Goal: Task Accomplishment & Management: Complete application form

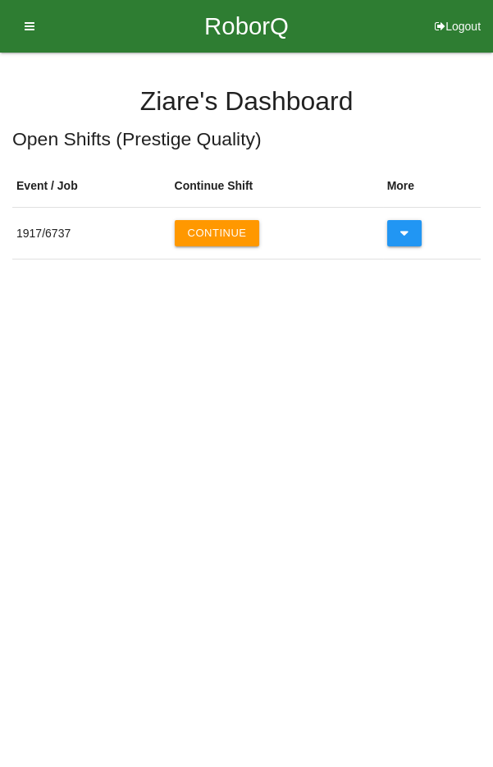
click at [250, 240] on button "Continue" at bounding box center [217, 233] width 85 height 26
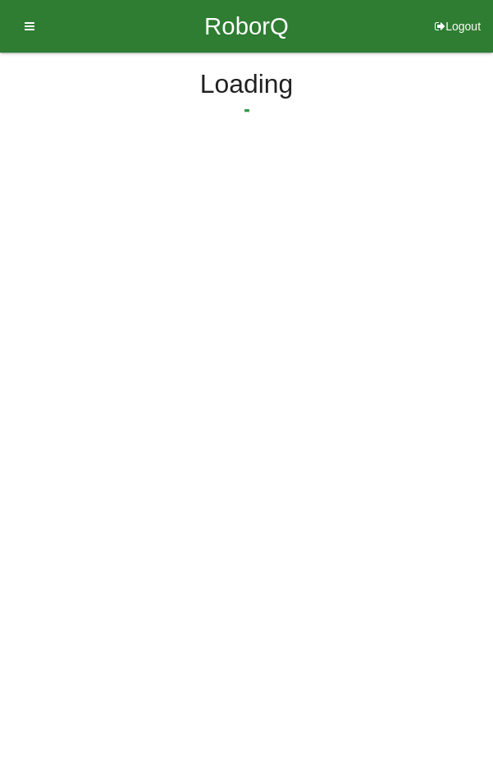
click at [230, 234] on html "RoborQ Logout [PERSON_NAME] Dashboard Profile Add Companions Work Instructions …" at bounding box center [246, 118] width 493 height 237
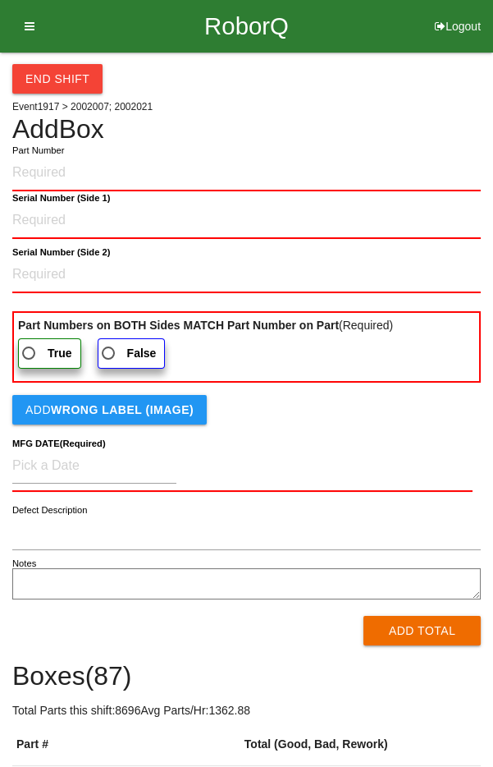
click at [89, 173] on input "Part Number" at bounding box center [246, 173] width 469 height 36
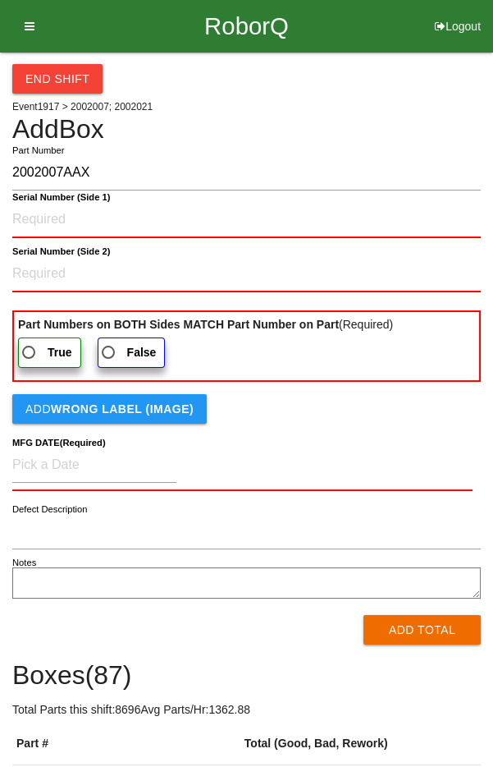
type input "2002007AAX"
click at [47, 222] on 1\) "Serial Number (Side 1)" at bounding box center [246, 220] width 469 height 36
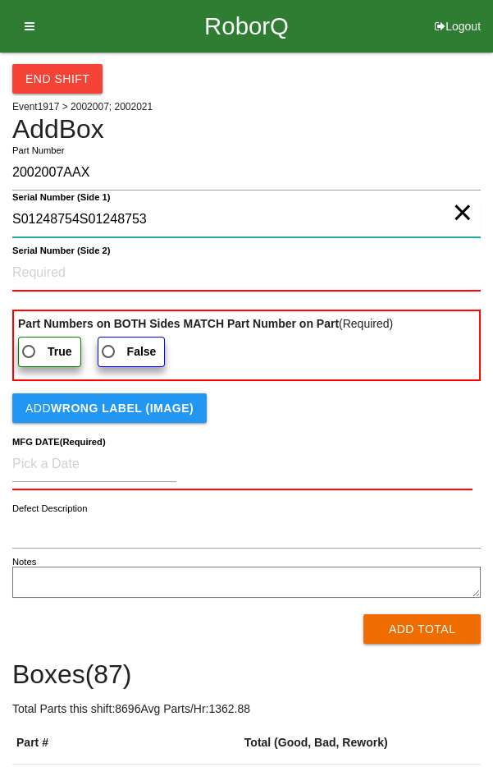
click at [453, 213] on 1\) "S01248754S01248753" at bounding box center [246, 219] width 469 height 35
type 1\) "S01248754S01248753"
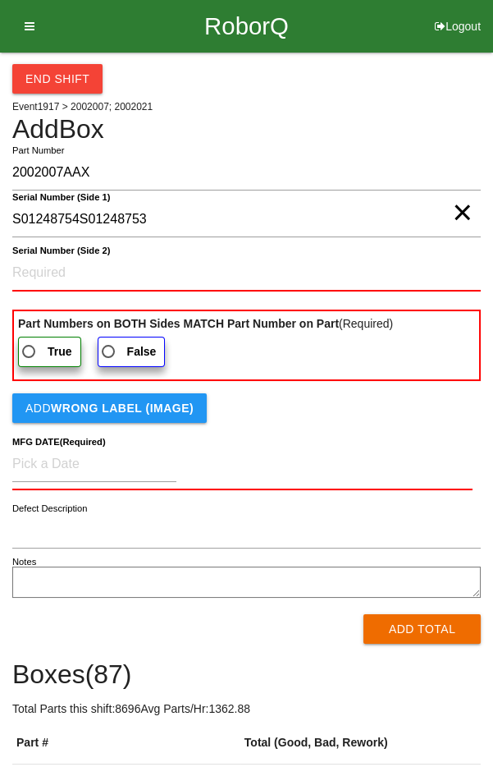
click at [456, 213] on span "×" at bounding box center [462, 196] width 21 height 33
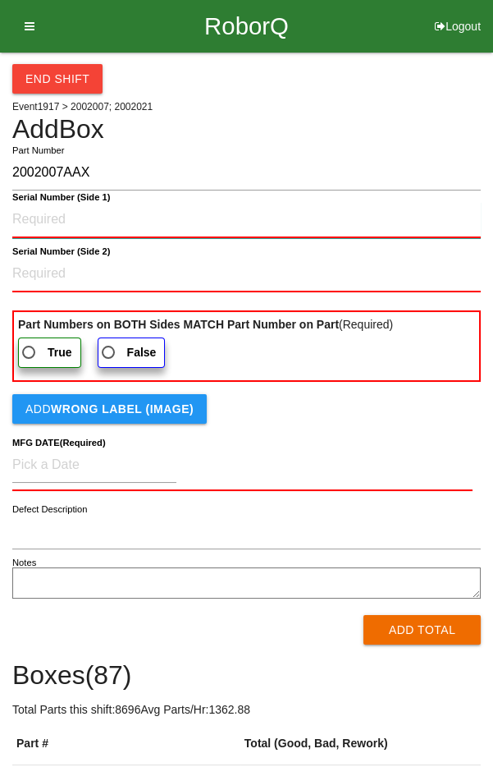
click at [112, 232] on 1\) "Serial Number (Side 1)" at bounding box center [246, 220] width 469 height 36
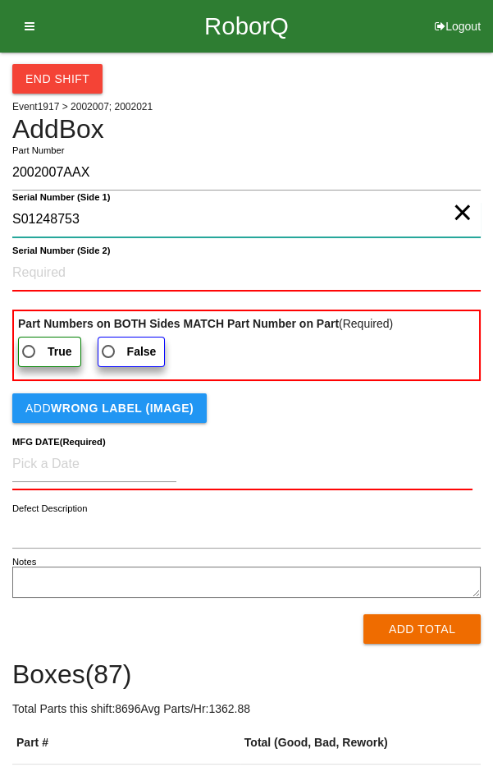
type 1\) "S01248753"
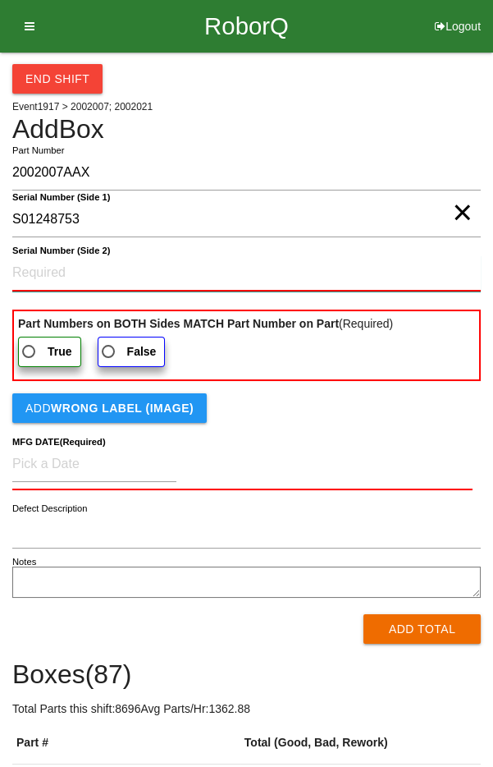
click at [48, 273] on 2\) "Serial Number (Side 2)" at bounding box center [246, 273] width 469 height 36
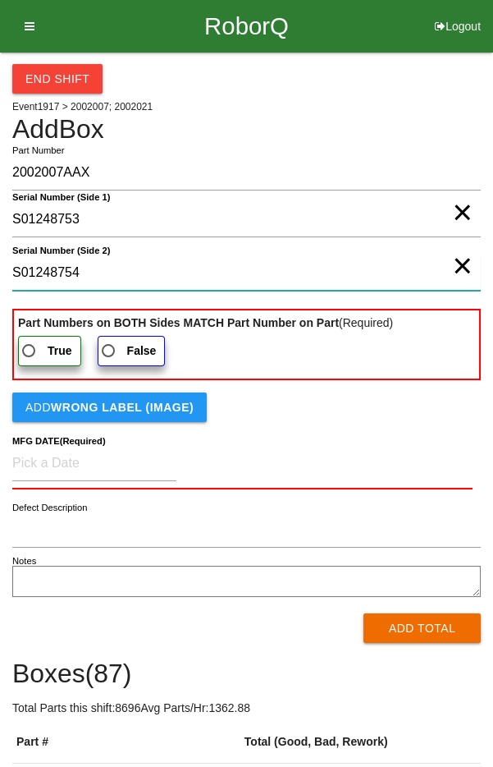
type 2\) "S01248754"
click at [52, 344] on b "True" at bounding box center [60, 350] width 25 height 13
click at [30, 341] on input "True" at bounding box center [24, 346] width 11 height 11
radio input "true"
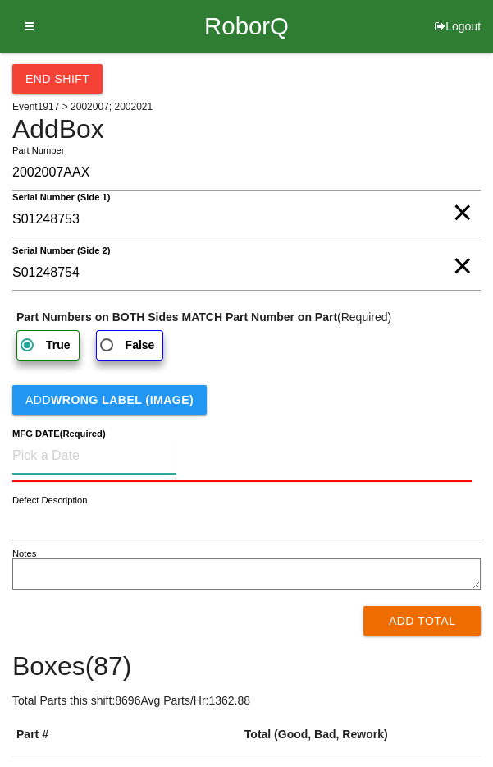
click at [53, 454] on input at bounding box center [94, 455] width 164 height 35
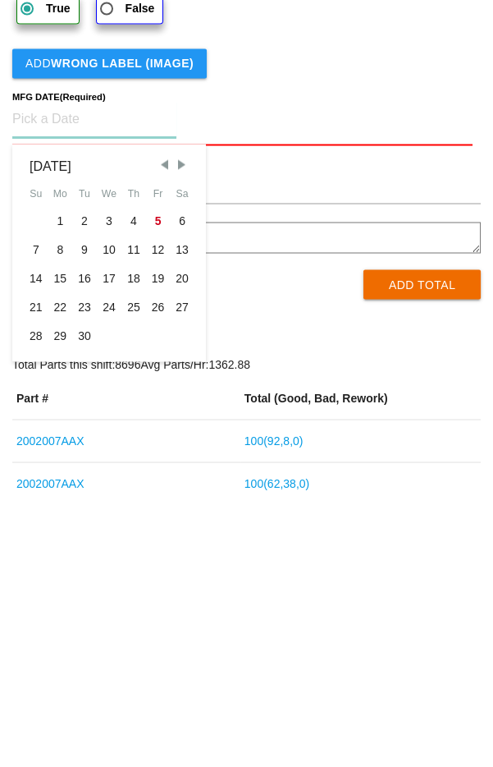
scroll to position [65, 0]
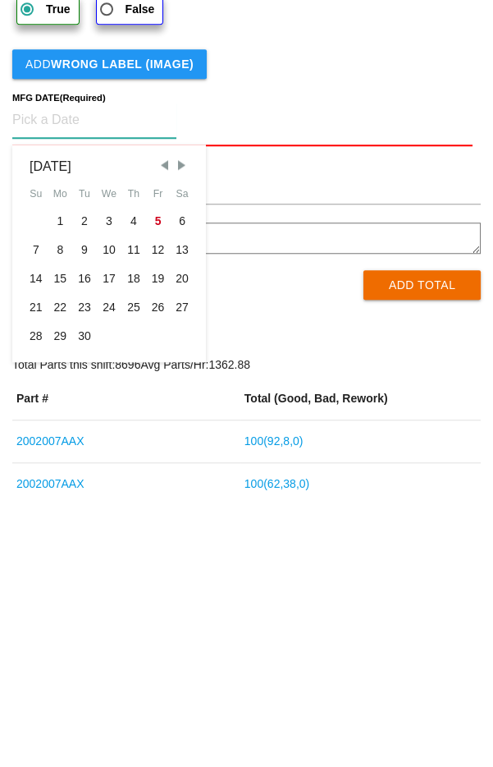
click at [161, 437] on span "Previous Month" at bounding box center [164, 435] width 15 height 15
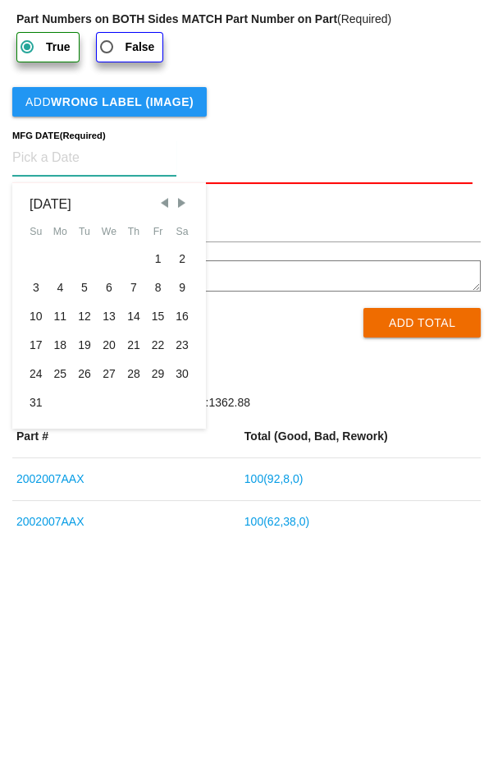
click at [64, 602] on div "25" at bounding box center [60, 607] width 25 height 29
type input "[DATE]"
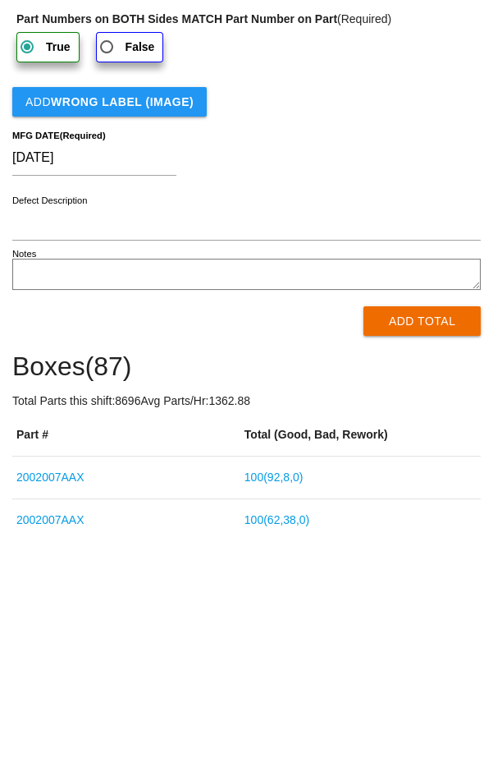
click at [402, 551] on button "Add Total" at bounding box center [422, 554] width 117 height 30
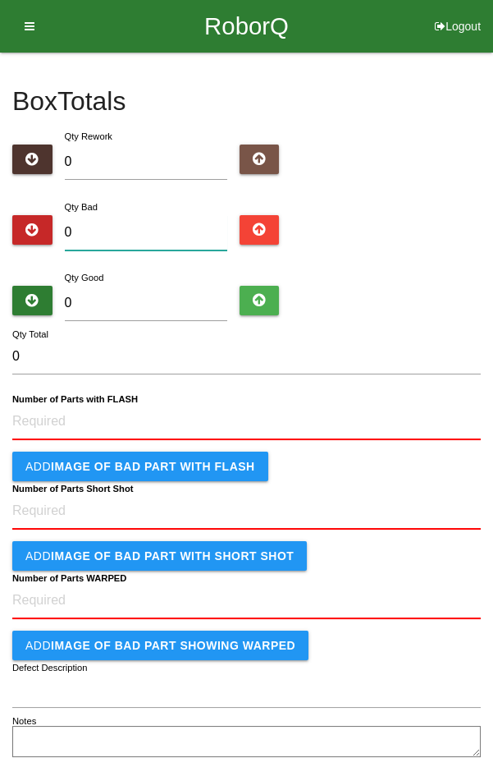
click at [109, 235] on input "0" at bounding box center [146, 232] width 162 height 35
type input "3"
type input "31"
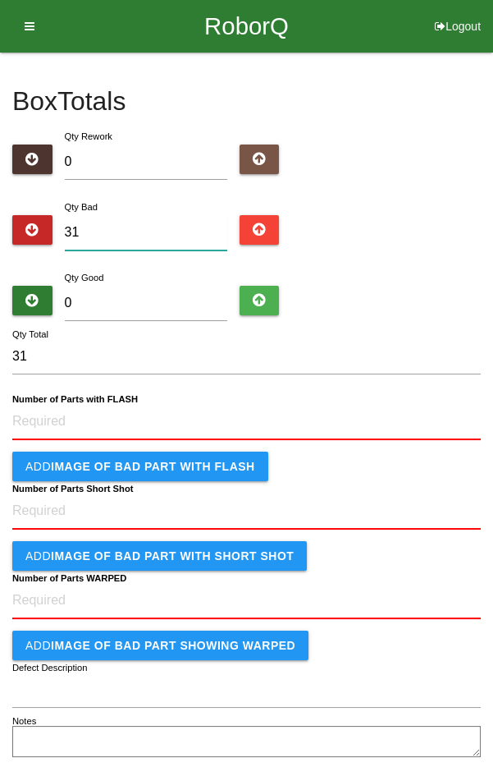
type input "31"
click at [150, 317] on input "0" at bounding box center [146, 303] width 162 height 35
type input "6"
type input "37"
type input "69"
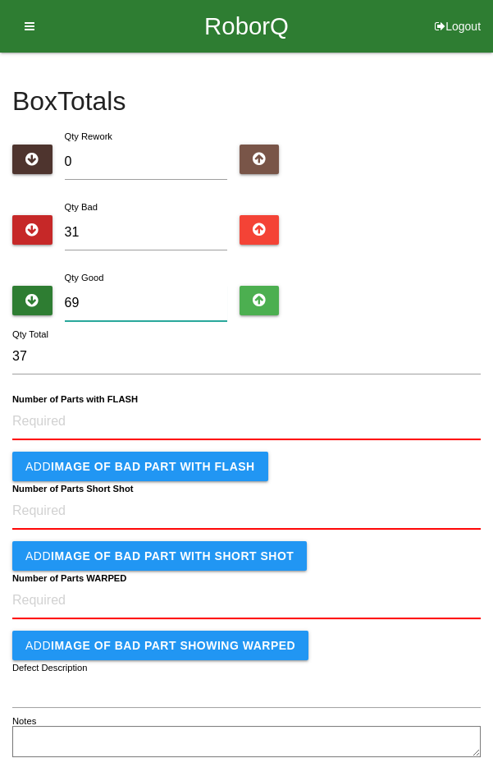
type input "100"
type input "69"
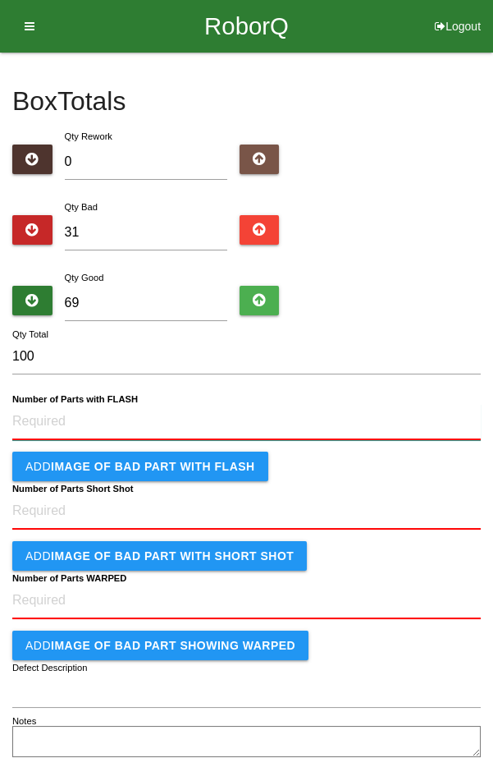
click at [84, 423] on FLASH "Number of Parts with FLASH" at bounding box center [246, 422] width 469 height 36
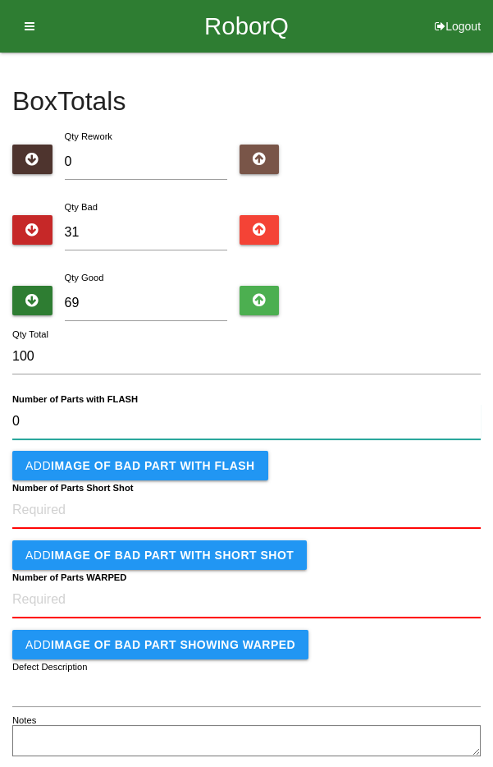
type FLASH "0"
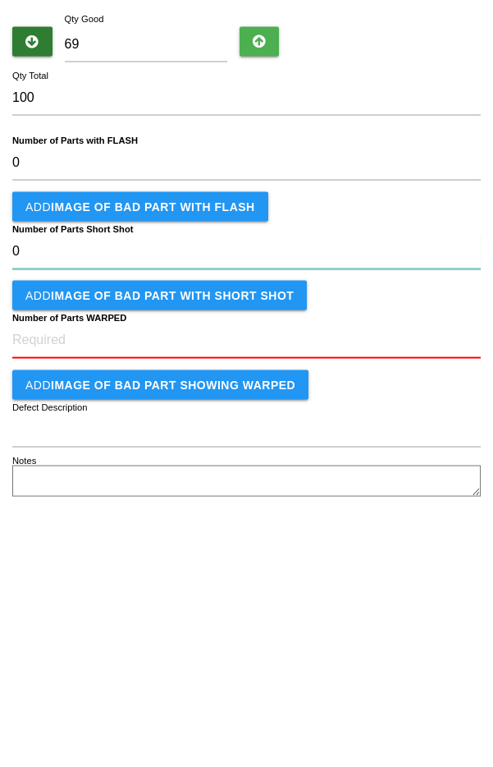
type Shot "0"
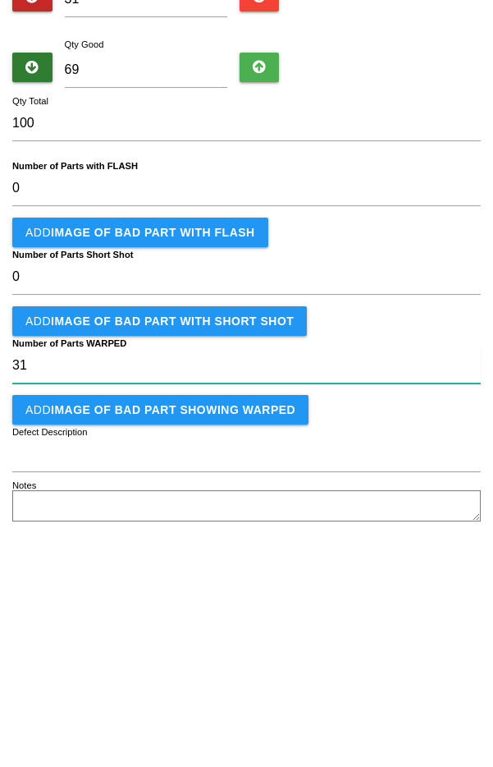
type WARPED "31"
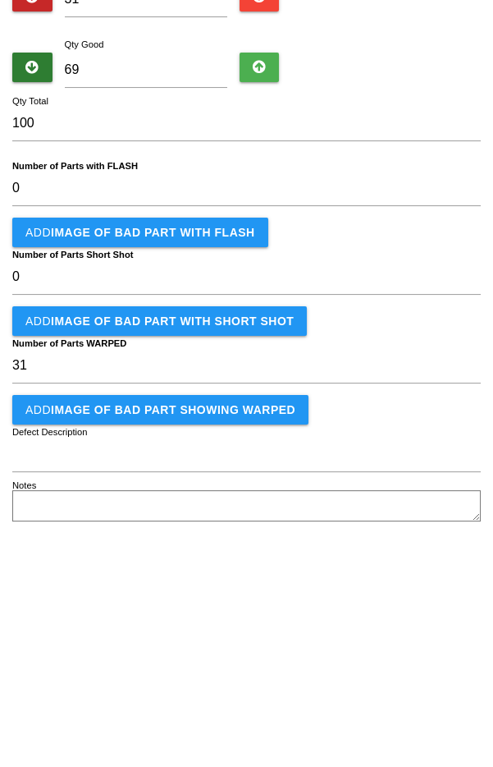
click at [138, 645] on button "Add IMAGE of BAD PART showing WARPED" at bounding box center [160, 643] width 296 height 30
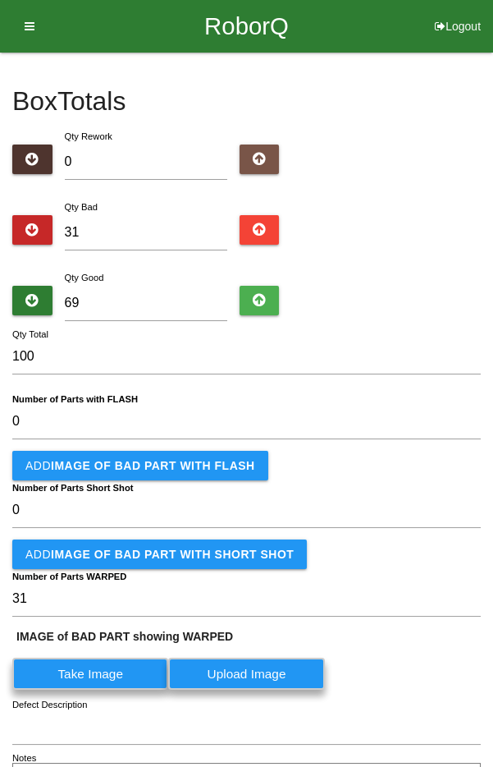
click at [131, 670] on label "Take Image" at bounding box center [90, 673] width 156 height 32
click at [0, 0] on WARPED "Take Image" at bounding box center [0, 0] width 0 height 0
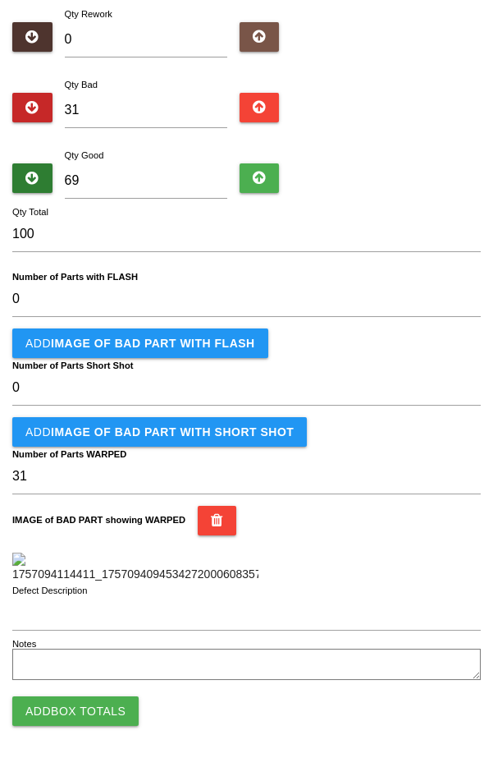
scroll to position [421, 0]
click at [71, 712] on button "Add Box Totals" at bounding box center [75, 711] width 126 height 30
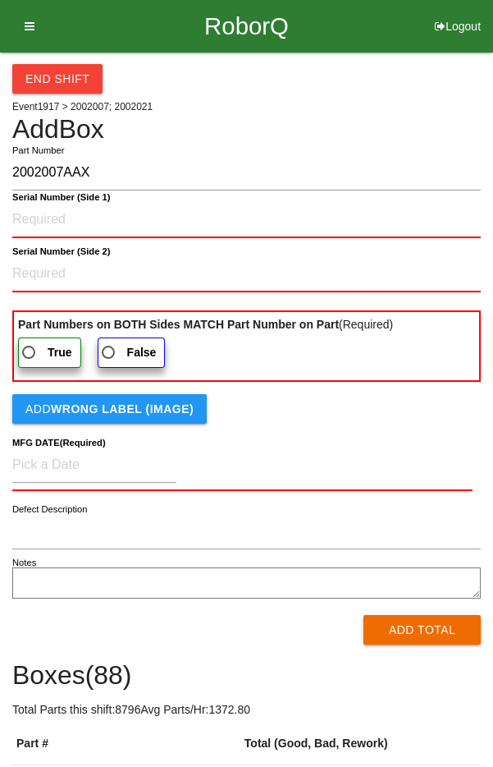
click at [46, 170] on input "2002007AAX" at bounding box center [246, 172] width 469 height 35
click at [45, 171] on input "2002007AAX" at bounding box center [246, 172] width 469 height 35
type input "2002007AAX"
click at [39, 222] on 1\) "Serial Number (Side 1)" at bounding box center [246, 220] width 469 height 36
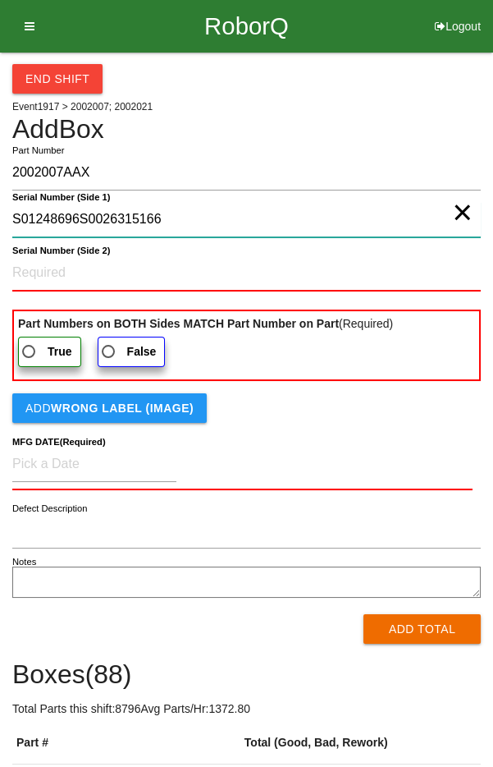
click at [327, 222] on 1\) "S01248696S0026315166" at bounding box center [246, 219] width 469 height 35
type 1\) "S01248696"
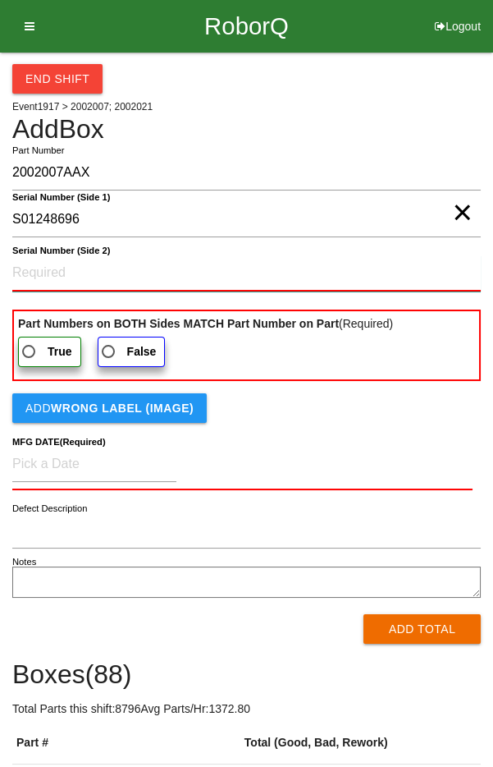
click at [39, 271] on 2\) "Serial Number (Side 2)" at bounding box center [246, 273] width 469 height 36
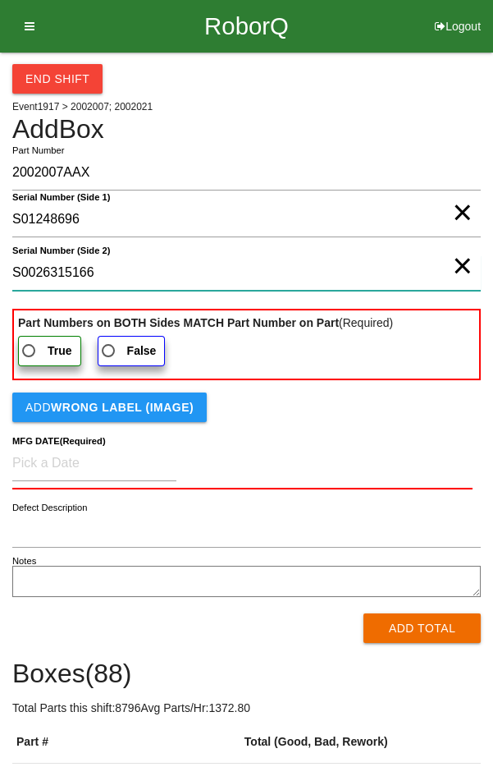
type 2\) "S0026315166"
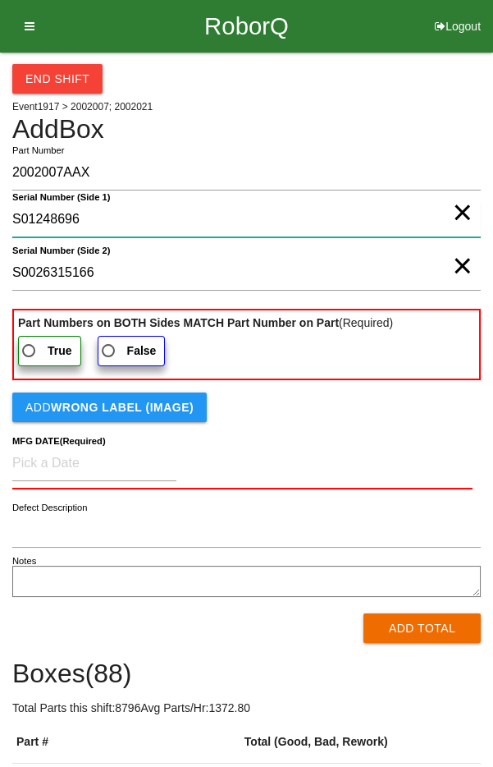
click at [96, 231] on 1\) "S01248696" at bounding box center [246, 219] width 469 height 35
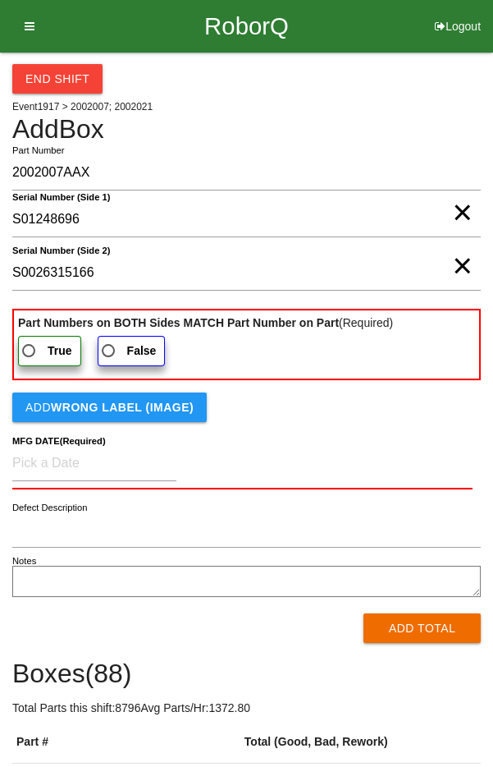
click at [50, 344] on b "True" at bounding box center [60, 350] width 25 height 13
click at [30, 344] on input "True" at bounding box center [24, 346] width 11 height 11
radio input "true"
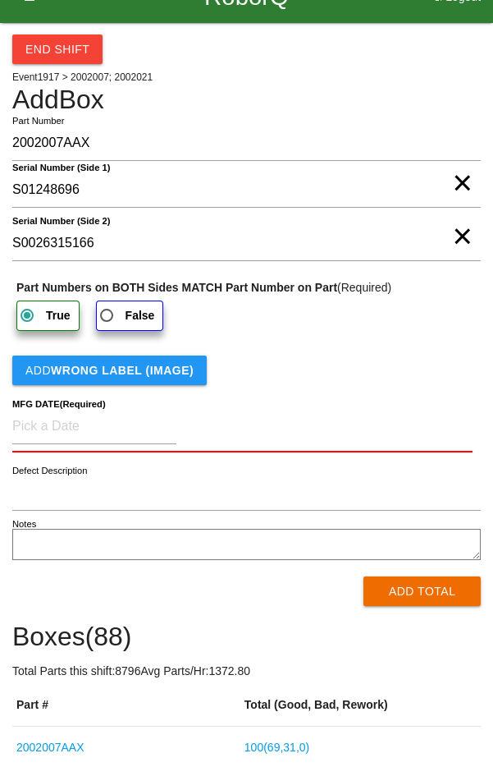
scroll to position [53, 0]
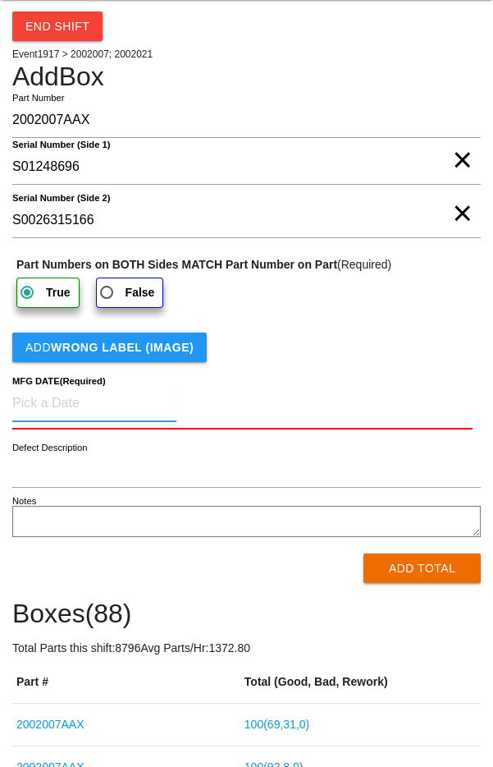
click at [136, 402] on input at bounding box center [94, 403] width 164 height 35
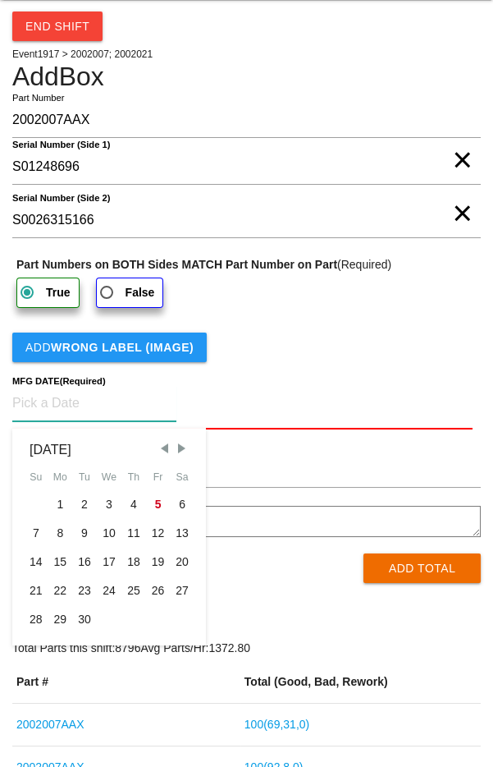
click at [178, 448] on span "Next Month" at bounding box center [181, 448] width 15 height 15
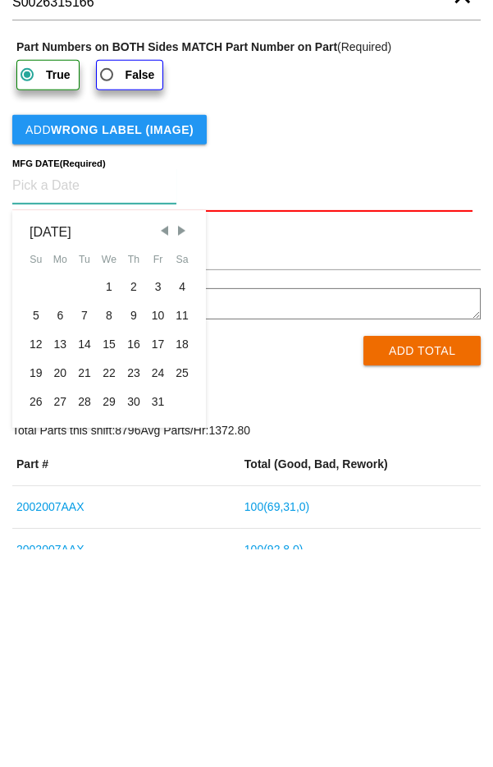
click at [163, 446] on span "Previous Month" at bounding box center [164, 448] width 15 height 15
click at [166, 446] on span "Previous Month" at bounding box center [164, 448] width 15 height 15
click at [65, 621] on div "25" at bounding box center [60, 619] width 25 height 29
type input "[DATE]"
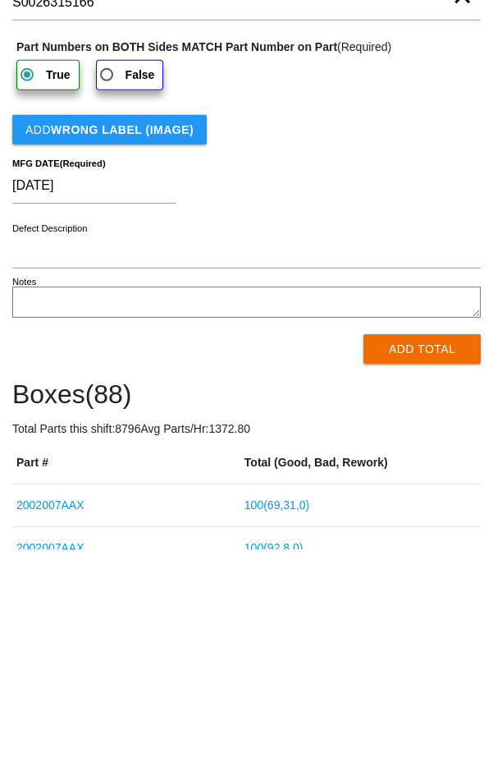
click at [369, 570] on button "Add Total" at bounding box center [422, 567] width 117 height 30
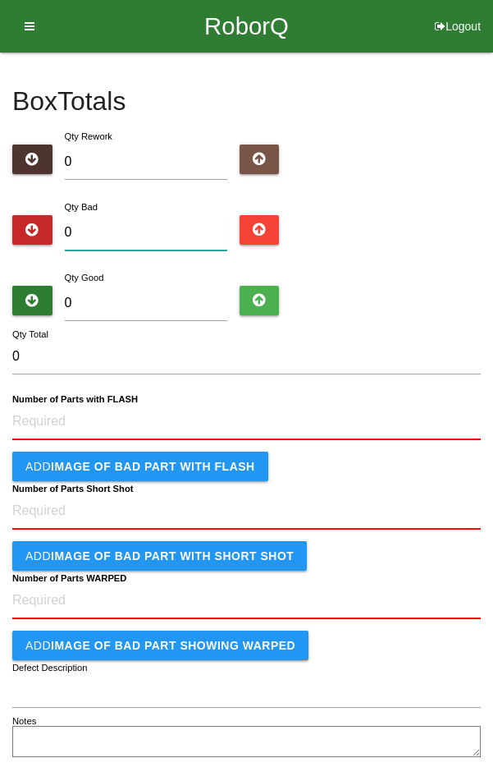
click at [158, 227] on input "0" at bounding box center [146, 232] width 162 height 35
type input "2"
type input "26"
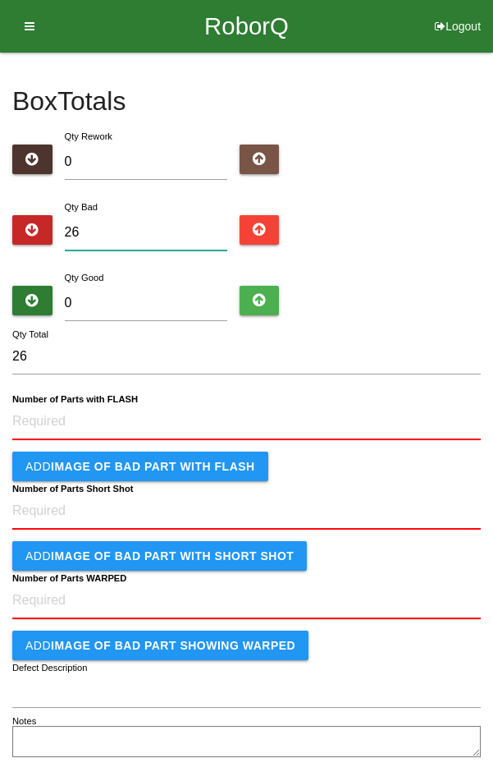
type input "26"
click at [183, 295] on input "0" at bounding box center [146, 303] width 162 height 35
type input "6"
type input "32"
type input "0"
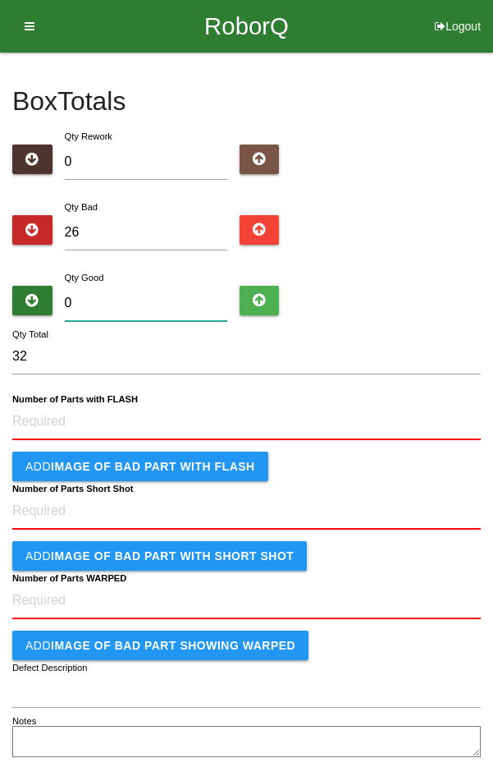
type input "26"
type input "8"
type input "34"
type input "0"
type input "26"
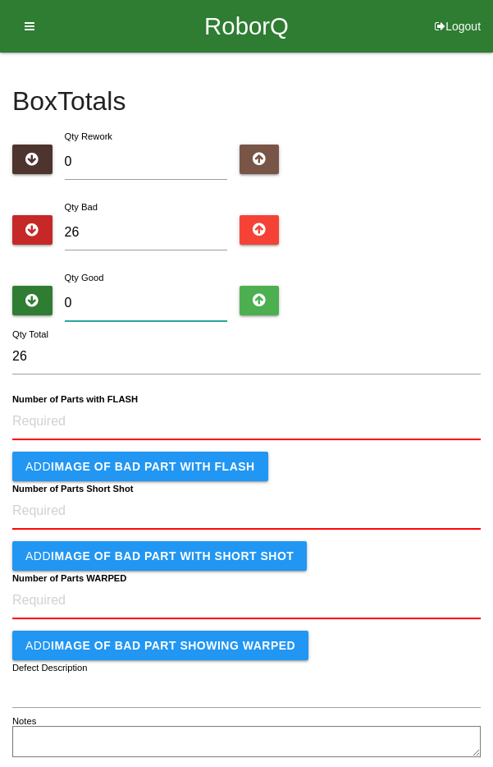
type input "7"
type input "33"
type input "70"
type input "96"
type input "7"
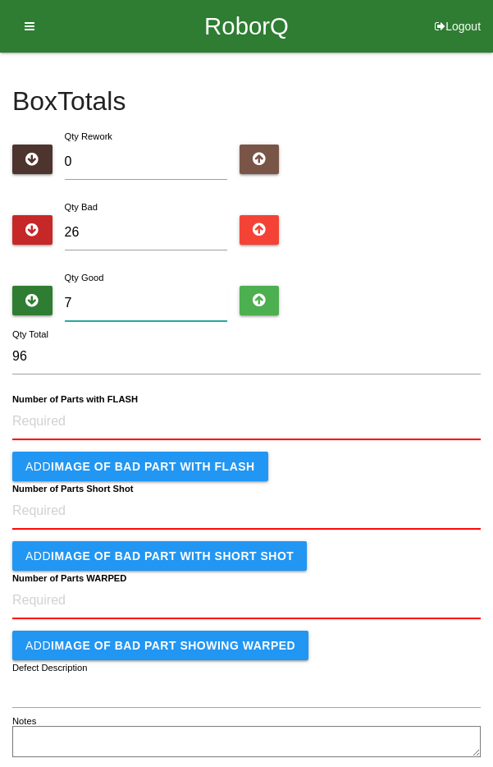
type input "33"
type input "78"
type input "104"
type input "7"
type input "33"
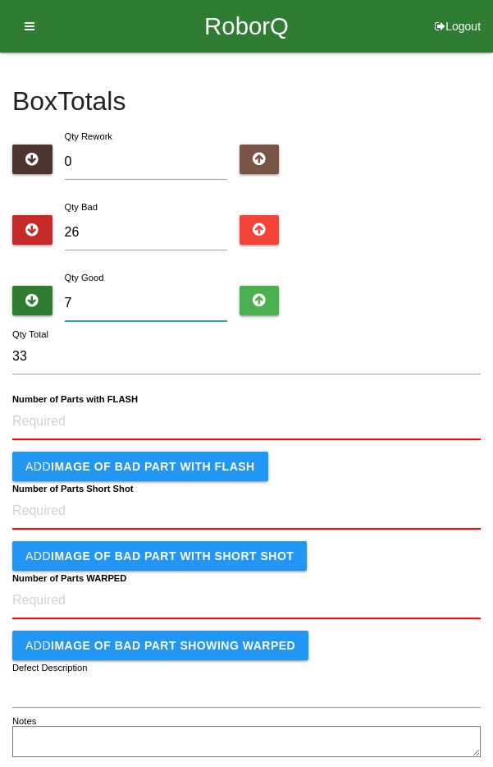
type input "0"
type input "26"
type input "7"
type input "33"
type input "79"
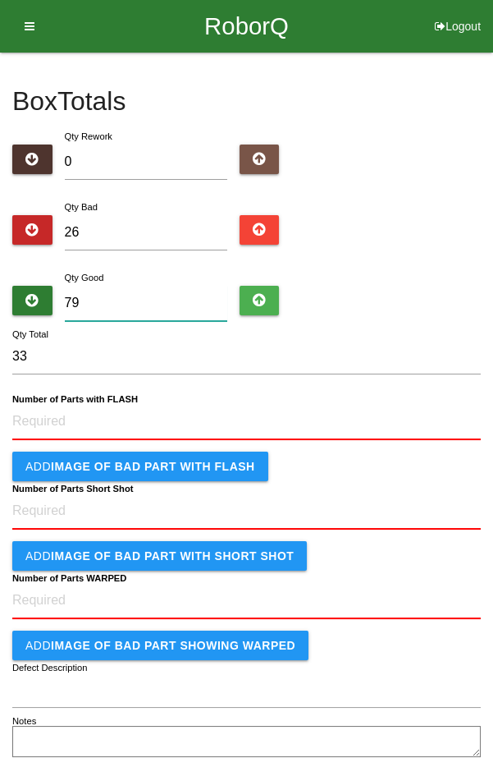
type input "105"
type input "7"
type input "33"
type input "0"
type input "26"
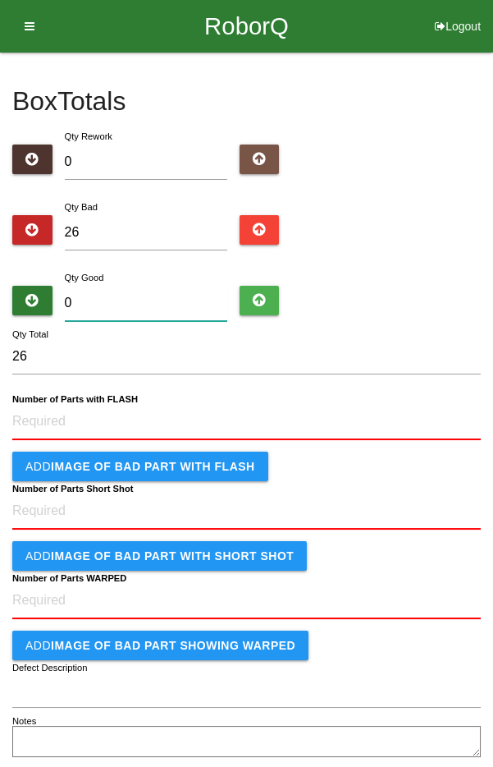
type input "7"
type input "33"
type input "75"
type input "101"
type input "7"
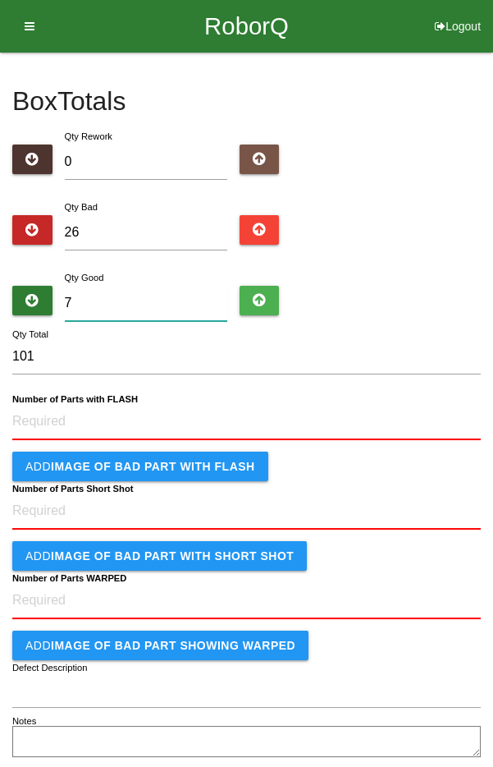
type input "33"
type input "74"
type input "100"
type input "74"
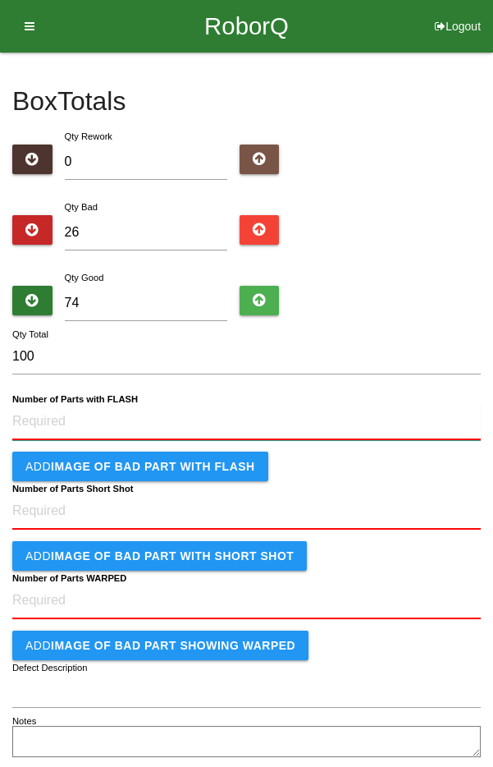
click at [212, 421] on FLASH "Number of Parts with FLASH" at bounding box center [246, 422] width 469 height 36
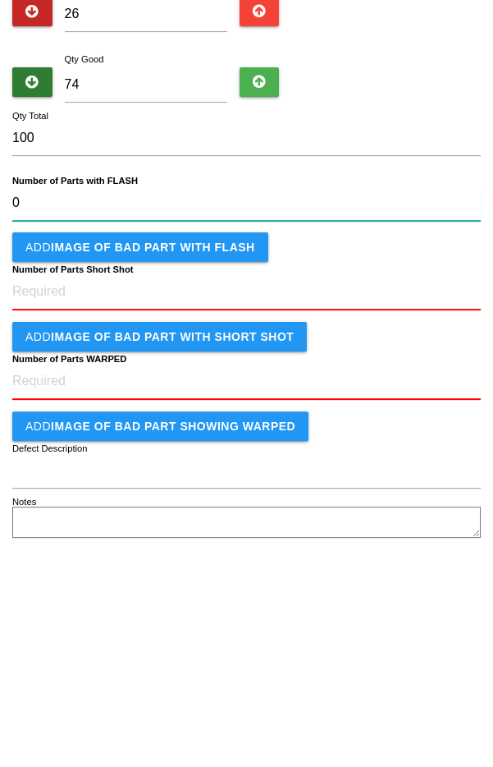
type FLASH "0"
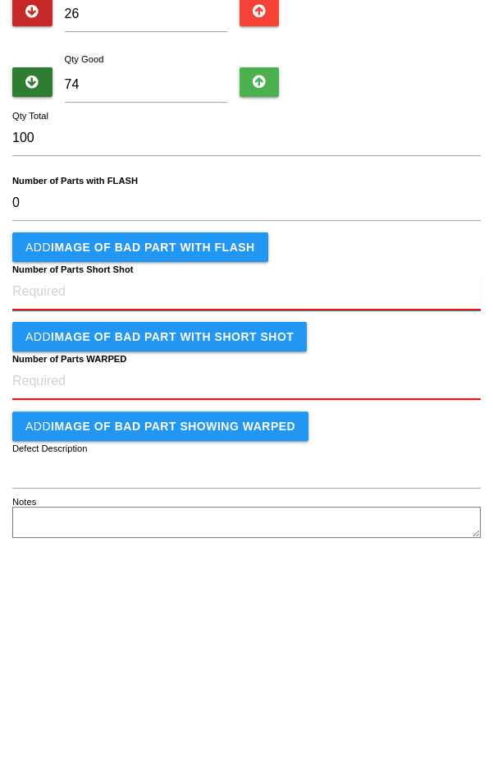
click at [240, 510] on Shot "Number of Parts Short Shot" at bounding box center [246, 510] width 469 height 36
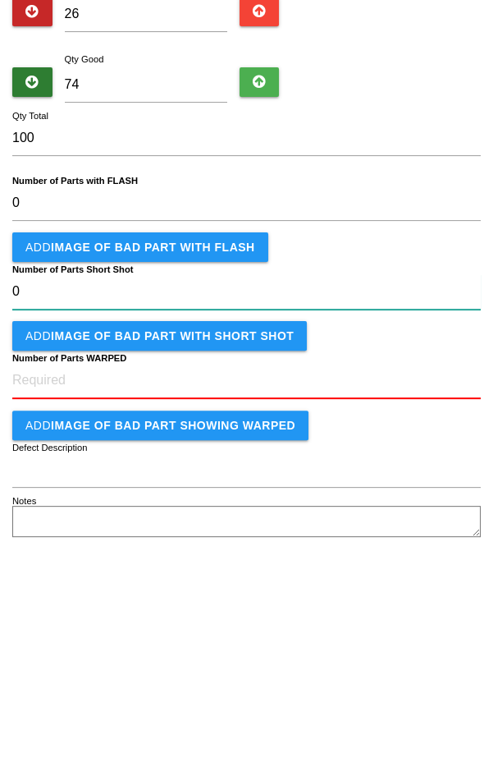
type Shot "0"
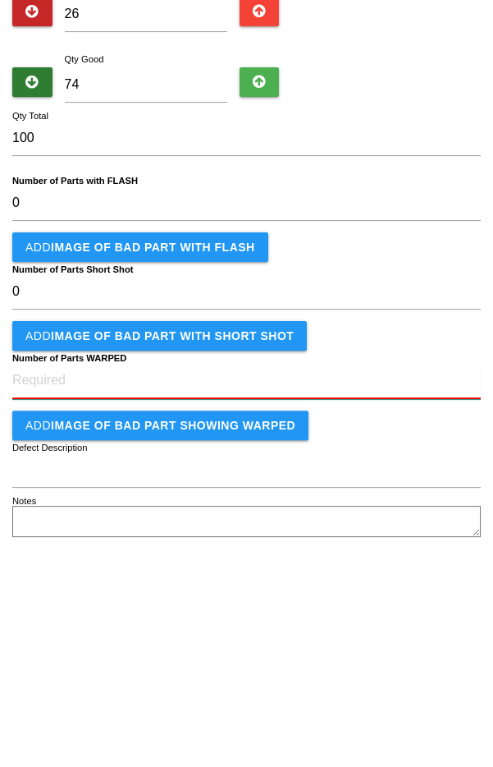
click at [279, 597] on WARPED "Number of Parts WARPED" at bounding box center [246, 599] width 469 height 36
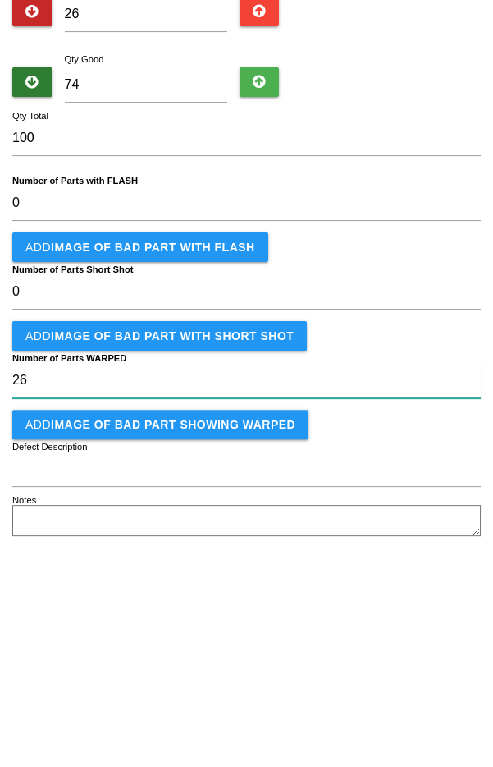
type WARPED "26"
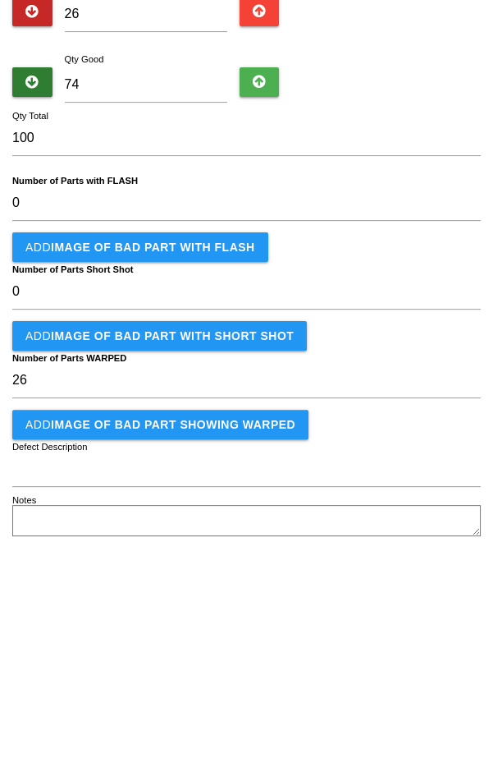
click at [254, 637] on b "IMAGE of BAD PART showing WARPED" at bounding box center [173, 642] width 245 height 13
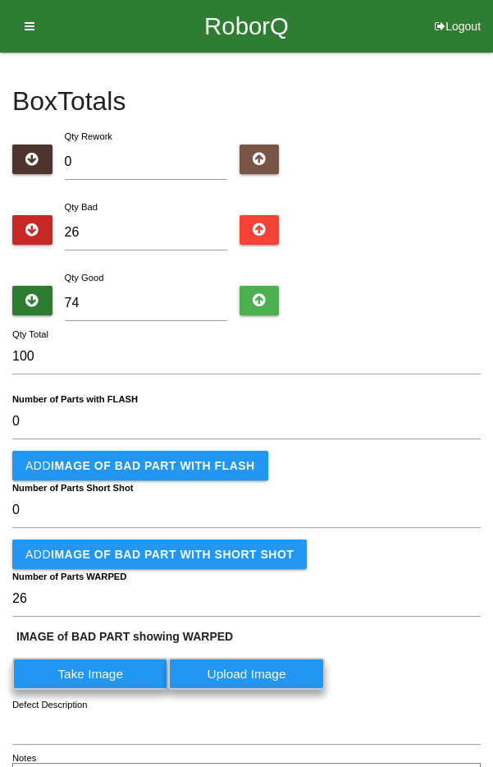
click at [168, 669] on label "Take Image" at bounding box center [90, 673] width 156 height 32
click at [0, 0] on WARPED "Take Image" at bounding box center [0, 0] width 0 height 0
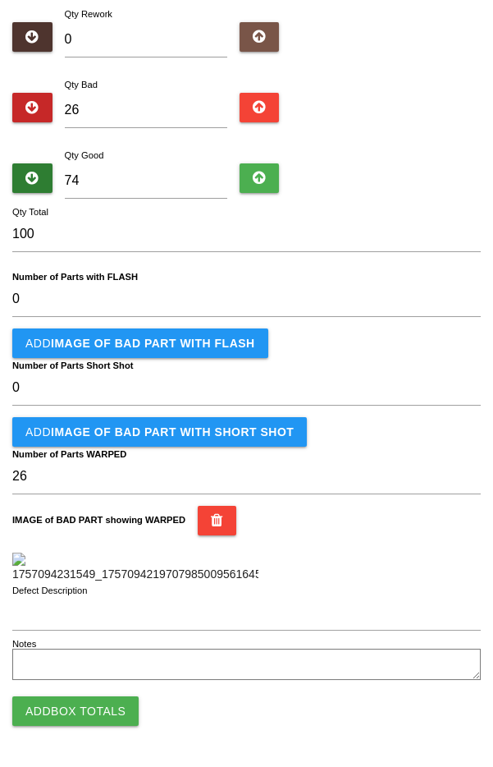
scroll to position [421, 0]
click at [106, 715] on button "Add Box Totals" at bounding box center [75, 711] width 126 height 30
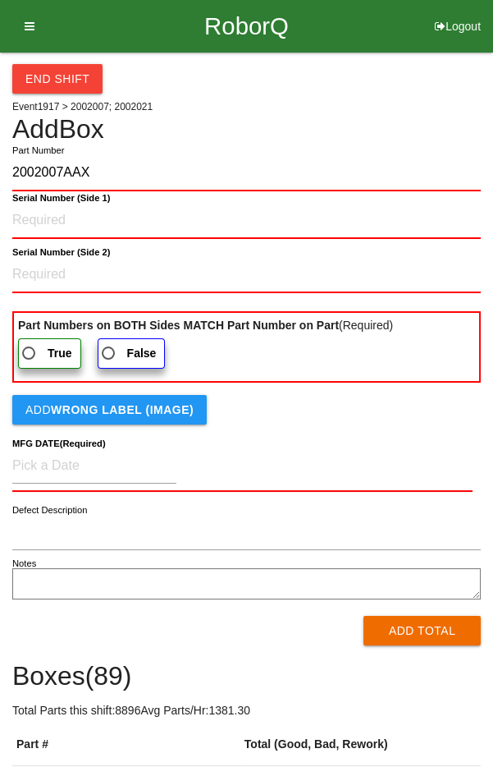
type input "2002007AAX"
click at [44, 217] on 1\) "Serial Number (Side 1)" at bounding box center [246, 221] width 469 height 36
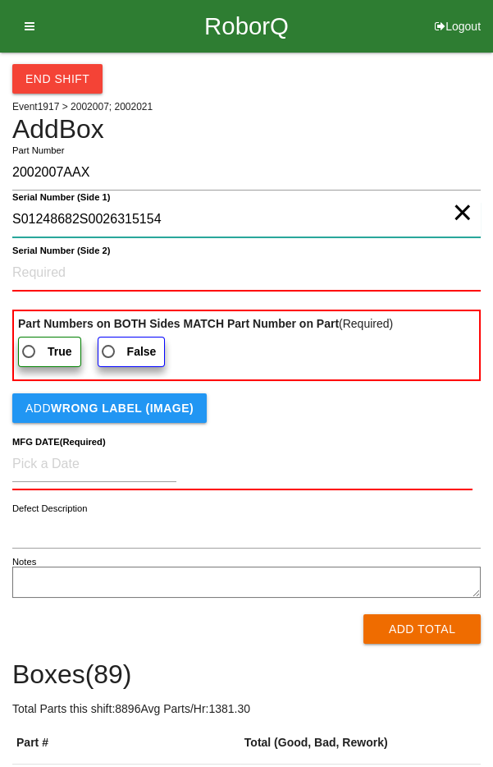
click at [366, 220] on 1\) "S01248682S0026315154" at bounding box center [246, 219] width 469 height 35
type 1\) "S01248682S0026315154"
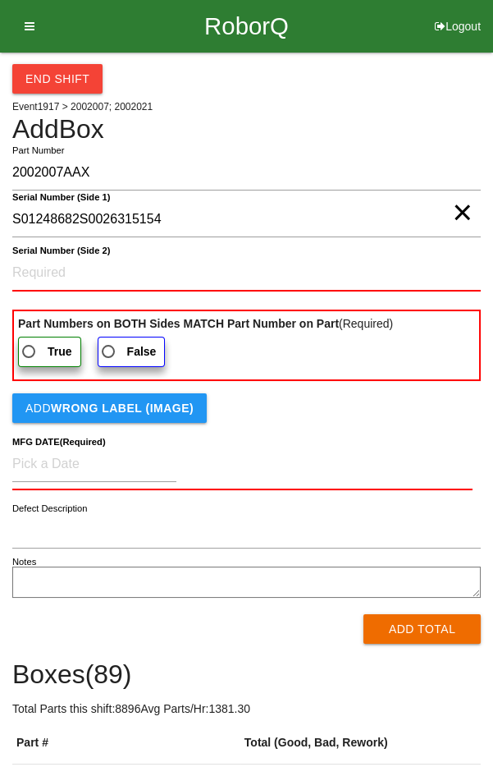
click at [455, 213] on span "×" at bounding box center [462, 196] width 21 height 33
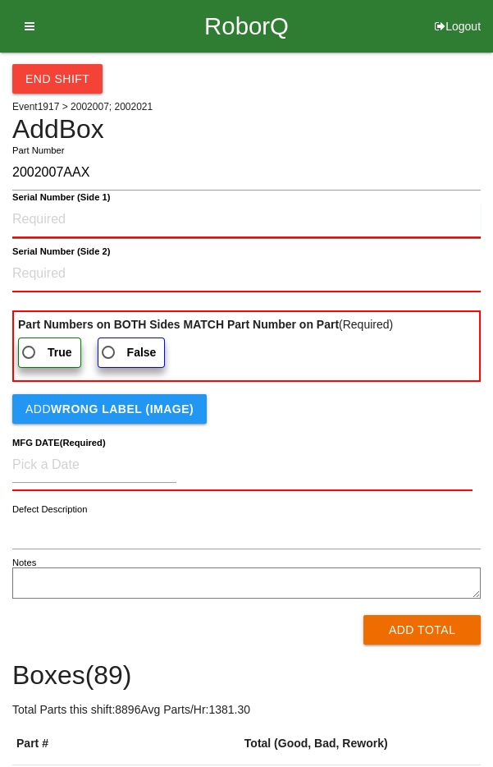
click at [49, 220] on 1\) "Serial Number (Side 1)" at bounding box center [246, 220] width 469 height 36
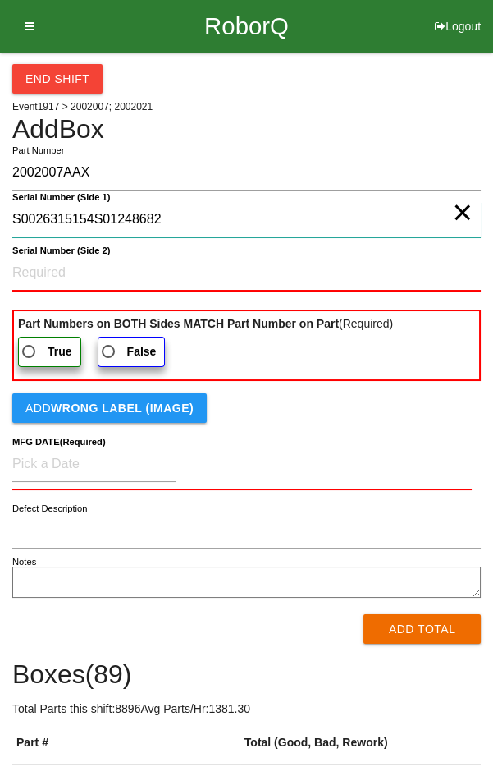
click at [309, 220] on 1\) "S0026315154S01248682" at bounding box center [246, 219] width 469 height 35
click at [103, 221] on 1\) "S0026315154S01248682" at bounding box center [246, 219] width 469 height 35
click at [104, 219] on 1\) "S0026315154S01248682" at bounding box center [246, 219] width 469 height 35
click at [130, 216] on 1\) "S0026315154S01248682" at bounding box center [246, 219] width 469 height 35
click at [133, 215] on 1\) "S0026315154S01248682" at bounding box center [246, 219] width 469 height 35
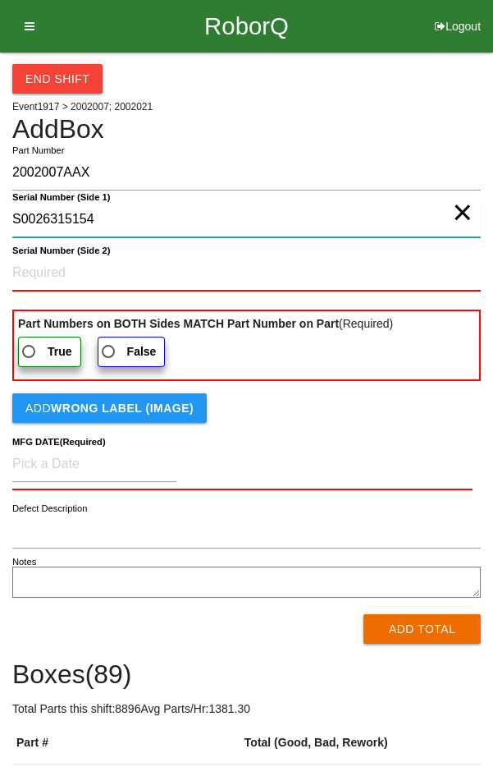
type 1\) "S0026315154"
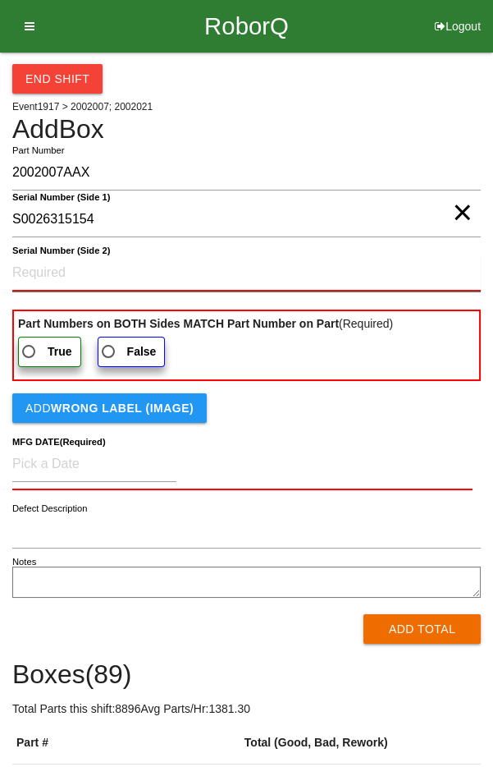
click at [309, 272] on 2\) "Serial Number (Side 2)" at bounding box center [246, 273] width 469 height 36
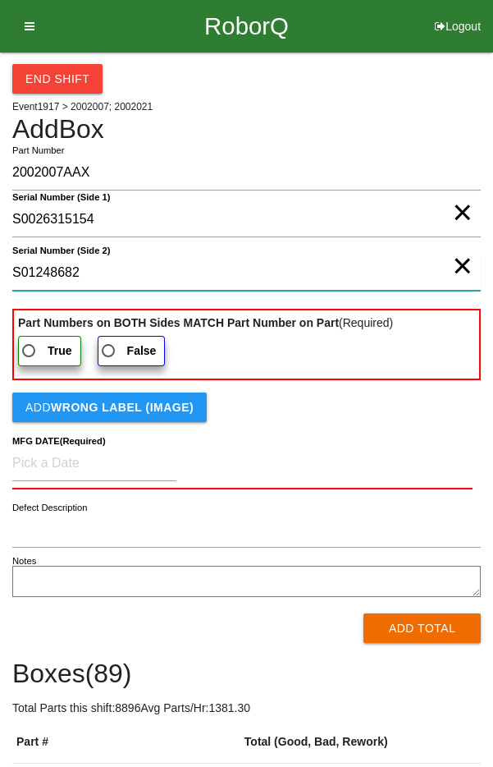
type 2\) "S01248682"
click at [43, 341] on span "True" at bounding box center [45, 351] width 53 height 21
click at [30, 341] on input "True" at bounding box center [24, 346] width 11 height 11
radio input "true"
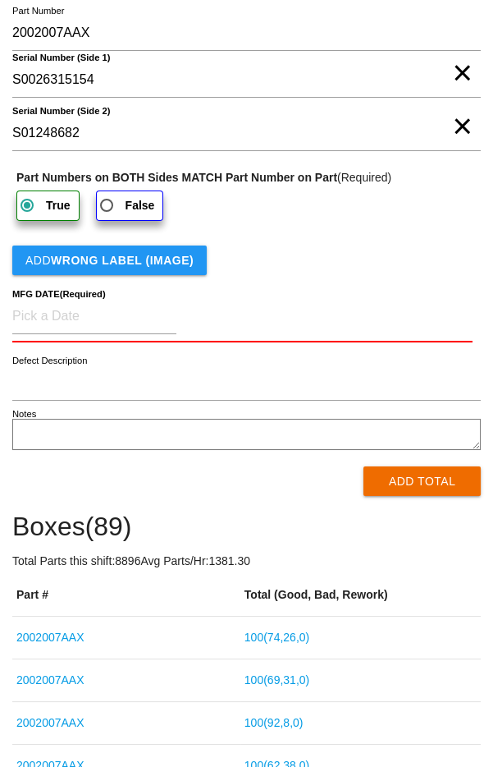
scroll to position [153, 0]
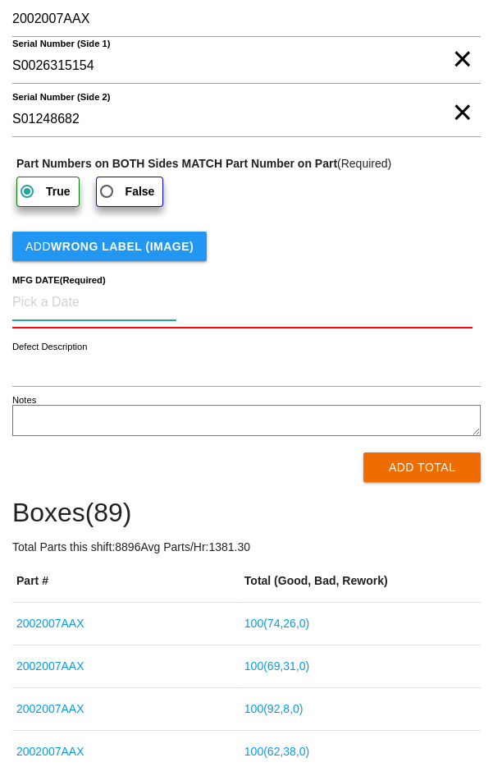
click at [139, 300] on input at bounding box center [94, 302] width 164 height 35
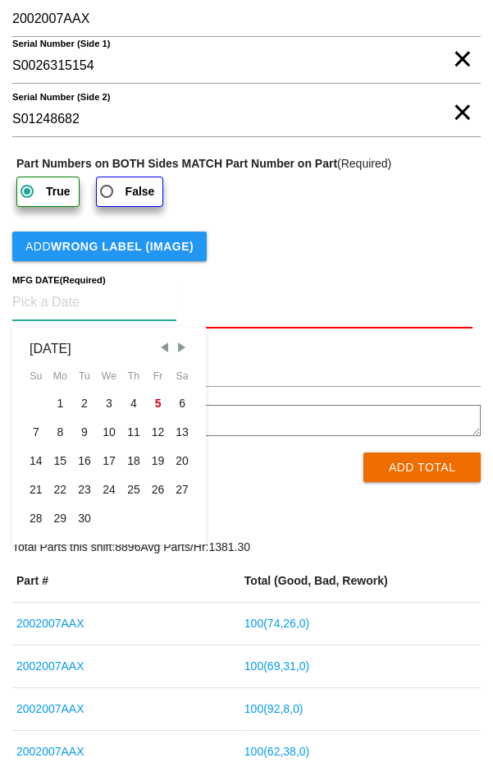
click at [161, 347] on span "Previous Month" at bounding box center [164, 347] width 15 height 15
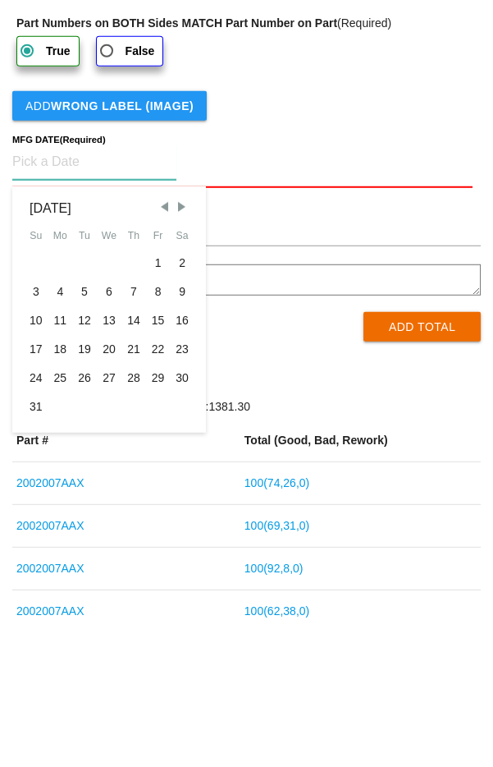
click at [66, 507] on div "25" at bounding box center [60, 518] width 25 height 29
type input "[DATE]"
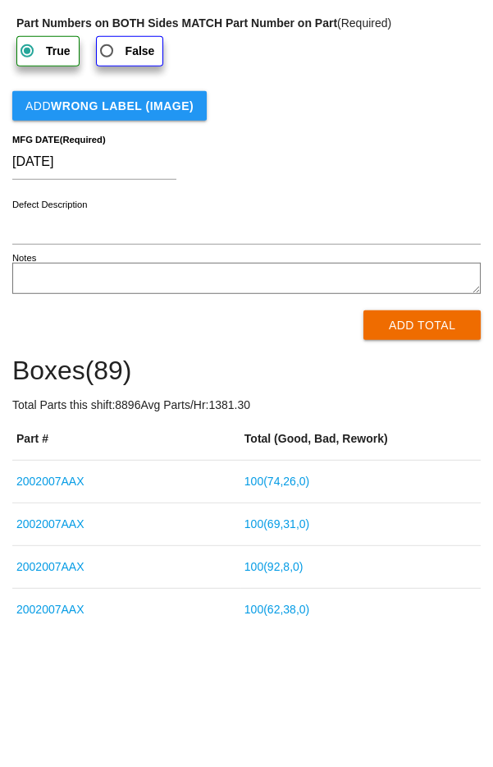
click at [401, 466] on button "Add Total" at bounding box center [422, 466] width 117 height 30
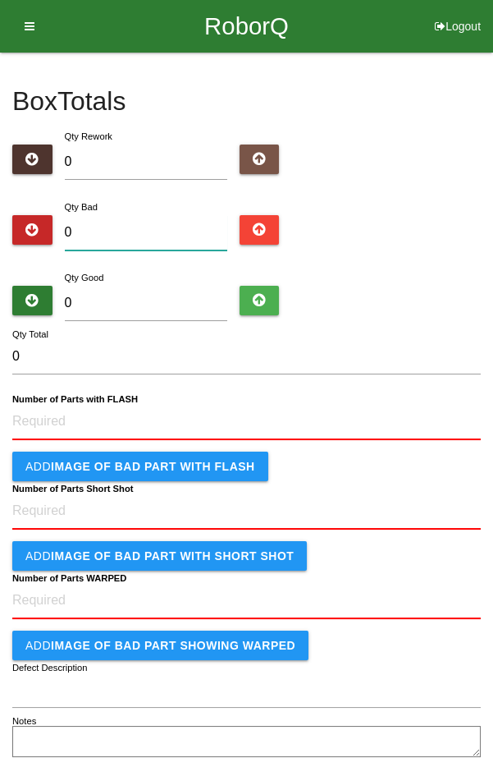
click at [141, 227] on input "0" at bounding box center [146, 232] width 162 height 35
type input "2"
type input "21"
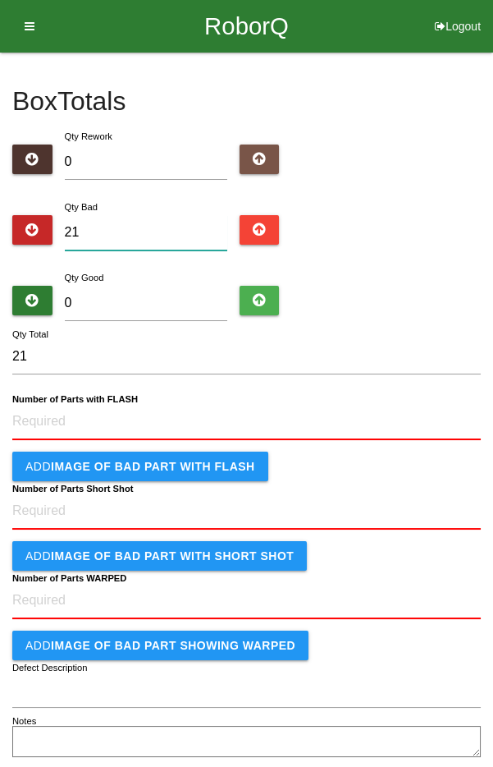
type input "21"
click at [147, 302] on input "0" at bounding box center [146, 303] width 162 height 35
type input "8"
type input "29"
type input "81"
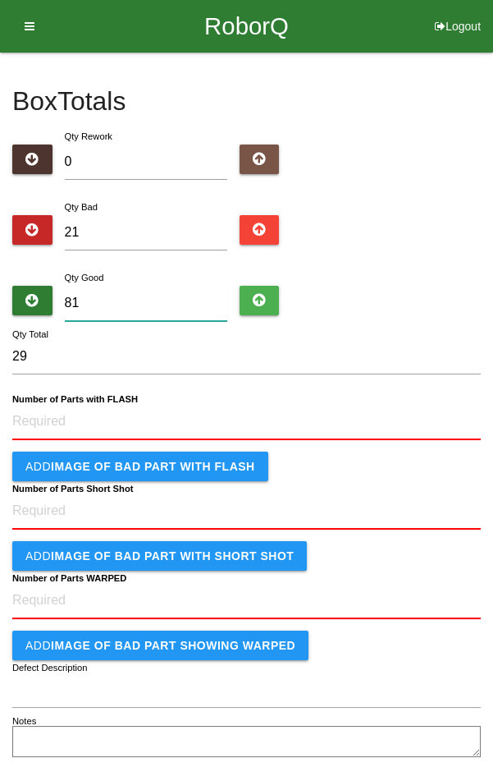
type input "102"
type input "8"
type input "29"
type input "0"
type input "21"
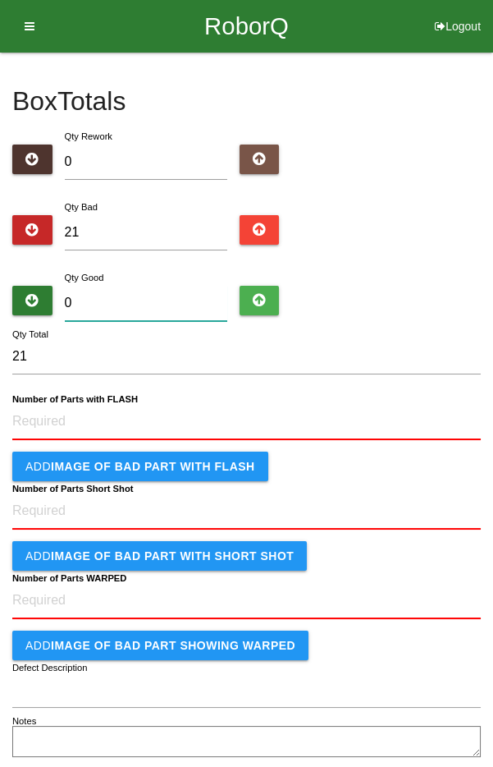
type input "8"
type input "29"
type input "89"
type input "110"
type input "8"
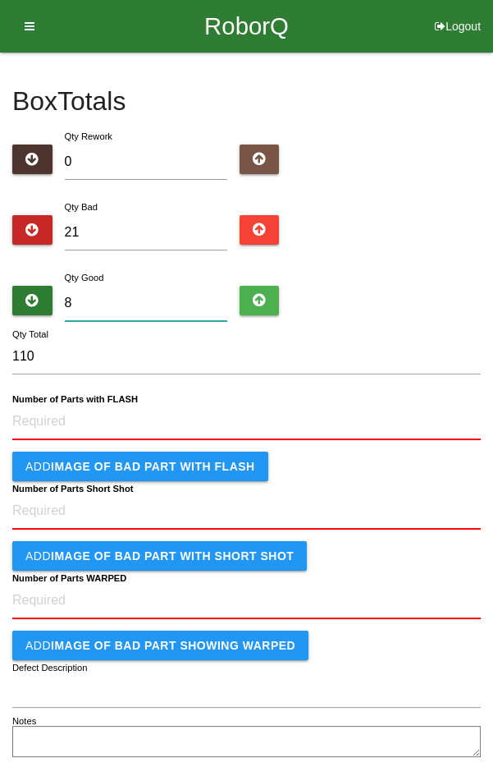
type input "29"
type input "81"
type input "102"
type input "8"
type input "29"
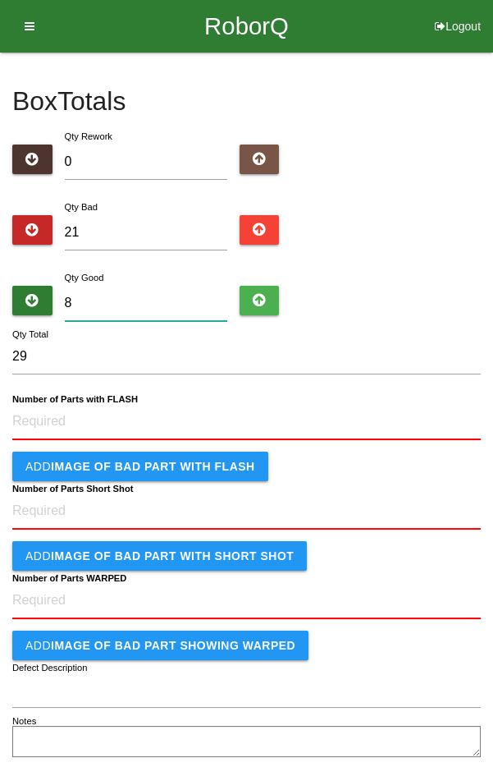
type input "80"
type input "101"
type input "8"
type input "29"
type input "0"
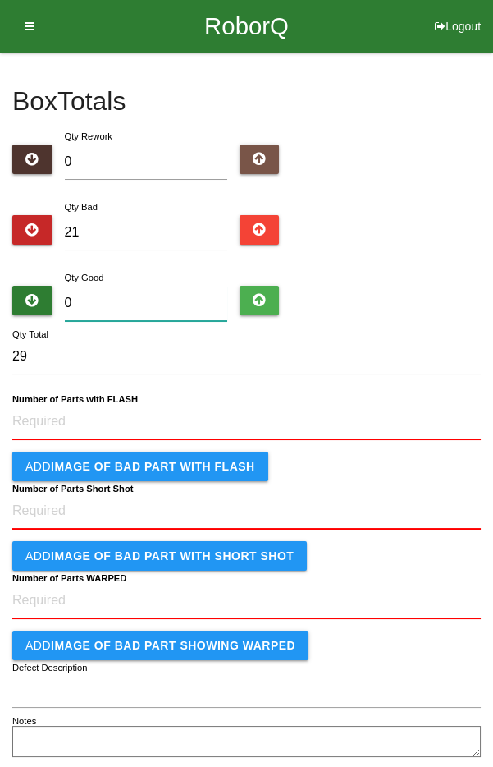
type input "21"
type input "7"
type input "28"
type input "79"
type input "100"
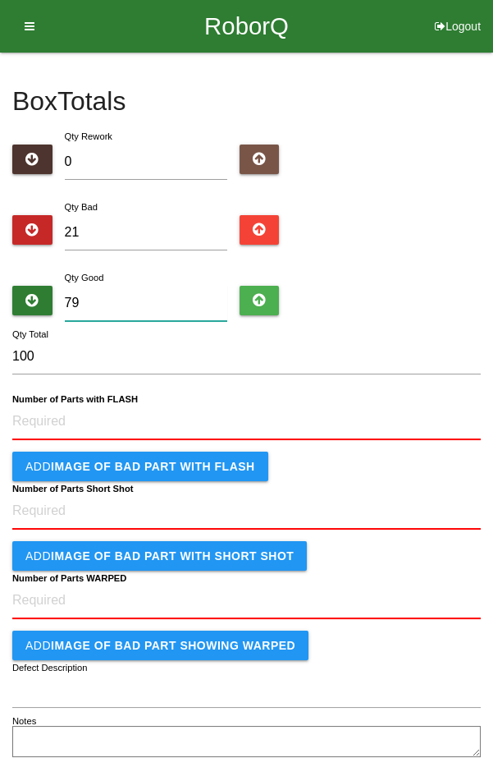
type input "79"
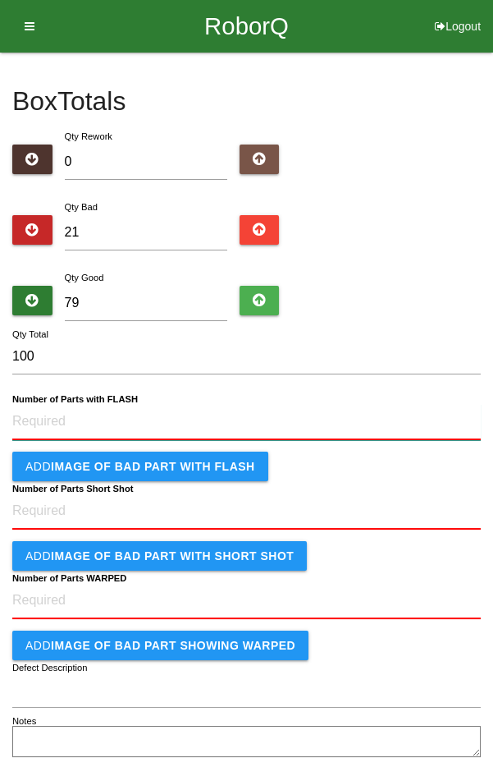
click at [314, 421] on FLASH "Number of Parts with FLASH" at bounding box center [246, 422] width 469 height 36
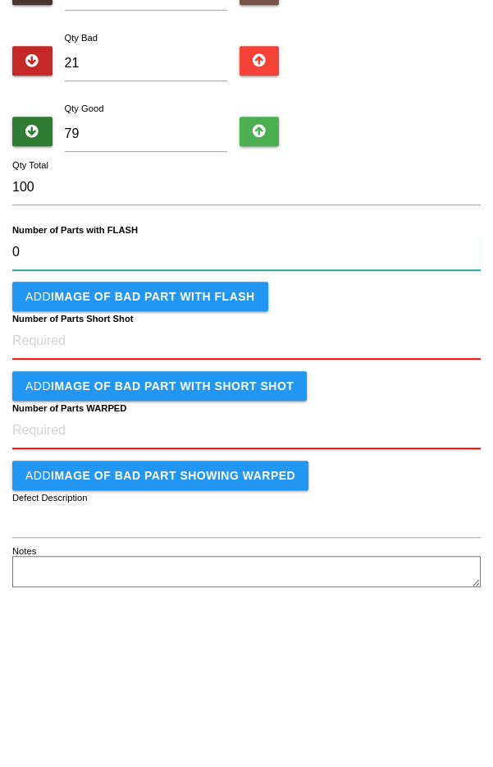
type FLASH "0"
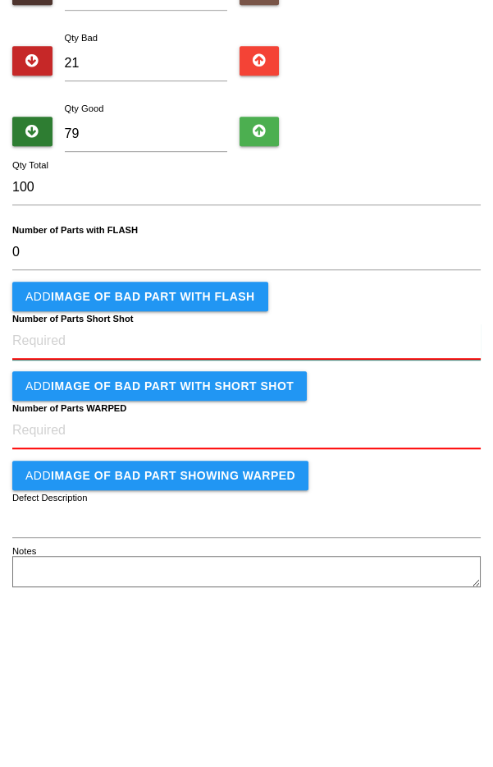
click at [223, 509] on Shot "Number of Parts Short Shot" at bounding box center [246, 510] width 469 height 36
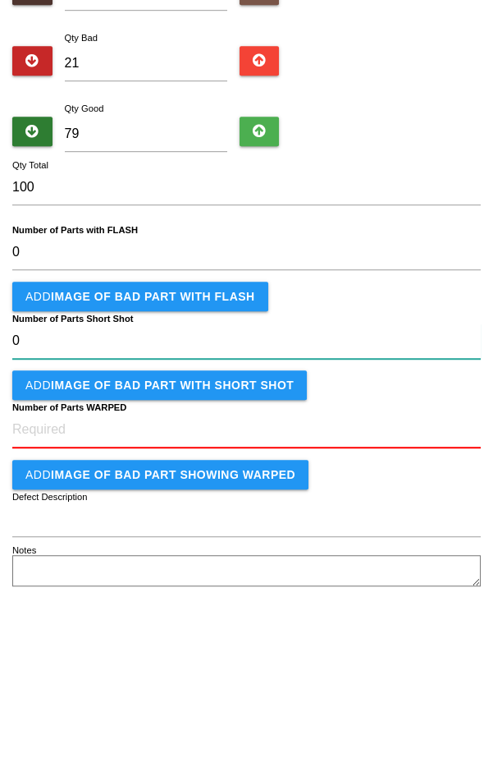
type Shot "0"
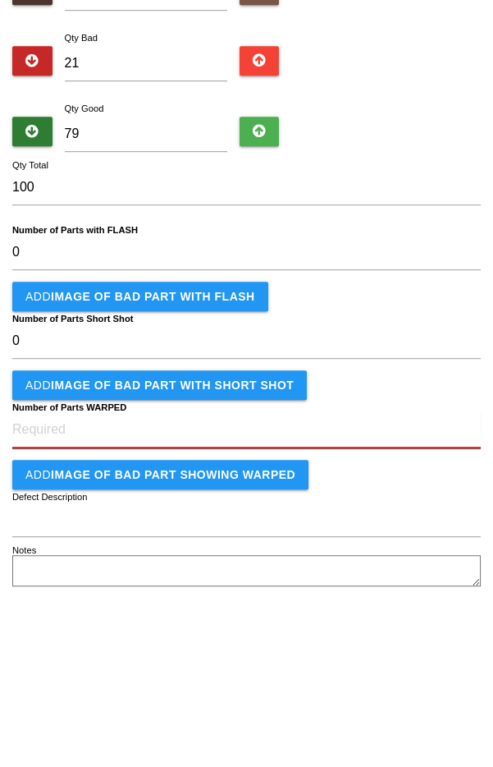
click at [292, 609] on WARPED "Number of Parts WARPED" at bounding box center [246, 599] width 469 height 36
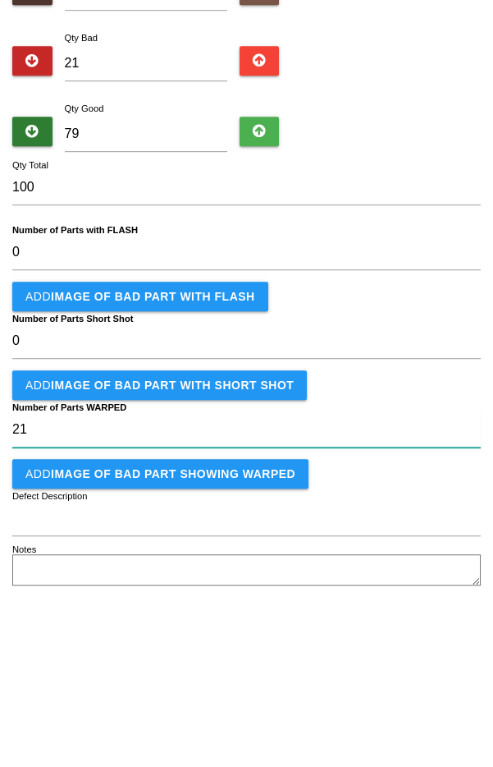
type WARPED "21"
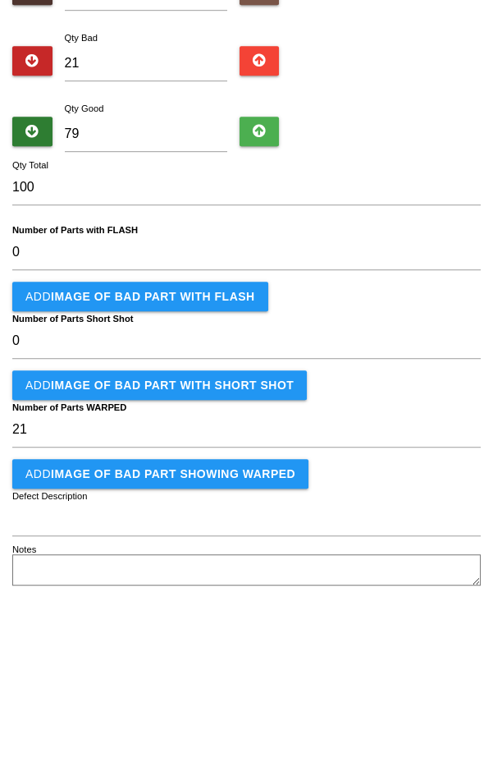
click at [249, 644] on button "Add IMAGE of BAD PART showing WARPED" at bounding box center [160, 643] width 296 height 30
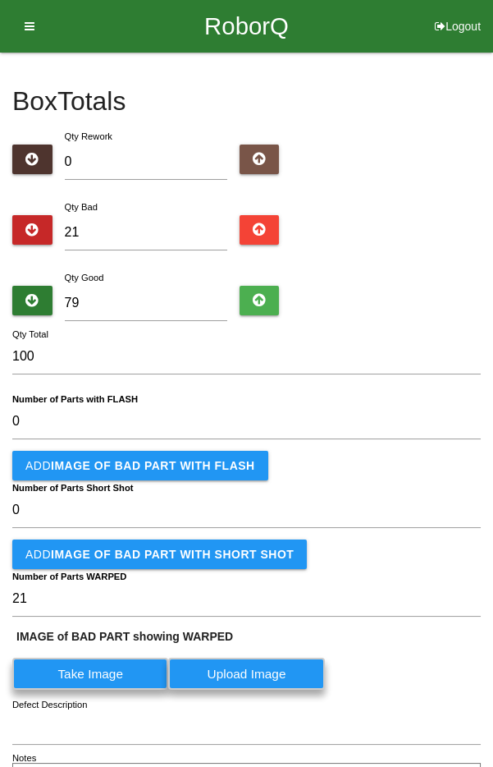
click at [168, 671] on label "Take Image" at bounding box center [90, 673] width 156 height 32
click at [0, 0] on WARPED "Take Image" at bounding box center [0, 0] width 0 height 0
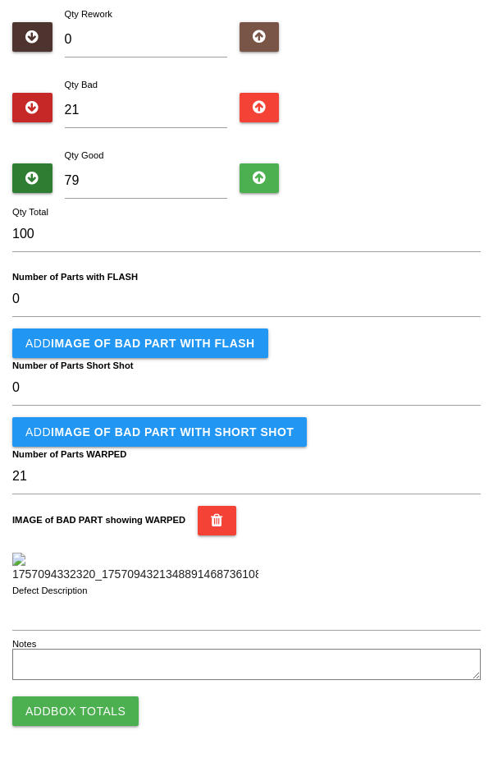
scroll to position [415, 0]
click at [111, 721] on button "Add Box Totals" at bounding box center [75, 711] width 126 height 30
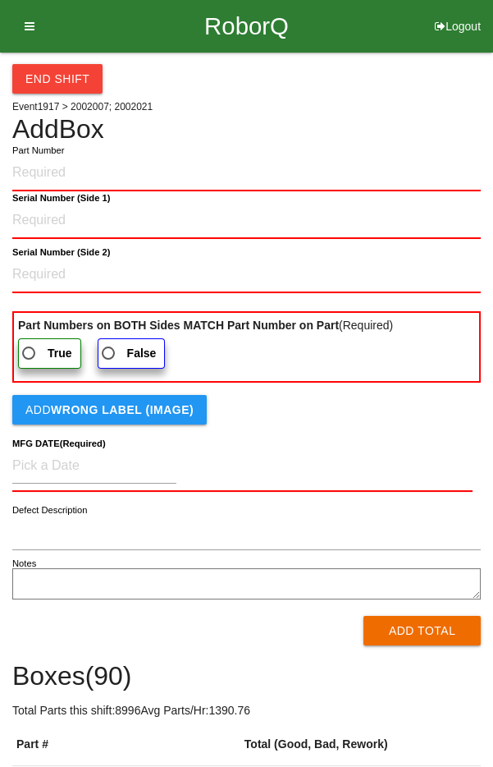
type input "2"
type input "2002007AAX"
click at [33, 218] on 1\) "Serial Number (Side 1)" at bounding box center [246, 221] width 469 height 36
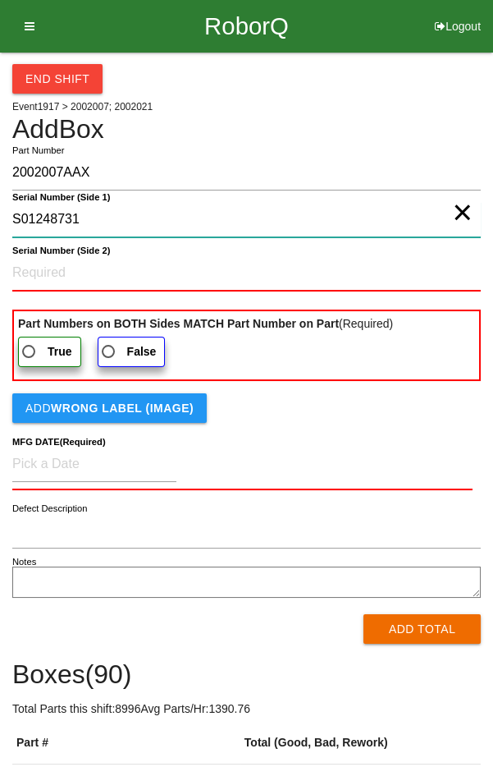
type 1\) "S01248731"
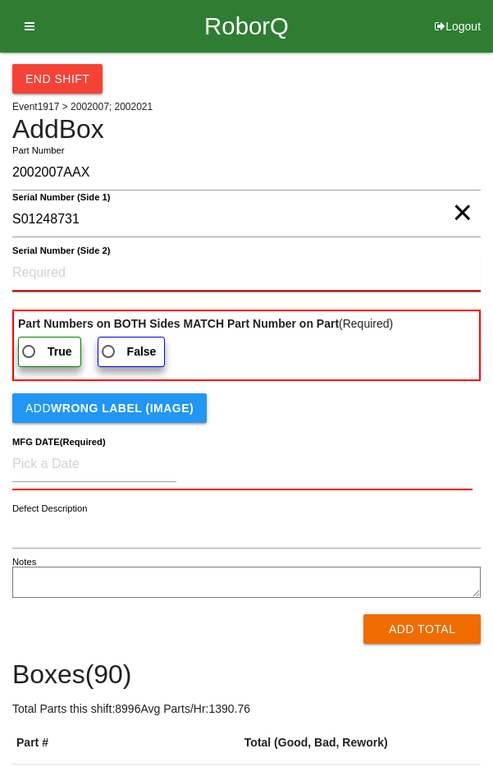
click at [40, 269] on 2\) "Serial Number (Side 2)" at bounding box center [246, 273] width 469 height 36
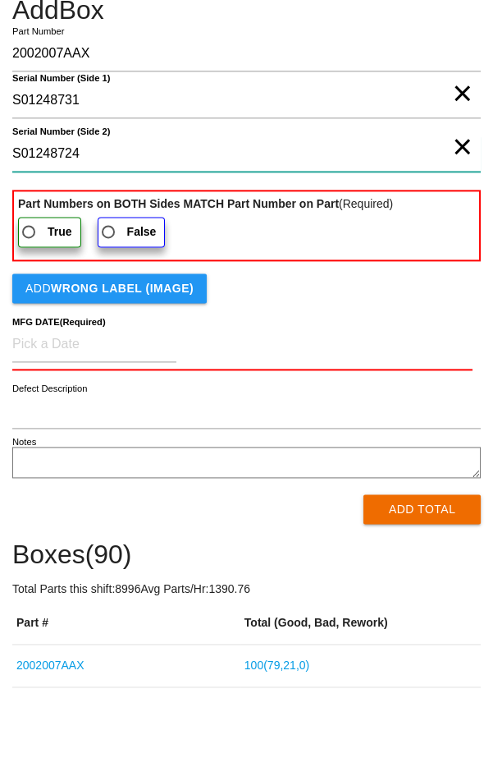
type 2\) "S01248724"
click at [34, 312] on span "True" at bounding box center [45, 307] width 53 height 21
click at [30, 308] on input "True" at bounding box center [24, 302] width 11 height 11
radio input "true"
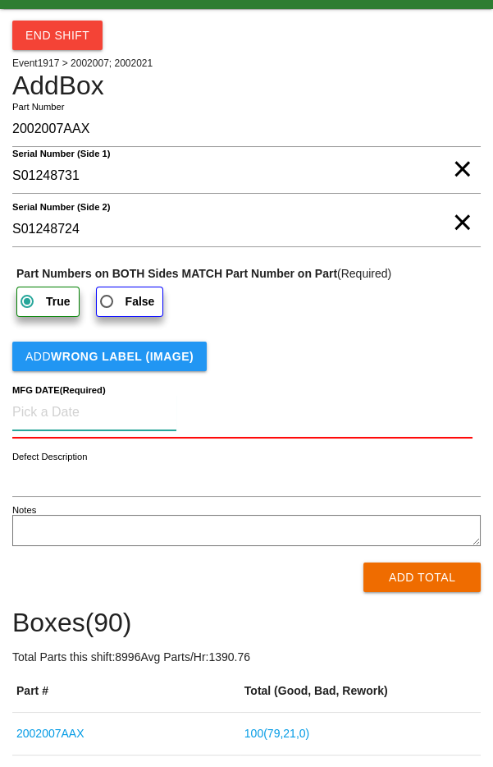
click at [47, 413] on input at bounding box center [94, 412] width 164 height 35
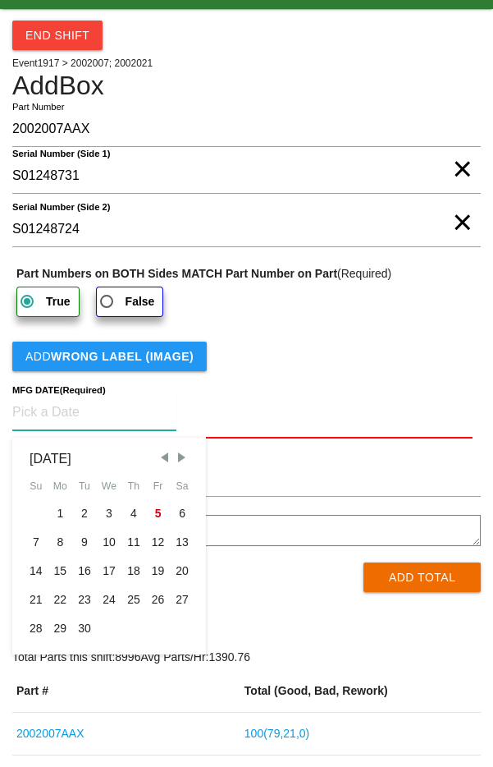
click at [165, 458] on span "Previous Month" at bounding box center [164, 457] width 15 height 15
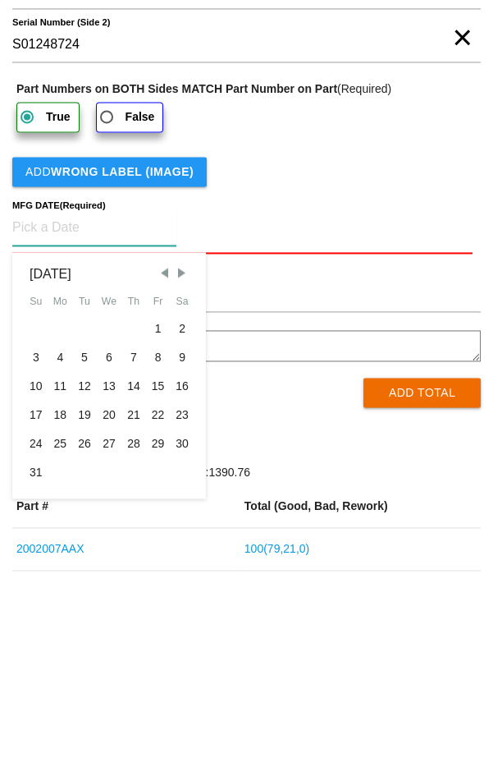
click at [66, 626] on div "25" at bounding box center [60, 628] width 25 height 29
type input "[DATE]"
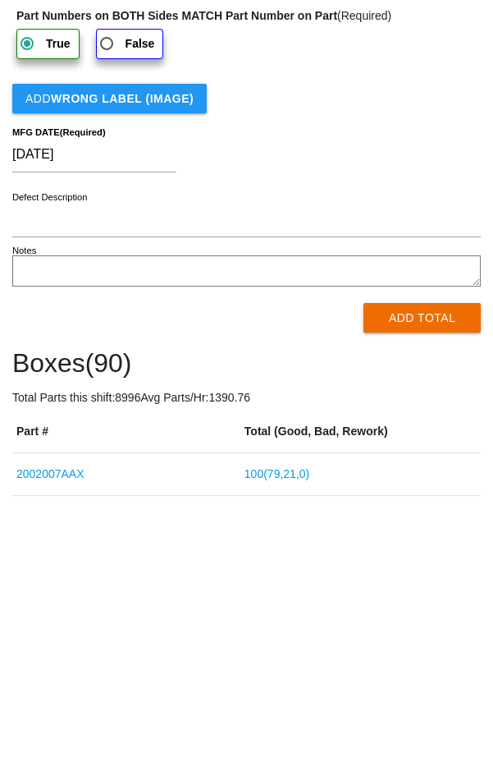
click at [401, 577] on button "Add Total" at bounding box center [422, 576] width 117 height 30
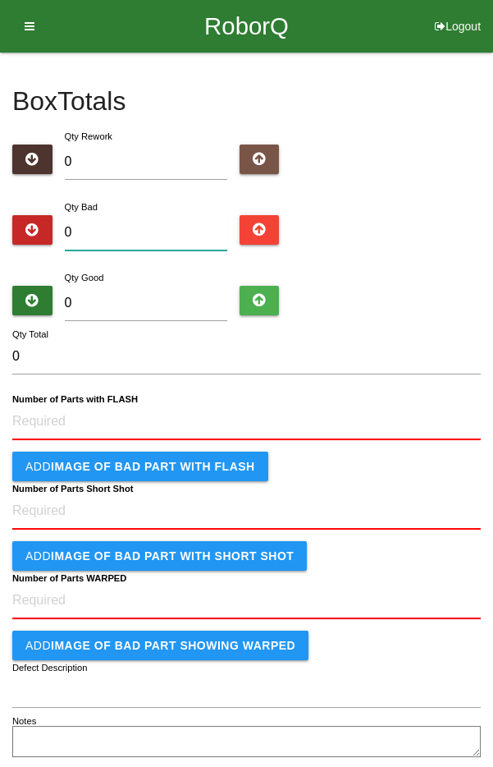
click at [178, 234] on input "0" at bounding box center [146, 232] width 162 height 35
type input "7"
click at [173, 302] on input "0" at bounding box center [146, 303] width 162 height 35
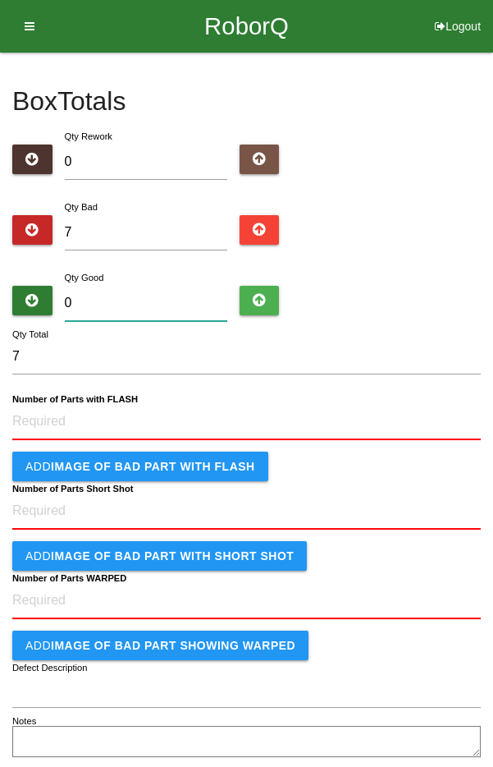
type input "9"
type input "16"
type input "94"
type input "101"
type input "9"
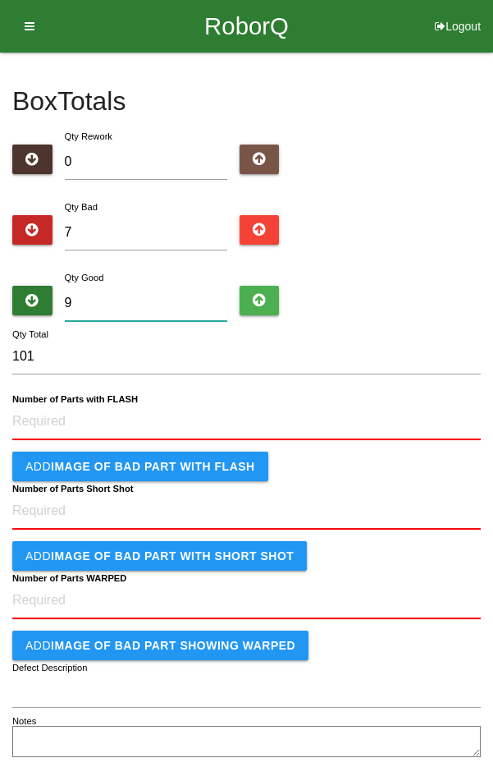
type input "16"
type input "93"
type input "100"
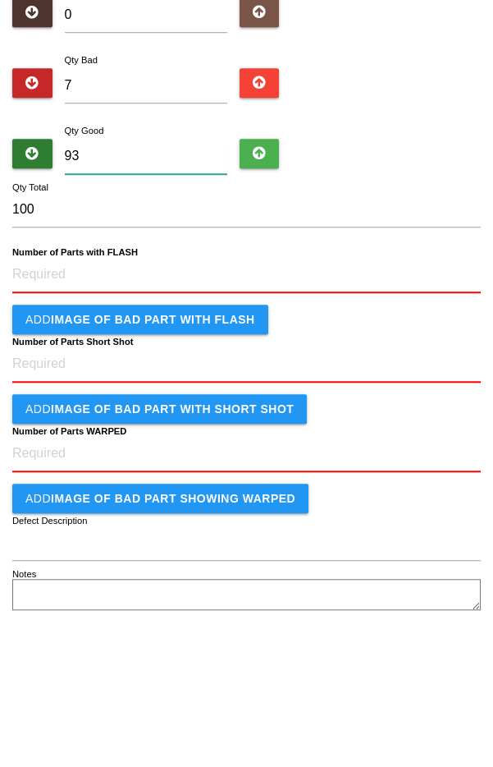
type input "93"
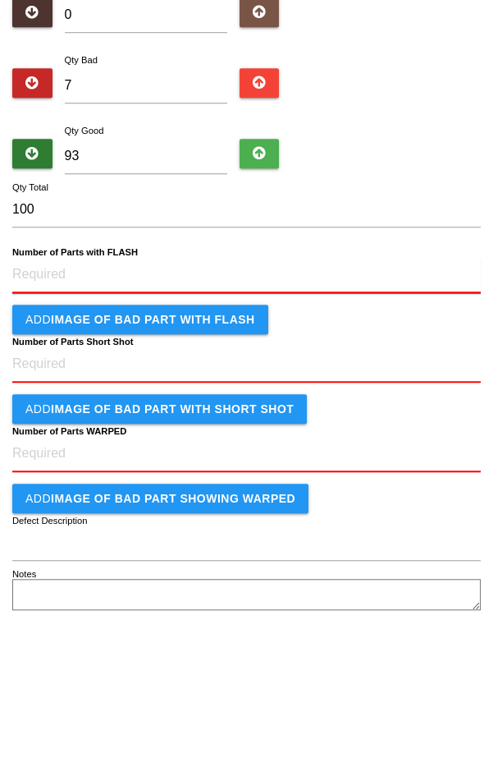
click at [314, 423] on FLASH "Number of Parts with FLASH" at bounding box center [246, 422] width 469 height 36
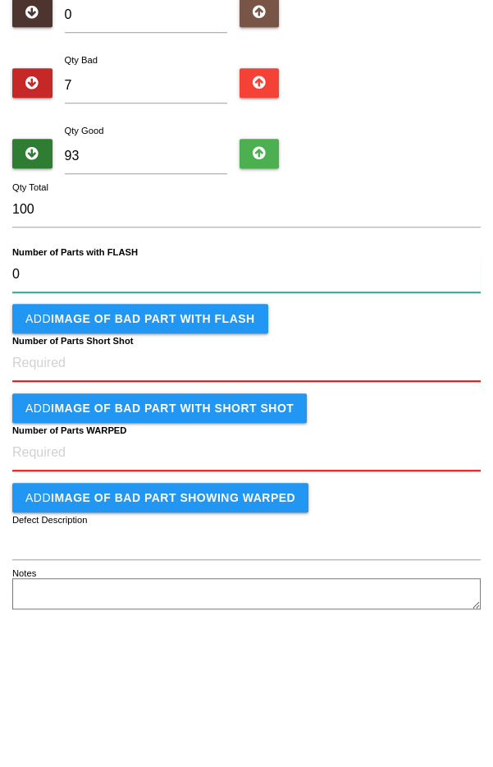
type FLASH "0"
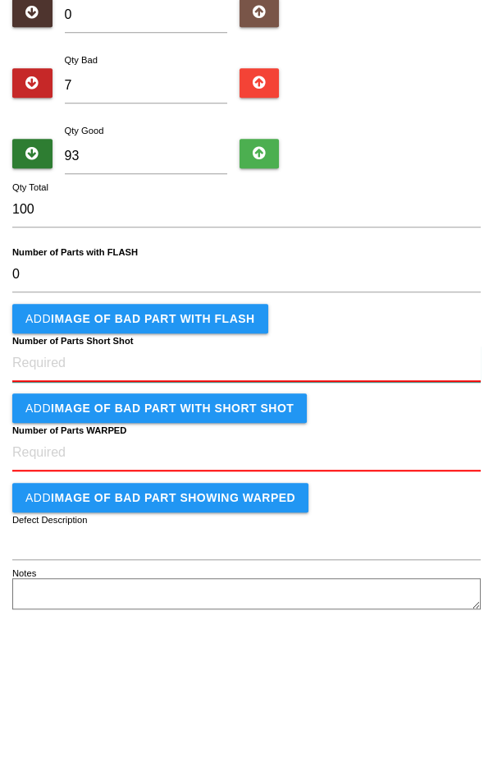
click at [352, 512] on Shot "Number of Parts Short Shot" at bounding box center [246, 510] width 469 height 36
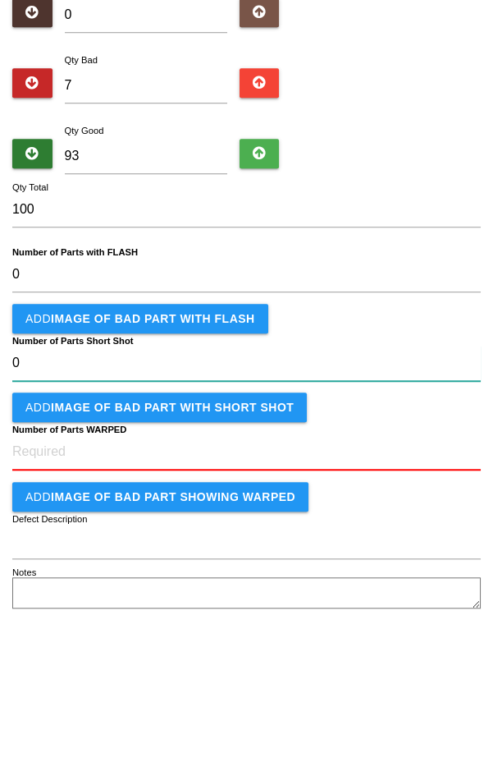
type Shot "0"
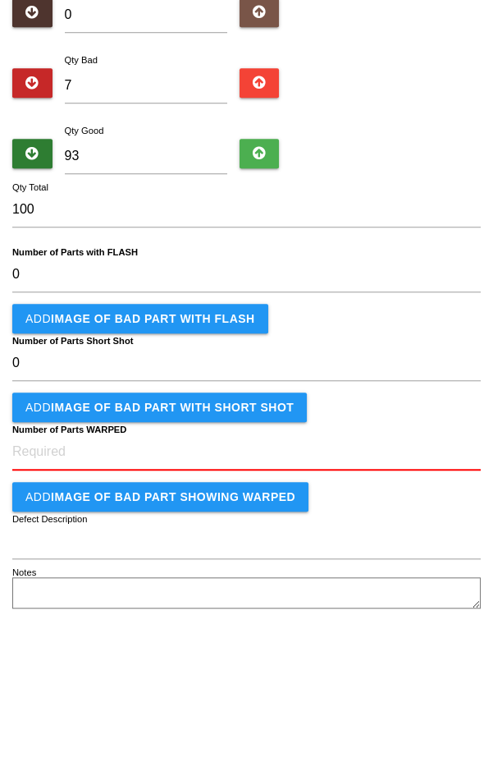
click at [290, 629] on button "Add IMAGE of BAD PART showing WARPED" at bounding box center [160, 644] width 296 height 30
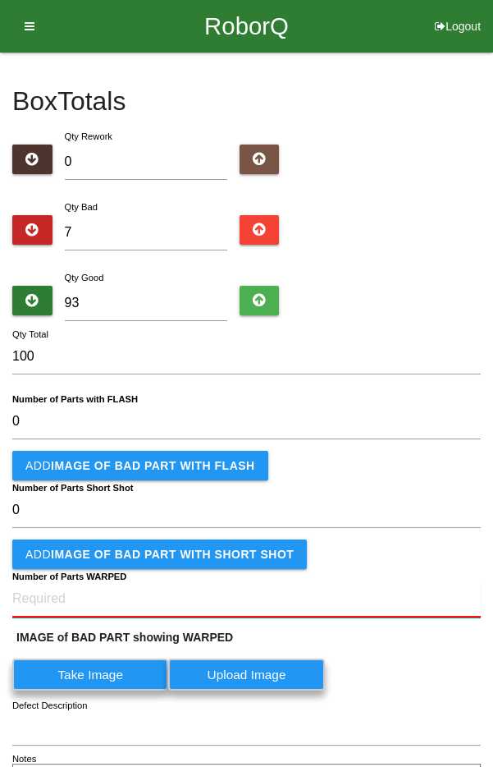
click at [227, 610] on WARPED "Number of Parts WARPED" at bounding box center [246, 599] width 469 height 36
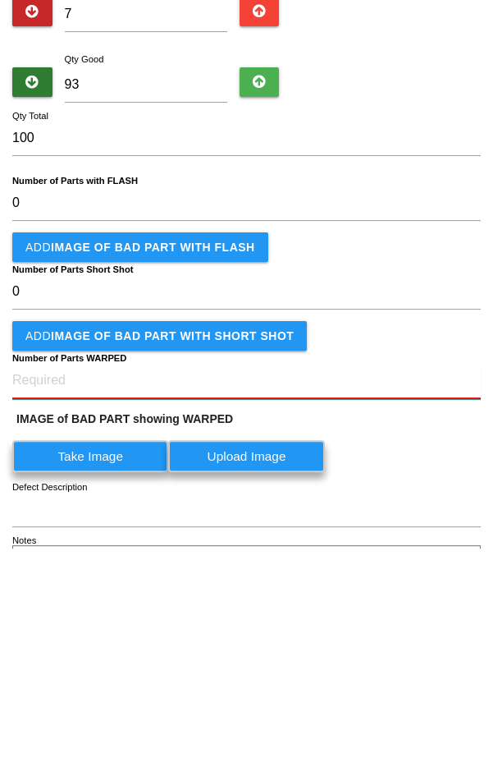
scroll to position [74, 0]
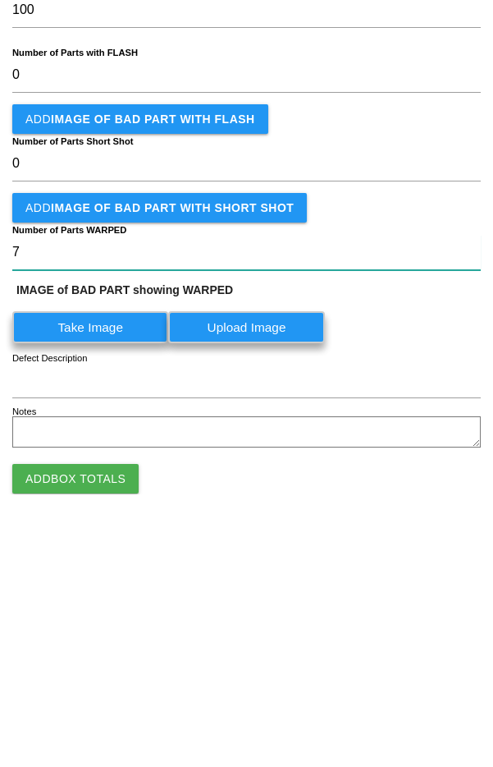
type WARPED "7"
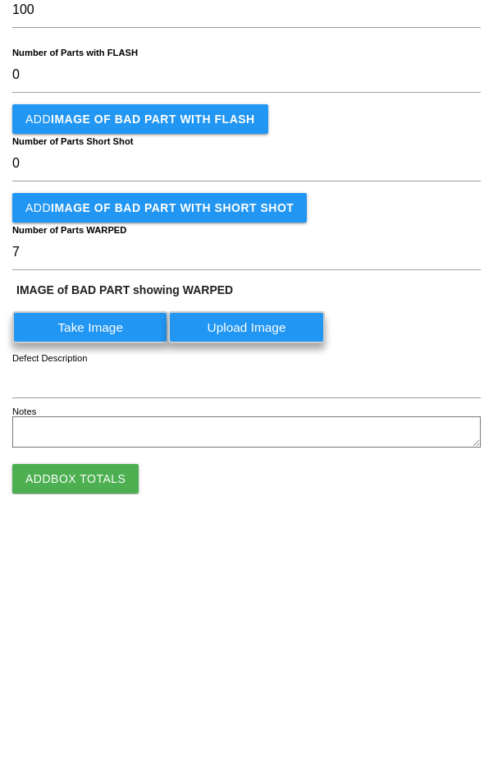
click at [168, 602] on label "Take Image" at bounding box center [90, 600] width 156 height 32
click at [0, 0] on WARPED "Take Image" at bounding box center [0, 0] width 0 height 0
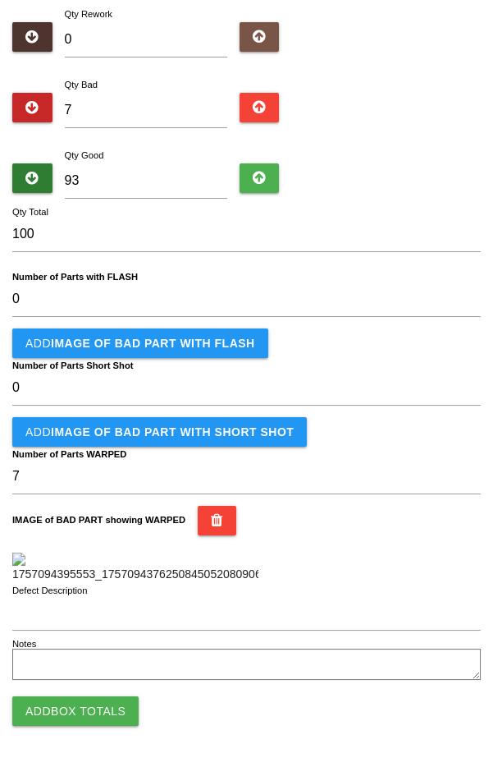
scroll to position [421, 0]
click at [112, 720] on button "Add Box Totals" at bounding box center [75, 711] width 126 height 30
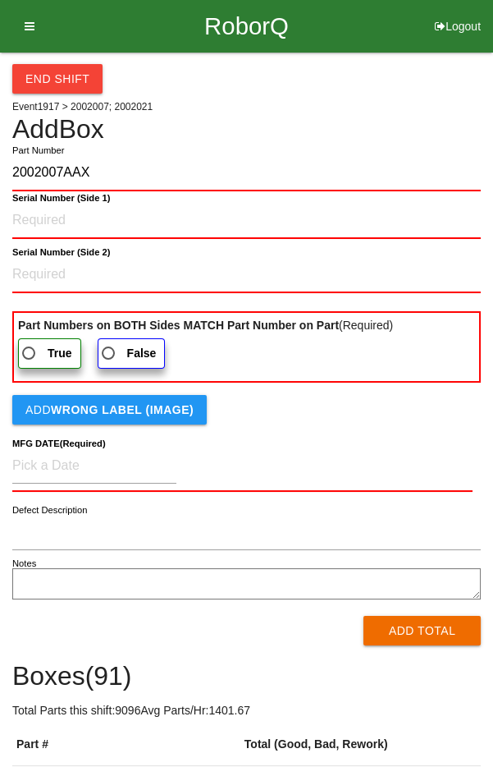
type input "2002007AAX"
click at [273, 220] on 1\) "Serial Number (Side 1)" at bounding box center [246, 221] width 469 height 36
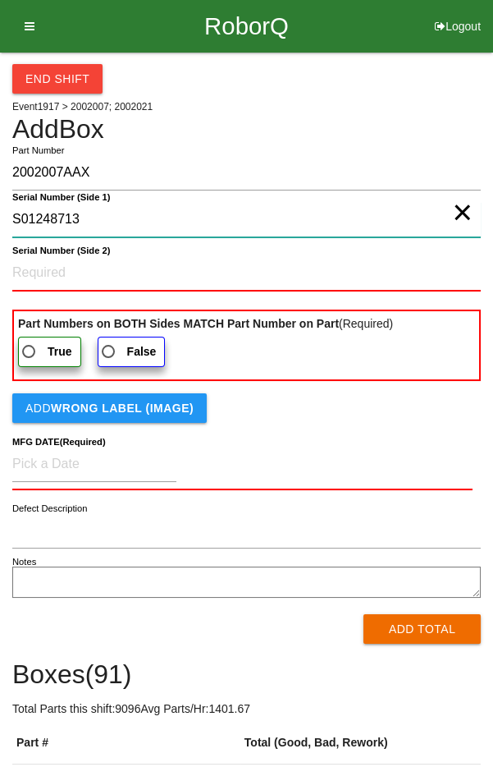
type 1\) "S01248713"
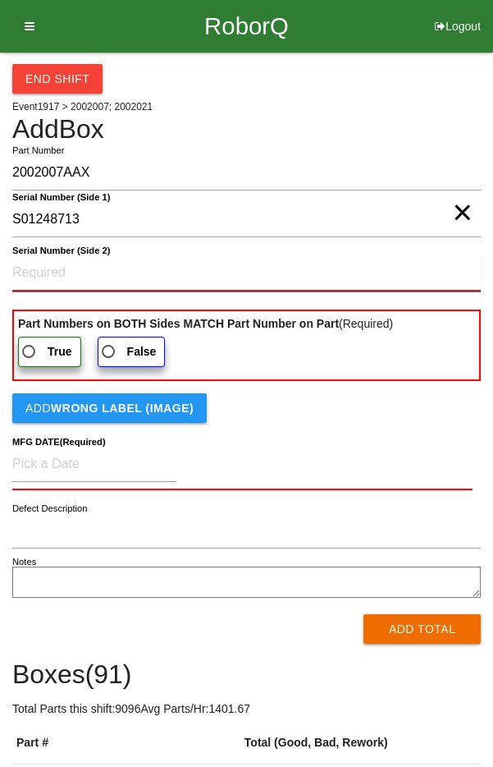
click at [373, 272] on 2\) "Serial Number (Side 2)" at bounding box center [246, 273] width 469 height 36
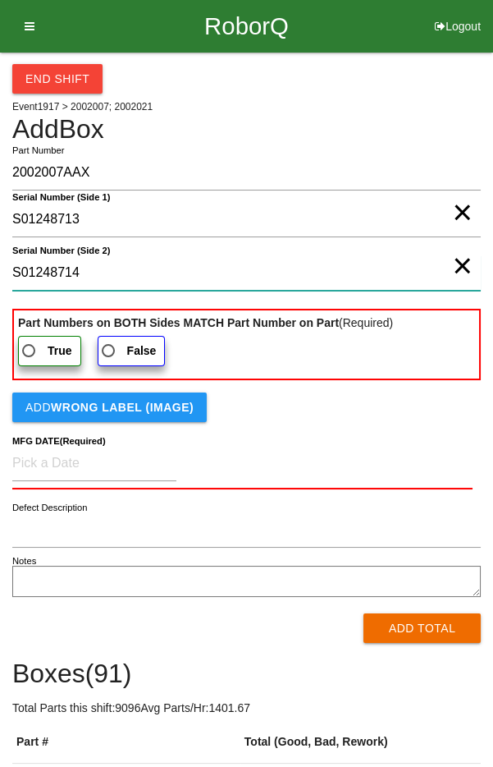
type 2\) "S01248714"
click at [56, 355] on span "True" at bounding box center [45, 351] width 53 height 21
click at [30, 351] on input "True" at bounding box center [24, 346] width 11 height 11
radio input "true"
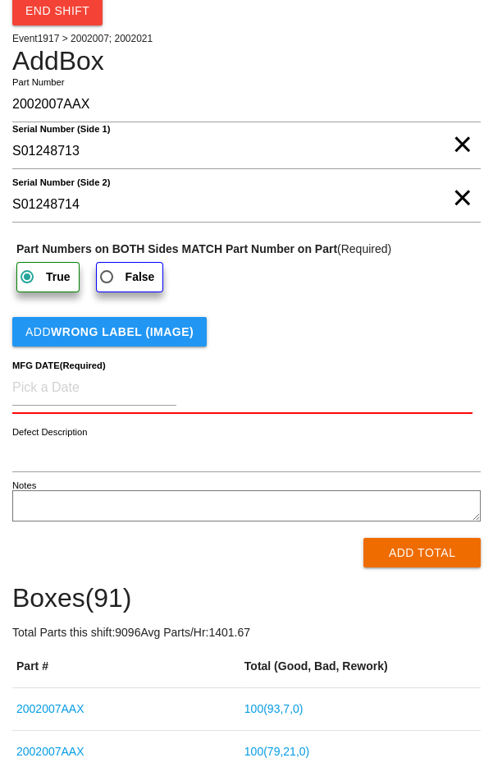
scroll to position [91, 0]
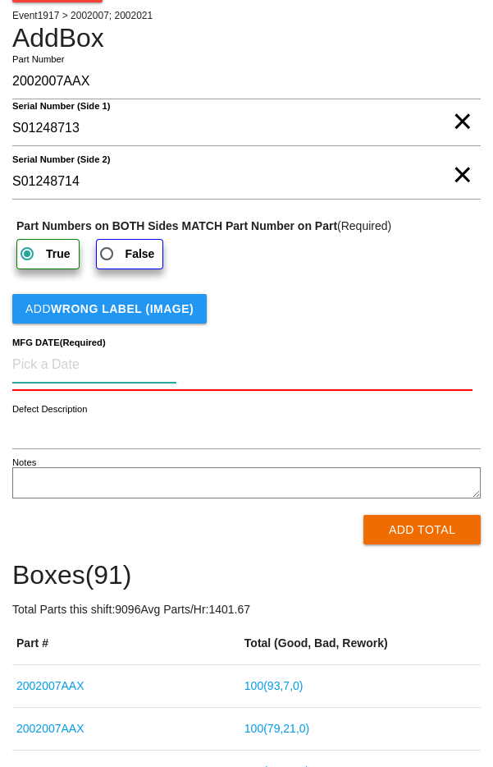
click at [110, 363] on input at bounding box center [94, 364] width 164 height 35
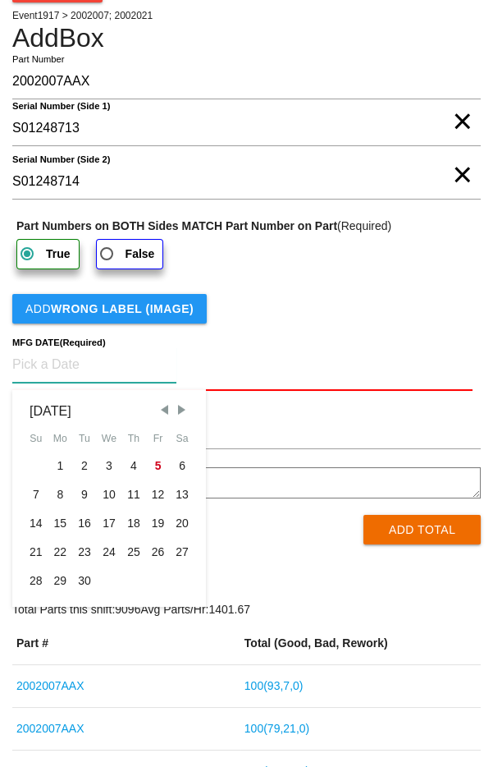
click at [171, 409] on span "Previous Month" at bounding box center [164, 409] width 15 height 15
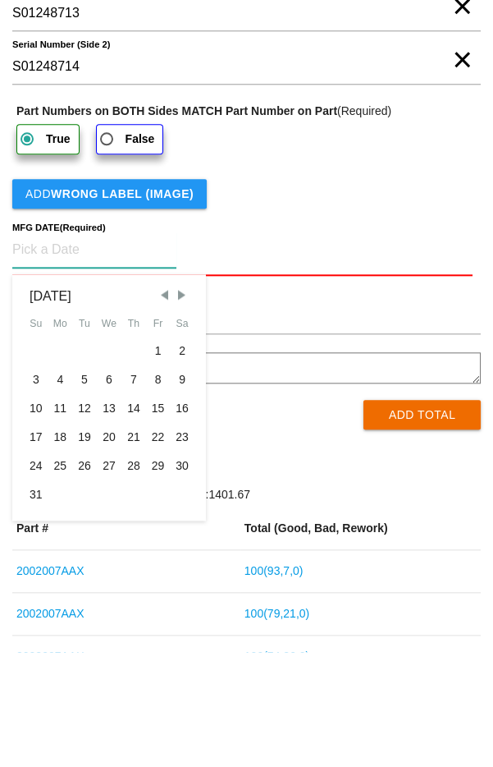
click at [71, 580] on div "25" at bounding box center [60, 580] width 25 height 29
type input "[DATE]"
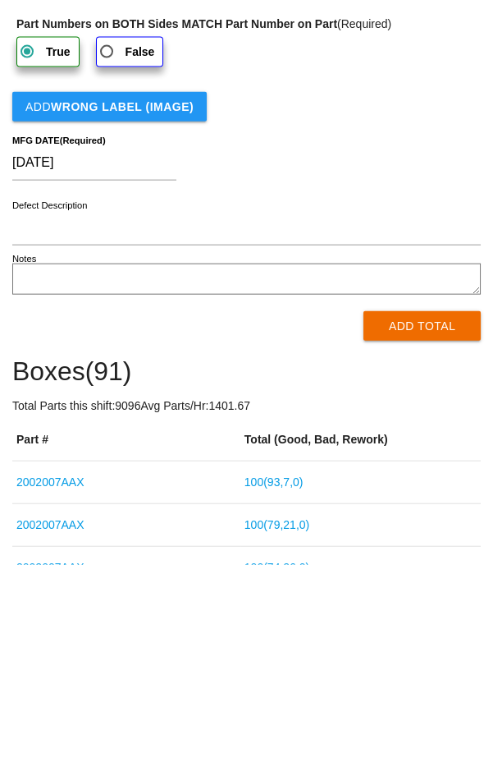
click at [364, 523] on button "Add Total" at bounding box center [422, 528] width 117 height 30
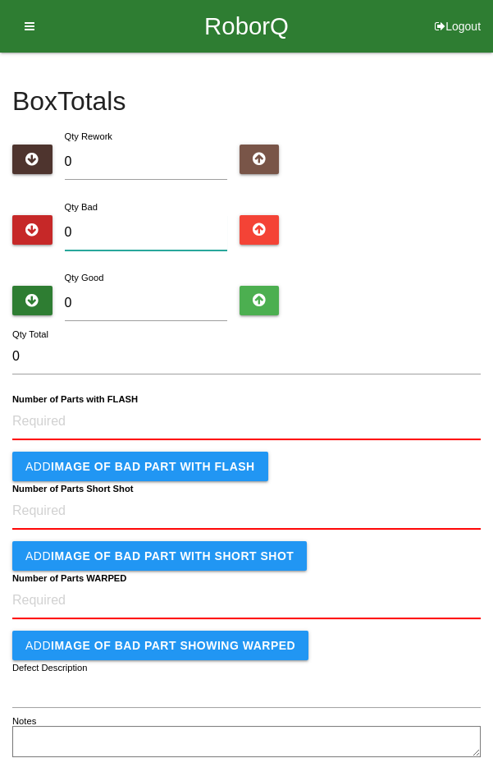
click at [118, 234] on input "0" at bounding box center [146, 232] width 162 height 35
type input "1"
type input "14"
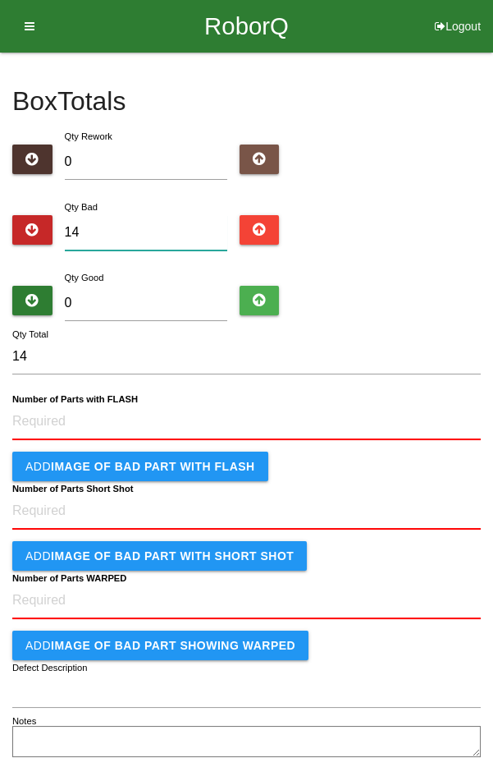
type input "14"
click at [198, 300] on input "0" at bounding box center [146, 303] width 162 height 35
type input "8"
type input "22"
type input "82"
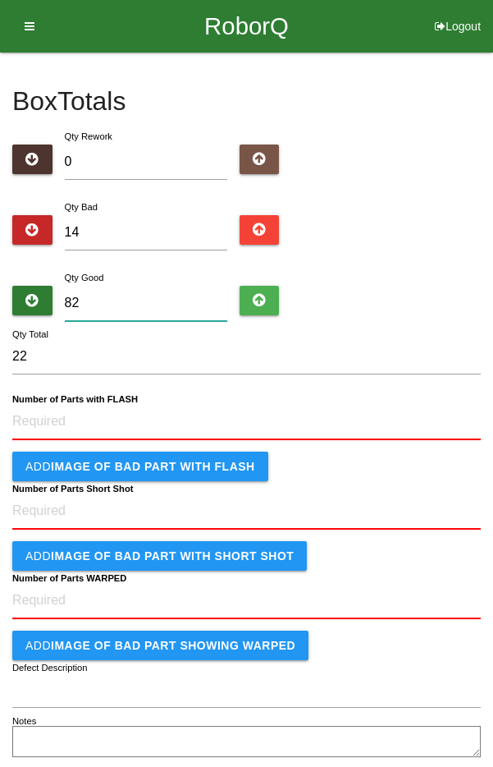
type input "96"
type input "8"
type input "22"
type input "85"
type input "99"
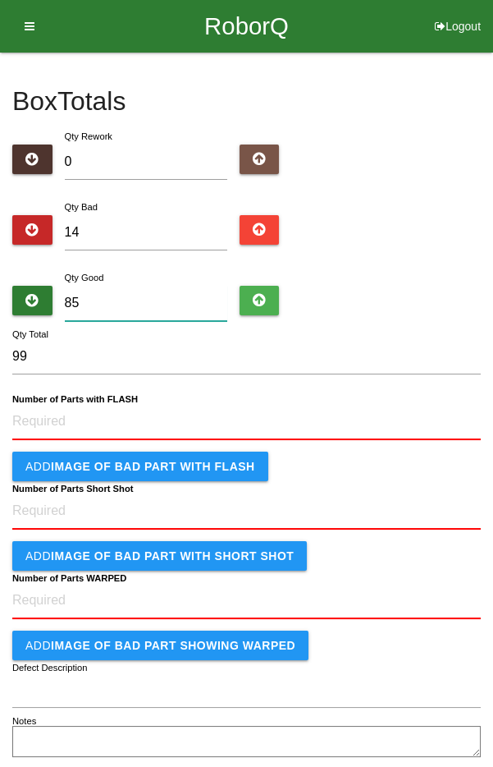
type input "8"
type input "22"
type input "86"
type input "100"
type input "86"
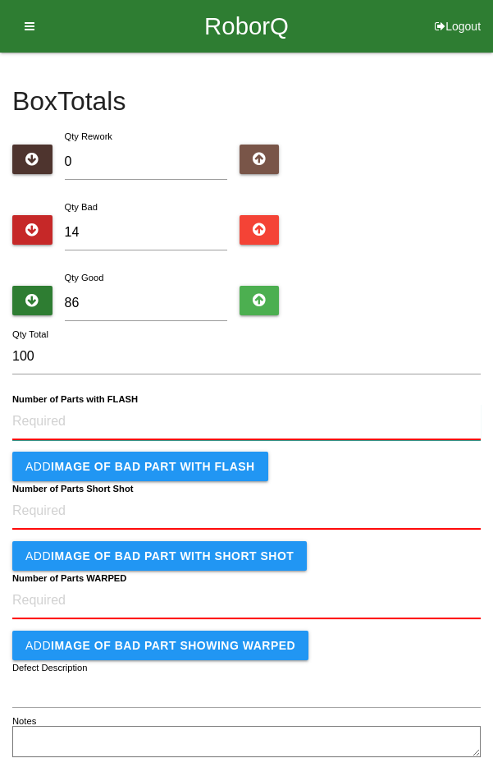
click at [295, 421] on FLASH "Number of Parts with FLASH" at bounding box center [246, 422] width 469 height 36
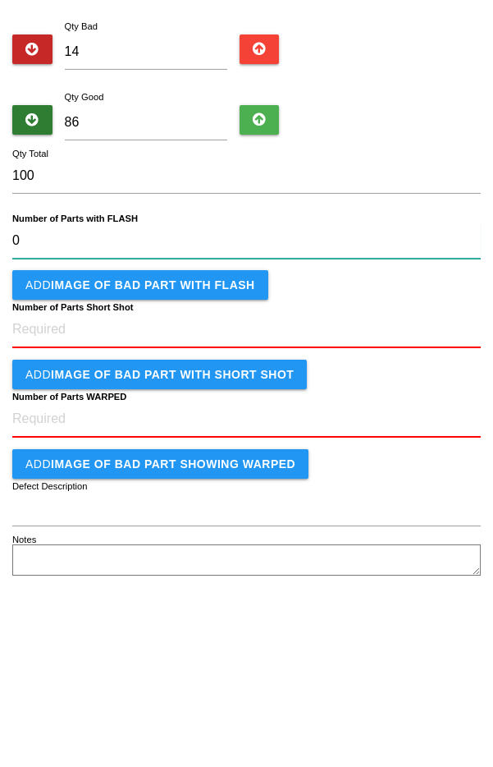
type FLASH "0"
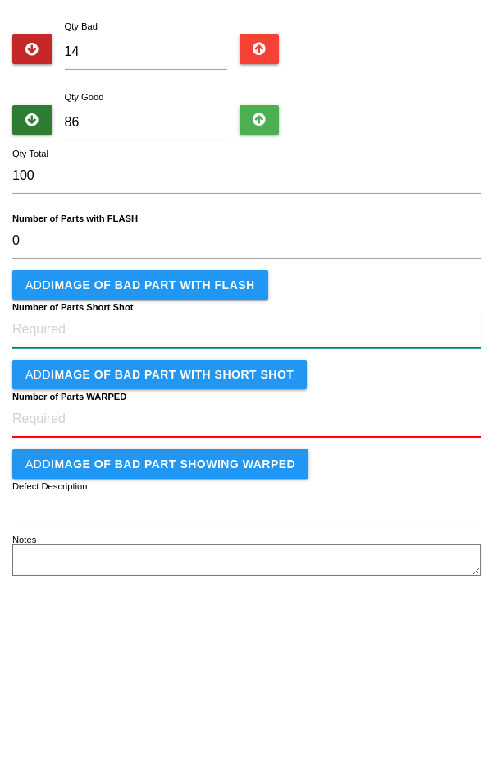
click at [349, 511] on Shot "Number of Parts Short Shot" at bounding box center [246, 510] width 469 height 36
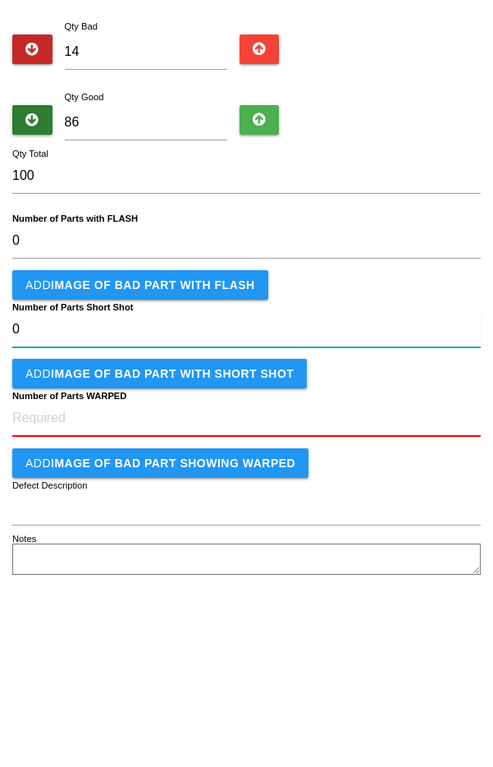
type Shot "0"
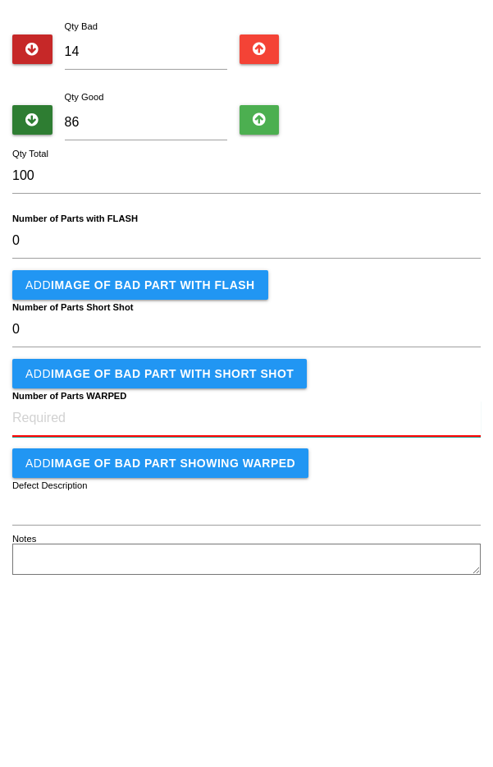
click at [387, 601] on WARPED "Number of Parts WARPED" at bounding box center [246, 599] width 469 height 36
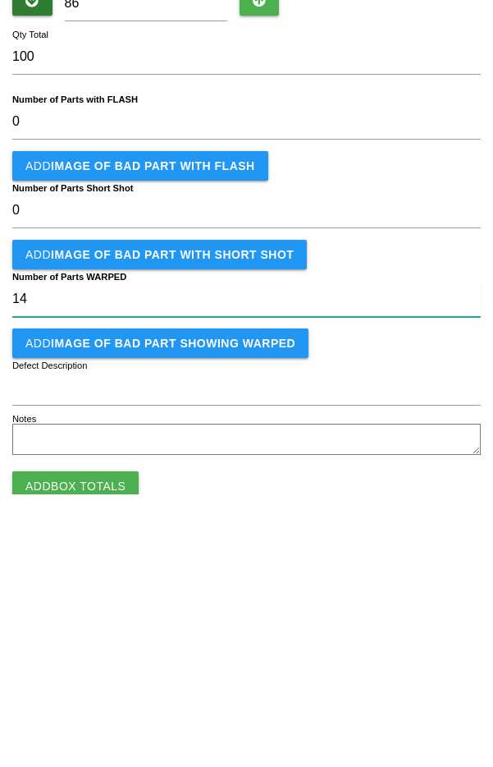
type WARPED "14"
click at [265, 622] on button "Add IMAGE of BAD PART showing WARPED" at bounding box center [160, 616] width 296 height 30
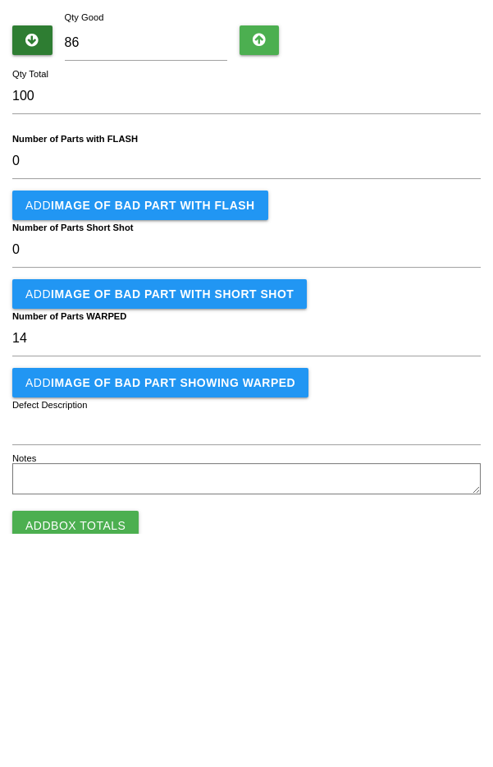
scroll to position [27, 0]
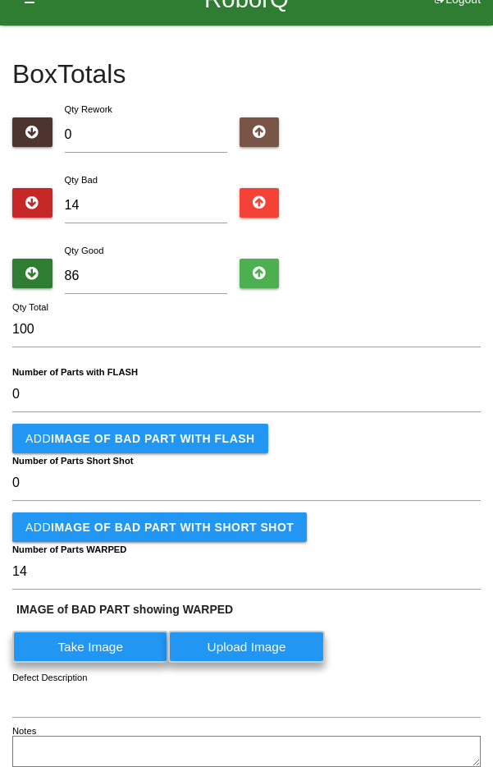
click at [168, 638] on label "Take Image" at bounding box center [90, 646] width 156 height 32
click at [0, 0] on WARPED "Take Image" at bounding box center [0, 0] width 0 height 0
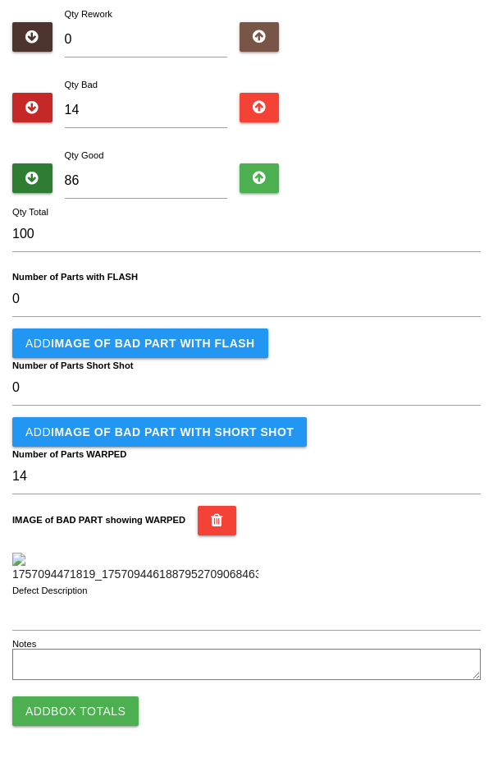
scroll to position [421, 0]
click at [116, 714] on button "Add Box Totals" at bounding box center [75, 711] width 126 height 30
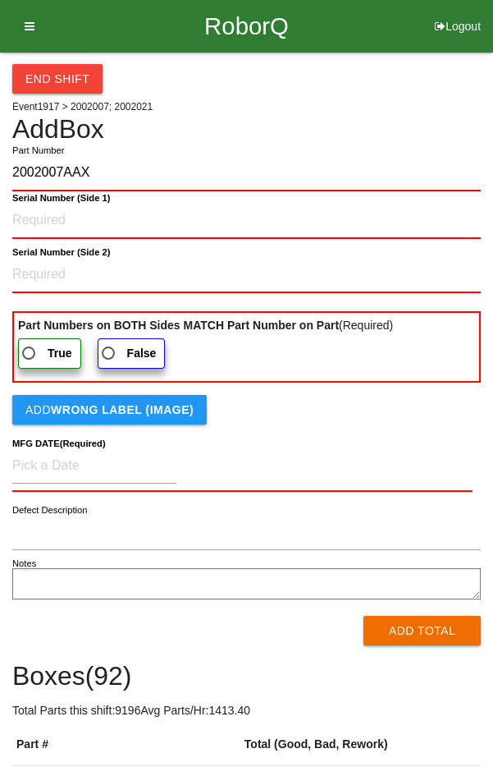
type input "2002007AAX"
click at [265, 213] on 1\) "Serial Number (Side 1)" at bounding box center [246, 221] width 469 height 36
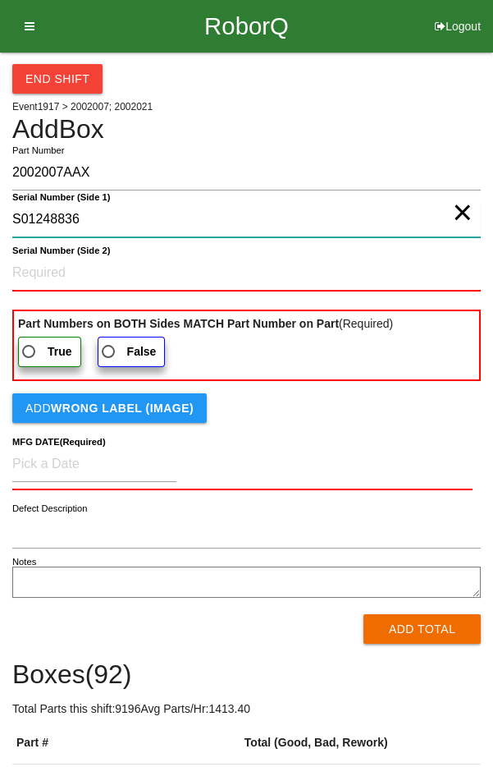
type 1\) "S01248836"
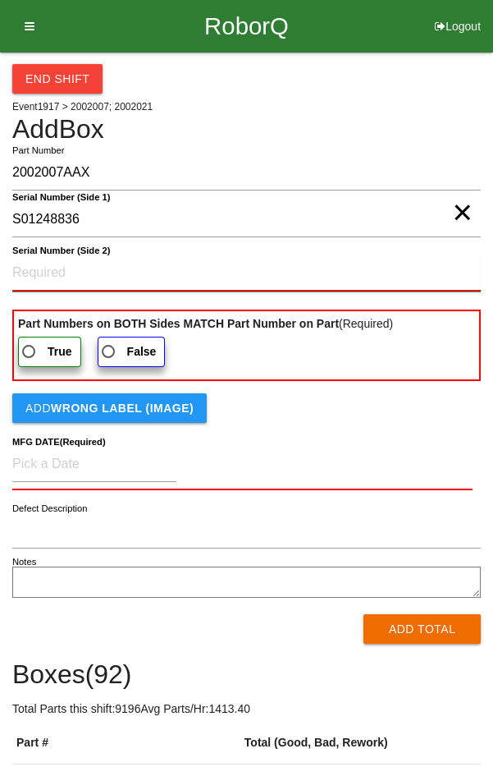
click at [35, 274] on 2\) "Serial Number (Side 2)" at bounding box center [246, 273] width 469 height 36
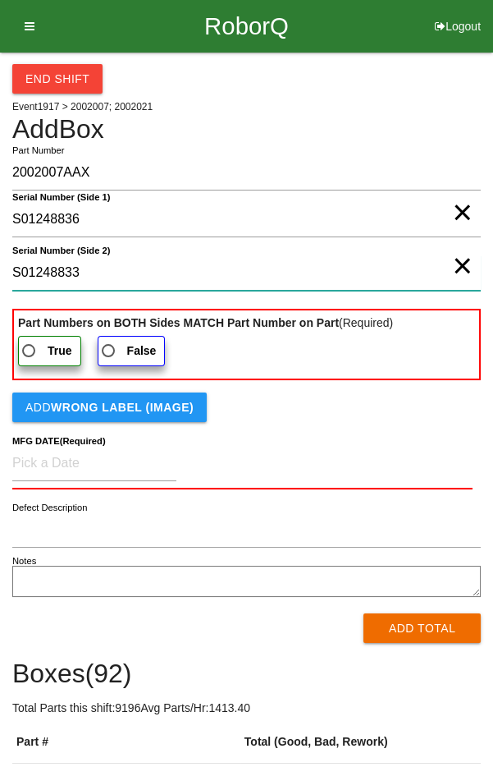
type 2\) "S01248833"
click at [37, 349] on span "True" at bounding box center [45, 351] width 53 height 21
click at [30, 349] on input "True" at bounding box center [24, 346] width 11 height 11
radio input "true"
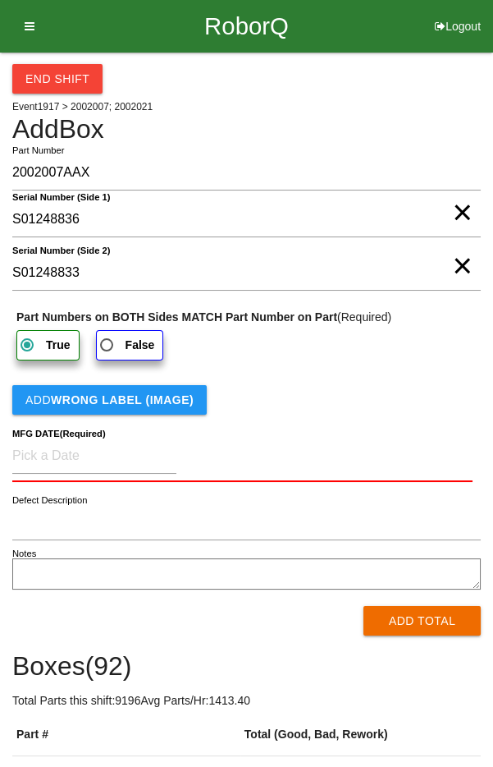
click at [162, 399] on b "WRONG LABEL (IMAGE)" at bounding box center [122, 399] width 143 height 13
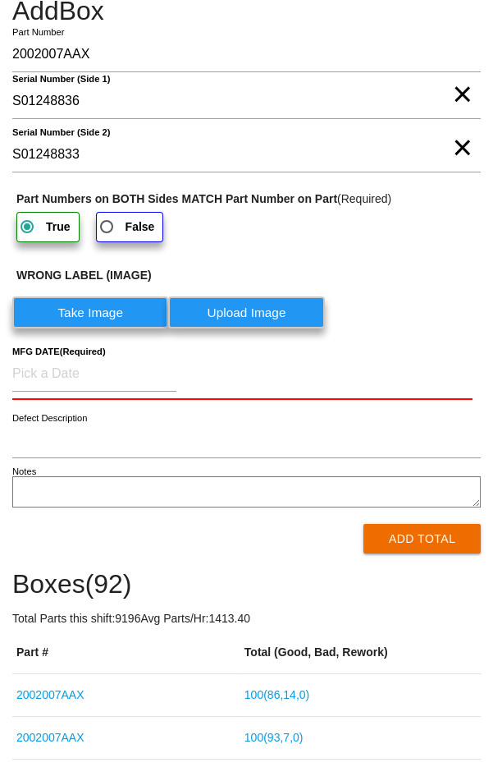
scroll to position [151, 0]
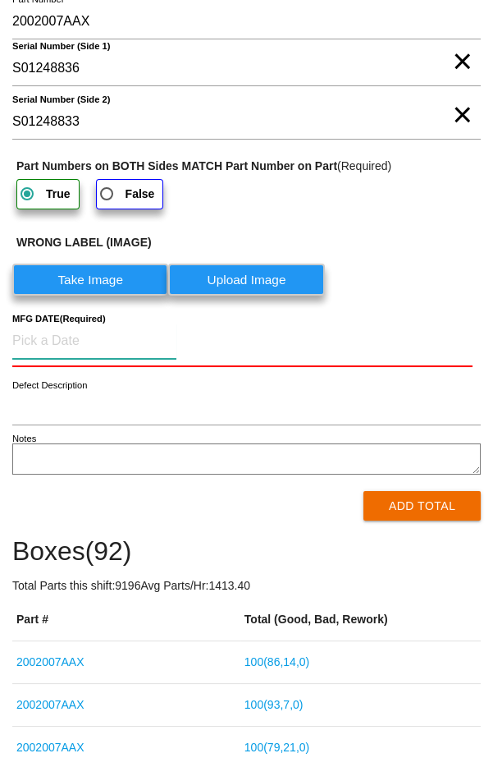
click at [135, 341] on input at bounding box center [94, 340] width 164 height 35
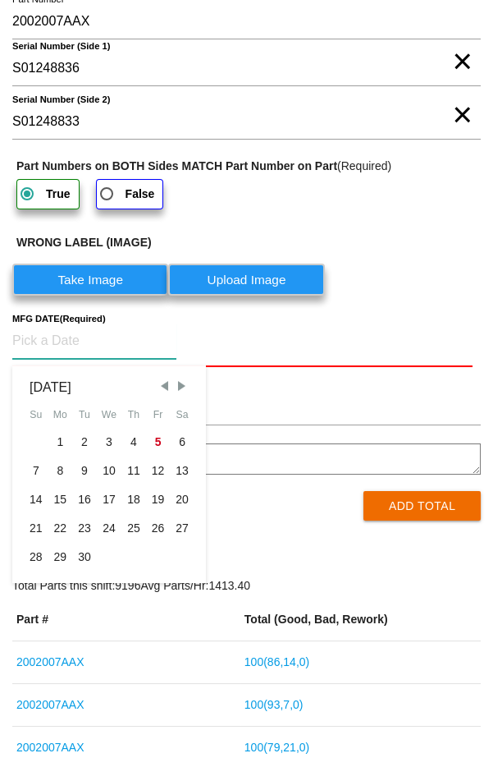
click at [162, 385] on span "Previous Month" at bounding box center [164, 385] width 15 height 15
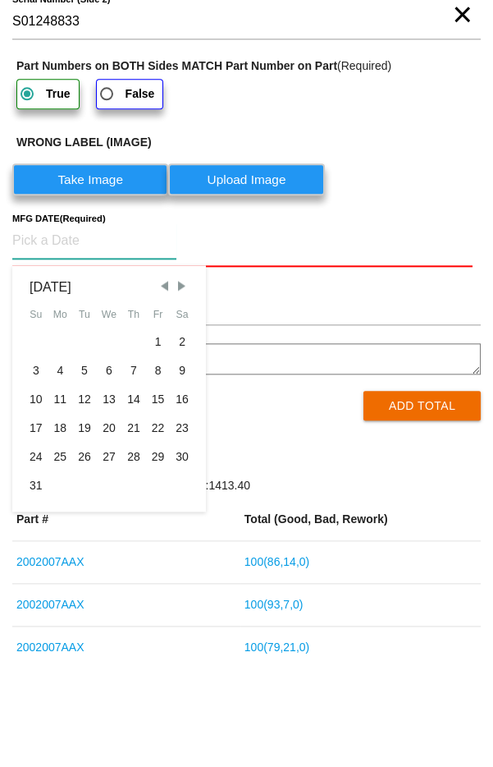
click at [66, 550] on div "25" at bounding box center [60, 556] width 25 height 29
type input "[DATE]"
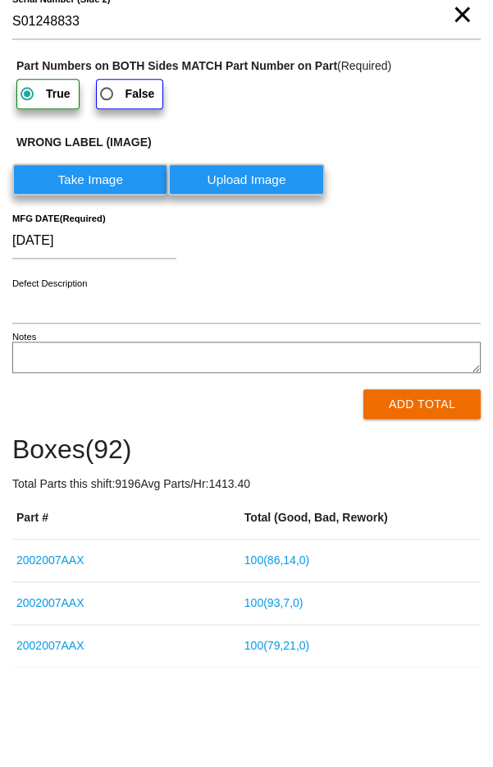
click at [411, 502] on button "Add Total" at bounding box center [422, 504] width 117 height 30
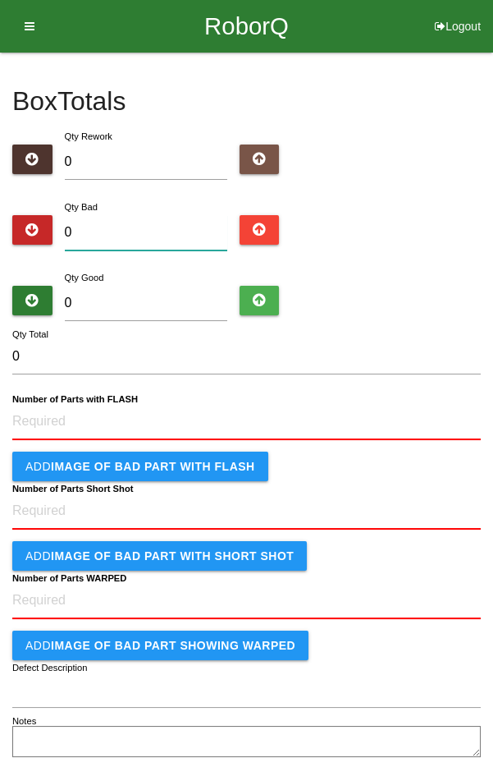
click at [144, 224] on input "0" at bounding box center [146, 232] width 162 height 35
type input "1"
type input "13"
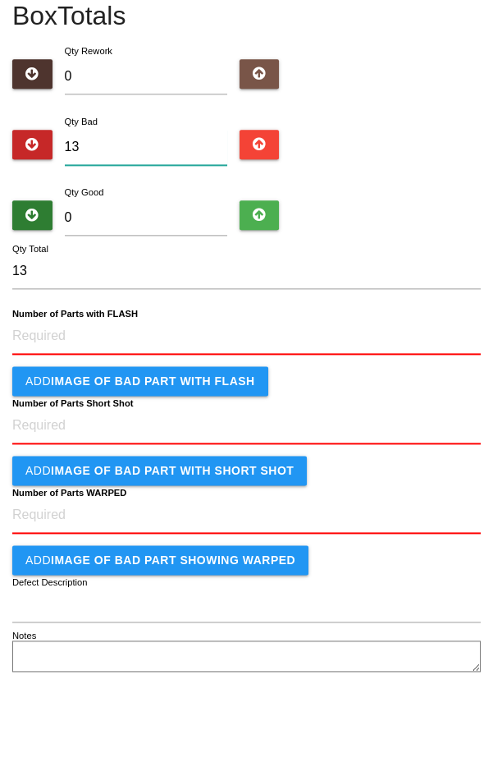
type input "13"
click at [171, 302] on input "0" at bounding box center [146, 303] width 162 height 35
type input "9"
type input "22"
type input "93"
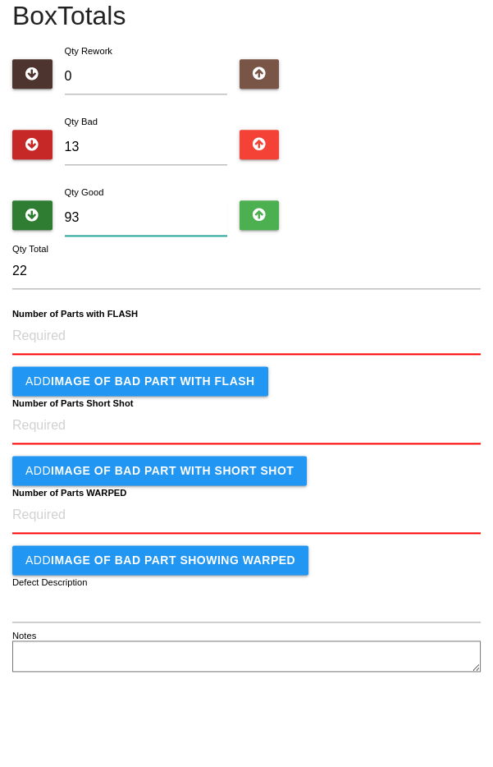
type input "106"
type input "9"
type input "22"
type input "0"
type input "13"
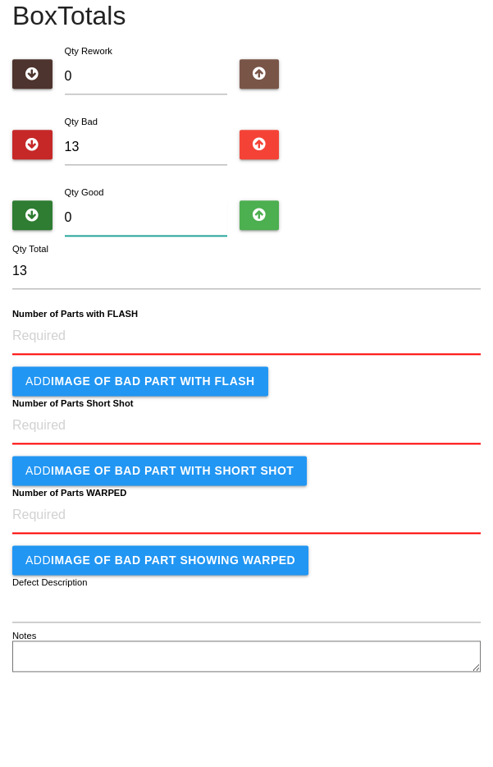
type input "8"
type input "21"
type input "82"
type input "95"
type input "8"
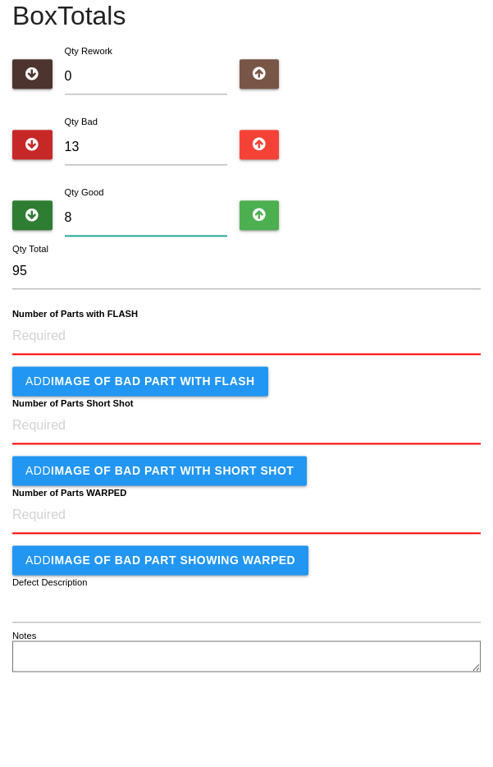
type input "21"
type input "88"
type input "101"
type input "8"
type input "21"
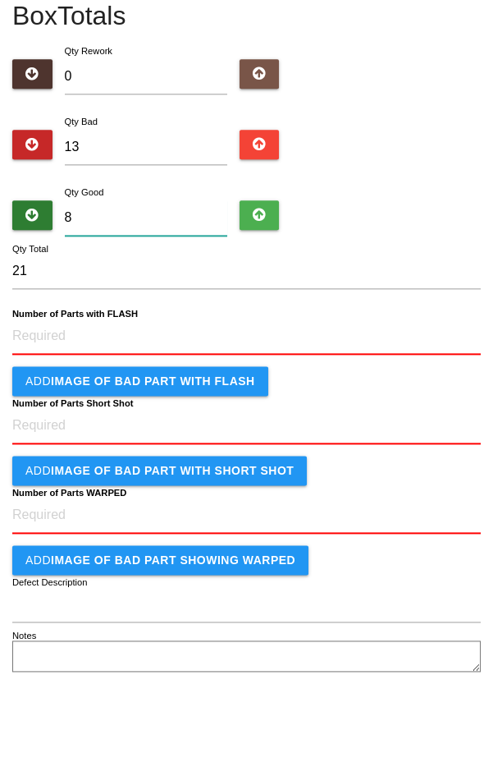
type input "87"
type input "100"
type input "87"
click at [128, 422] on FLASH "Number of Parts with FLASH" at bounding box center [246, 422] width 469 height 36
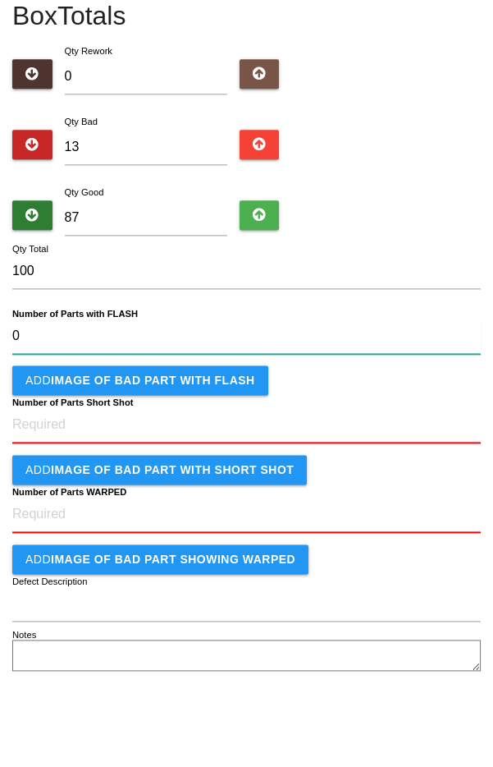
type FLASH "0"
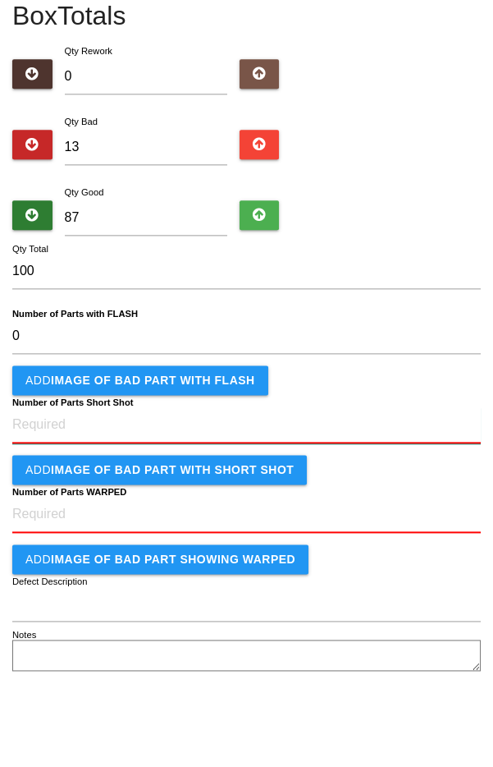
click at [233, 507] on Shot "Number of Parts Short Shot" at bounding box center [246, 510] width 469 height 36
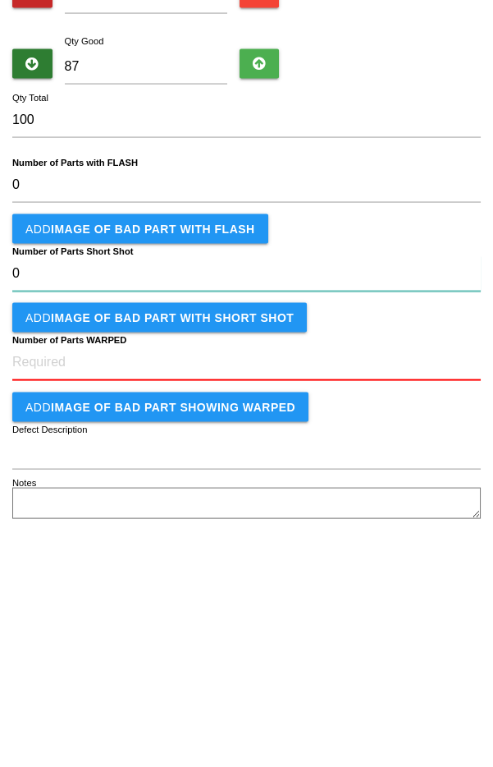
type Shot "0"
click at [217, 599] on WARPED "Number of Parts WARPED" at bounding box center [246, 599] width 469 height 36
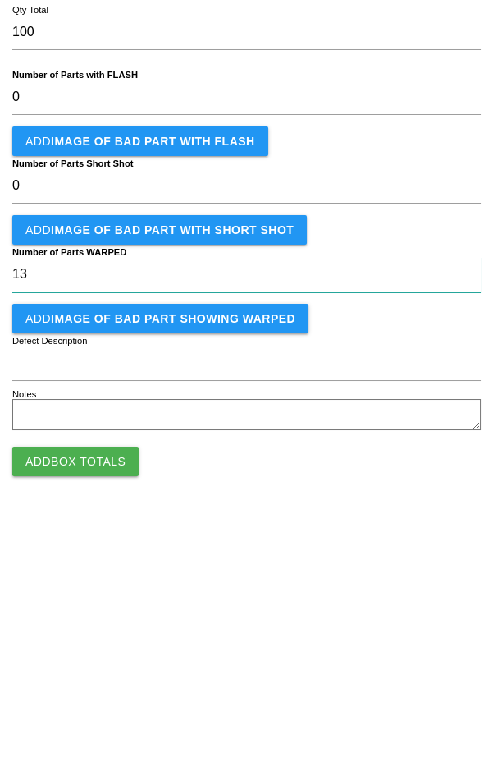
type WARPED "13"
click at [249, 598] on button "Add IMAGE of BAD PART showing WARPED" at bounding box center [160, 591] width 296 height 30
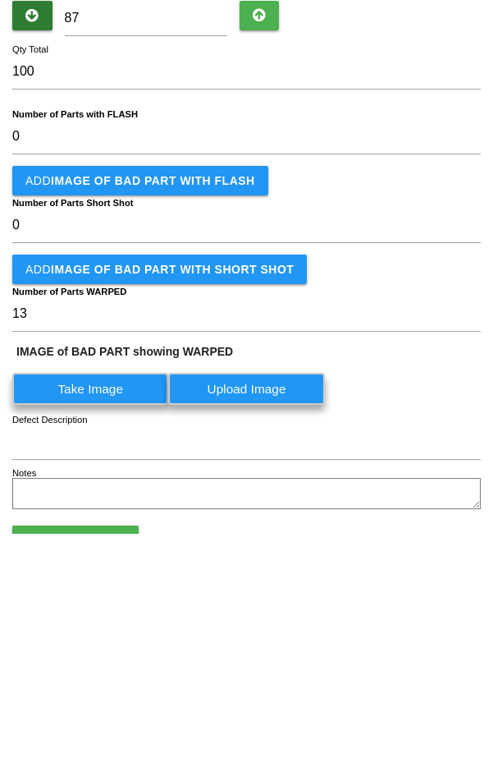
scroll to position [52, 0]
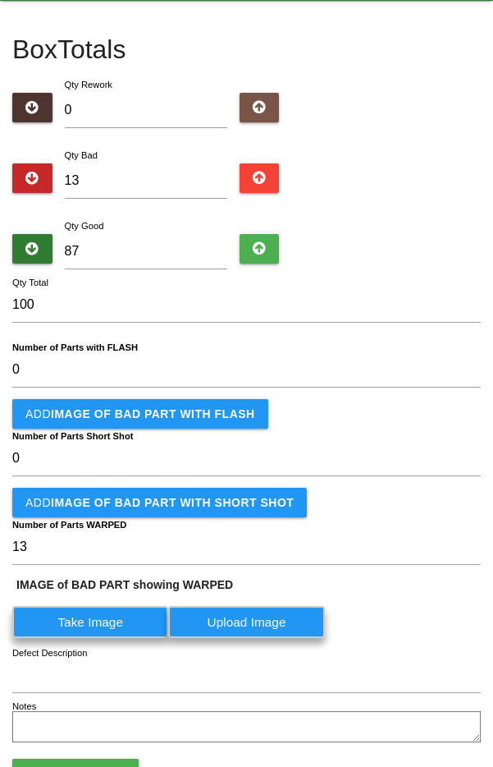
click at [154, 617] on label "Take Image" at bounding box center [90, 622] width 156 height 32
click at [0, 0] on WARPED "Take Image" at bounding box center [0, 0] width 0 height 0
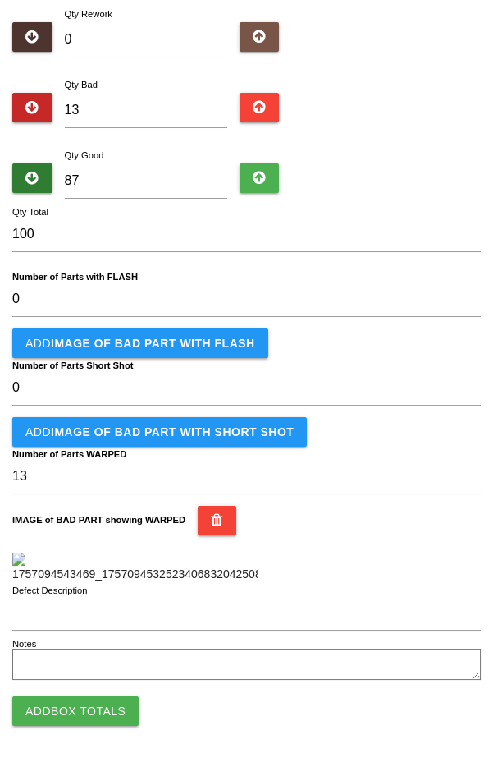
scroll to position [421, 0]
click at [112, 713] on button "Add Box Totals" at bounding box center [75, 711] width 126 height 30
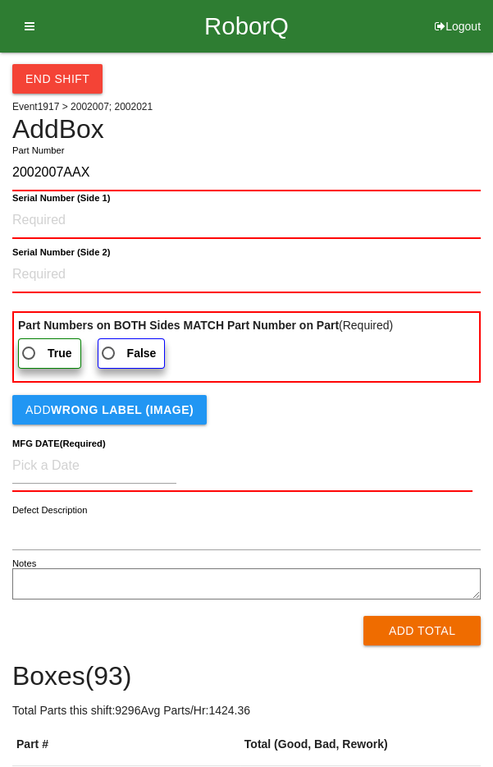
type input "2002007AAX"
click at [39, 222] on 1\) "Serial Number (Side 1)" at bounding box center [246, 221] width 469 height 36
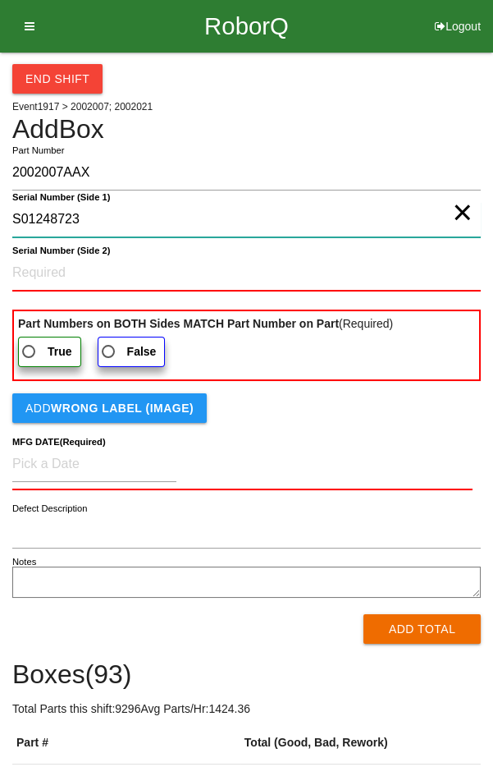
type 1\) "S01248723"
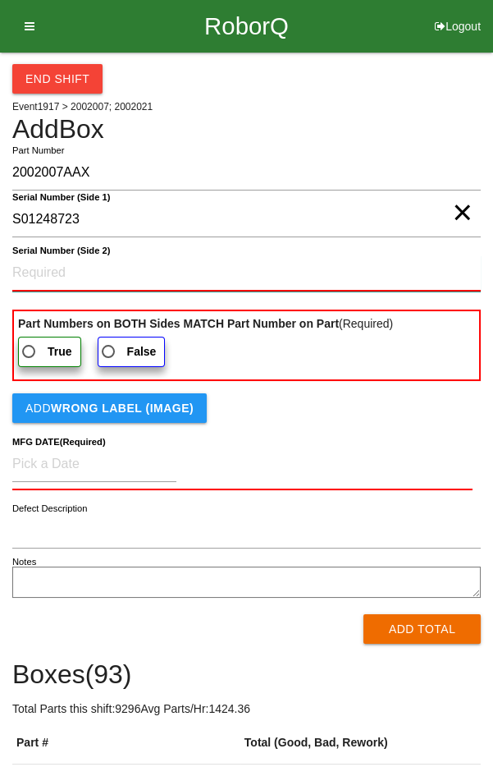
click at [43, 268] on 2\) "Serial Number (Side 2)" at bounding box center [246, 273] width 469 height 36
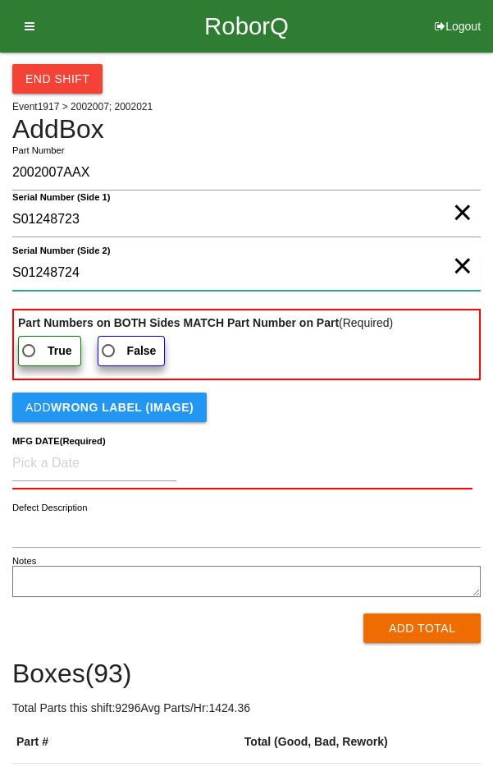
type 2\) "S01248724"
click at [39, 356] on label "True" at bounding box center [49, 351] width 63 height 30
click at [30, 351] on input "True" at bounding box center [24, 346] width 11 height 11
radio input "true"
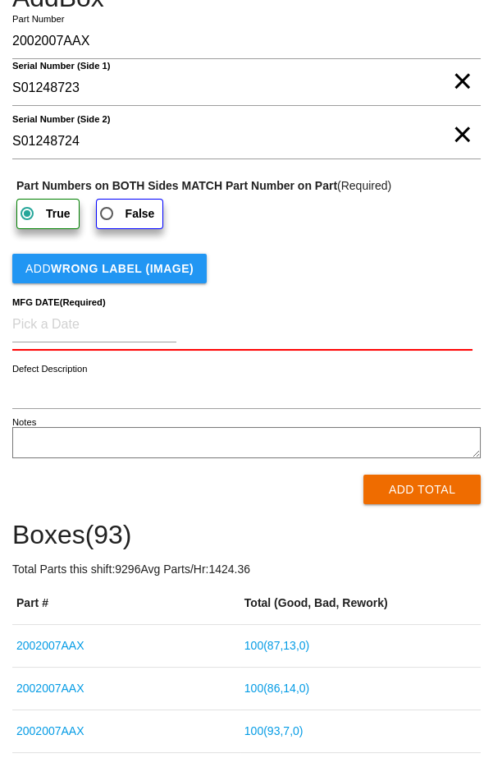
scroll to position [145, 0]
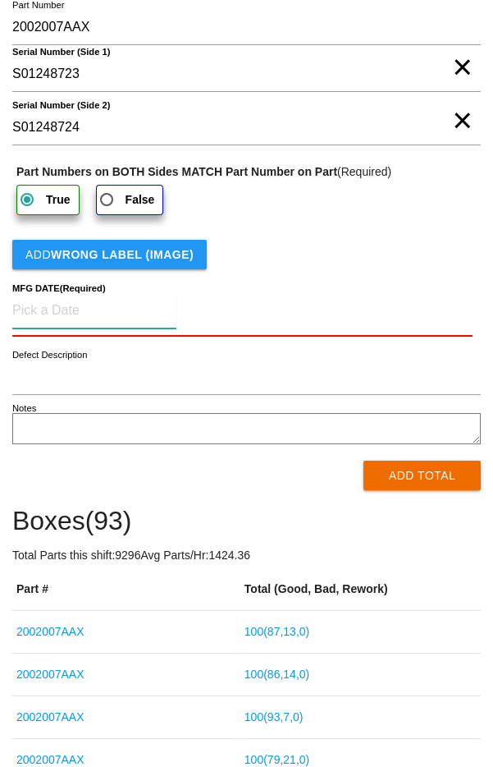
click at [42, 309] on input at bounding box center [94, 310] width 164 height 35
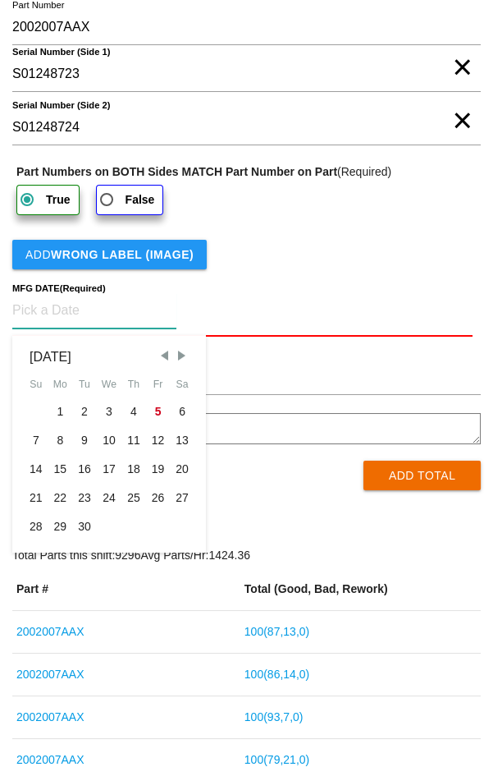
click at [165, 357] on span "Previous Month" at bounding box center [164, 355] width 15 height 15
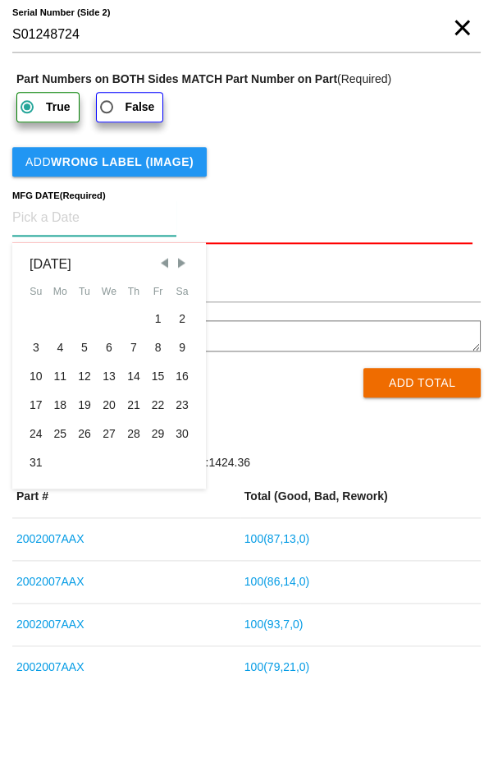
click at [68, 525] on div "25" at bounding box center [60, 526] width 25 height 29
type input "[DATE]"
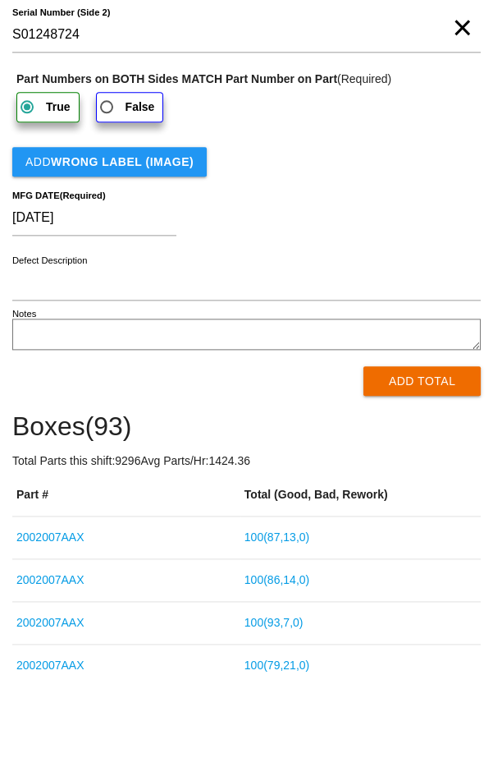
click at [388, 476] on button "Add Total" at bounding box center [422, 474] width 117 height 30
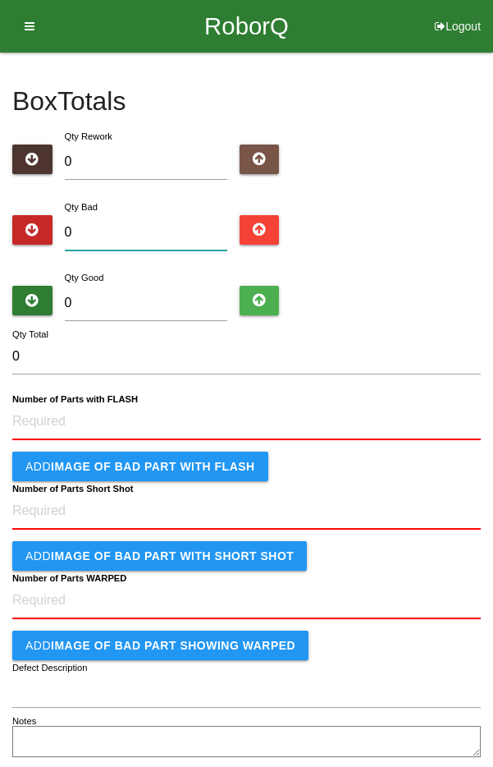
click at [168, 236] on input "0" at bounding box center [146, 232] width 162 height 35
type input "2"
click at [172, 303] on input "0" at bounding box center [146, 303] width 162 height 35
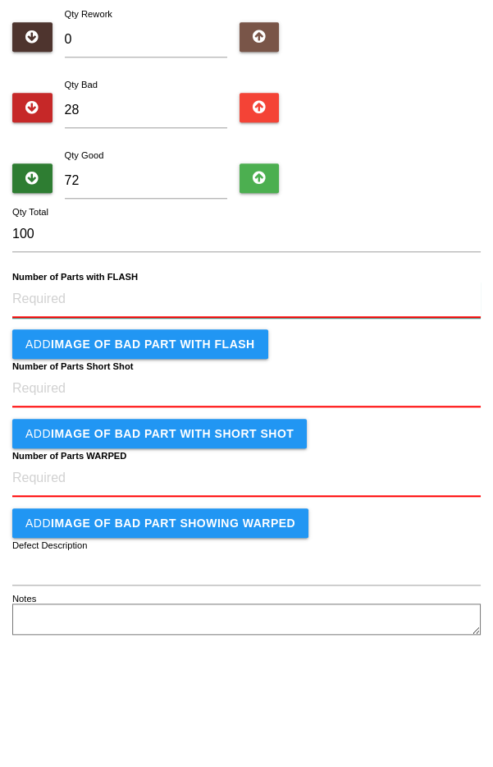
click at [317, 421] on FLASH "Number of Parts with FLASH" at bounding box center [246, 422] width 469 height 36
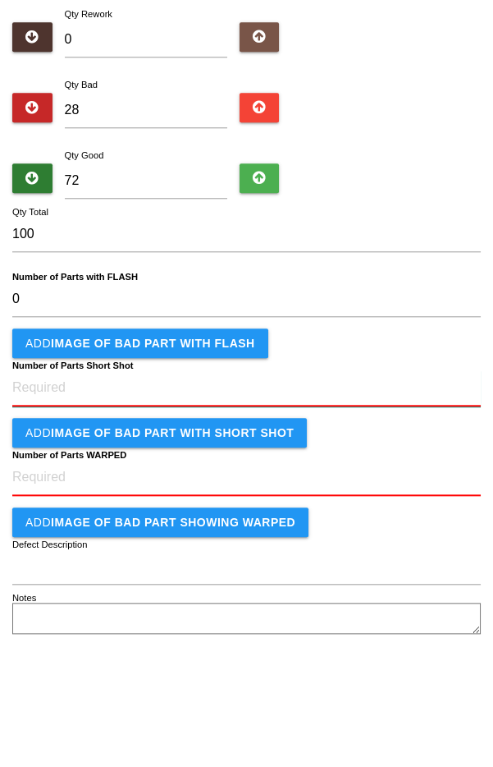
click at [300, 511] on Shot "Number of Parts Short Shot" at bounding box center [246, 510] width 469 height 36
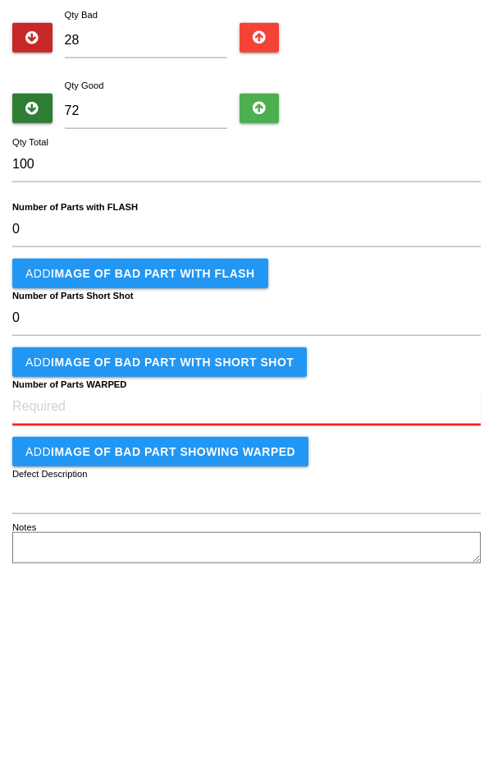
click at [349, 597] on WARPED "Number of Parts WARPED" at bounding box center [246, 599] width 469 height 36
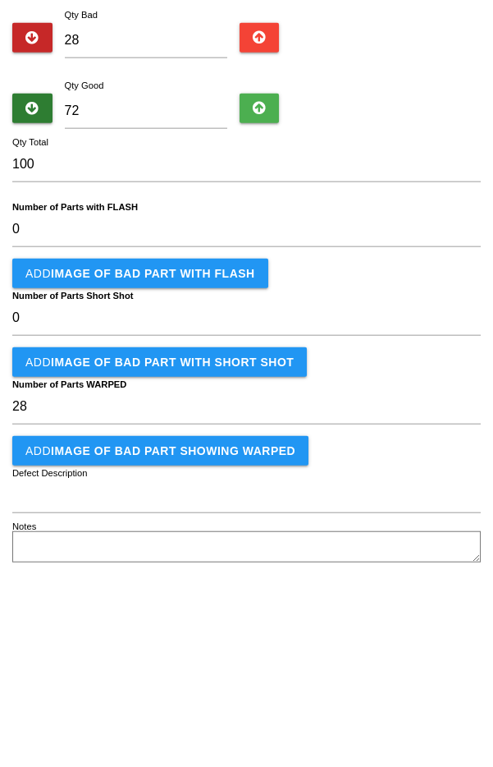
click at [251, 648] on button "Add IMAGE of BAD PART showing WARPED" at bounding box center [160, 643] width 296 height 30
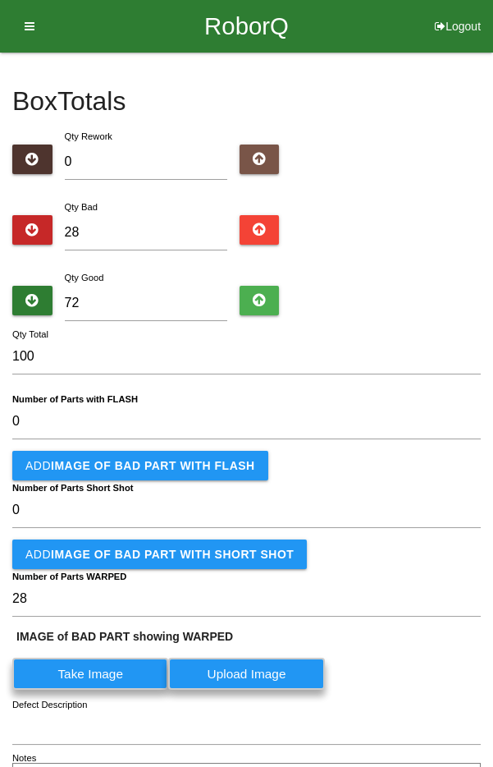
click at [67, 680] on label "Take Image" at bounding box center [90, 673] width 156 height 32
click at [0, 0] on WARPED "Take Image" at bounding box center [0, 0] width 0 height 0
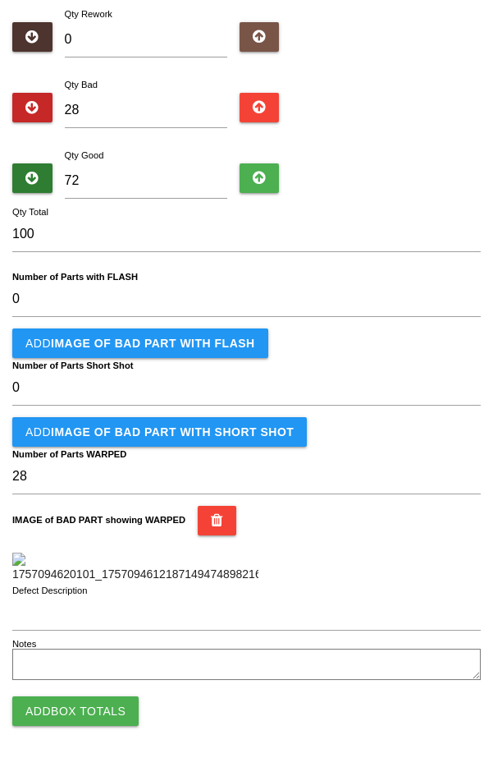
scroll to position [421, 0]
click at [106, 707] on button "Add Box Totals" at bounding box center [75, 711] width 126 height 30
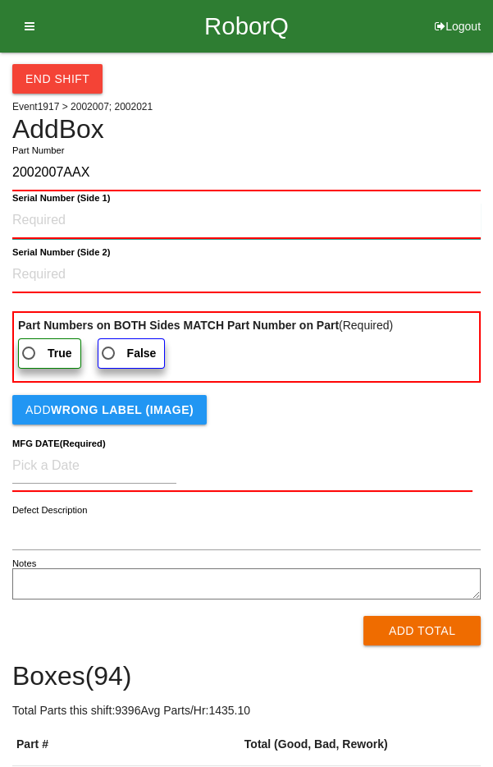
click at [319, 222] on 1\) "Serial Number (Side 1)" at bounding box center [246, 221] width 469 height 36
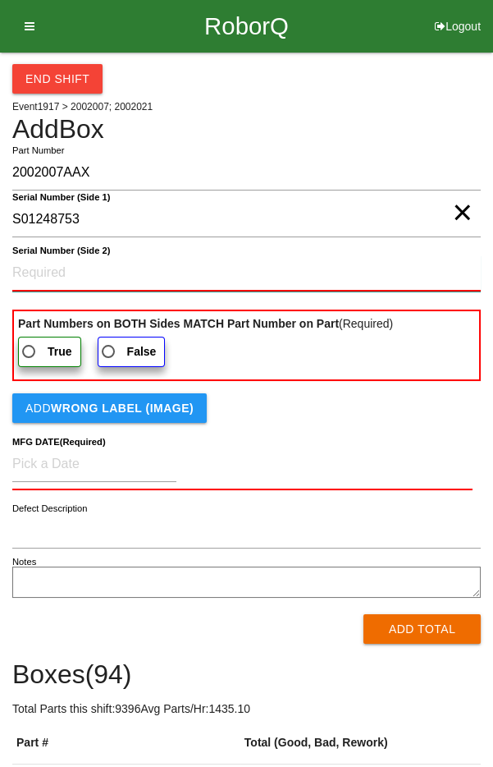
click at [232, 263] on 2\) "Serial Number (Side 2)" at bounding box center [246, 273] width 469 height 36
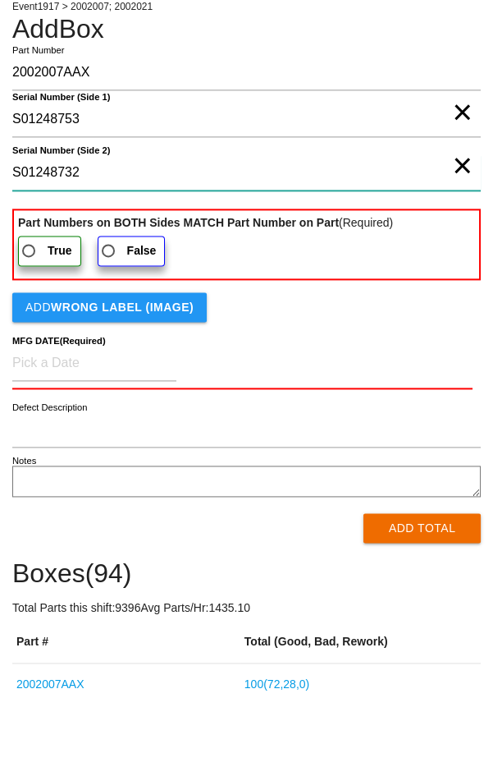
scroll to position [63, 0]
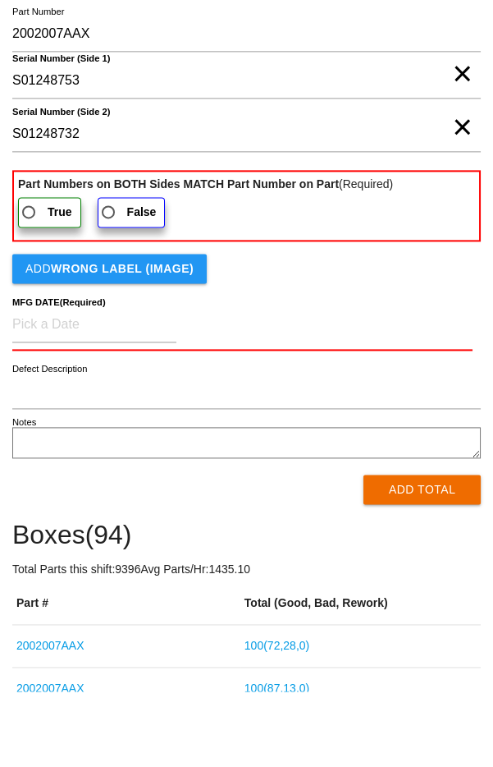
click at [44, 292] on span "True" at bounding box center [45, 287] width 53 height 21
click at [30, 288] on input "True" at bounding box center [24, 282] width 11 height 11
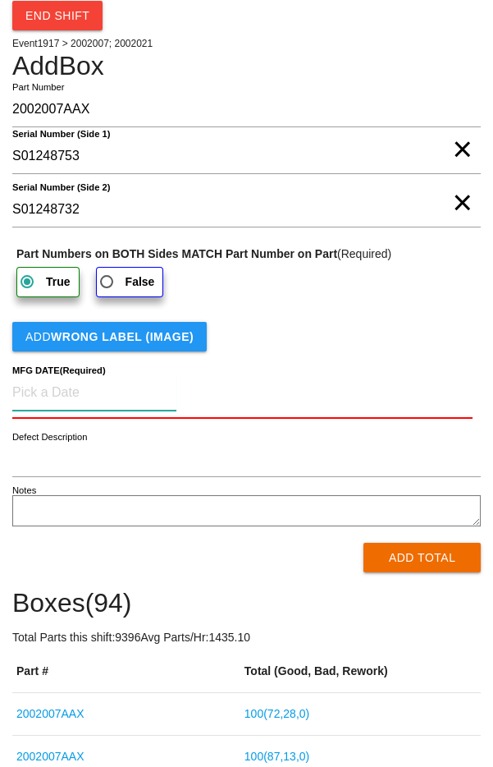
click at [50, 393] on input at bounding box center [94, 392] width 164 height 35
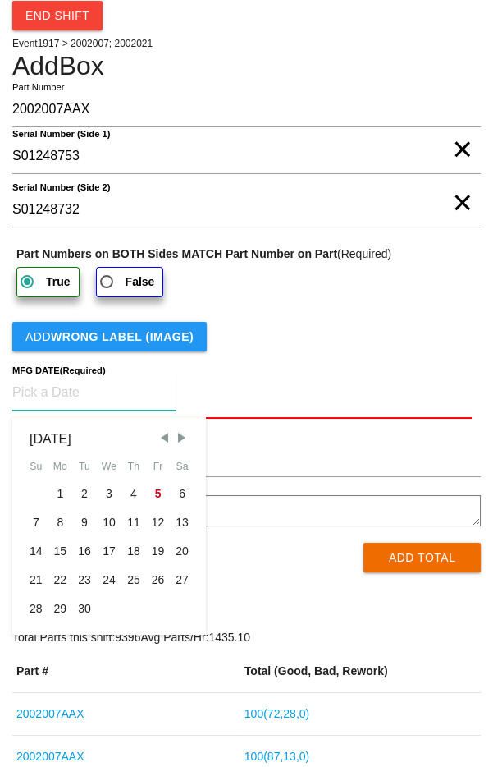
click at [162, 438] on span "Previous Month" at bounding box center [164, 437] width 15 height 15
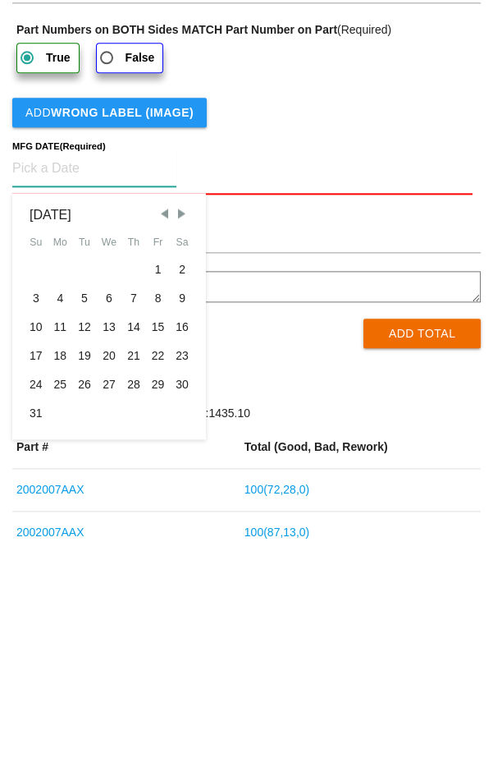
click at [69, 606] on div "25" at bounding box center [60, 608] width 25 height 29
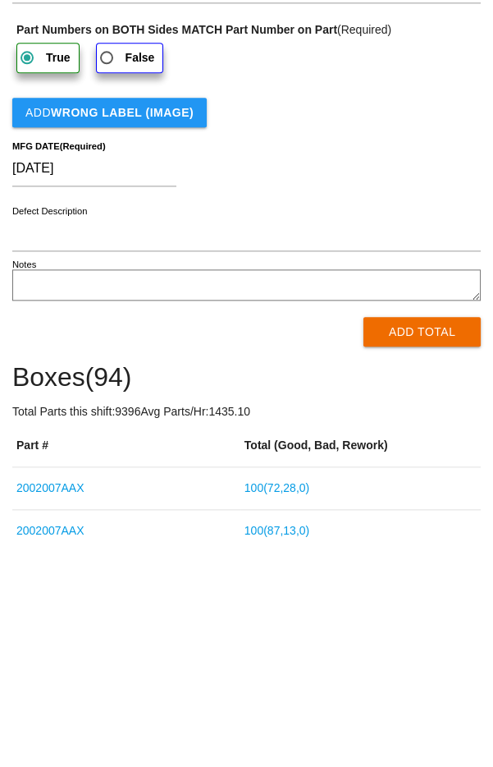
click at [401, 552] on button "Add Total" at bounding box center [422, 556] width 117 height 30
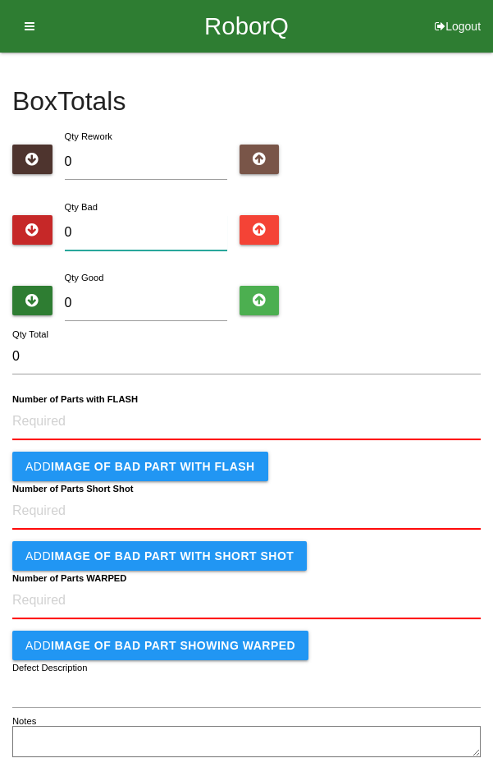
click at [94, 243] on input "0" at bounding box center [146, 232] width 162 height 35
click at [188, 304] on input "0" at bounding box center [146, 303] width 162 height 35
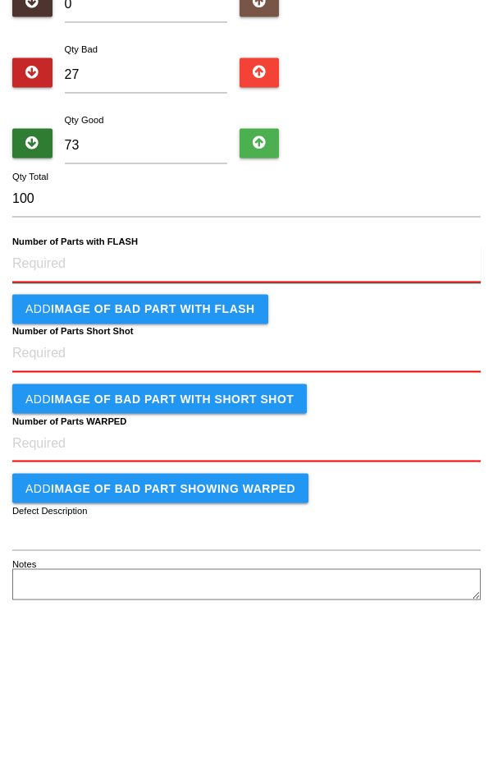
click at [275, 422] on FLASH "Number of Parts with FLASH" at bounding box center [246, 422] width 469 height 36
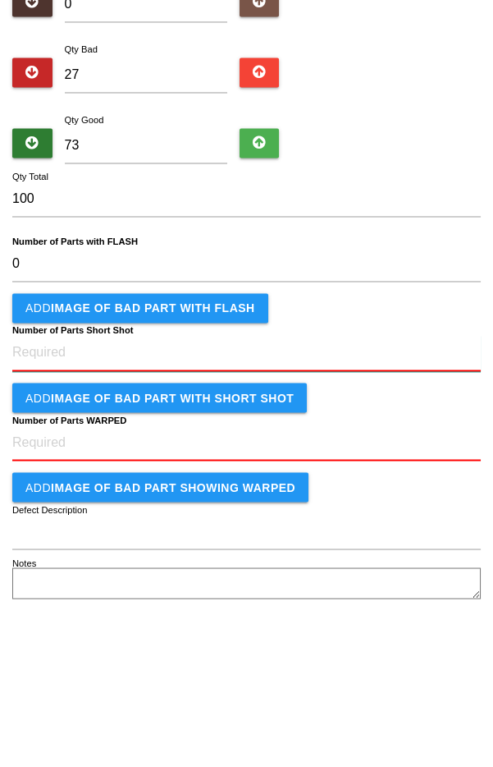
click at [362, 522] on Shot "Number of Parts Short Shot" at bounding box center [246, 510] width 469 height 36
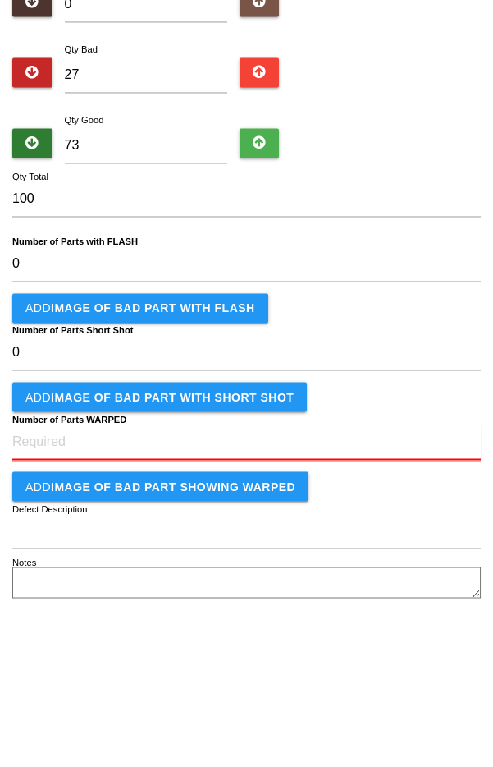
click at [345, 599] on WARPED "Number of Parts WARPED" at bounding box center [246, 599] width 469 height 36
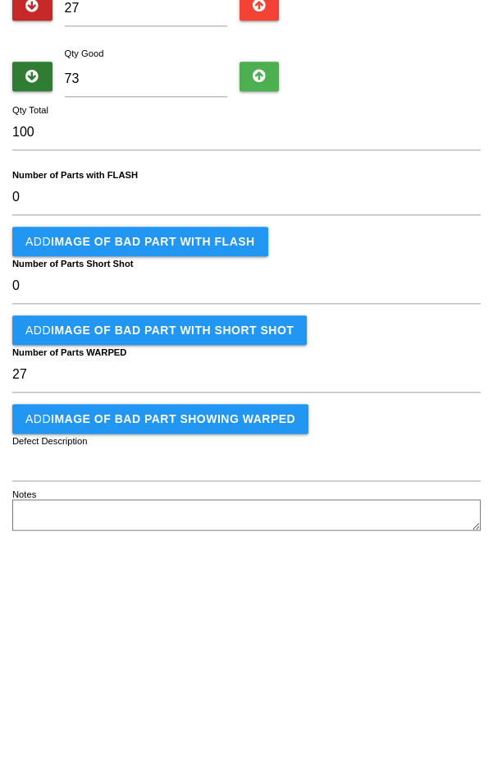
click at [281, 649] on button "Add IMAGE of BAD PART showing WARPED" at bounding box center [160, 643] width 296 height 30
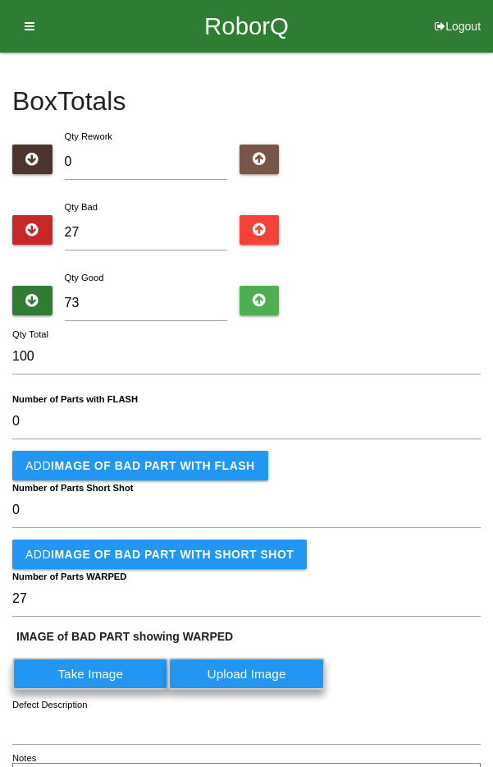
click at [42, 680] on label "Take Image" at bounding box center [90, 673] width 156 height 32
click at [0, 0] on WARPED "Take Image" at bounding box center [0, 0] width 0 height 0
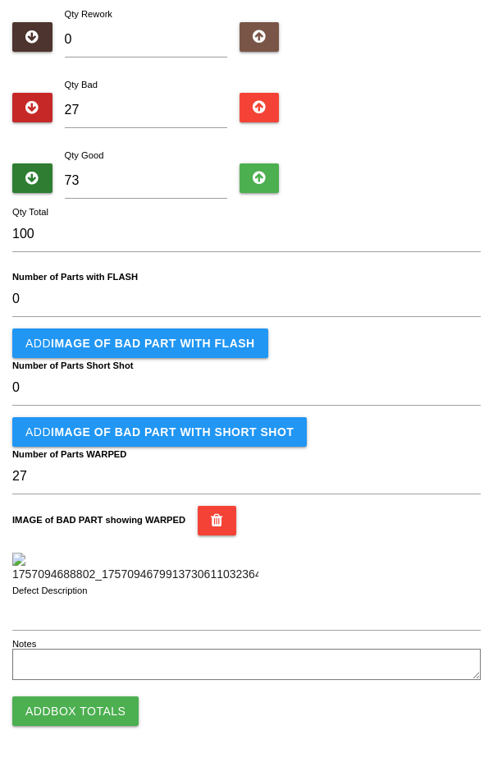
scroll to position [421, 0]
click at [112, 712] on button "Add Box Totals" at bounding box center [75, 711] width 126 height 30
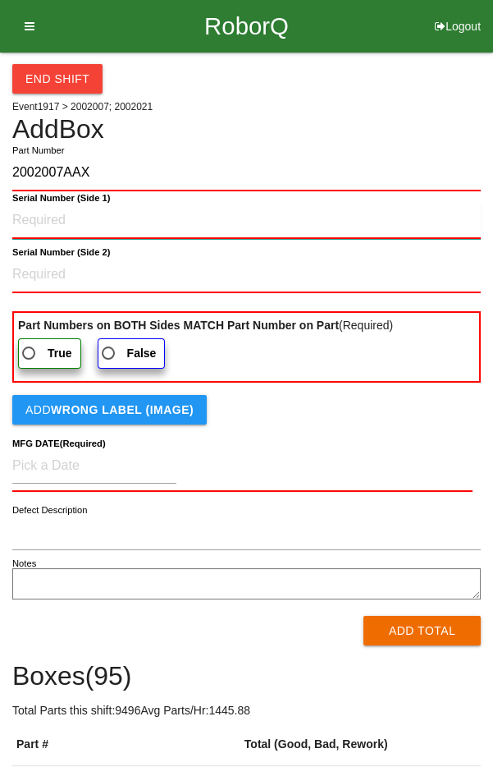
click at [30, 221] on 1\) "Serial Number (Side 1)" at bounding box center [246, 221] width 469 height 36
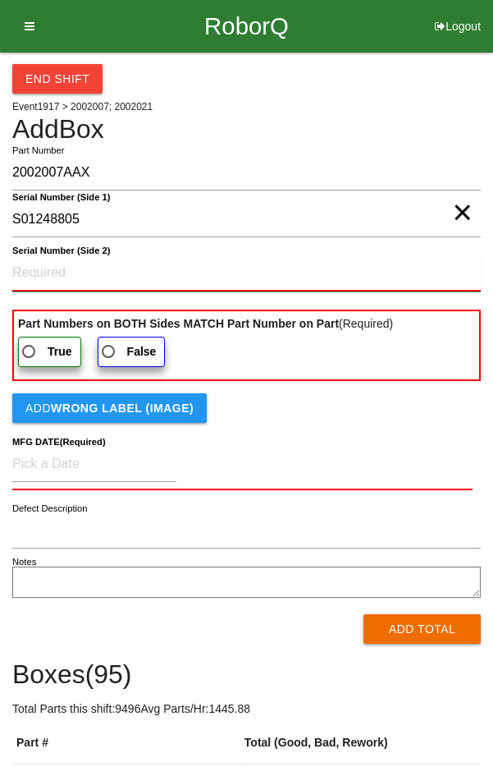
click at [53, 268] on 2\) "Serial Number (Side 2)" at bounding box center [246, 273] width 469 height 36
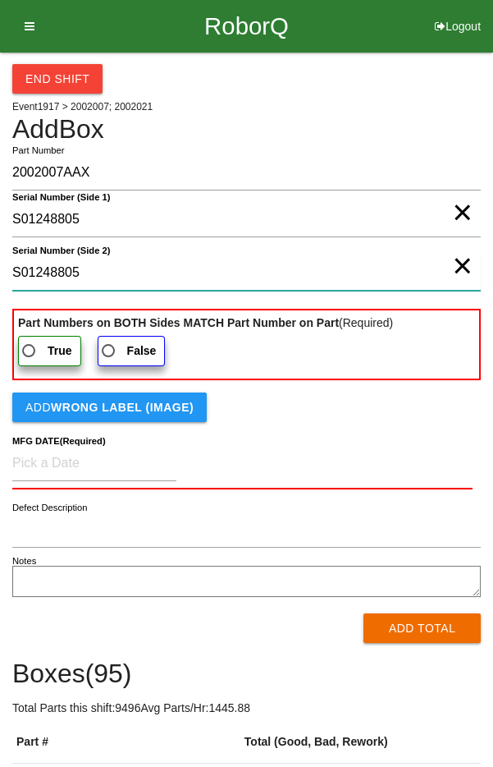
click at [453, 271] on 2\) "S01248805" at bounding box center [246, 272] width 469 height 35
click at [451, 272] on 2\) "S01248805" at bounding box center [246, 272] width 469 height 35
click at [51, 356] on label "True" at bounding box center [49, 351] width 63 height 30
click at [30, 351] on input "True" at bounding box center [24, 346] width 11 height 11
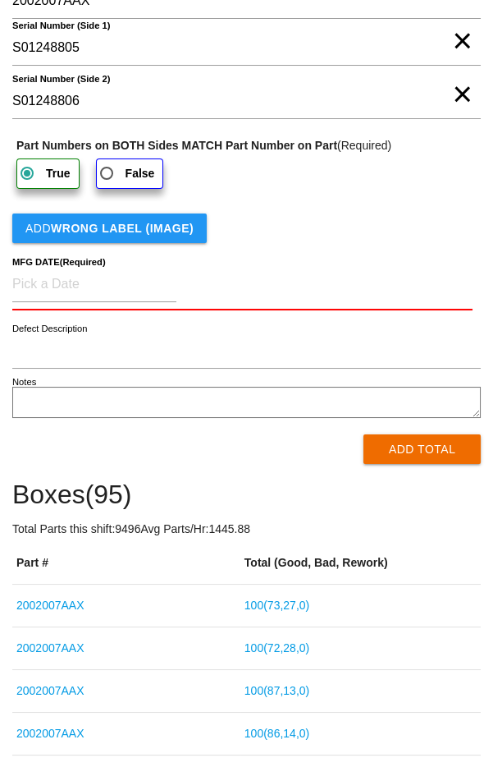
scroll to position [173, 0]
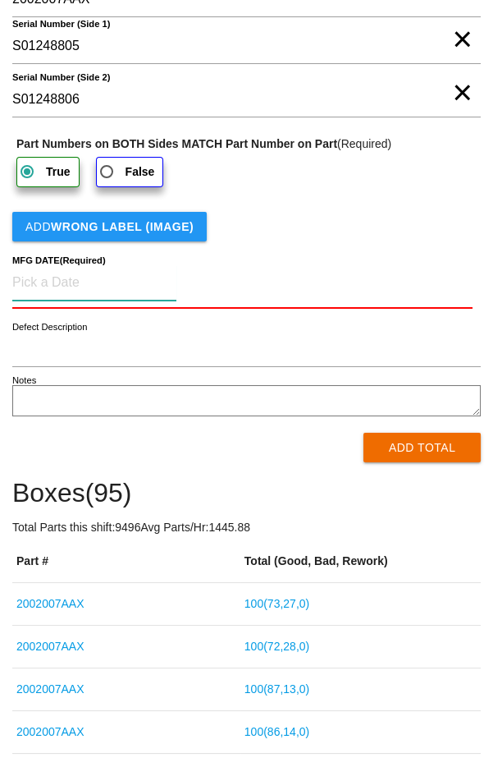
click at [112, 280] on input at bounding box center [94, 282] width 164 height 35
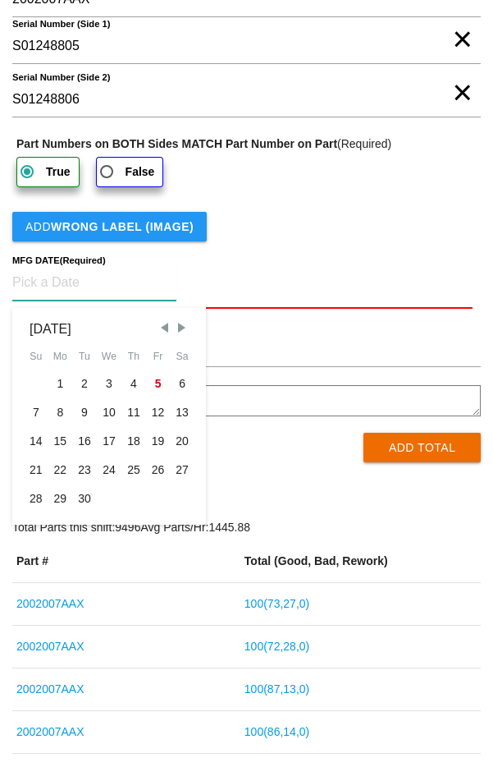
click at [161, 326] on span "Previous Month" at bounding box center [164, 327] width 15 height 15
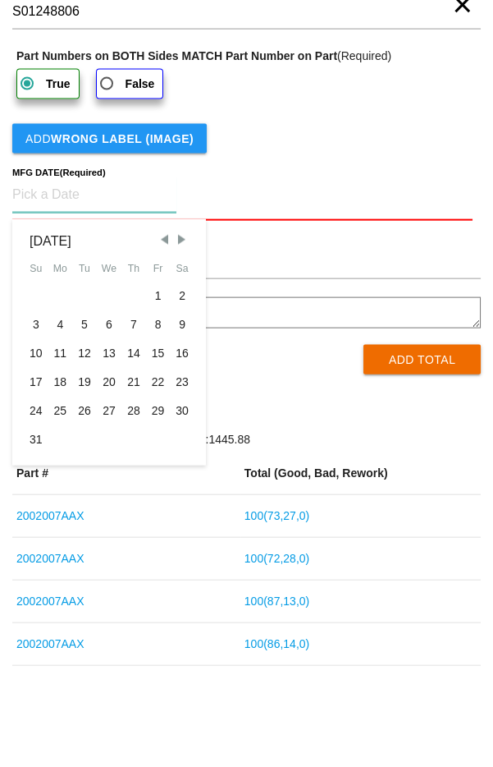
click at [66, 497] on div "25" at bounding box center [60, 498] width 25 height 29
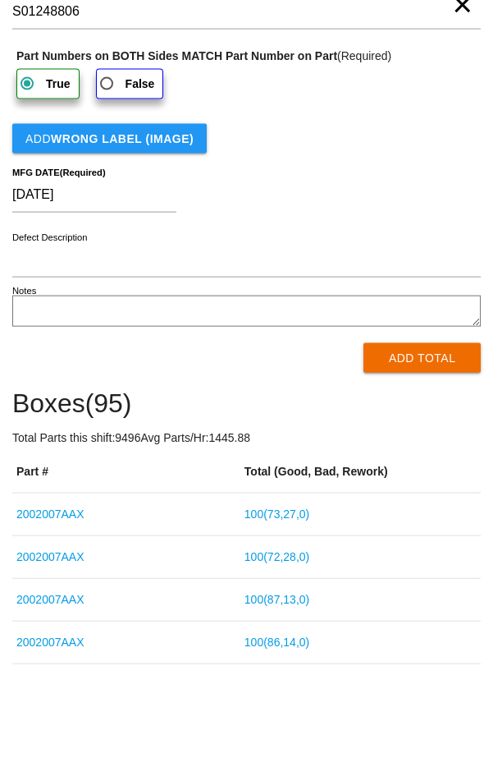
click at [399, 455] on button "Add Total" at bounding box center [422, 446] width 117 height 30
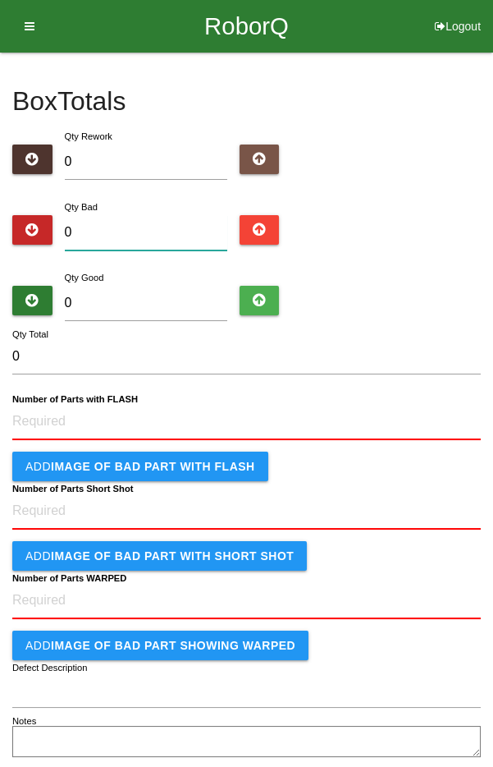
click at [171, 236] on input "0" at bounding box center [146, 232] width 162 height 35
click at [184, 304] on input "0" at bounding box center [146, 303] width 162 height 35
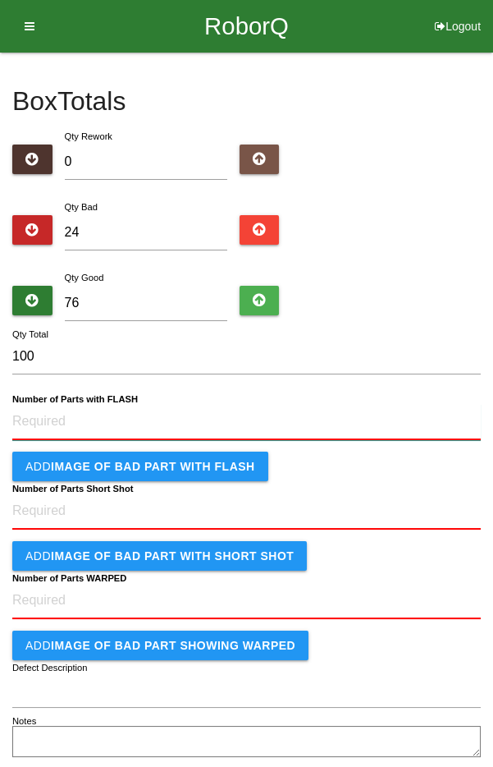
click at [215, 421] on FLASH "Number of Parts with FLASH" at bounding box center [246, 422] width 469 height 36
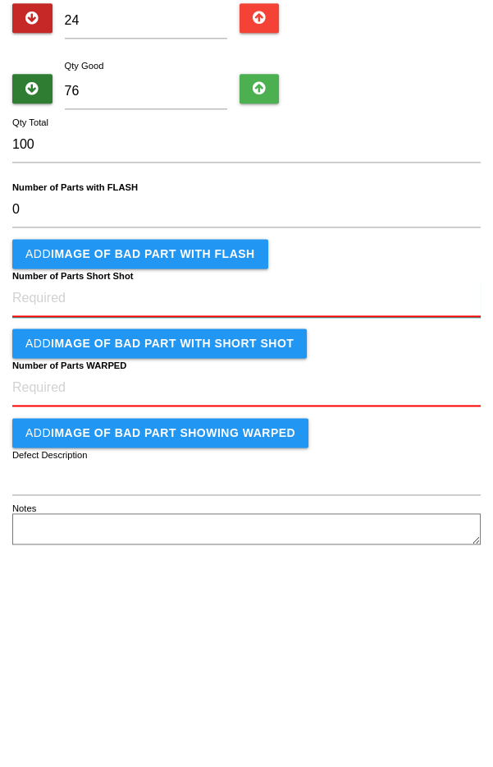
click at [228, 509] on Shot "Number of Parts Short Shot" at bounding box center [246, 510] width 469 height 36
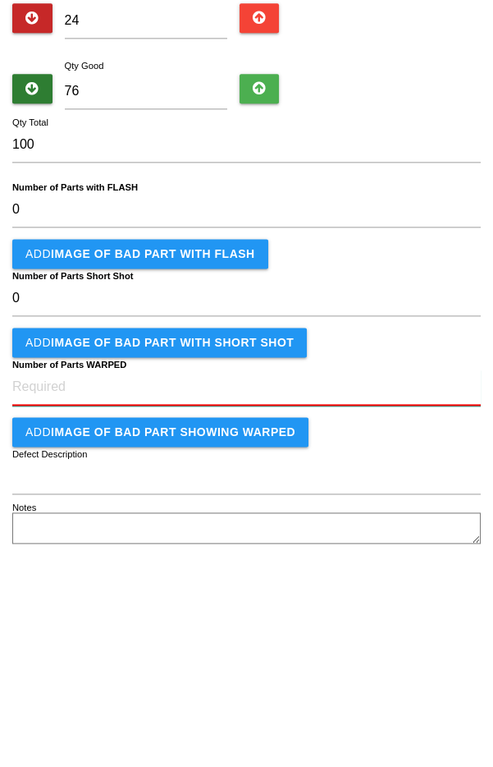
click at [250, 600] on WARPED "Number of Parts WARPED" at bounding box center [246, 599] width 469 height 36
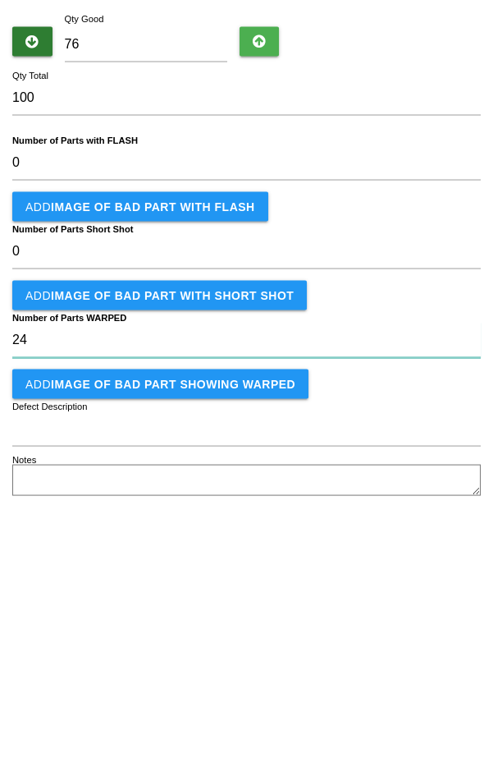
scroll to position [45, 0]
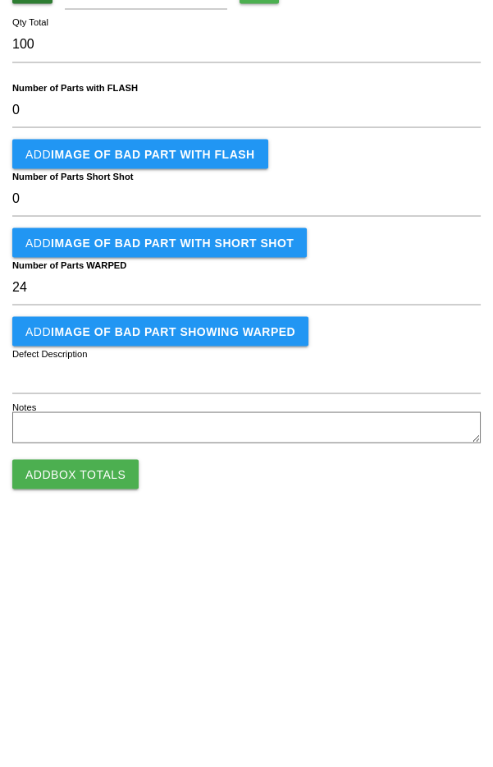
click at [251, 597] on b "IMAGE of BAD PART showing WARPED" at bounding box center [173, 597] width 245 height 13
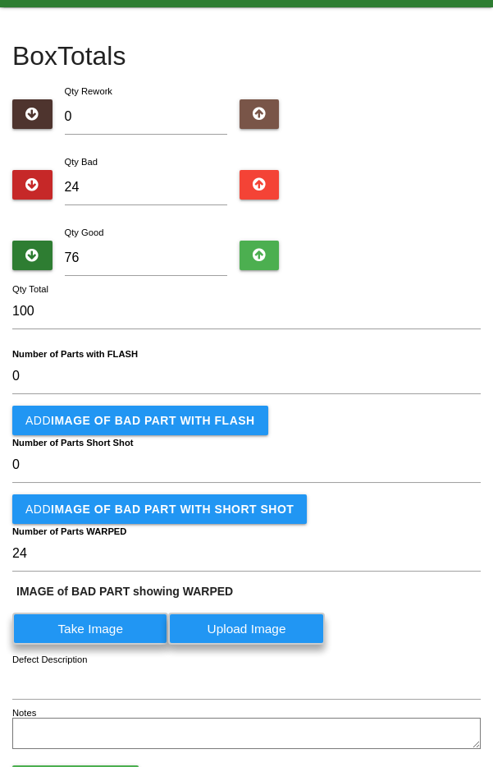
click at [117, 635] on label "Take Image" at bounding box center [90, 628] width 156 height 32
click at [0, 0] on WARPED "Take Image" at bounding box center [0, 0] width 0 height 0
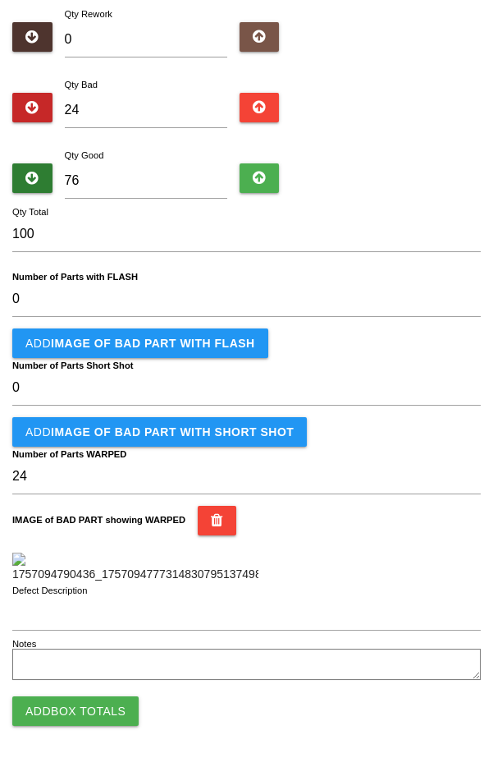
scroll to position [421, 0]
click at [108, 716] on button "Add Box Totals" at bounding box center [75, 711] width 126 height 30
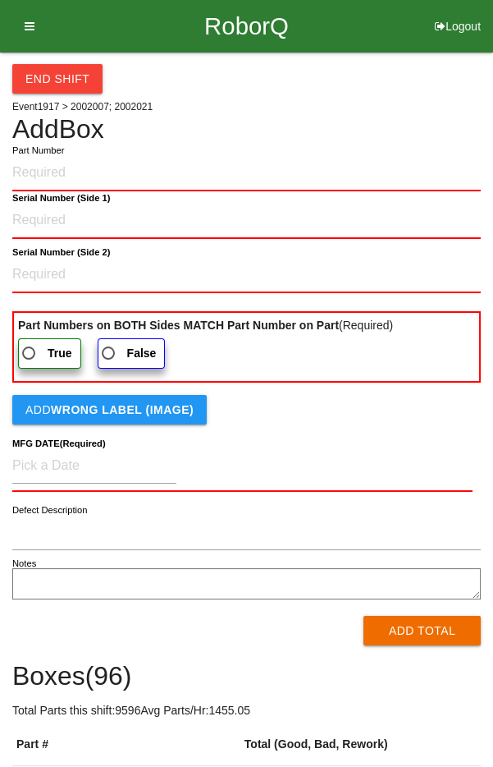
click at [407, 176] on input "Part Number" at bounding box center [246, 173] width 469 height 36
click at [222, 217] on 1\) "Serial Number (Side 1)" at bounding box center [246, 221] width 469 height 36
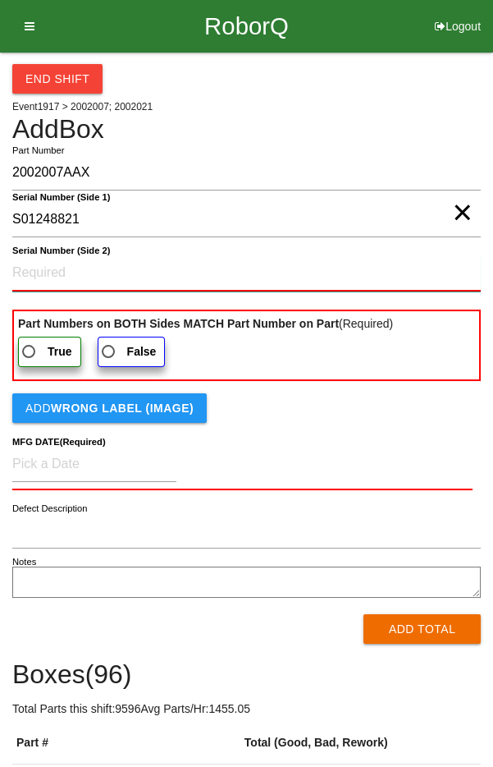
click at [39, 276] on 2\) "Serial Number (Side 2)" at bounding box center [246, 273] width 469 height 36
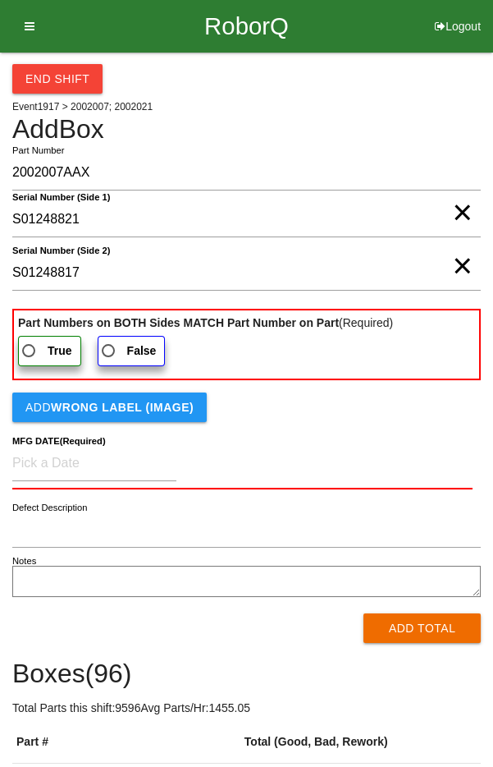
click at [40, 345] on span "True" at bounding box center [45, 351] width 53 height 21
click at [30, 345] on input "True" at bounding box center [24, 346] width 11 height 11
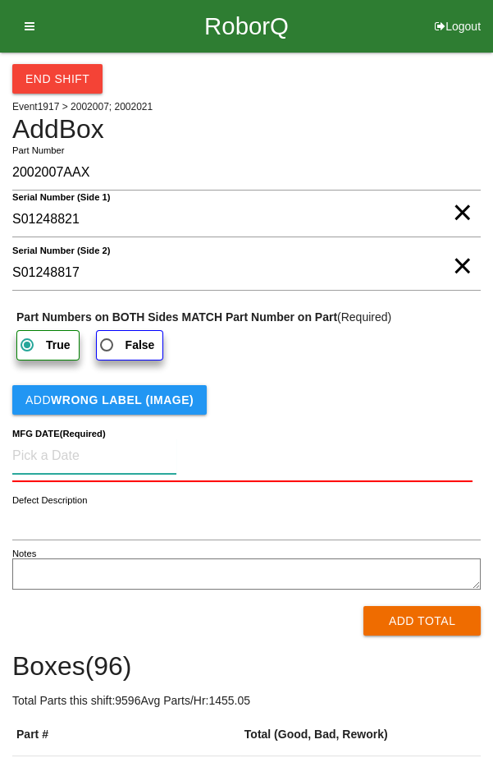
click at [43, 455] on input at bounding box center [94, 455] width 164 height 35
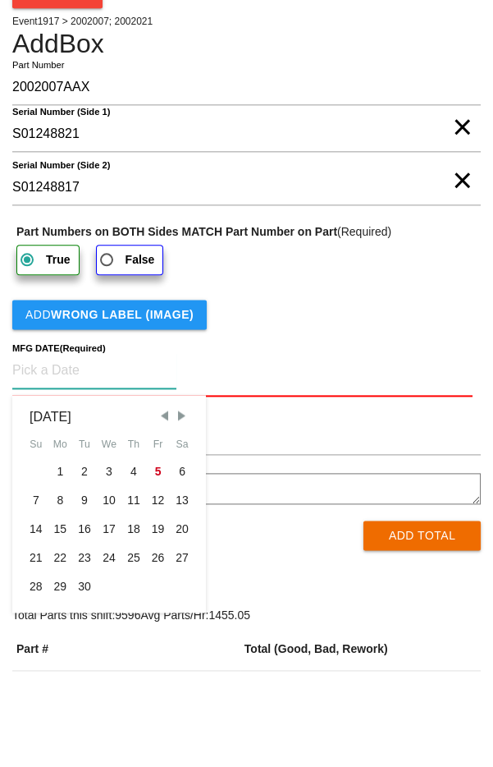
click at [161, 517] on div "Fr" at bounding box center [158, 529] width 25 height 25
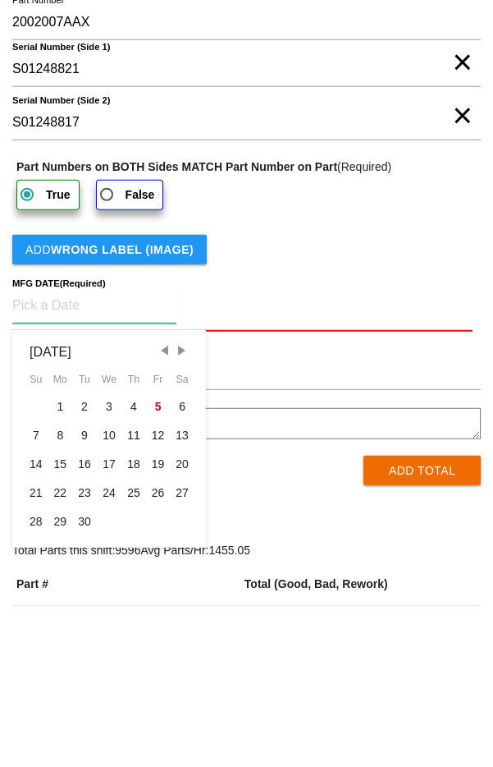
click at [159, 511] on div "[DATE] Su Mo Tu We Th Fr Sa 1 2 3 4 5 6 7 8 9 10 11 12 13 14 15 16 17 18 19 20 …" at bounding box center [109, 589] width 171 height 195
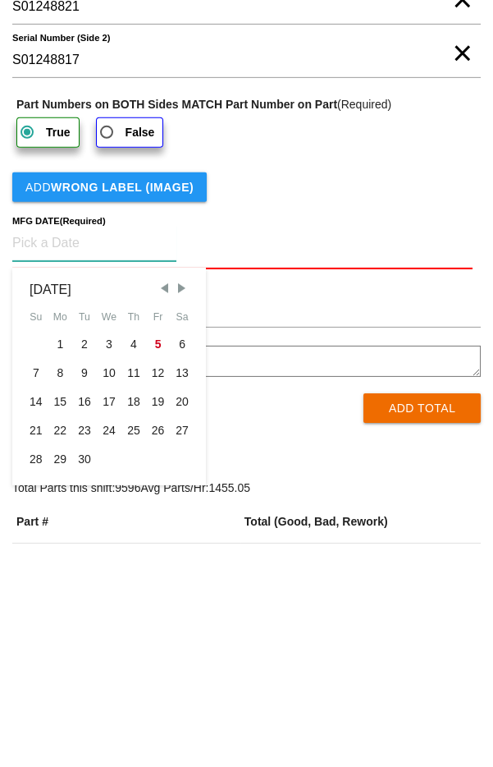
click at [161, 499] on span "Previous Month" at bounding box center [164, 500] width 15 height 15
click at [59, 671] on div "25" at bounding box center [60, 671] width 25 height 29
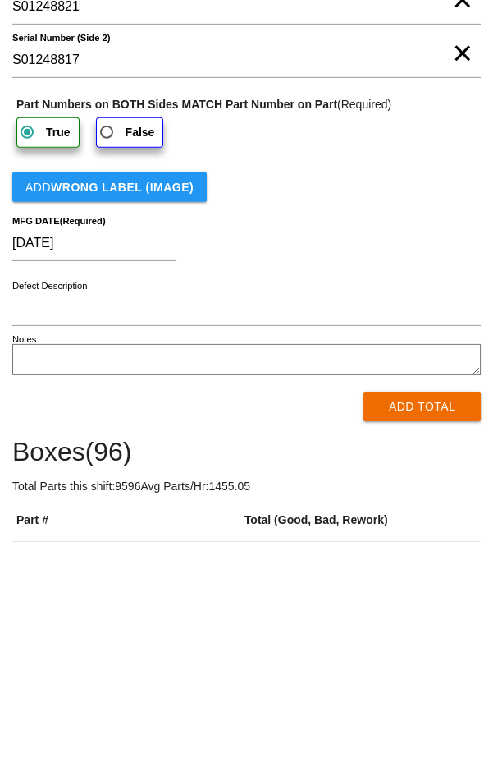
click at [364, 625] on button "Add Total" at bounding box center [422, 619] width 117 height 30
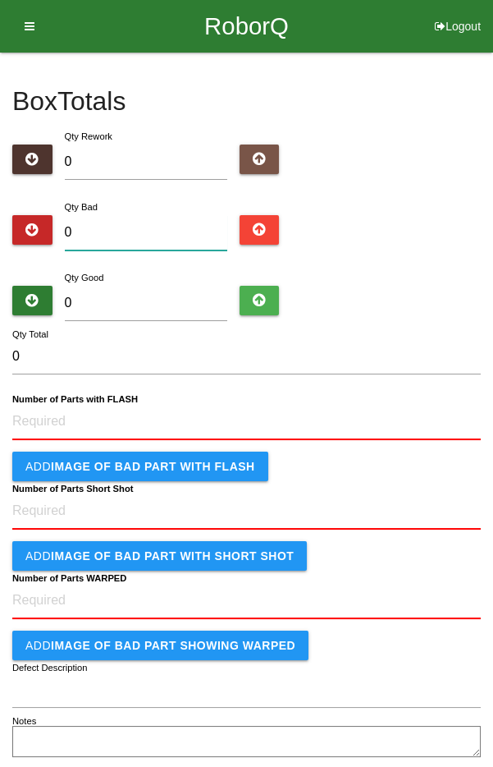
click at [85, 231] on input "0" at bounding box center [146, 232] width 162 height 35
click at [166, 303] on input "0" at bounding box center [146, 303] width 162 height 35
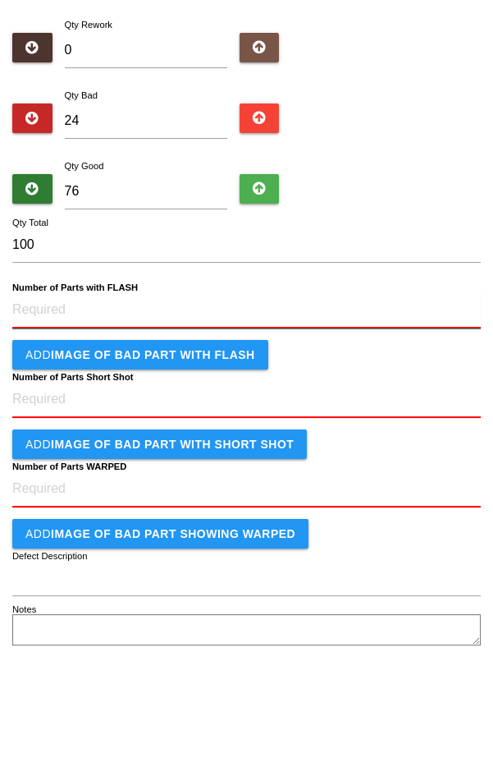
click at [208, 417] on FLASH "Number of Parts with FLASH" at bounding box center [246, 422] width 469 height 36
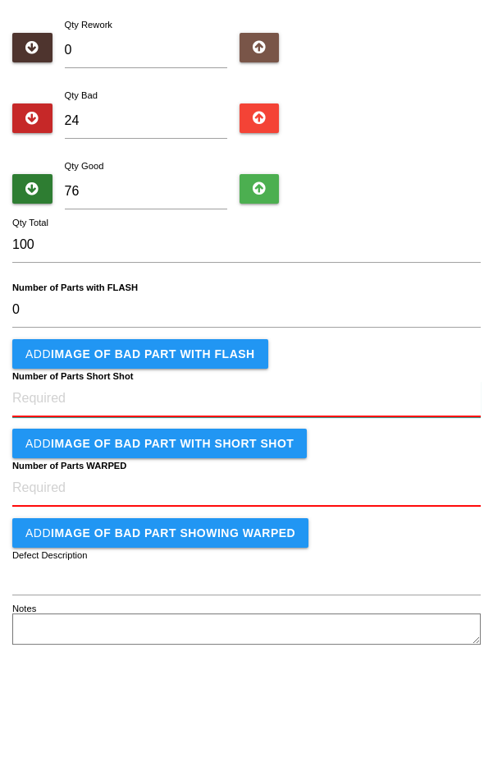
click at [264, 522] on Shot "Number of Parts Short Shot" at bounding box center [246, 510] width 469 height 36
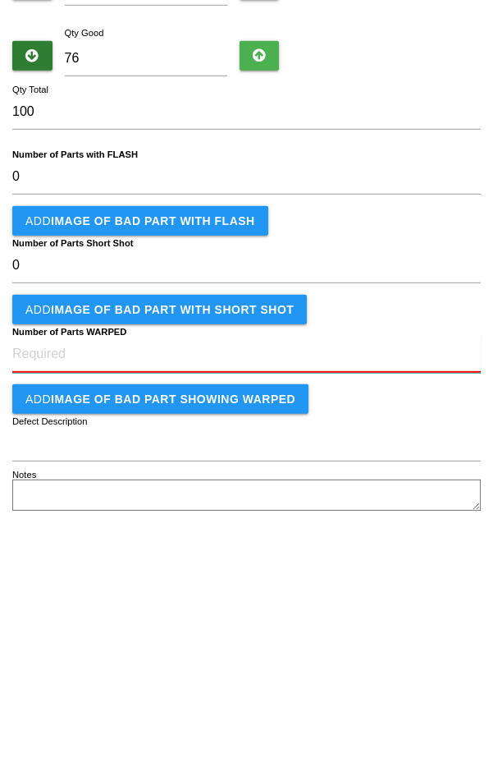
click at [249, 599] on WARPED "Number of Parts WARPED" at bounding box center [246, 599] width 469 height 36
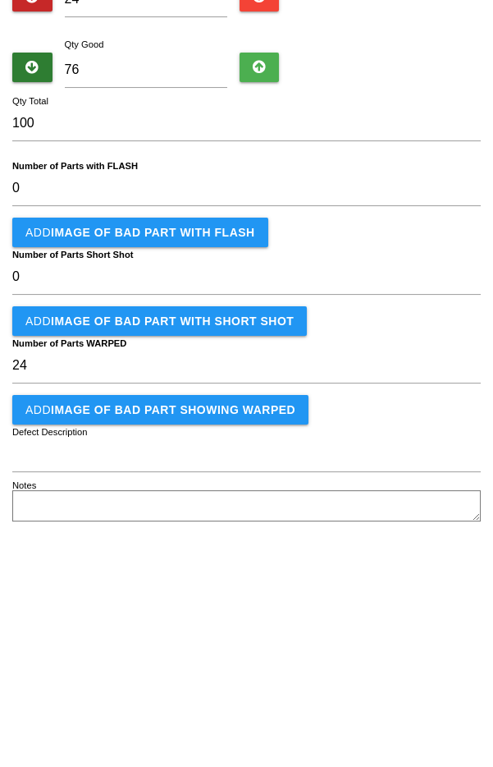
click at [243, 643] on b "IMAGE of BAD PART showing WARPED" at bounding box center [173, 642] width 245 height 13
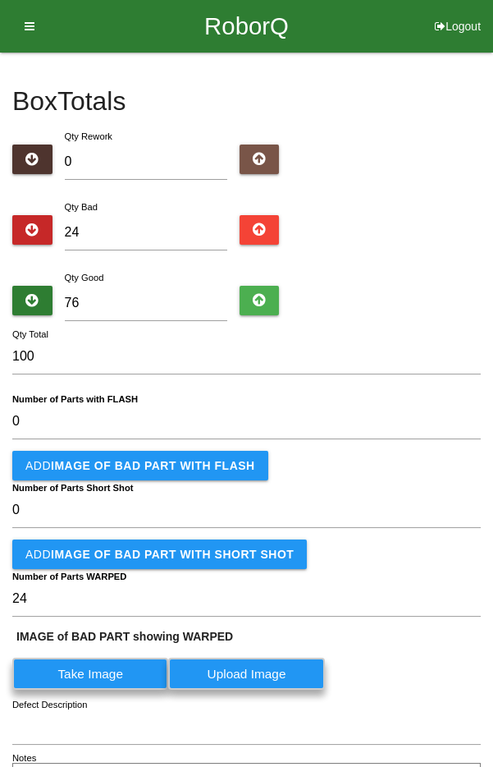
click at [85, 698] on label "Defect Description" at bounding box center [50, 705] width 76 height 14
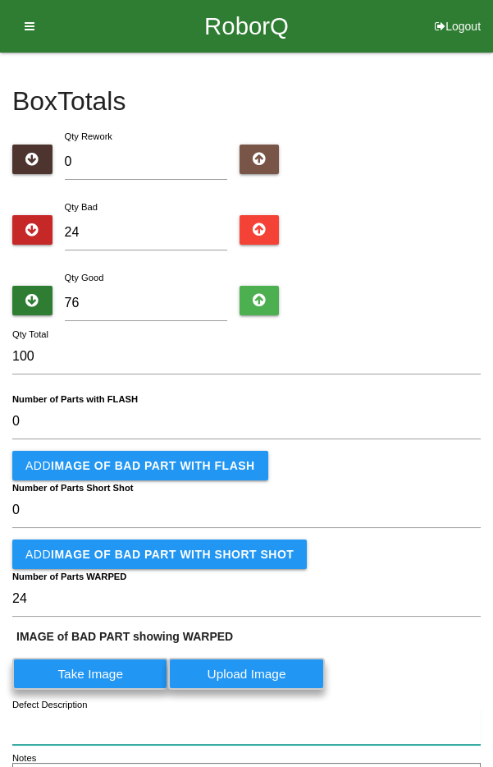
click at [85, 709] on input "Defect Description" at bounding box center [246, 726] width 469 height 35
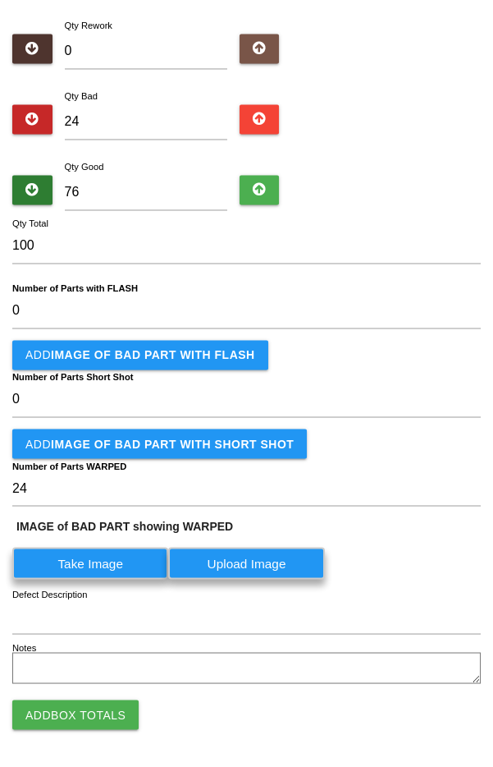
click at [81, 711] on button "Add Box Totals" at bounding box center [75, 723] width 126 height 30
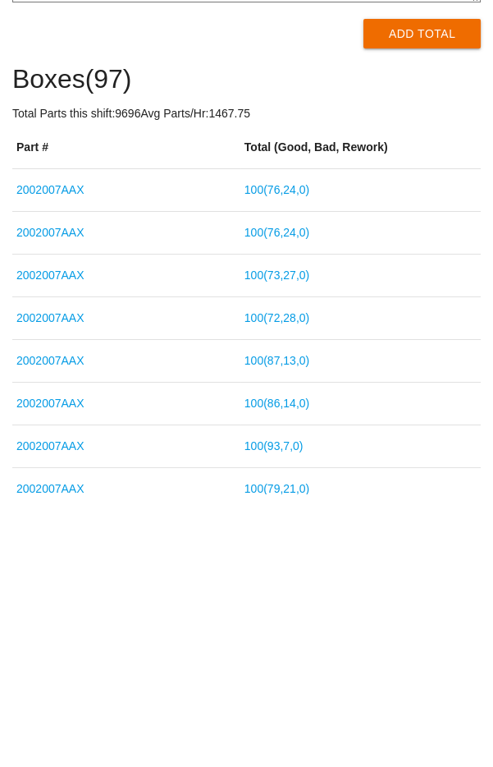
scroll to position [324, 0]
click at [309, 458] on link "100 ( 76 , 24 , 0 )" at bounding box center [277, 461] width 65 height 13
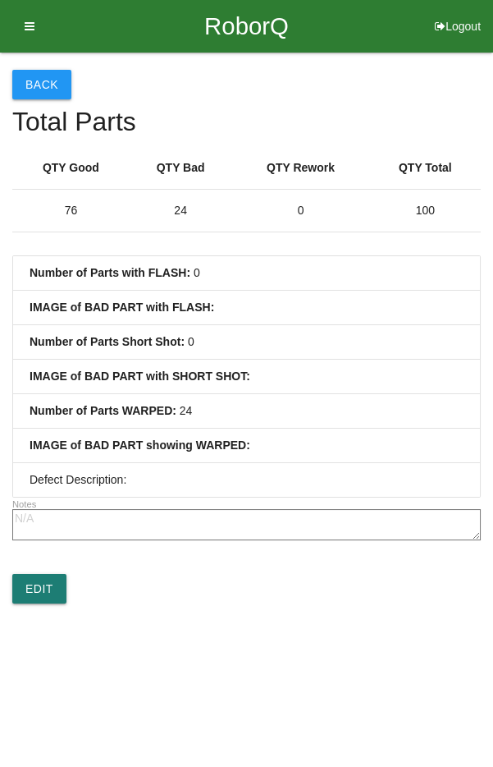
click at [39, 575] on link "Edit" at bounding box center [39, 589] width 54 height 30
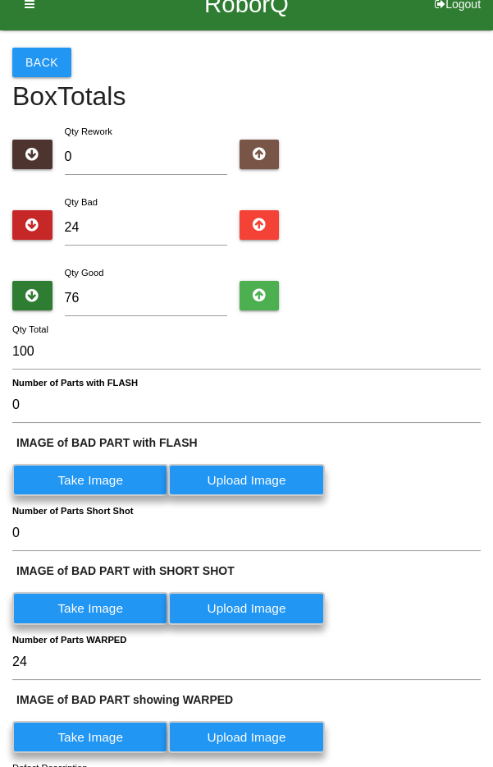
scroll to position [232, 0]
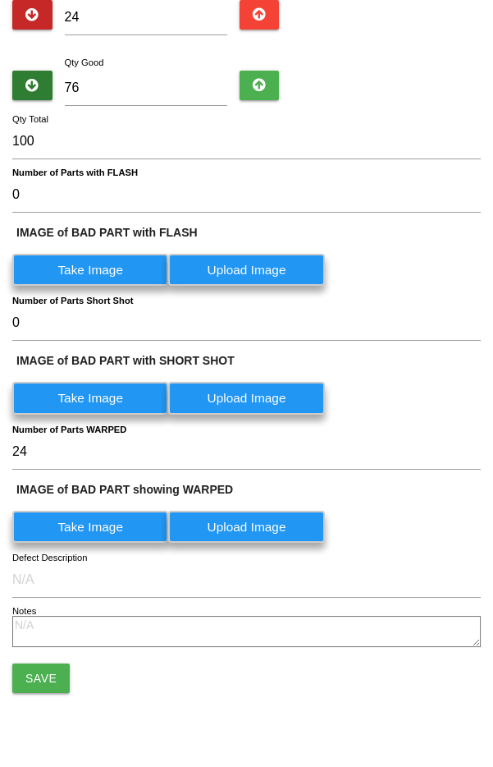
click at [168, 524] on label "Take Image" at bounding box center [90, 526] width 156 height 32
click at [0, 0] on WARPED "Take Image" at bounding box center [0, 0] width 0 height 0
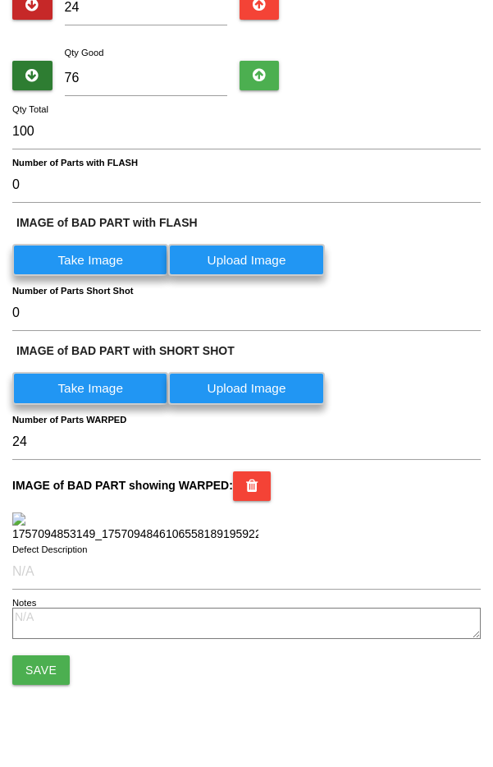
scroll to position [538, 0]
click at [54, 667] on button "Save" at bounding box center [40, 670] width 57 height 30
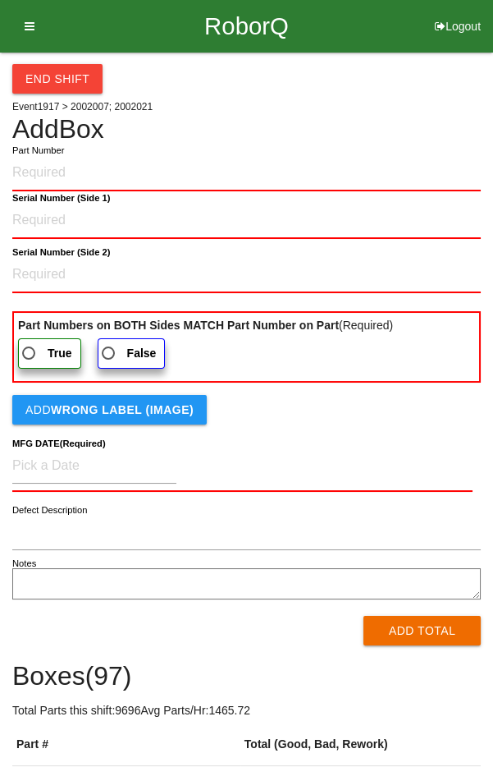
click at [289, 173] on input "Part Number" at bounding box center [246, 173] width 469 height 36
click at [147, 221] on 1\) "Serial Number (Side 1)" at bounding box center [246, 221] width 469 height 36
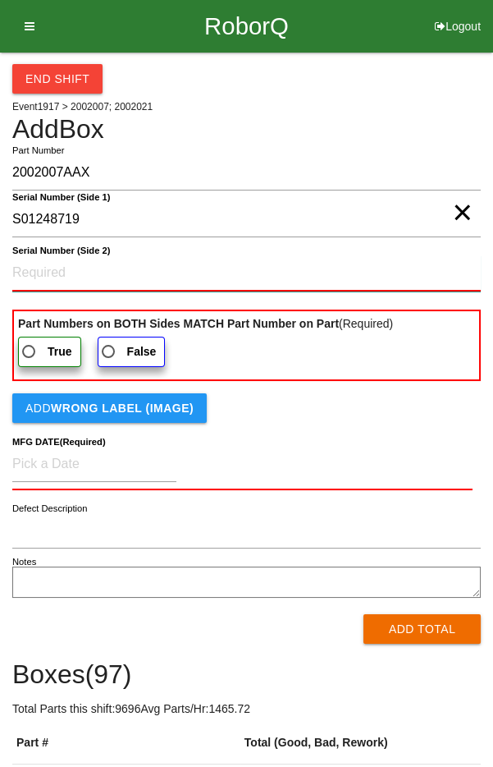
click at [39, 270] on 2\) "Serial Number (Side 2)" at bounding box center [246, 273] width 469 height 36
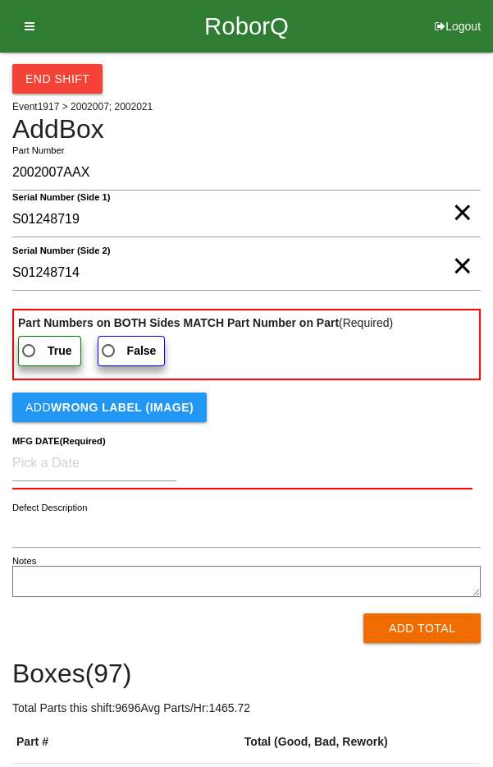
click at [44, 348] on span "True" at bounding box center [45, 351] width 53 height 21
click at [30, 348] on input "True" at bounding box center [24, 346] width 11 height 11
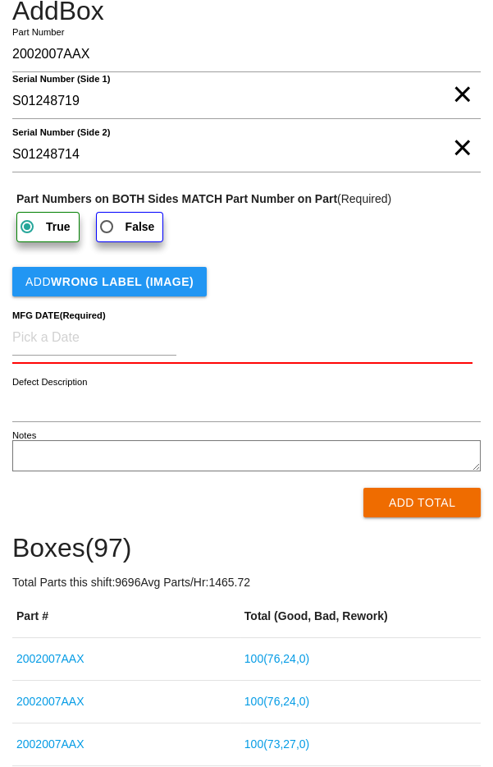
scroll to position [111, 0]
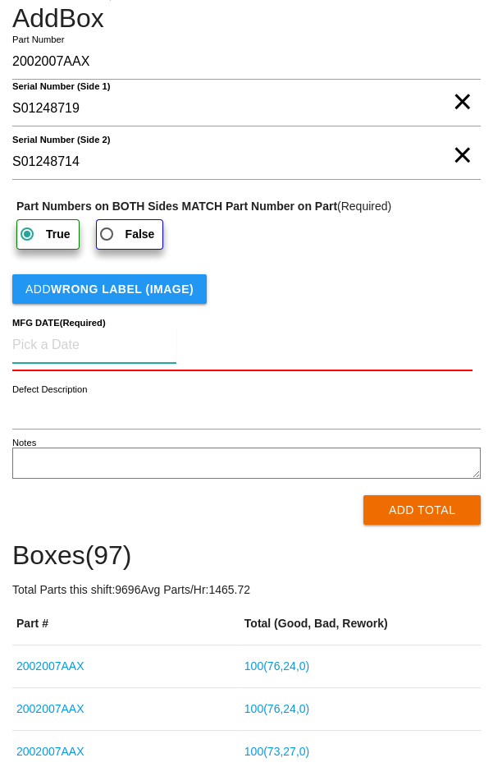
click at [144, 346] on input at bounding box center [94, 344] width 164 height 35
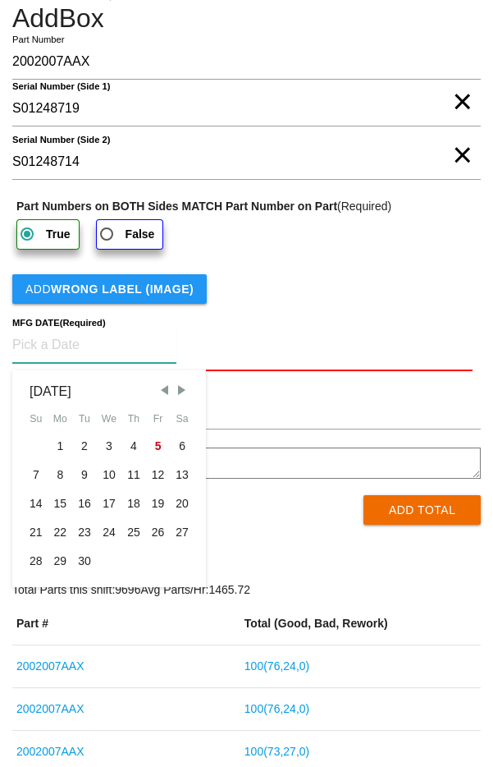
click at [161, 390] on span "Previous Month" at bounding box center [164, 389] width 15 height 15
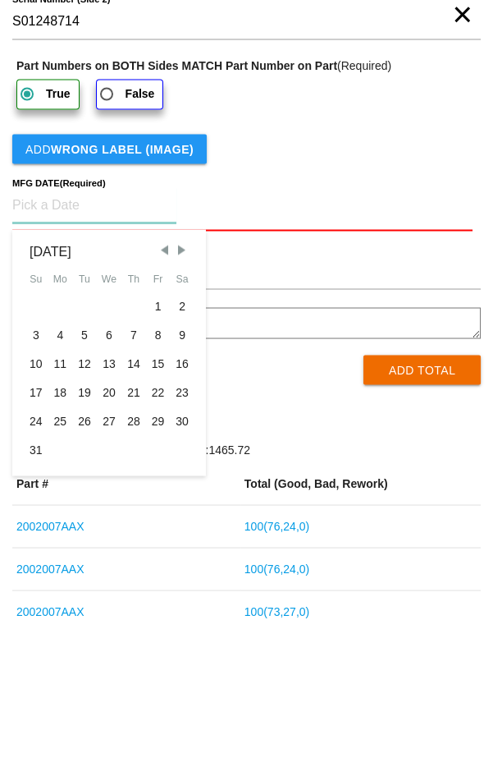
click at [60, 561] on div "25" at bounding box center [60, 561] width 25 height 29
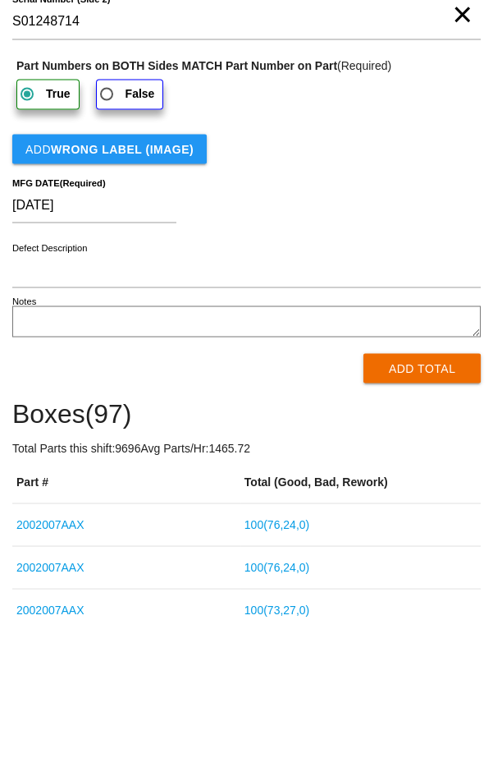
click at [364, 510] on button "Add Total" at bounding box center [422, 508] width 117 height 30
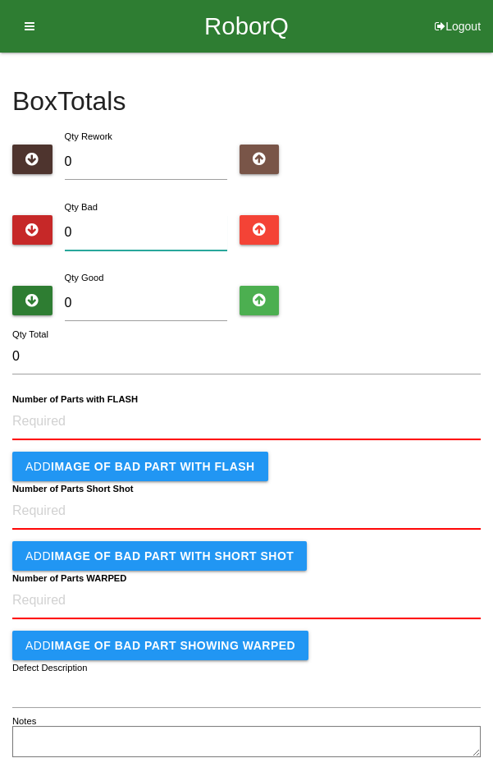
click at [154, 236] on input "0" at bounding box center [146, 232] width 162 height 35
click at [167, 306] on input "0" at bounding box center [146, 303] width 162 height 35
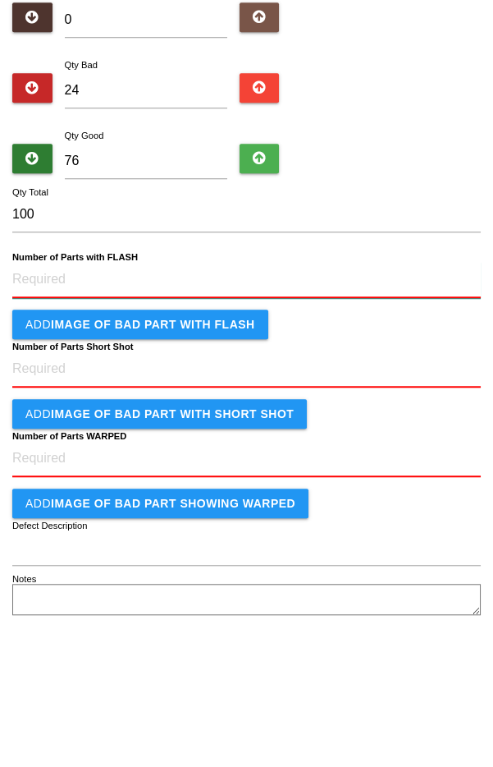
click at [221, 419] on FLASH "Number of Parts with FLASH" at bounding box center [246, 422] width 469 height 36
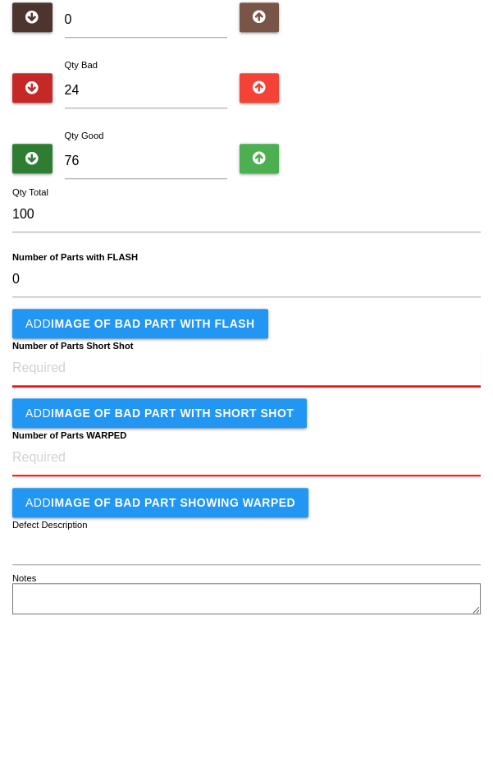
click at [288, 498] on Shot "Number of Parts Short Shot" at bounding box center [246, 510] width 469 height 36
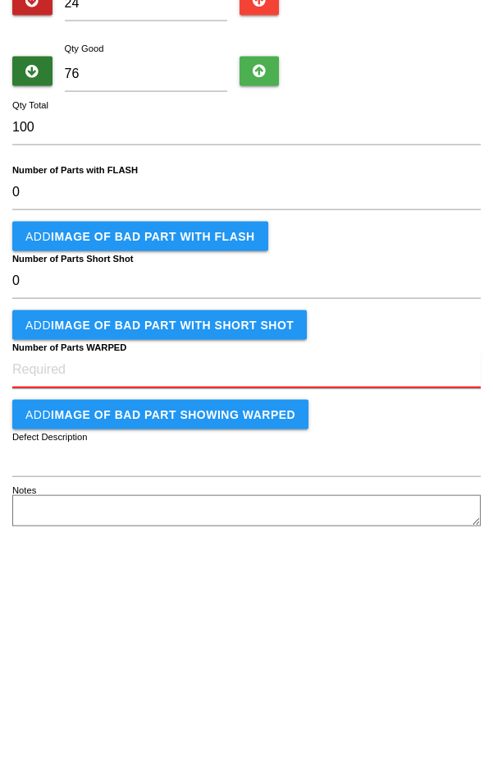
click at [294, 600] on WARPED "Number of Parts WARPED" at bounding box center [246, 599] width 469 height 36
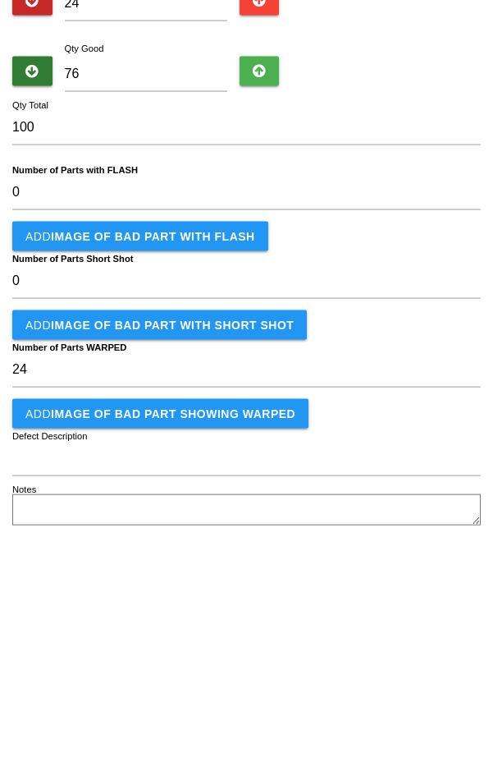
click at [252, 639] on b "IMAGE of BAD PART showing WARPED" at bounding box center [173, 642] width 245 height 13
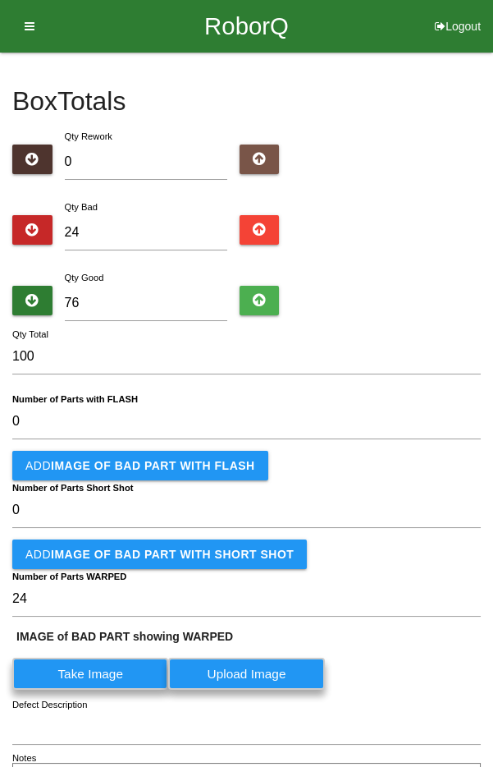
click at [168, 674] on label "Take Image" at bounding box center [90, 673] width 156 height 32
click at [0, 0] on WARPED "Take Image" at bounding box center [0, 0] width 0 height 0
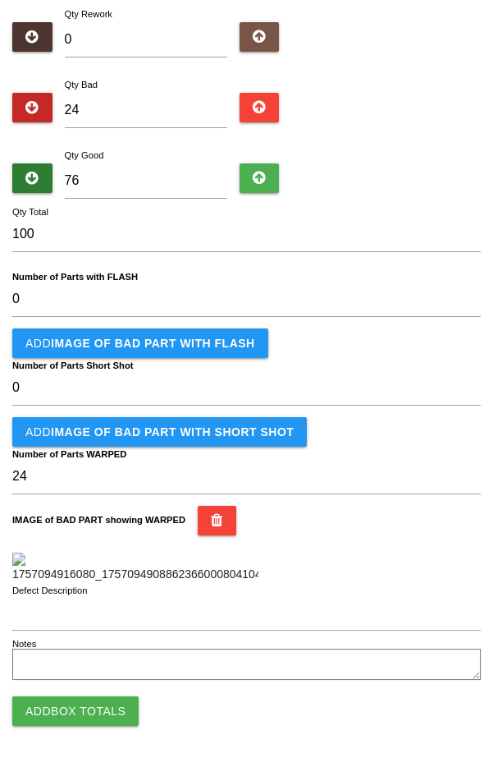
scroll to position [421, 0]
click at [105, 712] on button "Add Box Totals" at bounding box center [75, 711] width 126 height 30
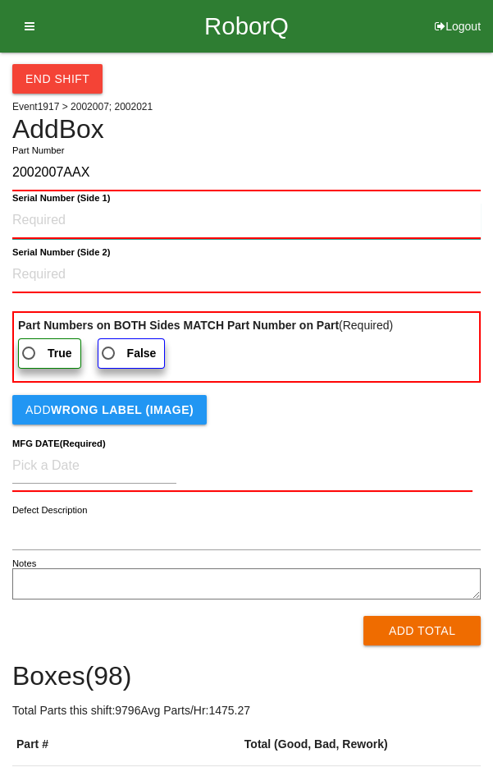
click at [291, 231] on 1\) "Serial Number (Side 1)" at bounding box center [246, 221] width 469 height 36
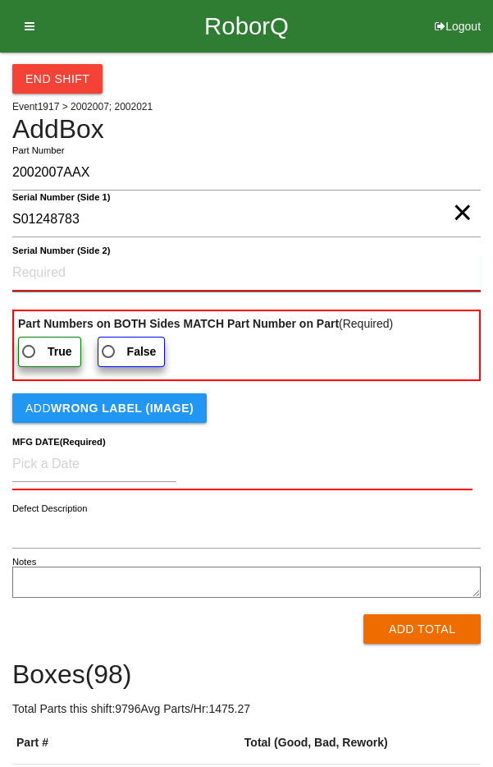
click at [37, 271] on 2\) "Serial Number (Side 2)" at bounding box center [246, 273] width 469 height 36
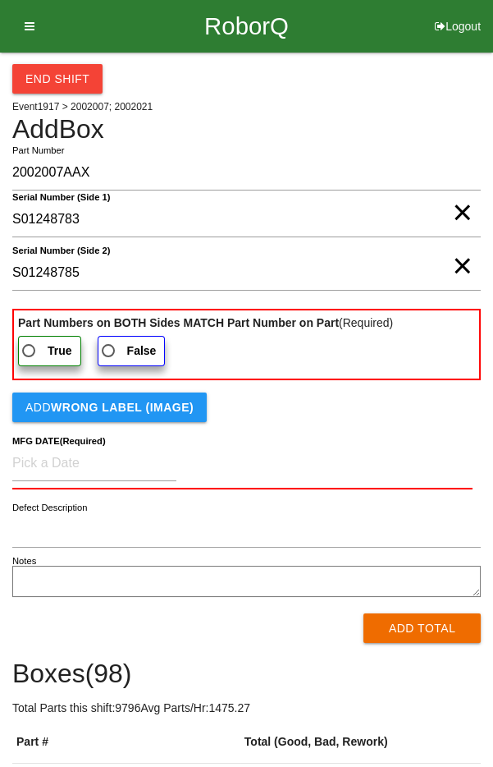
click at [45, 341] on span "True" at bounding box center [45, 351] width 53 height 21
click at [30, 341] on input "True" at bounding box center [24, 346] width 11 height 11
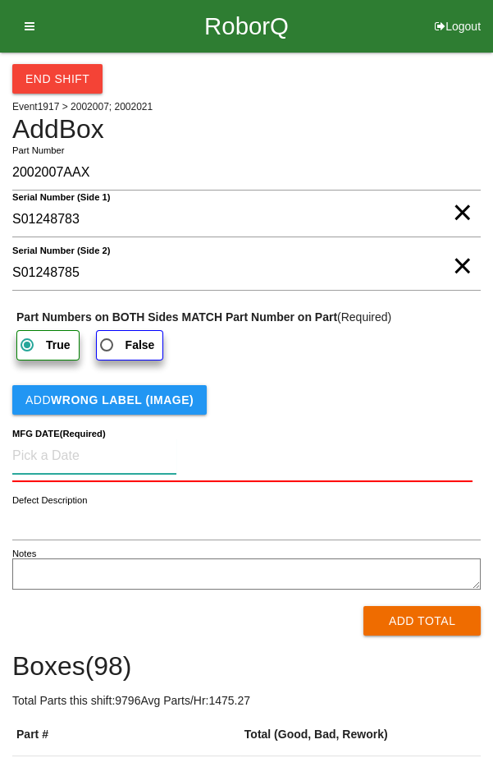
click at [41, 450] on input at bounding box center [94, 455] width 164 height 35
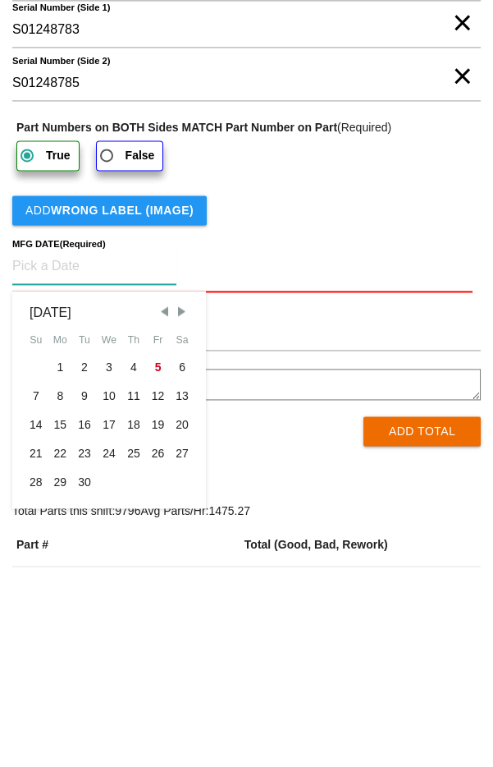
click at [167, 497] on span "Previous Month" at bounding box center [164, 500] width 15 height 15
click at [71, 671] on div "25" at bounding box center [60, 671] width 25 height 29
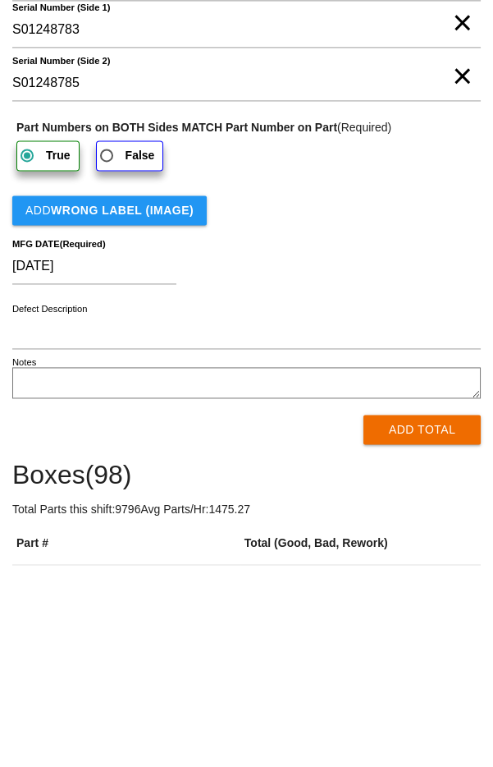
click at [409, 614] on button "Add Total" at bounding box center [422, 619] width 117 height 30
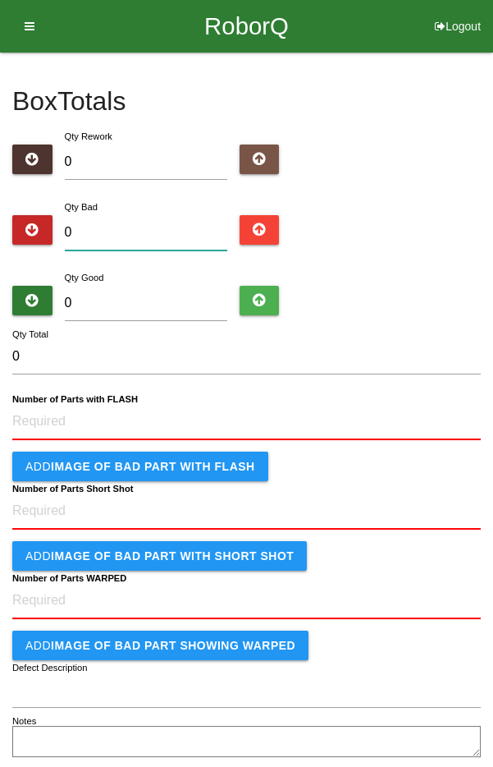
click at [97, 236] on input "0" at bounding box center [146, 232] width 162 height 35
click at [166, 307] on input "0" at bounding box center [146, 303] width 162 height 35
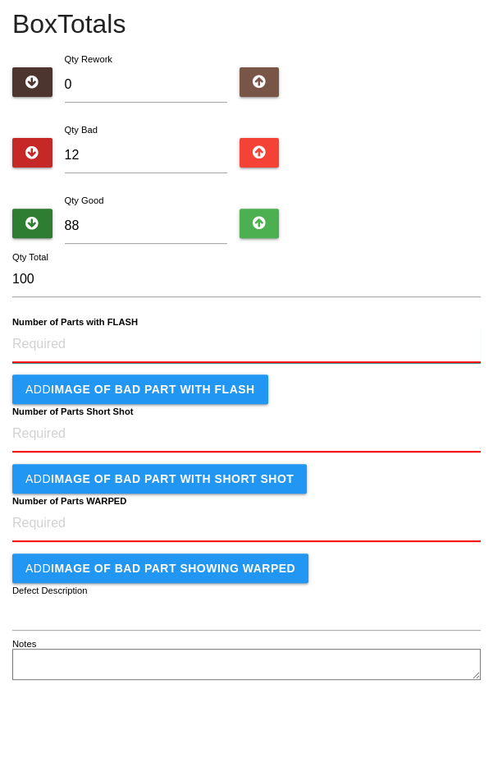
click at [223, 421] on FLASH "Number of Parts with FLASH" at bounding box center [246, 422] width 469 height 36
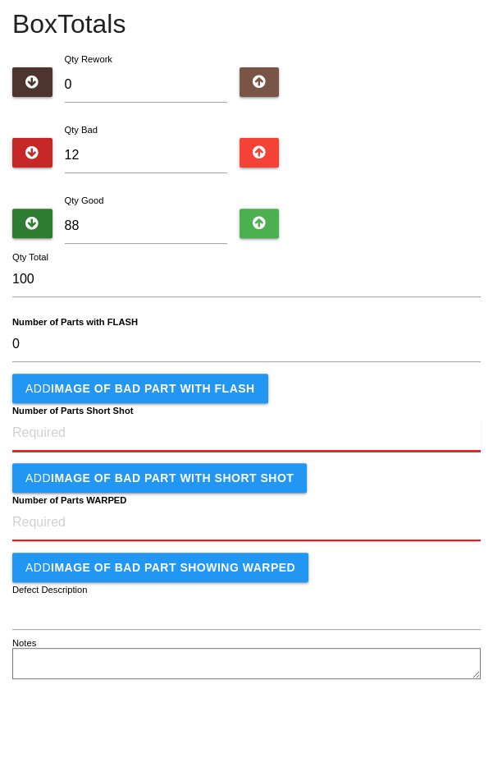
click at [302, 504] on Shot "Number of Parts Short Shot" at bounding box center [246, 510] width 469 height 36
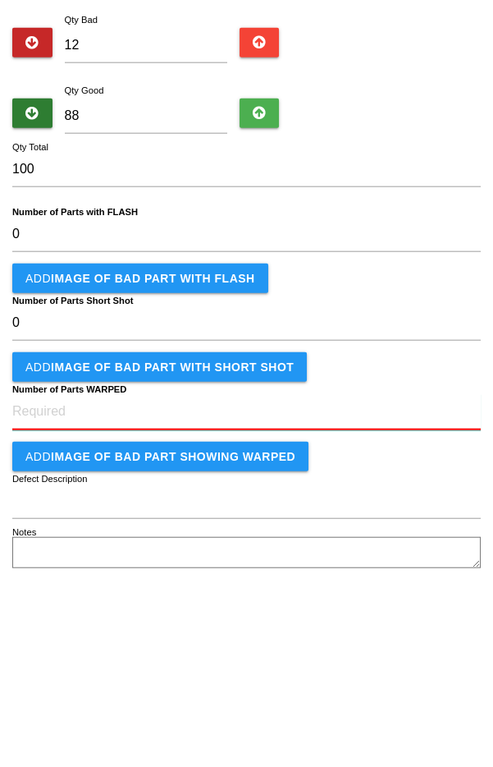
click at [311, 599] on WARPED "Number of Parts WARPED" at bounding box center [246, 599] width 469 height 36
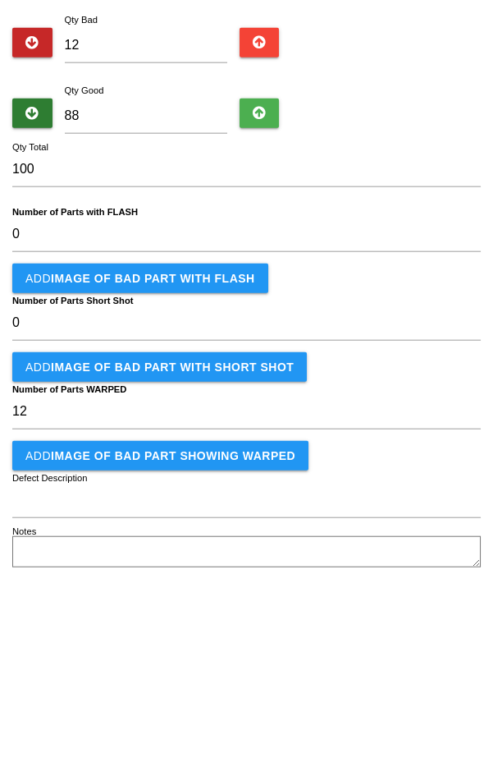
click at [254, 640] on b "IMAGE of BAD PART showing WARPED" at bounding box center [173, 642] width 245 height 13
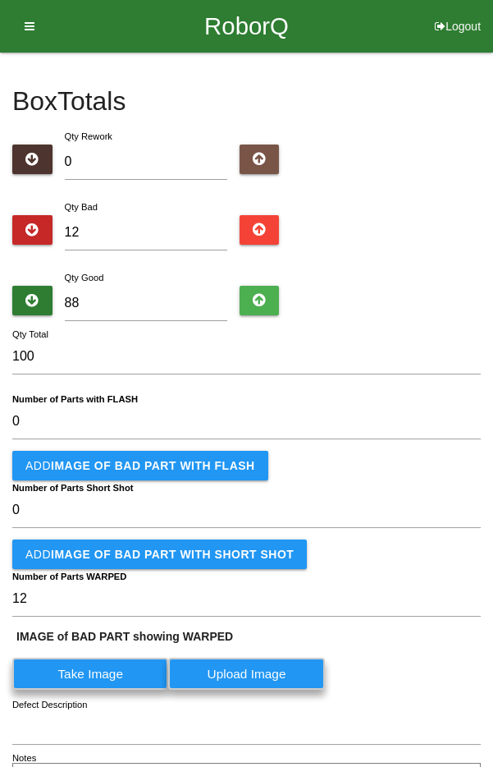
click at [168, 676] on label "Take Image" at bounding box center [90, 673] width 156 height 32
click at [0, 0] on WARPED "Take Image" at bounding box center [0, 0] width 0 height 0
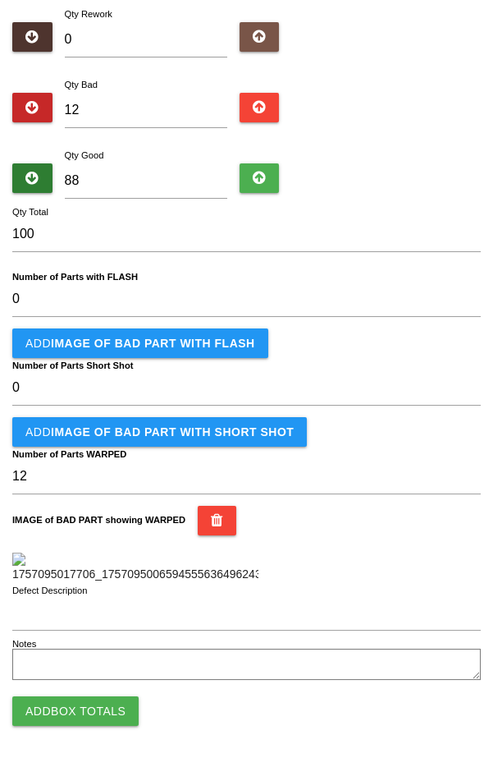
scroll to position [421, 0]
click at [115, 715] on button "Add Box Totals" at bounding box center [75, 711] width 126 height 30
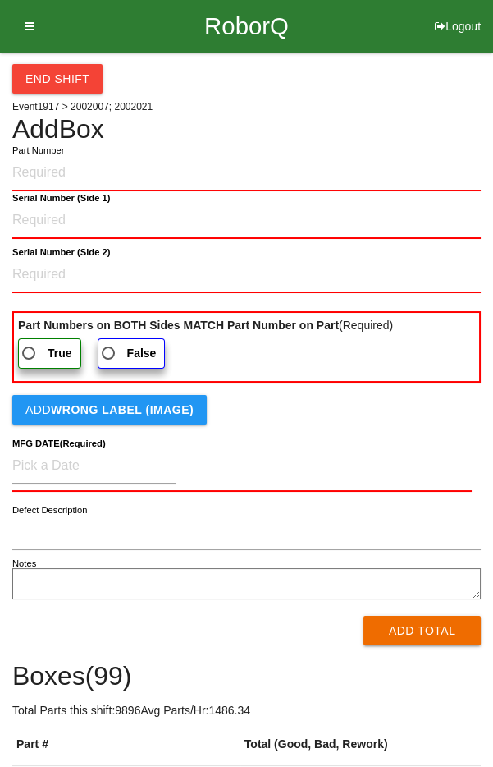
click at [272, 175] on input "Part Number" at bounding box center [246, 173] width 469 height 36
click at [240, 218] on 1\) "Serial Number (Side 1)" at bounding box center [246, 221] width 469 height 36
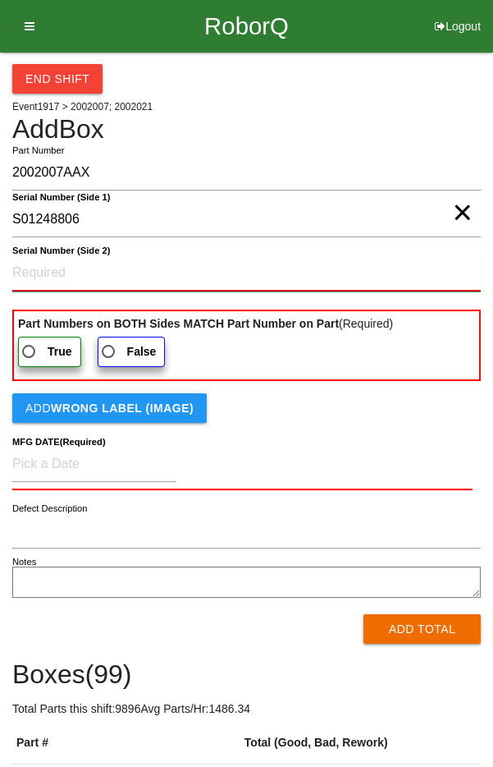
click at [34, 272] on 2\) "Serial Number (Side 2)" at bounding box center [246, 273] width 469 height 36
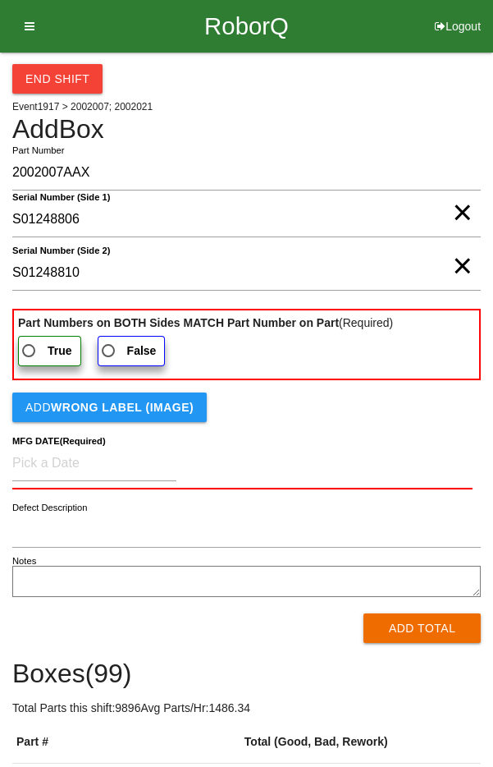
click at [42, 349] on span "True" at bounding box center [45, 351] width 53 height 21
click at [30, 349] on input "True" at bounding box center [24, 346] width 11 height 11
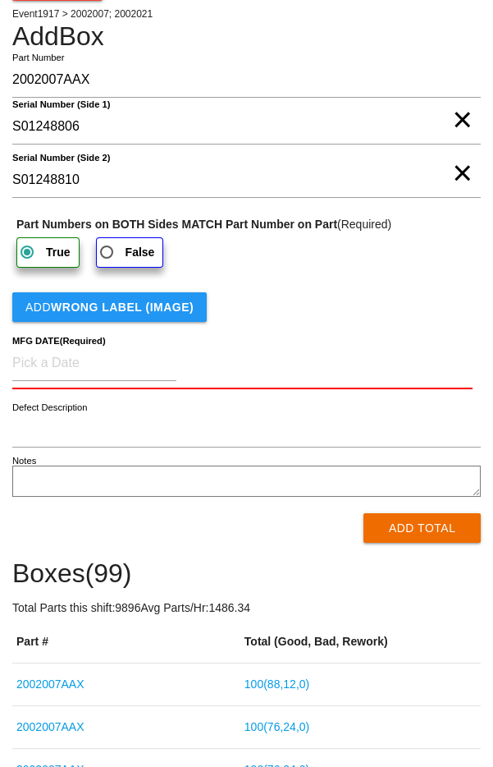
scroll to position [96, 0]
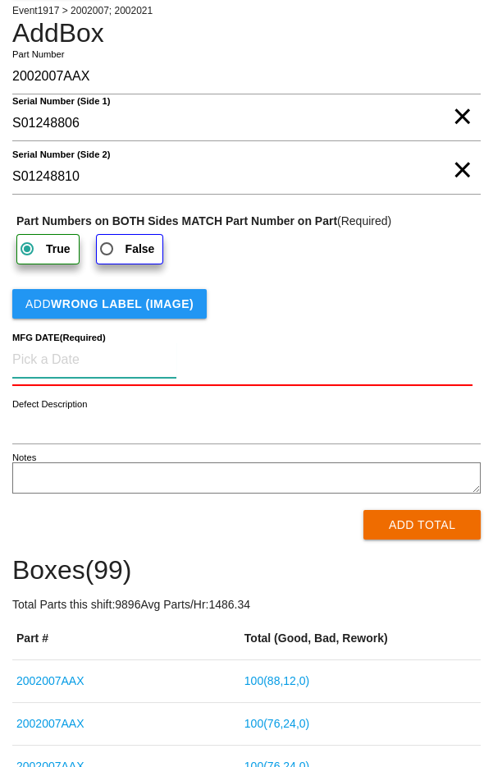
click at [34, 361] on input at bounding box center [94, 359] width 164 height 35
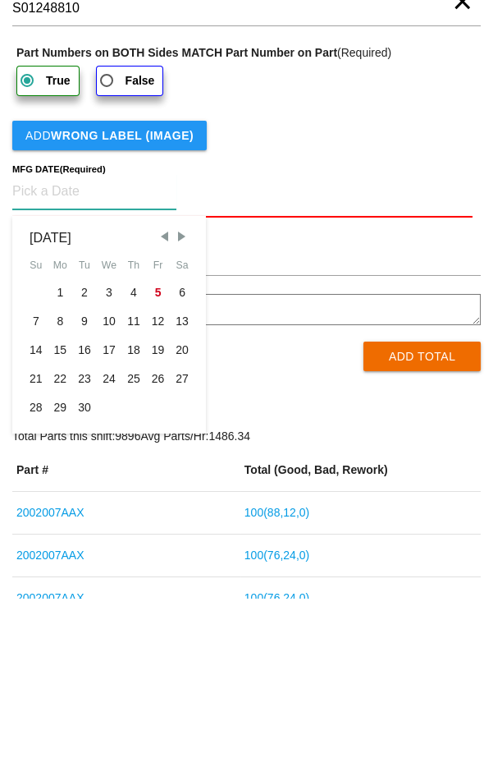
click at [164, 405] on span "Previous Month" at bounding box center [164, 404] width 15 height 15
click at [65, 577] on div "25" at bounding box center [60, 575] width 25 height 29
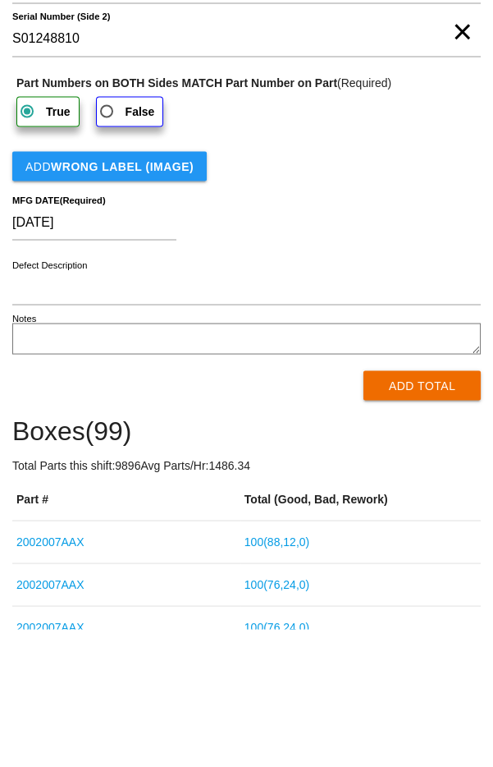
click at [401, 526] on button "Add Total" at bounding box center [422, 523] width 117 height 30
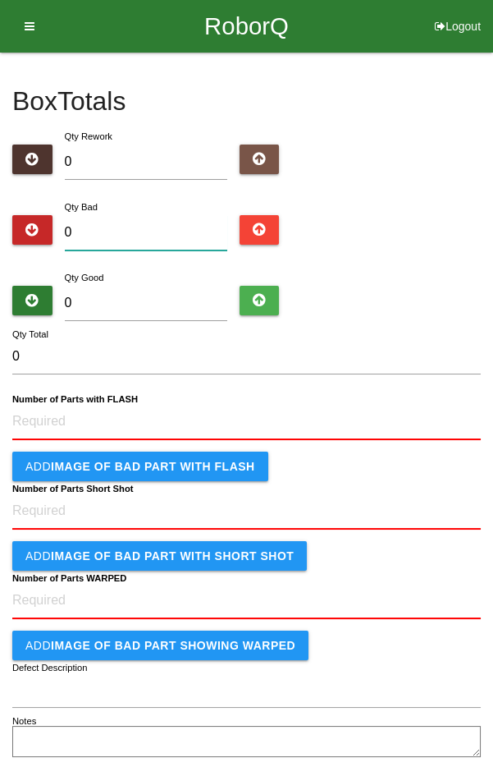
click at [173, 230] on input "0" at bounding box center [146, 232] width 162 height 35
click at [173, 304] on input "0" at bounding box center [146, 303] width 162 height 35
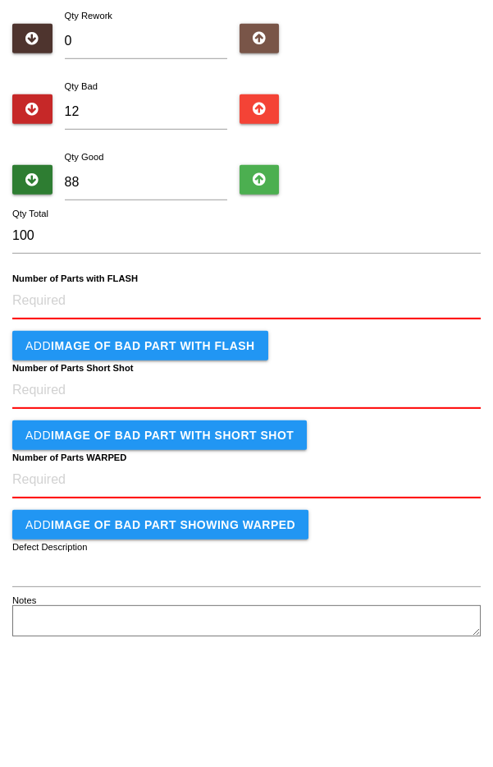
click at [217, 467] on b "IMAGE of BAD PART with FLASH" at bounding box center [153, 466] width 204 height 13
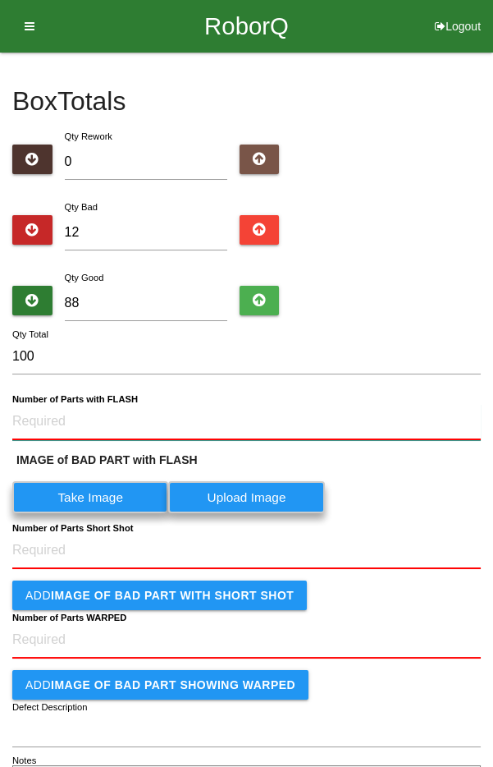
click at [171, 423] on FLASH "Number of Parts with FLASH" at bounding box center [246, 422] width 469 height 36
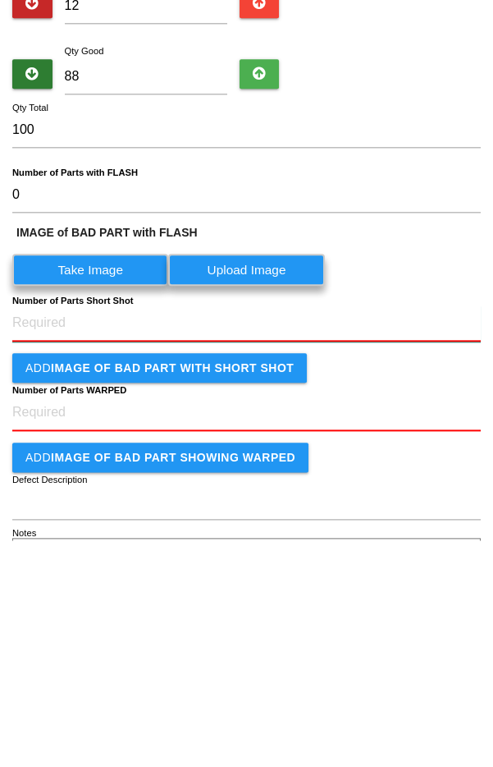
click at [185, 548] on Shot "Number of Parts Short Shot" at bounding box center [246, 550] width 469 height 36
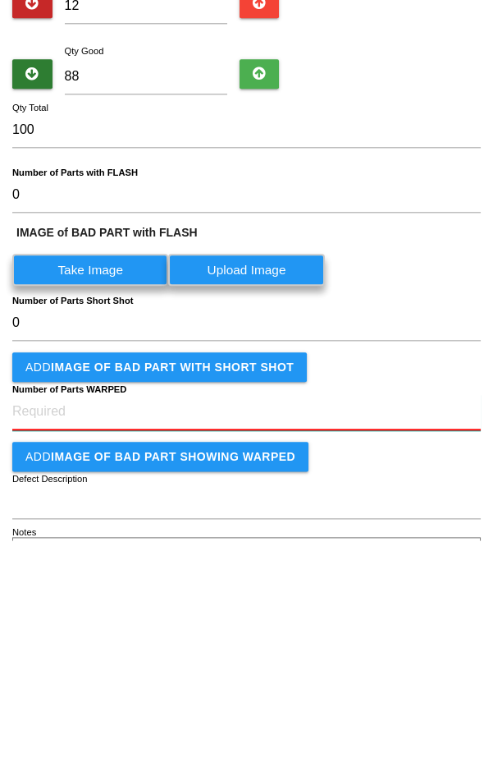
click at [199, 639] on WARPED "Number of Parts WARPED" at bounding box center [246, 638] width 469 height 36
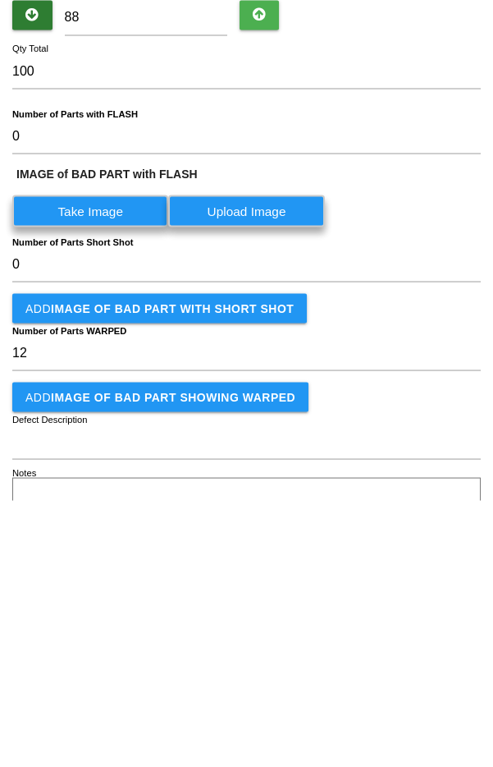
click at [240, 666] on button "Add IMAGE of BAD PART showing WARPED" at bounding box center [160, 663] width 296 height 30
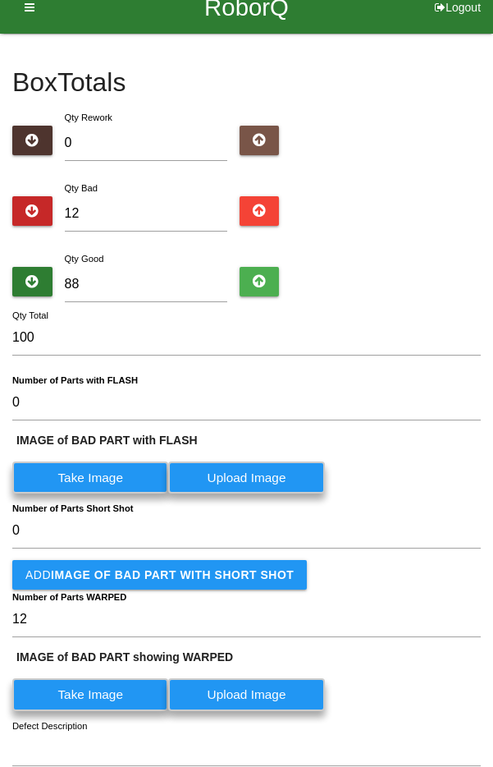
click at [168, 682] on label "Take Image" at bounding box center [90, 694] width 156 height 32
click at [0, 0] on WARPED "Take Image" at bounding box center [0, 0] width 0 height 0
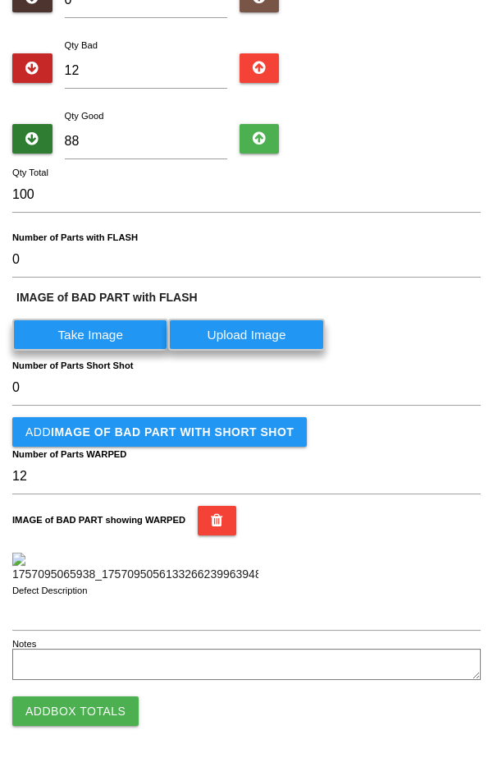
scroll to position [460, 0]
click at [112, 718] on button "Add Box Totals" at bounding box center [75, 711] width 126 height 30
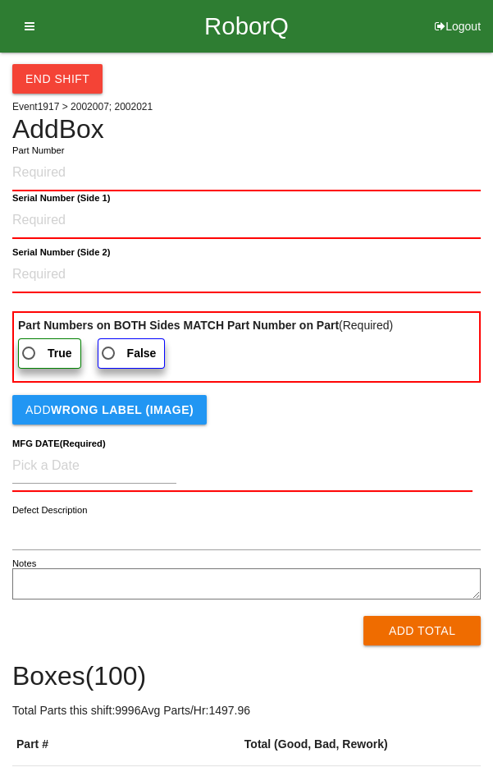
click at [222, 176] on input "Part Number" at bounding box center [246, 173] width 469 height 36
click at [212, 220] on 1\) "Serial Number (Side 1)" at bounding box center [246, 221] width 469 height 36
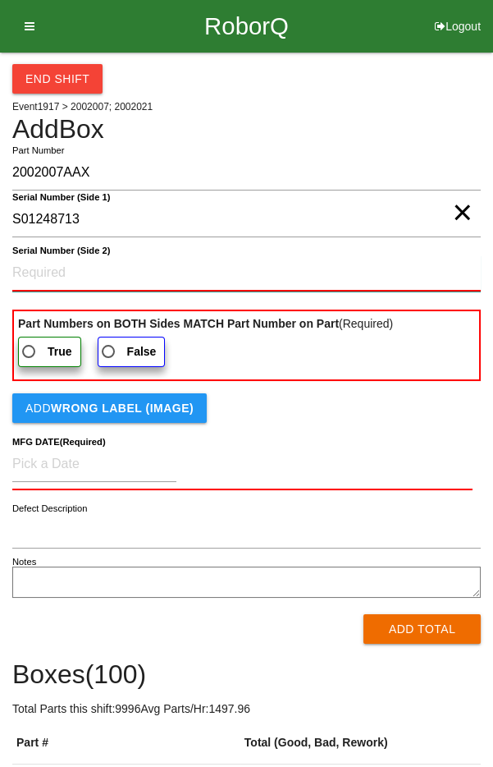
click at [35, 272] on 2\) "Serial Number (Side 2)" at bounding box center [246, 273] width 469 height 36
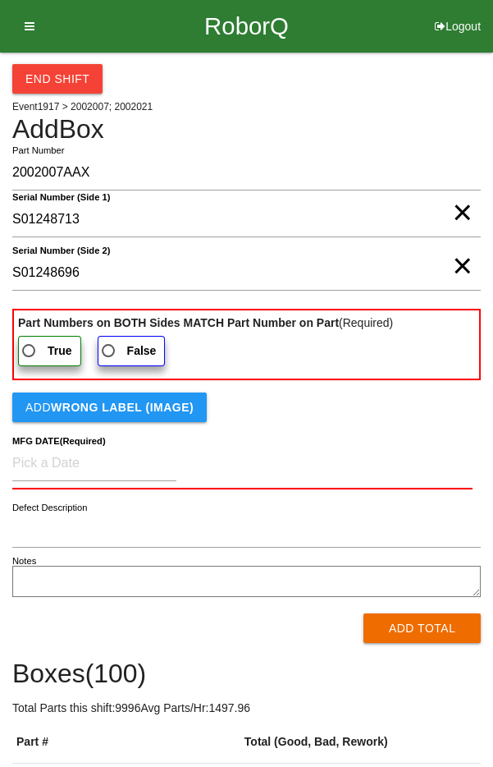
click at [37, 348] on span "True" at bounding box center [45, 351] width 53 height 21
click at [30, 348] on input "True" at bounding box center [24, 346] width 11 height 11
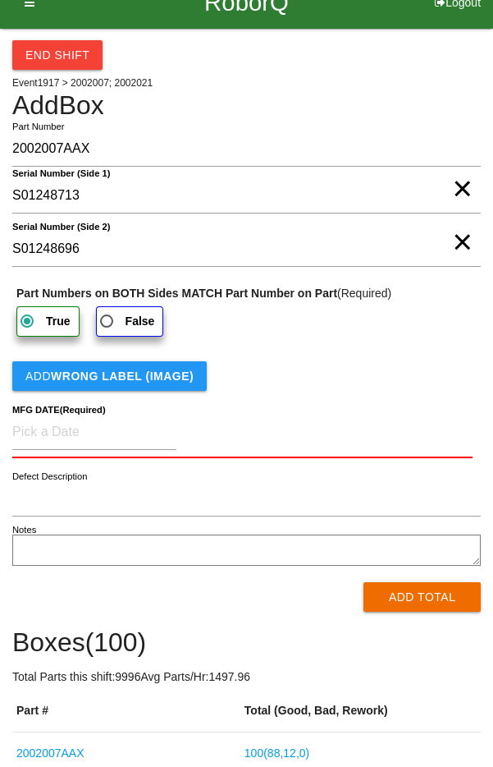
scroll to position [30, 0]
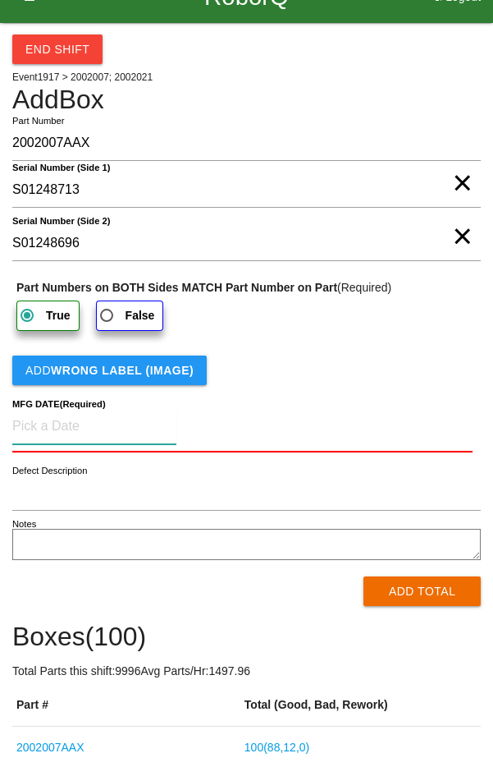
click at [49, 416] on input at bounding box center [94, 426] width 164 height 35
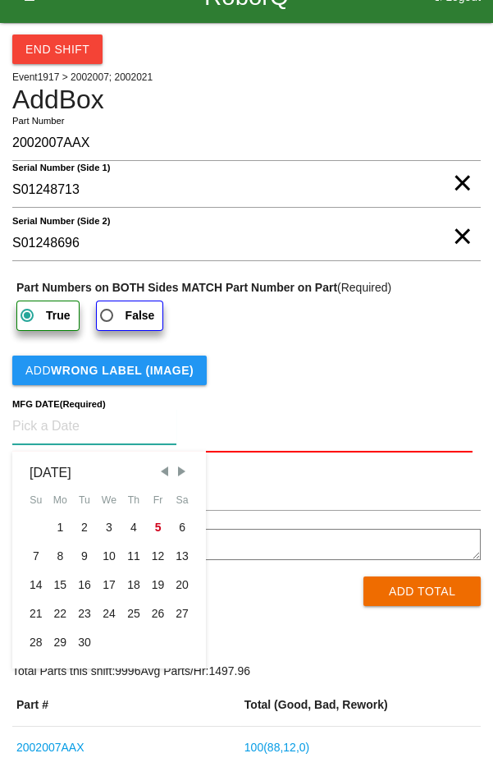
click at [159, 470] on span "Previous Month" at bounding box center [164, 471] width 15 height 15
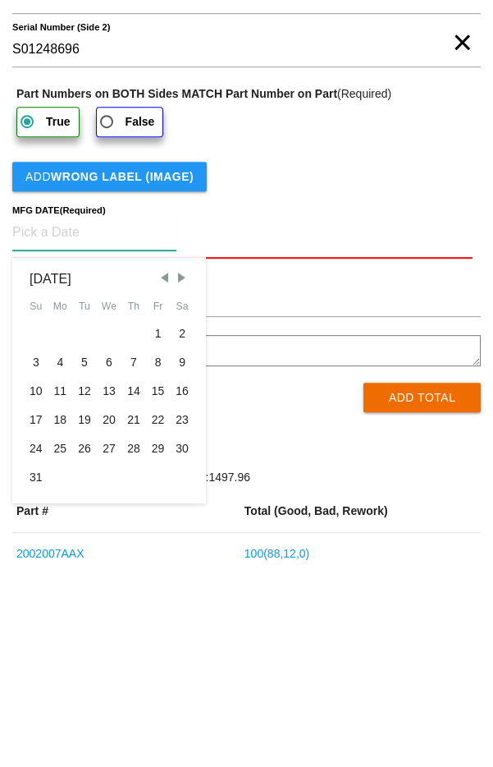
click at [62, 643] on div "25" at bounding box center [60, 642] width 25 height 29
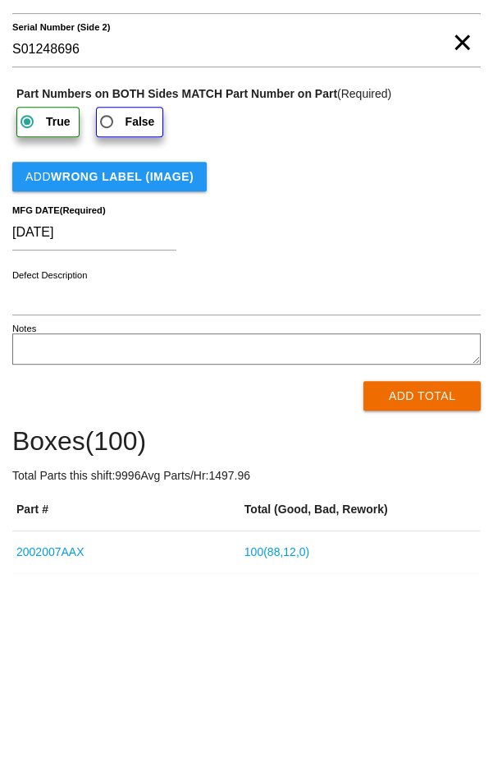
click at [429, 588] on button "Add Total" at bounding box center [422, 589] width 117 height 30
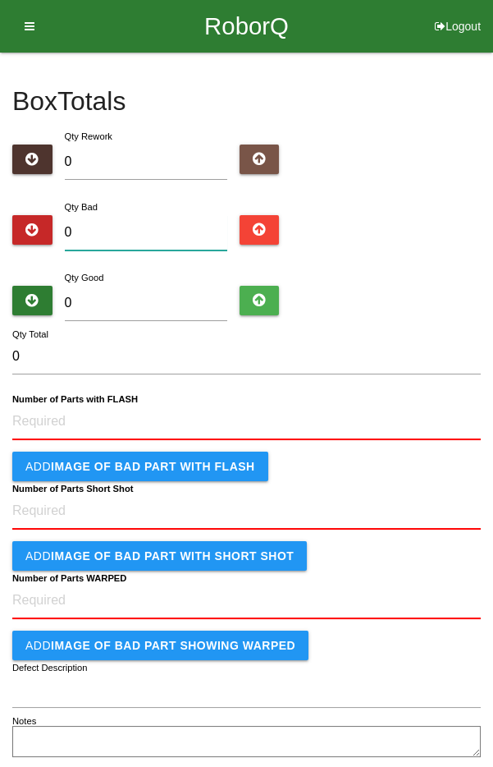
click at [153, 222] on input "0" at bounding box center [146, 232] width 162 height 35
click at [172, 313] on input "0" at bounding box center [146, 303] width 162 height 35
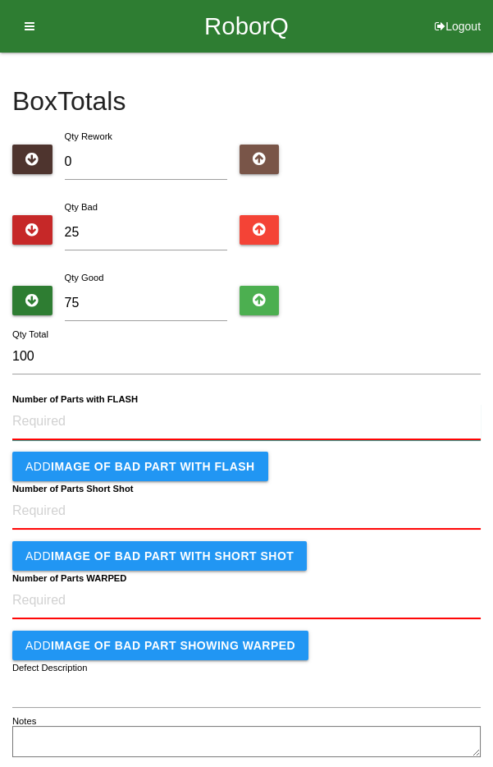
click at [211, 423] on FLASH "Number of Parts with FLASH" at bounding box center [246, 422] width 469 height 36
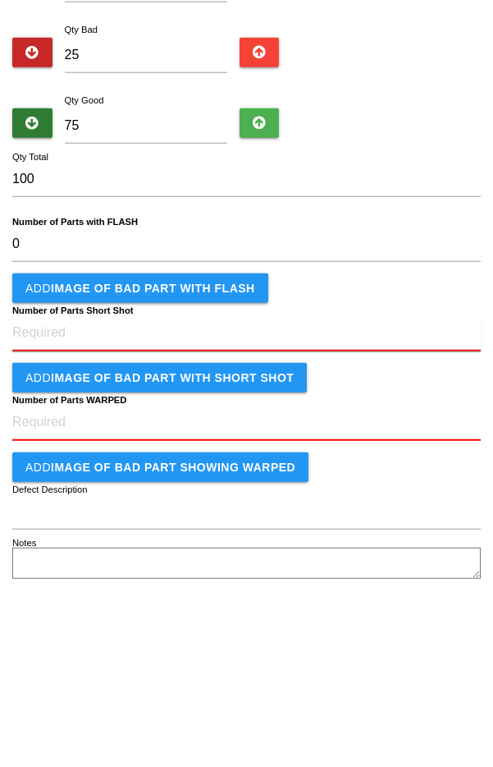
click at [247, 512] on Shot "Number of Parts Short Shot" at bounding box center [246, 510] width 469 height 36
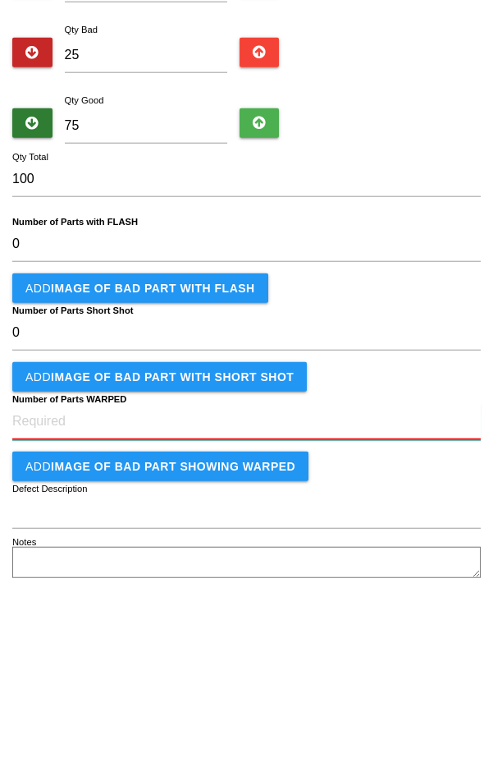
click at [306, 599] on WARPED "Number of Parts WARPED" at bounding box center [246, 599] width 469 height 36
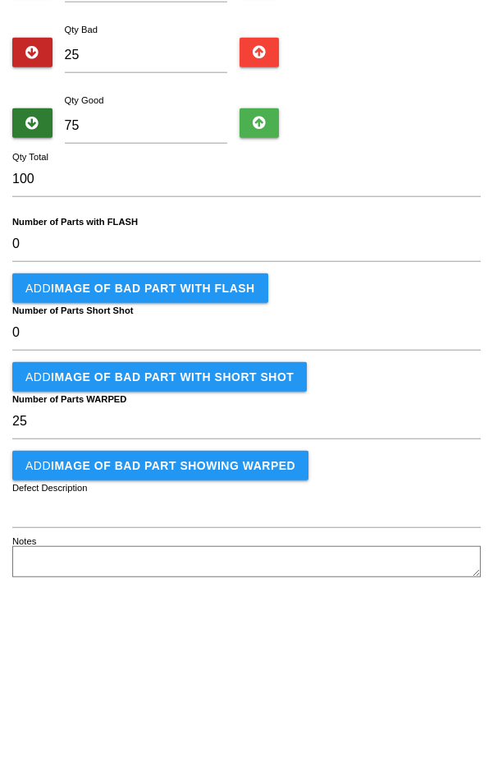
click at [240, 648] on button "Add IMAGE of BAD PART showing WARPED" at bounding box center [160, 643] width 296 height 30
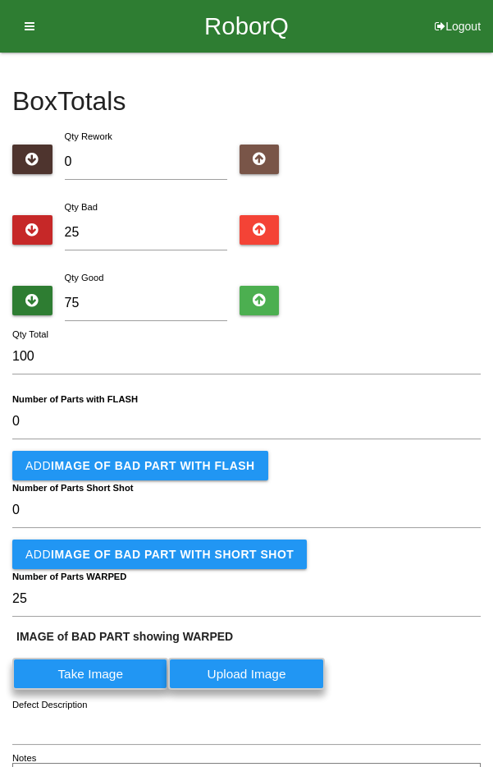
click at [161, 680] on label "Take Image" at bounding box center [90, 673] width 156 height 32
click at [0, 0] on WARPED "Take Image" at bounding box center [0, 0] width 0 height 0
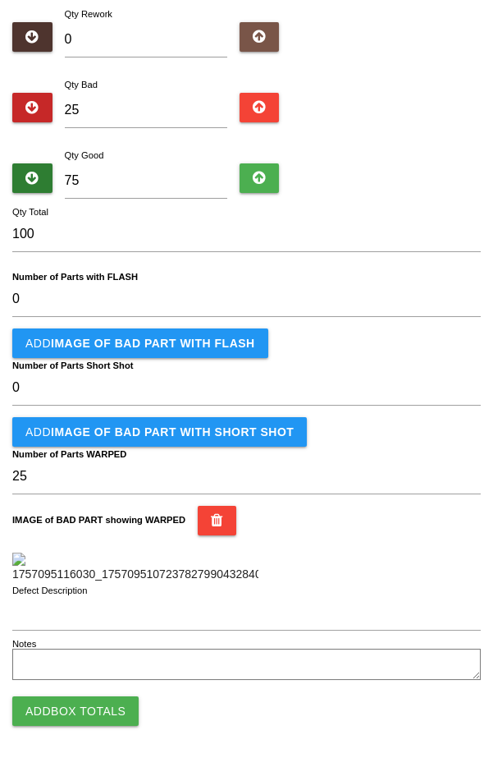
scroll to position [421, 0]
click at [99, 711] on button "Add Box Totals" at bounding box center [75, 711] width 126 height 30
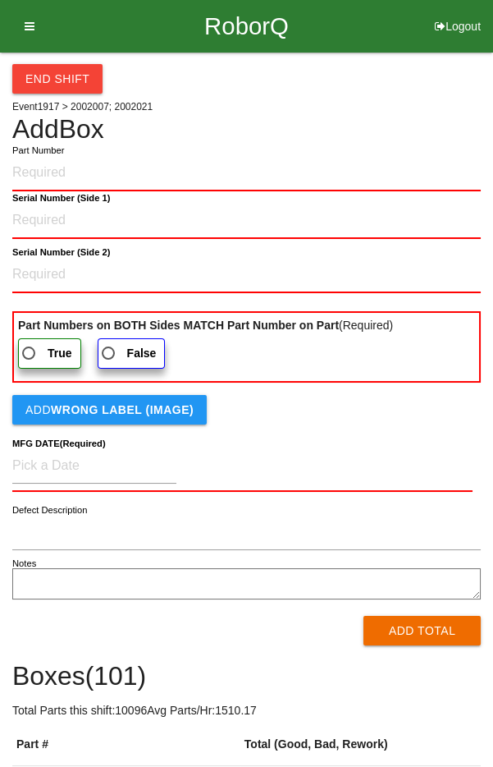
click at [254, 173] on input "Part Number" at bounding box center [246, 173] width 469 height 36
click at [196, 222] on 1\) "Serial Number (Side 1)" at bounding box center [246, 221] width 469 height 36
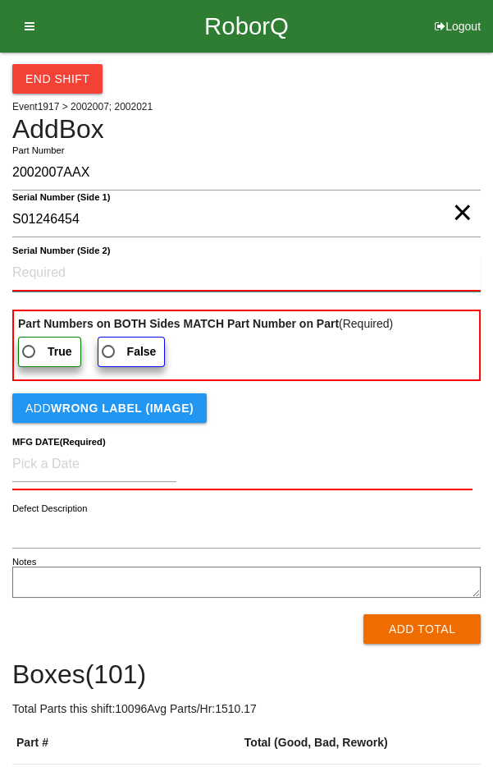
click at [41, 272] on 2\) "Serial Number (Side 2)" at bounding box center [246, 273] width 469 height 36
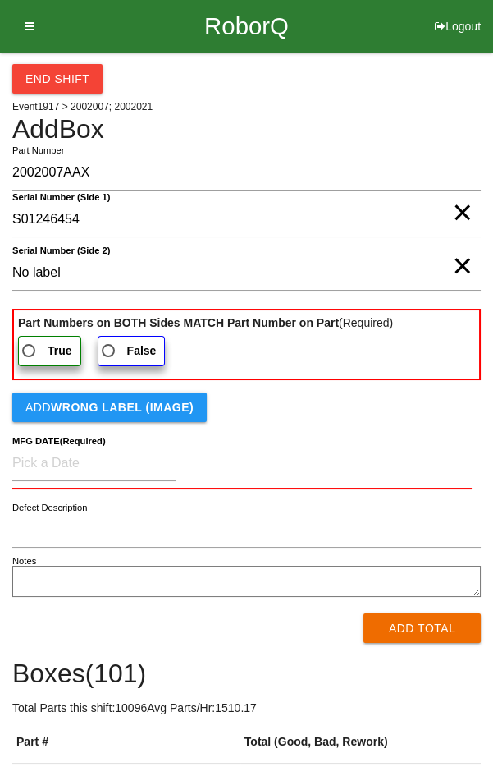
click at [114, 356] on label "False" at bounding box center [132, 351] width 68 height 30
click at [109, 351] on input "False" at bounding box center [103, 346] width 11 height 11
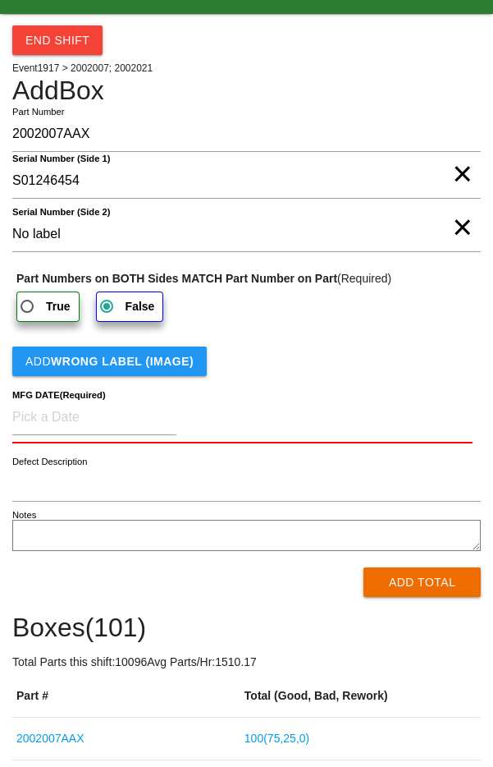
scroll to position [91, 0]
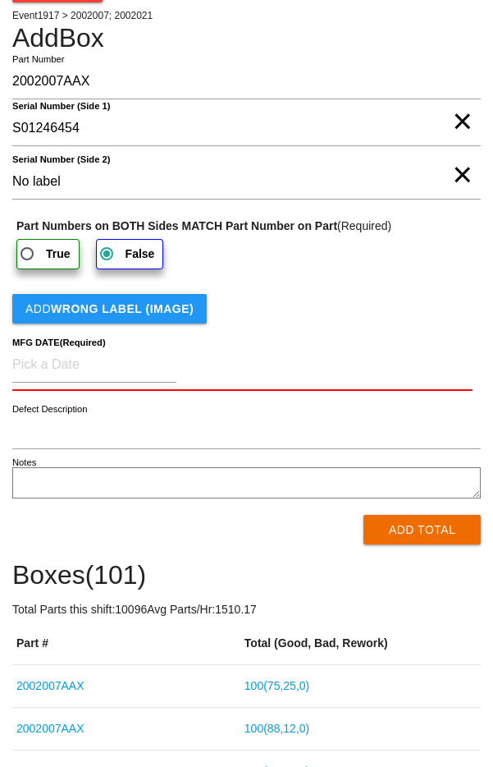
click at [171, 311] on button "Add WRONG LABEL (IMAGE)" at bounding box center [109, 309] width 195 height 30
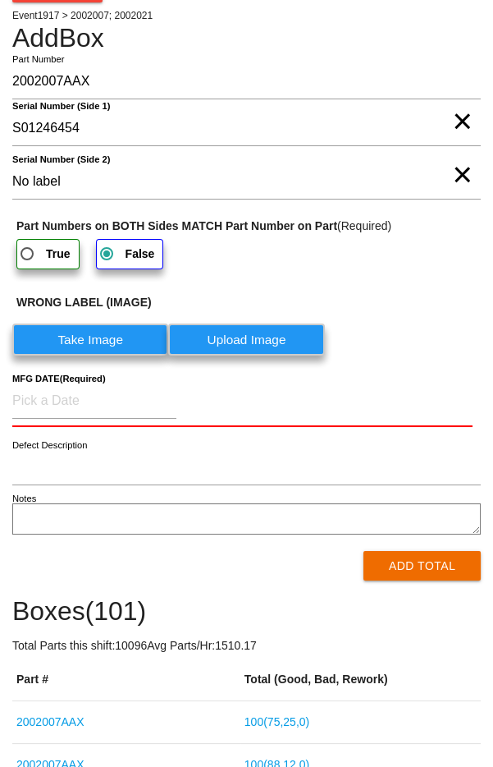
click at [168, 347] on label "Take Image" at bounding box center [90, 339] width 156 height 32
click at [0, 0] on \(IMAGE\) "Take Image" at bounding box center [0, 0] width 0 height 0
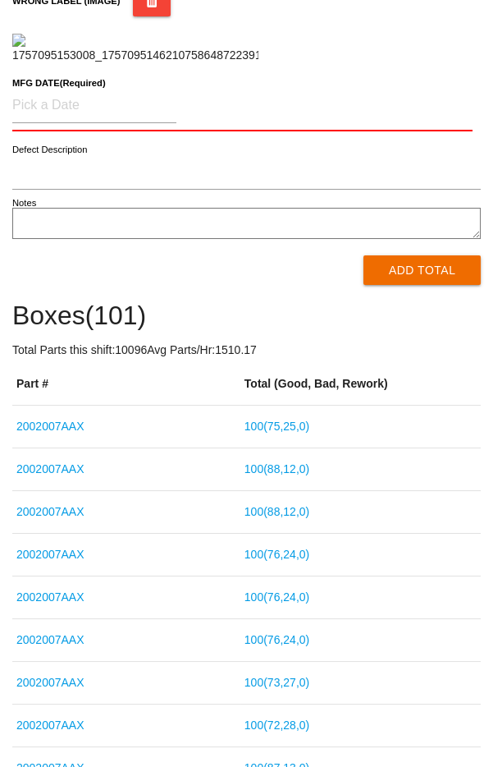
scroll to position [418, 0]
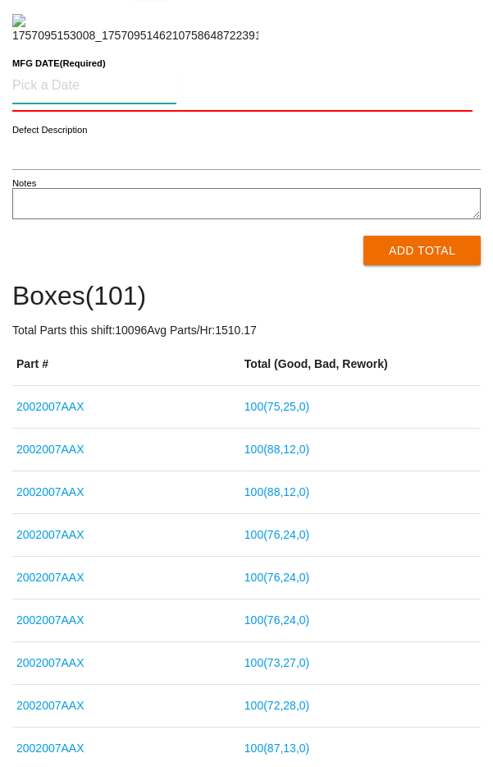
click at [144, 103] on input at bounding box center [94, 85] width 164 height 35
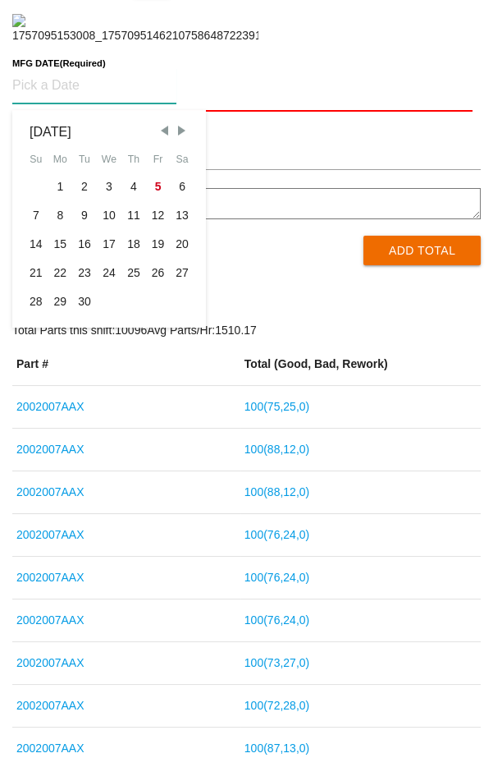
click at [162, 138] on span "Previous Month" at bounding box center [164, 130] width 15 height 15
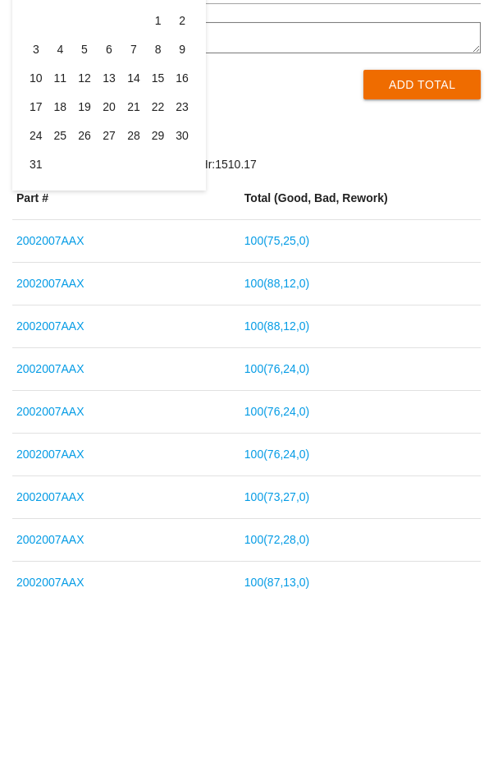
click at [135, 287] on div "21" at bounding box center [133, 273] width 25 height 29
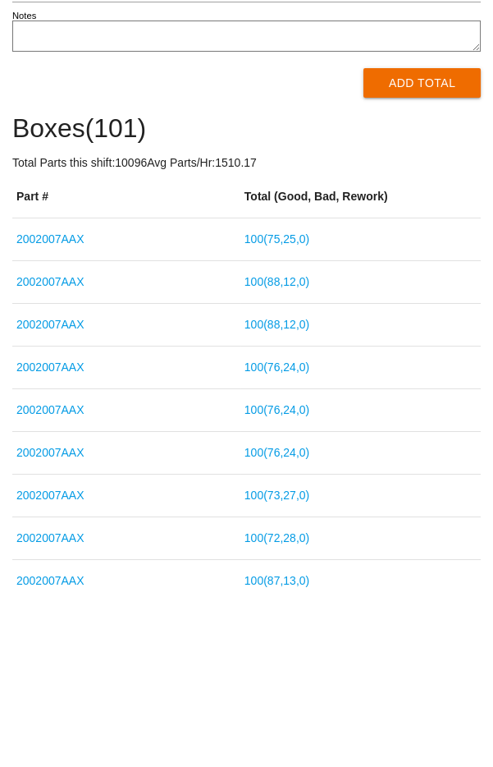
click at [371, 263] on button "Add Total" at bounding box center [422, 249] width 117 height 30
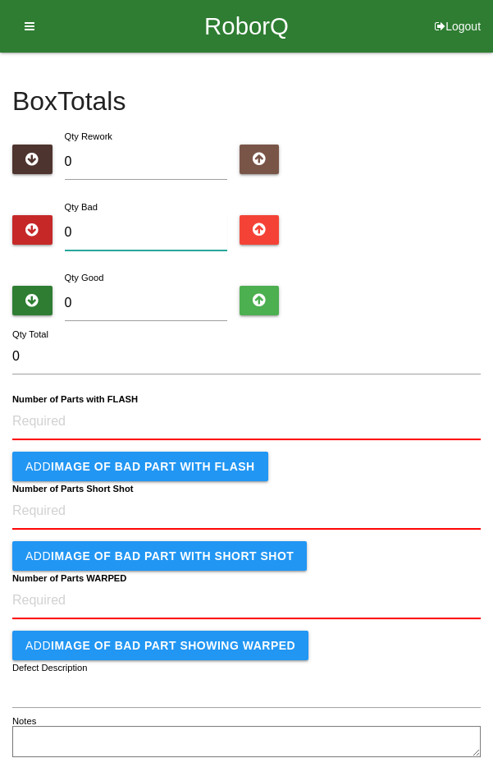
click at [166, 230] on input "0" at bounding box center [146, 232] width 162 height 35
click at [150, 300] on input "0" at bounding box center [146, 303] width 162 height 35
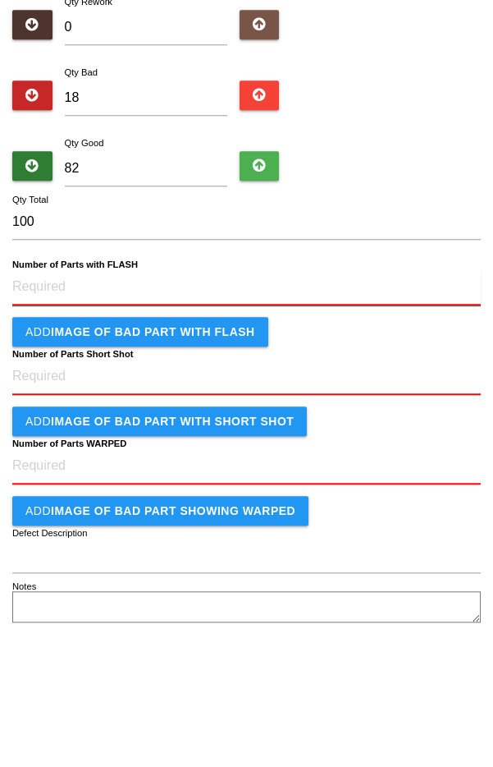
click at [227, 421] on FLASH "Number of Parts with FLASH" at bounding box center [246, 422] width 469 height 36
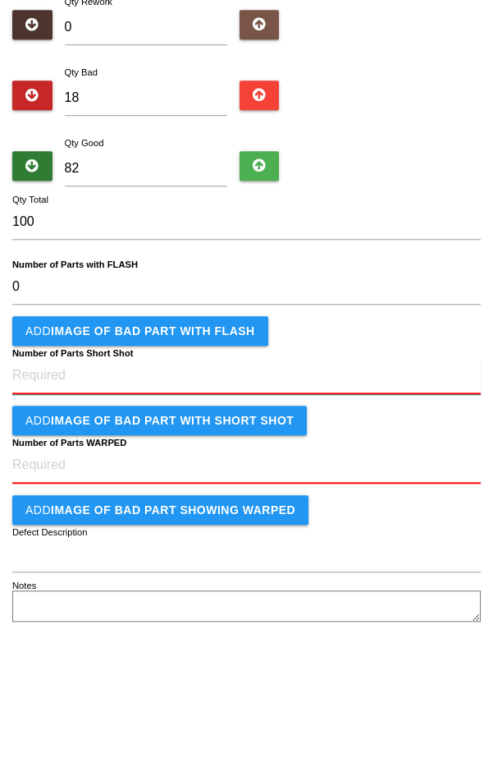
click at [270, 510] on Shot "Number of Parts Short Shot" at bounding box center [246, 510] width 469 height 36
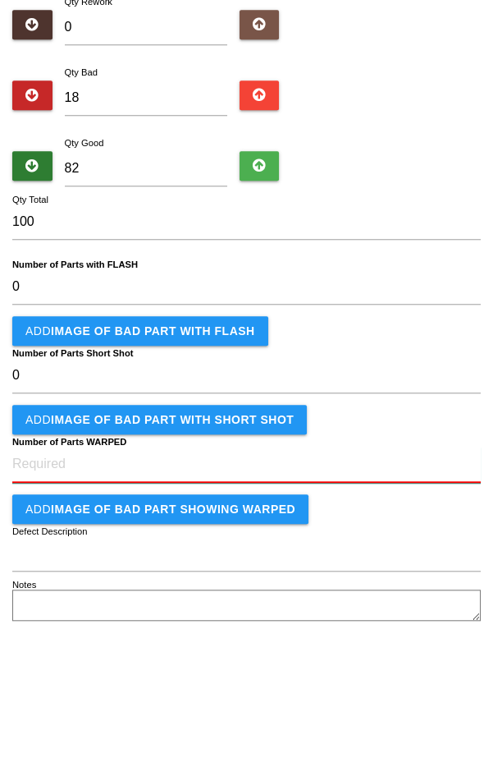
click at [287, 599] on WARPED "Number of Parts WARPED" at bounding box center [246, 599] width 469 height 36
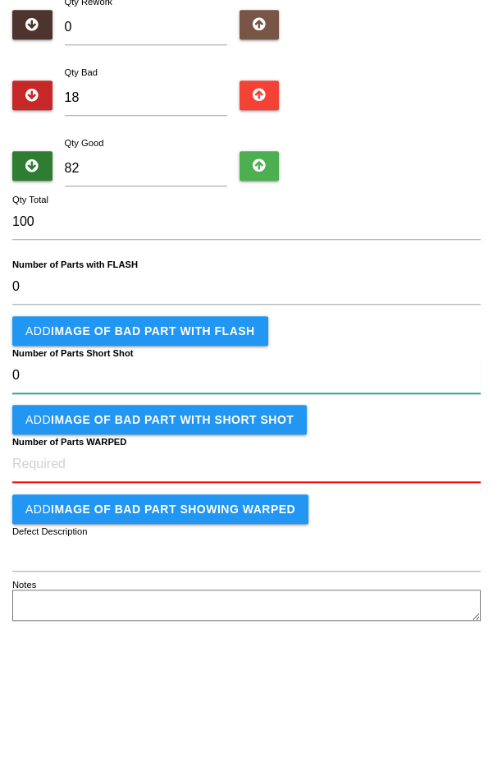
click at [301, 512] on Shot "0" at bounding box center [246, 509] width 469 height 35
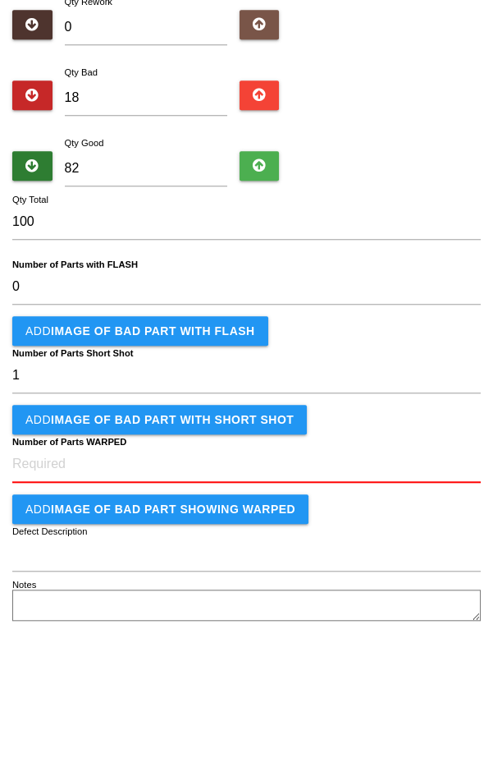
click at [178, 547] on b "IMAGE of BAD PART with SHORT SHOT" at bounding box center [172, 553] width 243 height 13
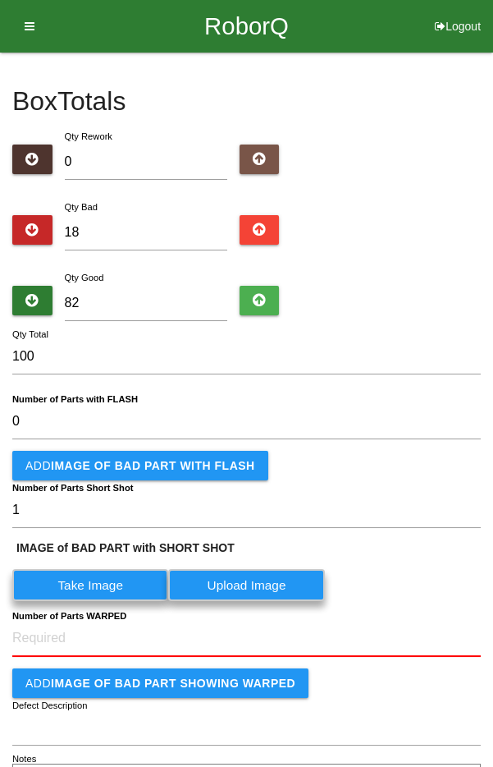
click at [58, 584] on label "Take Image" at bounding box center [90, 585] width 156 height 32
click at [0, 0] on SHOT "Take Image" at bounding box center [0, 0] width 0 height 0
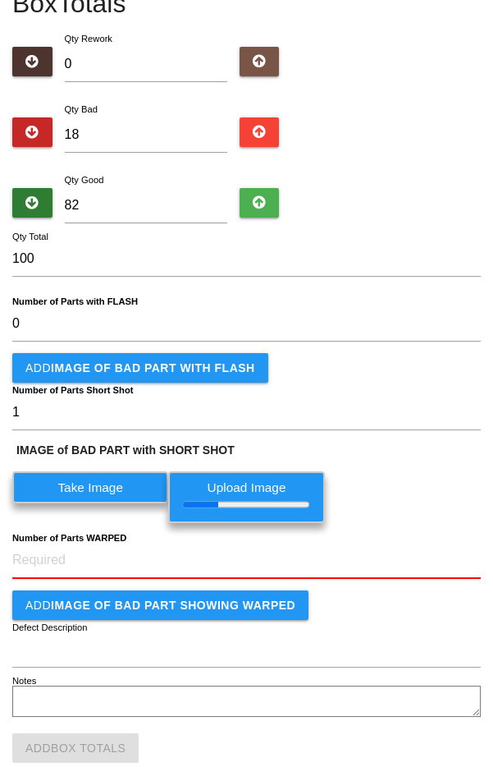
scroll to position [116, 0]
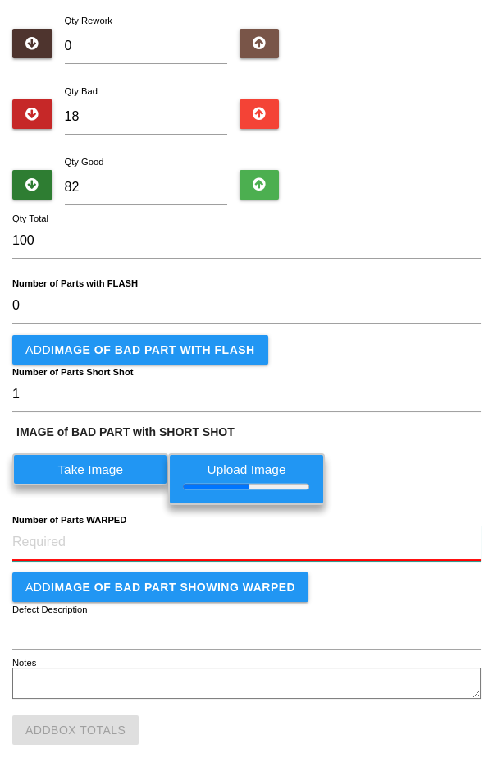
click at [43, 542] on WARPED "Number of Parts WARPED" at bounding box center [246, 542] width 469 height 36
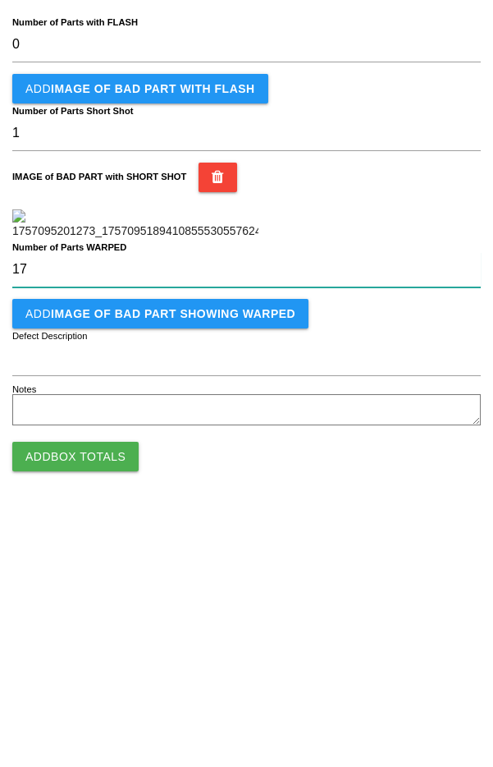
scroll to position [128, 0]
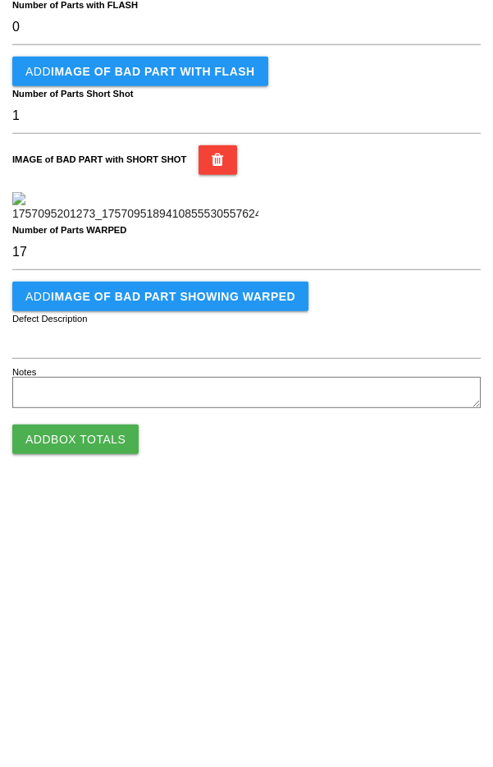
click at [248, 577] on button "Add IMAGE of BAD PART showing WARPED" at bounding box center [160, 568] width 296 height 30
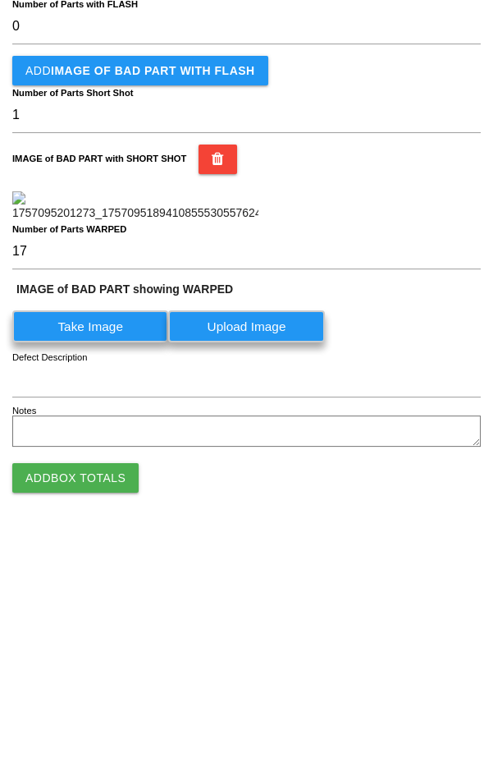
scroll to position [421, 0]
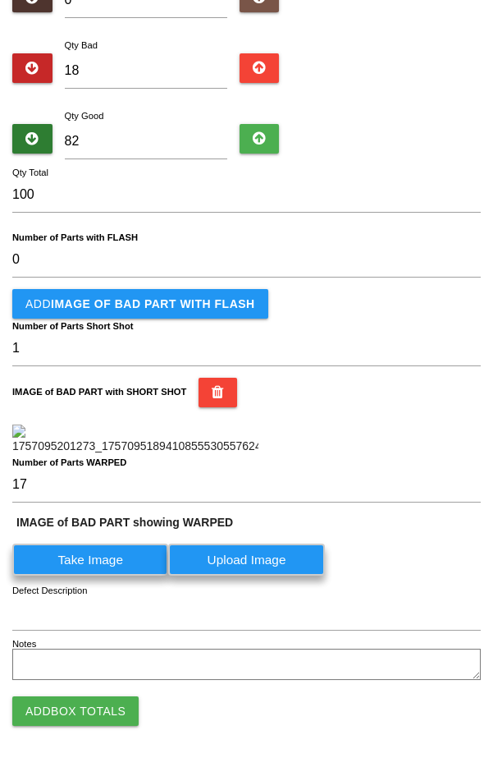
click at [74, 575] on label "Take Image" at bounding box center [90, 559] width 156 height 32
click at [0, 0] on WARPED "Take Image" at bounding box center [0, 0] width 0 height 0
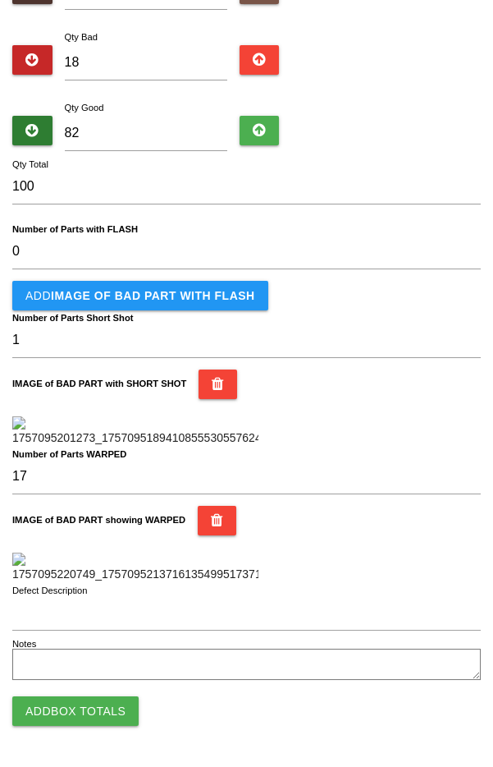
scroll to position [772, 0]
click at [110, 706] on button "Add Box Totals" at bounding box center [75, 711] width 126 height 30
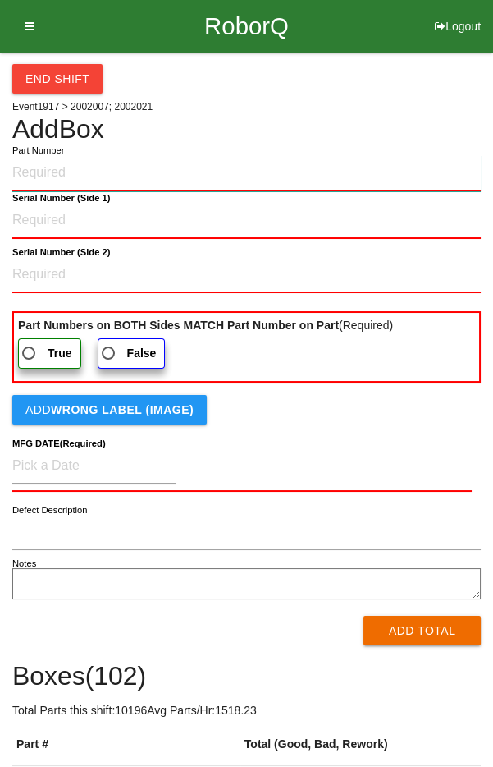
paste input "2002007AAX"
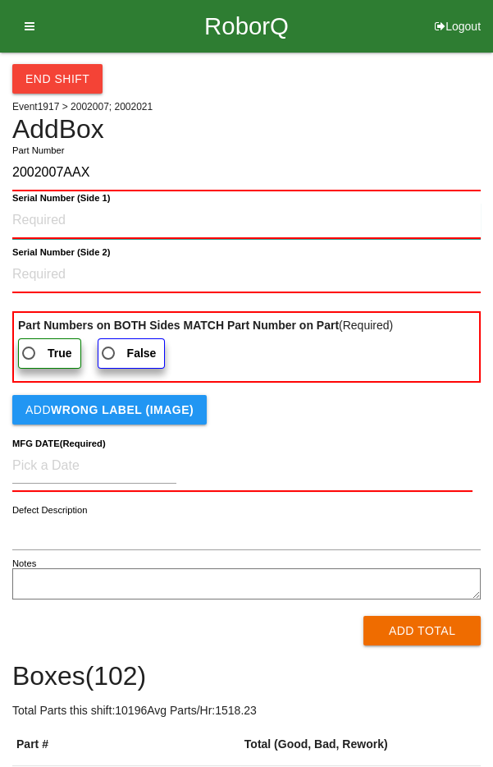
click at [28, 220] on 1\) "Serial Number (Side 1)" at bounding box center [246, 221] width 469 height 36
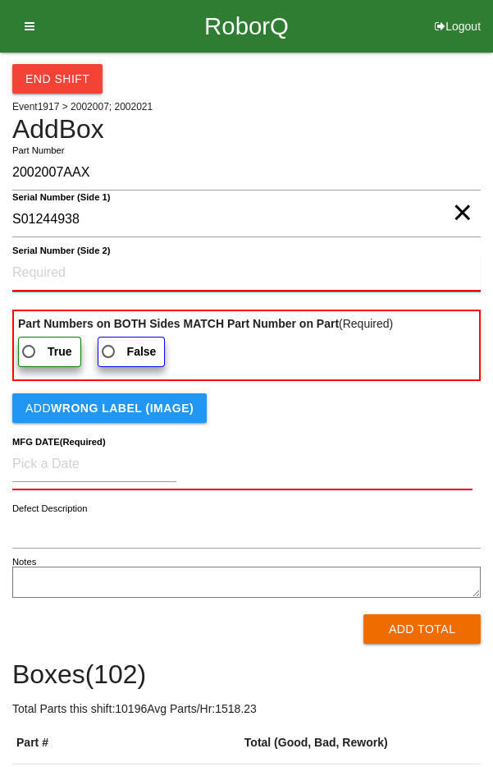
click at [30, 274] on 2\) "Serial Number (Side 2)" at bounding box center [246, 273] width 469 height 36
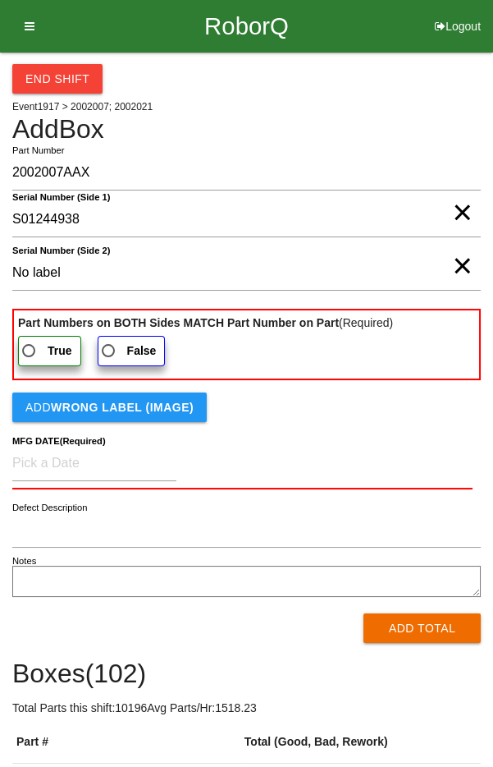
click at [113, 356] on label "False" at bounding box center [132, 351] width 68 height 30
click at [109, 351] on input "False" at bounding box center [103, 346] width 11 height 11
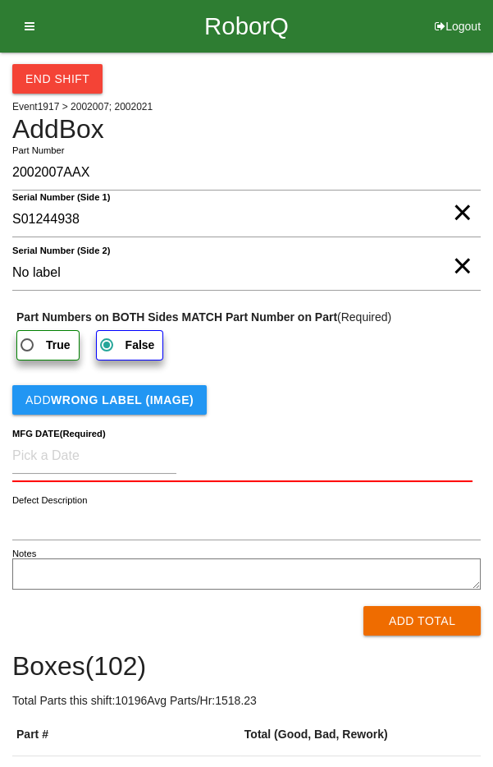
click at [34, 405] on button "Add WRONG LABEL (IMAGE)" at bounding box center [109, 400] width 195 height 30
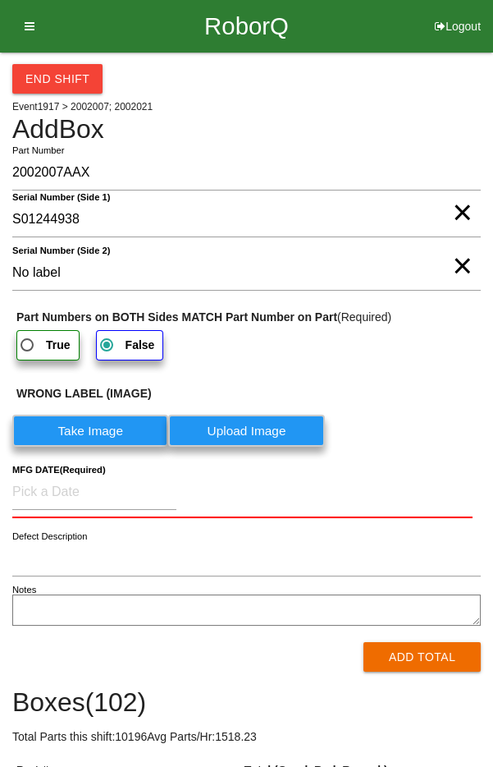
click at [57, 438] on label "Take Image" at bounding box center [90, 430] width 156 height 32
click at [0, 0] on \(IMAGE\) "Take Image" at bounding box center [0, 0] width 0 height 0
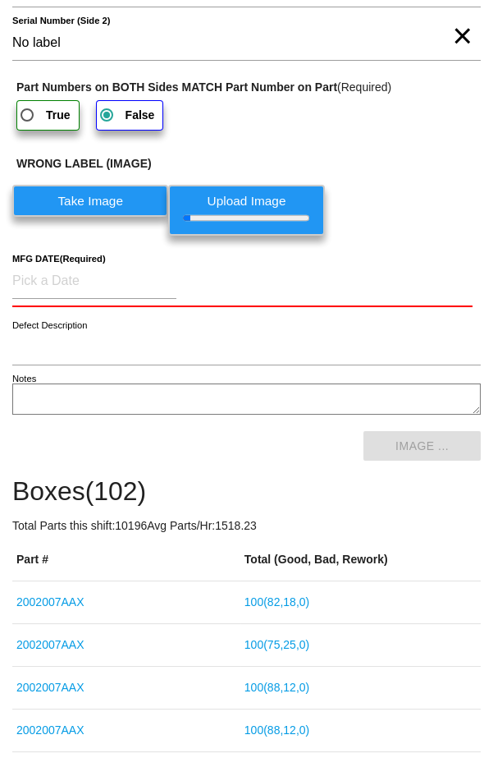
scroll to position [232, 0]
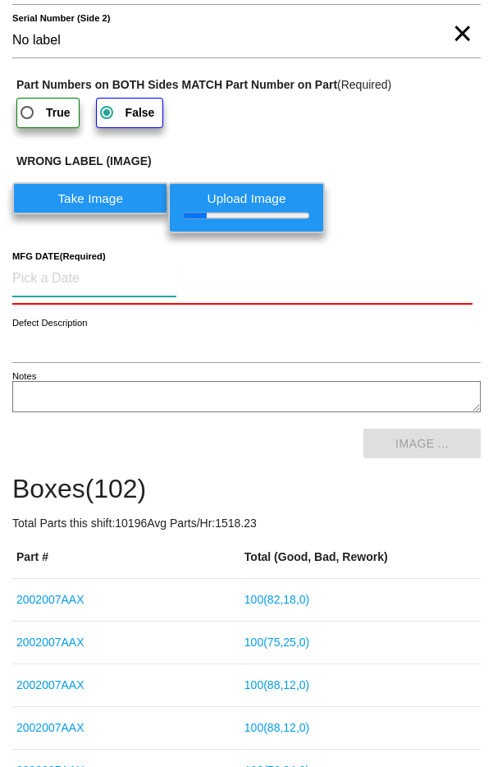
click at [41, 286] on input at bounding box center [94, 278] width 164 height 35
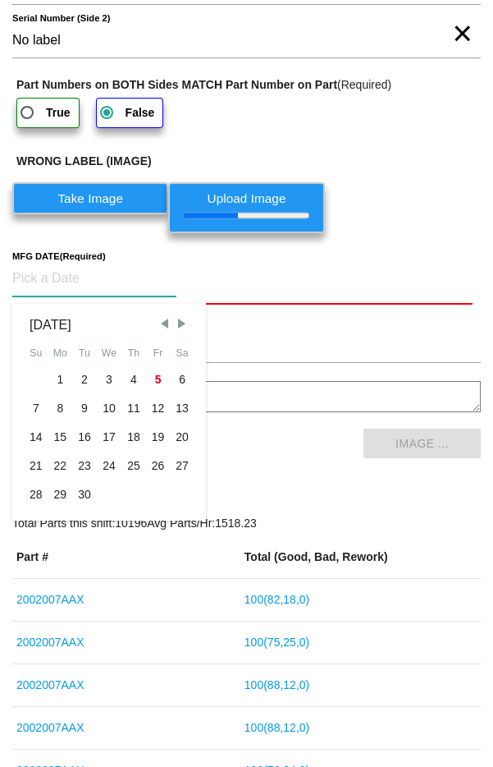
click at [162, 323] on span "Previous Month" at bounding box center [164, 323] width 15 height 15
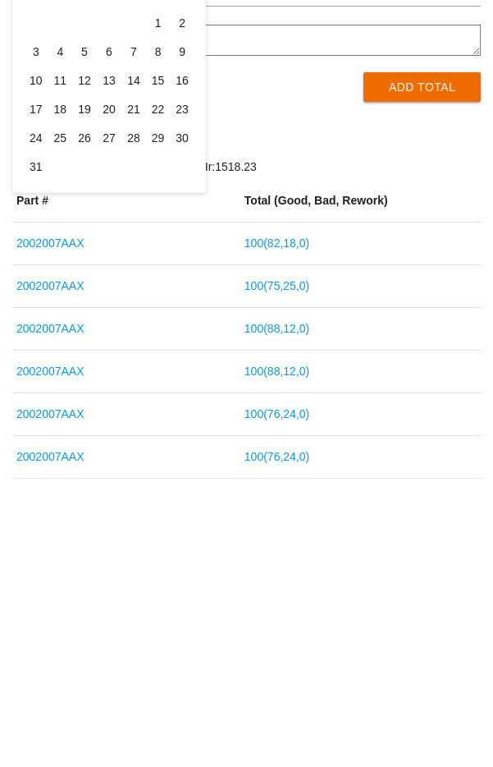
scroll to position [309, 0]
click at [101, 396] on div "20" at bounding box center [109, 381] width 25 height 29
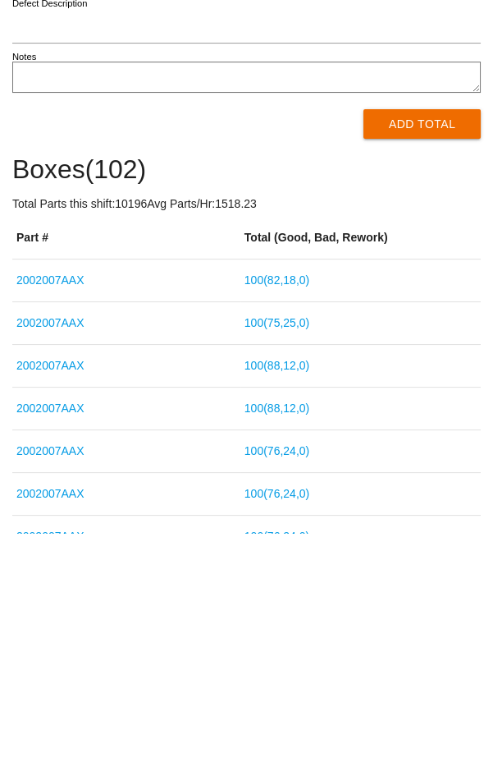
click at [371, 372] on button "Add Total" at bounding box center [422, 357] width 117 height 30
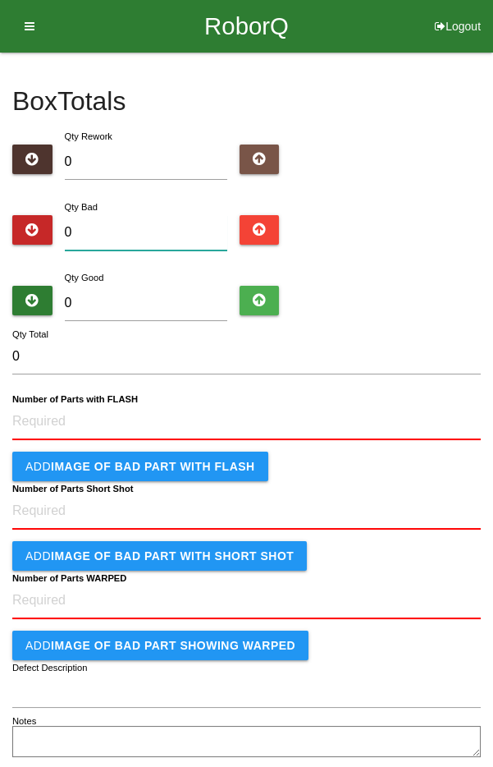
click at [106, 236] on input "0" at bounding box center [146, 232] width 162 height 35
click at [103, 303] on input "0" at bounding box center [146, 303] width 162 height 35
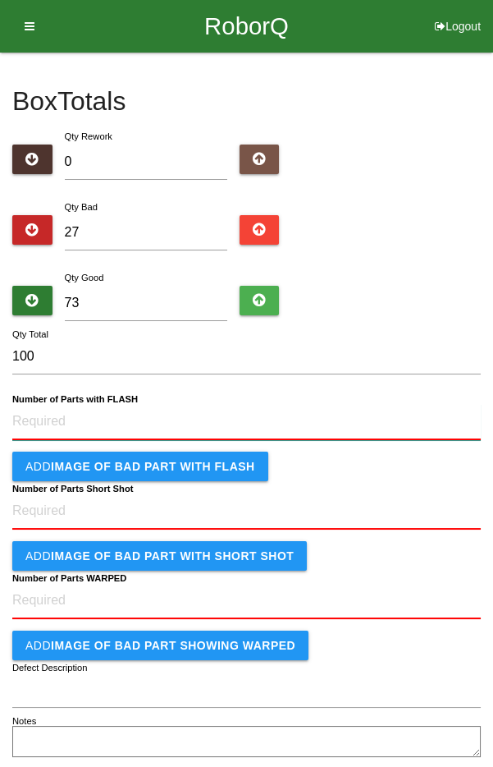
click at [37, 422] on FLASH "Number of Parts with FLASH" at bounding box center [246, 422] width 469 height 36
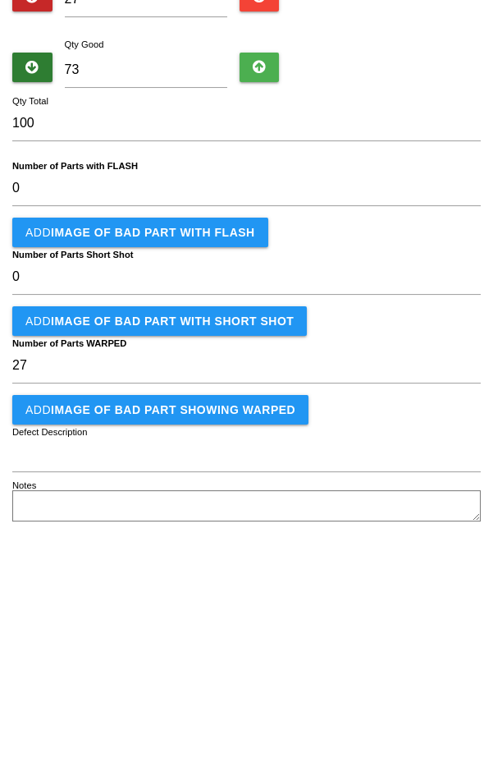
click at [37, 651] on button "Add IMAGE of BAD PART showing WARPED" at bounding box center [160, 643] width 296 height 30
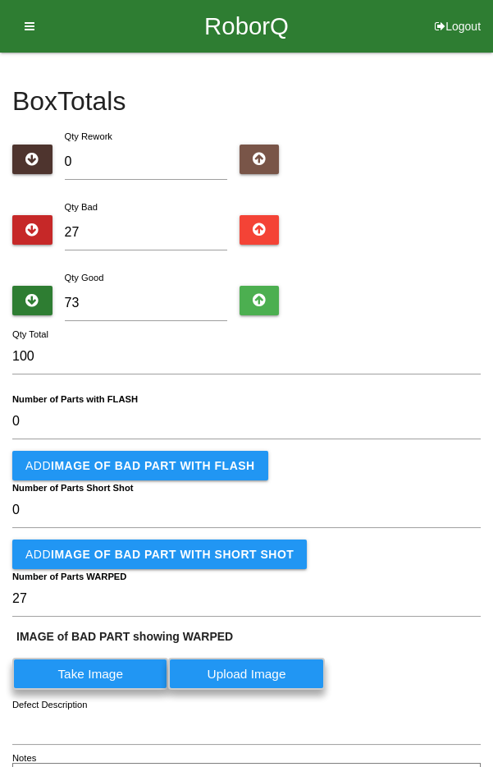
click at [49, 672] on label "Take Image" at bounding box center [90, 673] width 156 height 32
click at [0, 0] on WARPED "Take Image" at bounding box center [0, 0] width 0 height 0
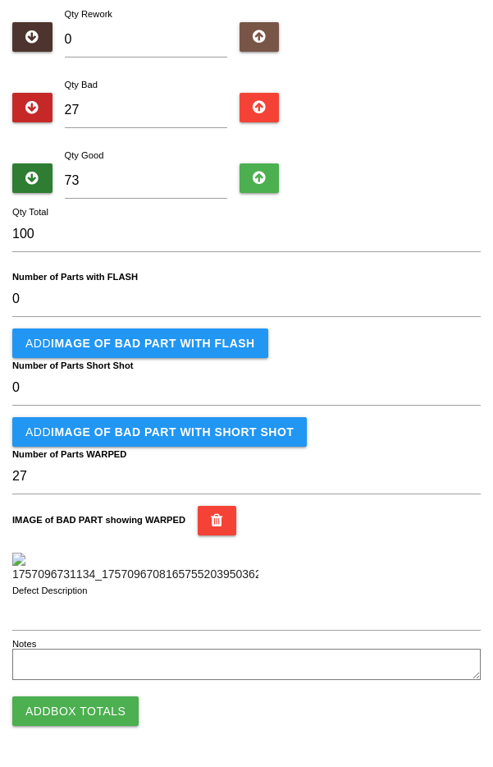
scroll to position [421, 0]
click at [34, 712] on button "Add Box Totals" at bounding box center [75, 711] width 126 height 30
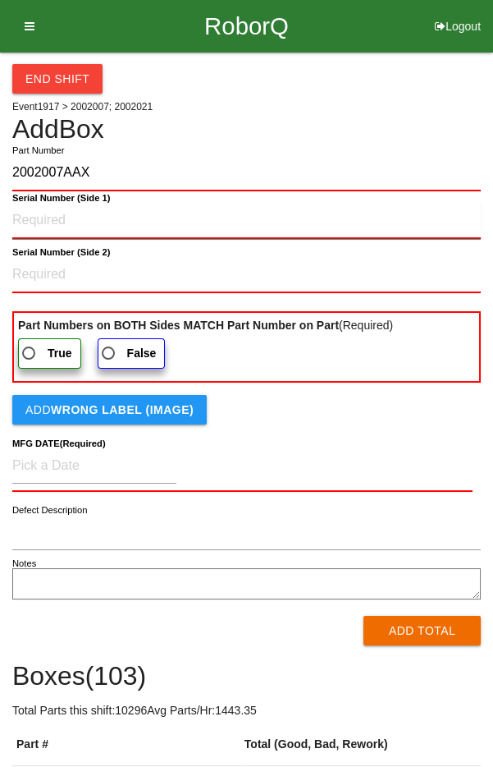
click at [37, 222] on 1\) "Serial Number (Side 1)" at bounding box center [246, 221] width 469 height 36
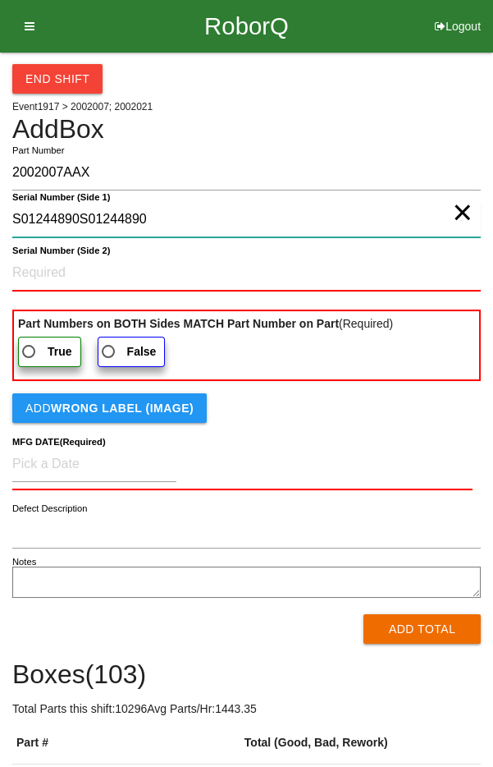
click at [223, 222] on 1\) "S01244890S01244890" at bounding box center [246, 219] width 469 height 35
click at [247, 220] on 1\) "S01244890S01244890" at bounding box center [246, 219] width 469 height 35
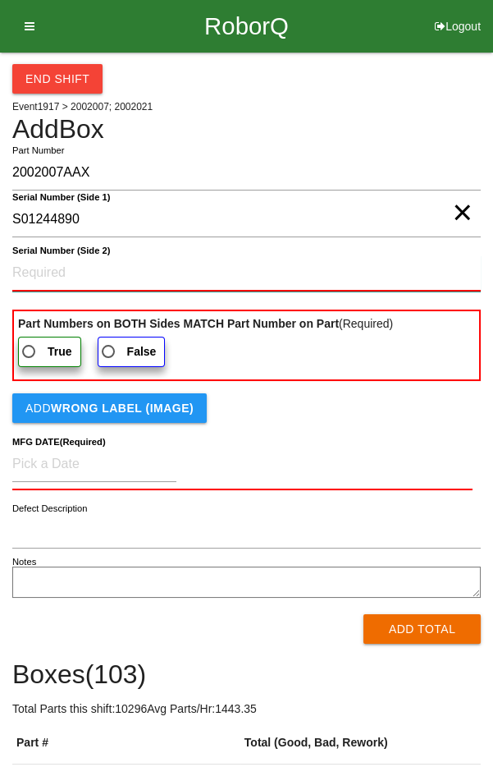
click at [59, 268] on 2\) "Serial Number (Side 2)" at bounding box center [246, 273] width 469 height 36
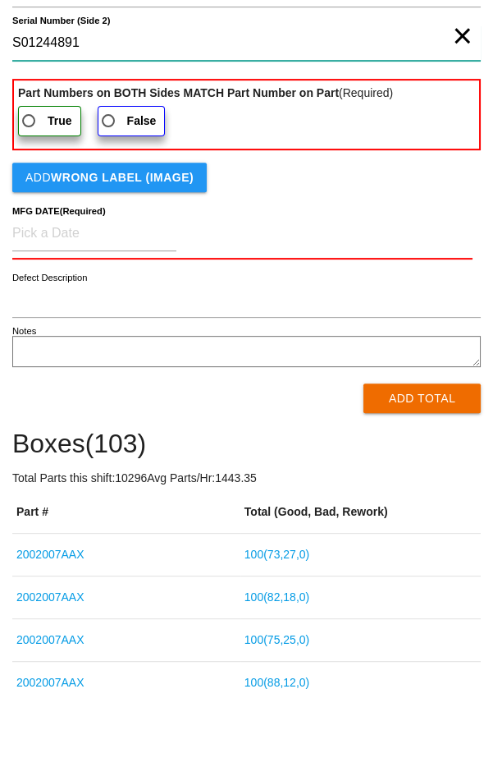
scroll to position [155, 0]
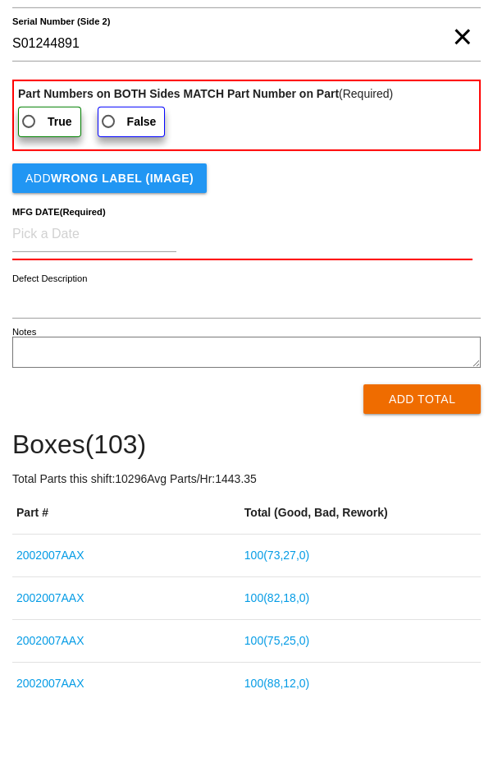
click at [47, 200] on span "True" at bounding box center [45, 195] width 53 height 21
click at [30, 196] on input "True" at bounding box center [24, 190] width 11 height 11
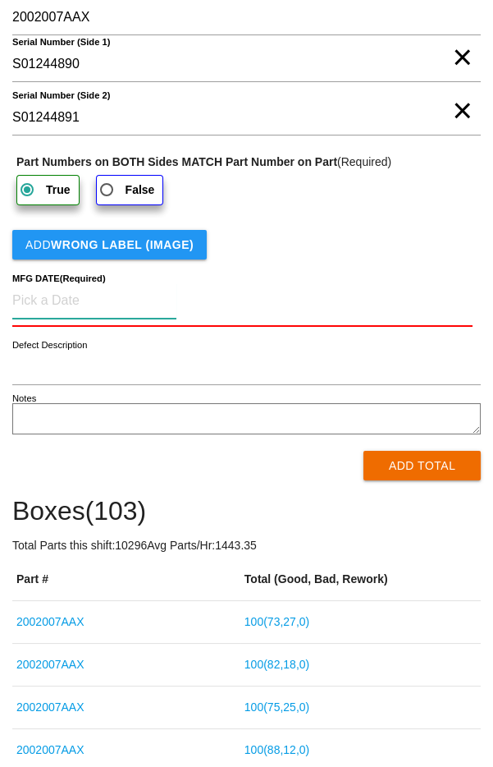
click at [86, 299] on input at bounding box center [94, 300] width 164 height 35
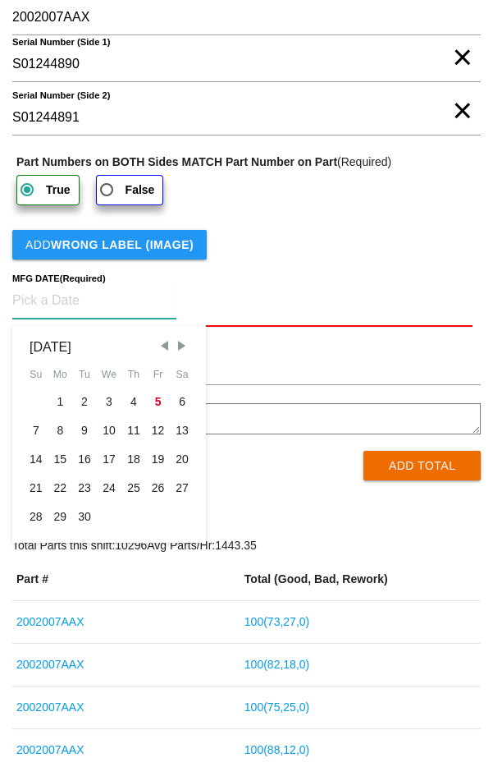
click at [166, 345] on span "Previous Month" at bounding box center [164, 345] width 15 height 15
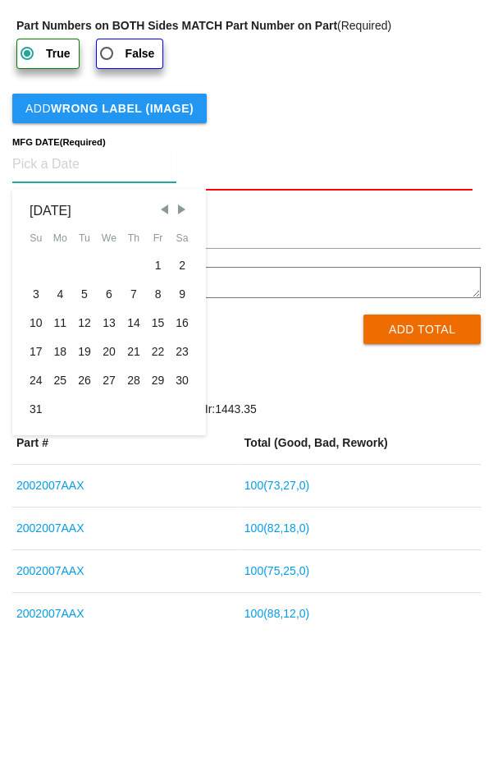
click at [64, 515] on div "25" at bounding box center [60, 516] width 25 height 29
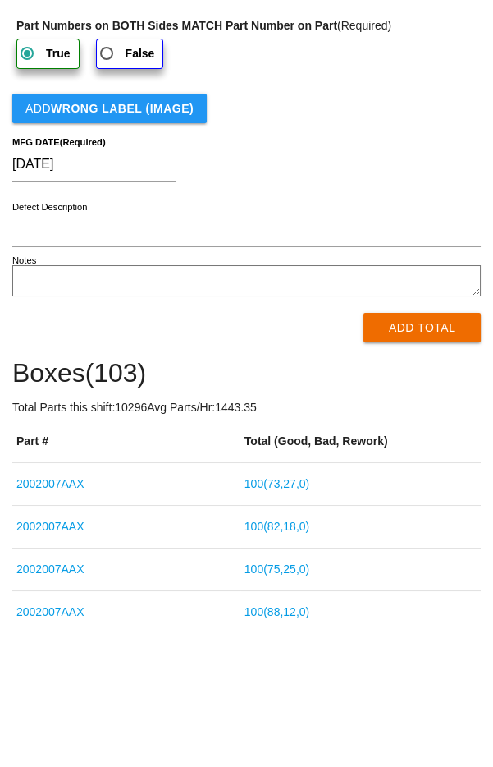
click at [364, 462] on button "Add Total" at bounding box center [422, 464] width 117 height 30
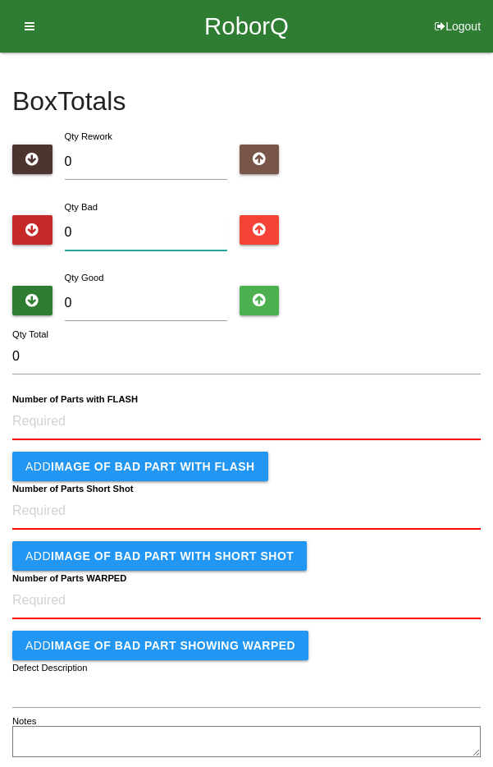
click at [117, 236] on input "0" at bounding box center [146, 232] width 162 height 35
click at [149, 306] on input "0" at bounding box center [146, 303] width 162 height 35
click at [82, 399] on b "Number of Parts with FLASH" at bounding box center [75, 399] width 126 height 11
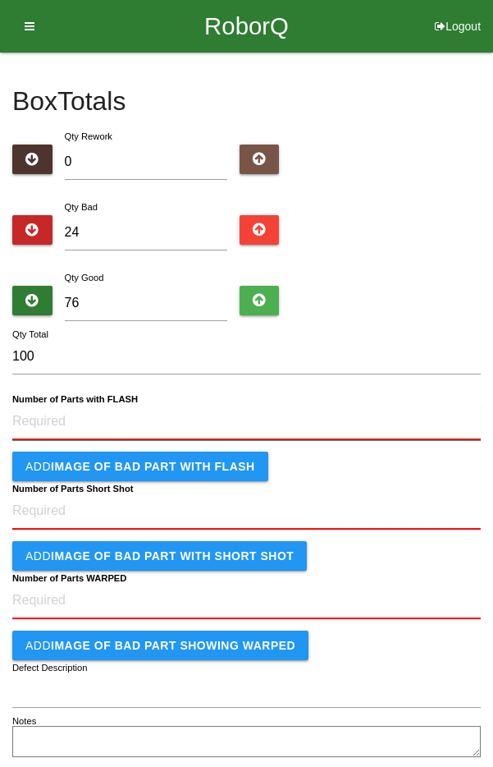
click at [82, 404] on FLASH "Number of Parts with FLASH" at bounding box center [246, 422] width 469 height 36
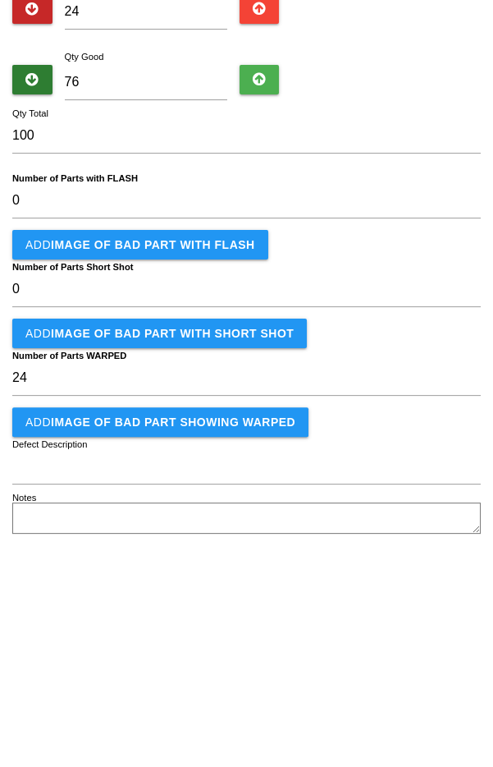
click at [43, 639] on button "Add IMAGE of BAD PART showing WARPED" at bounding box center [160, 643] width 296 height 30
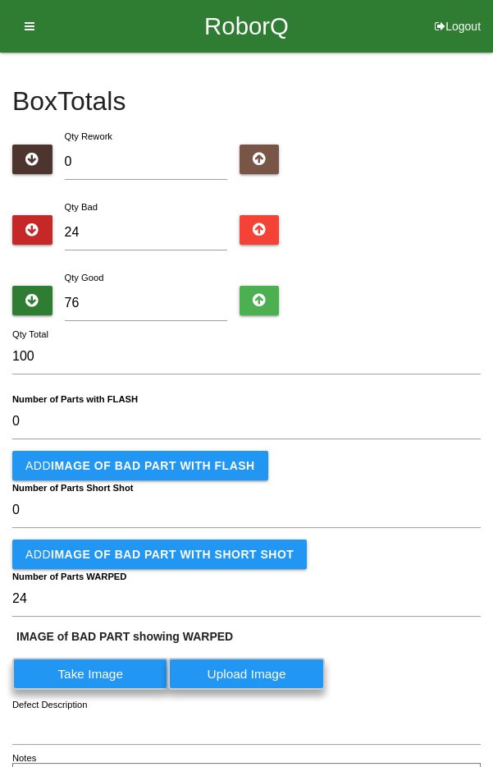
click at [110, 671] on label "Take Image" at bounding box center [90, 673] width 156 height 32
click at [0, 0] on WARPED "Take Image" at bounding box center [0, 0] width 0 height 0
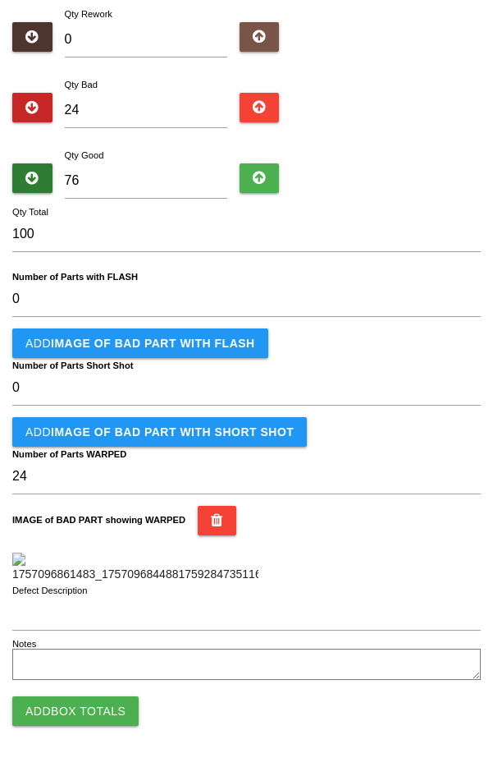
scroll to position [421, 0]
click at [93, 713] on button "Add Box Totals" at bounding box center [75, 711] width 126 height 30
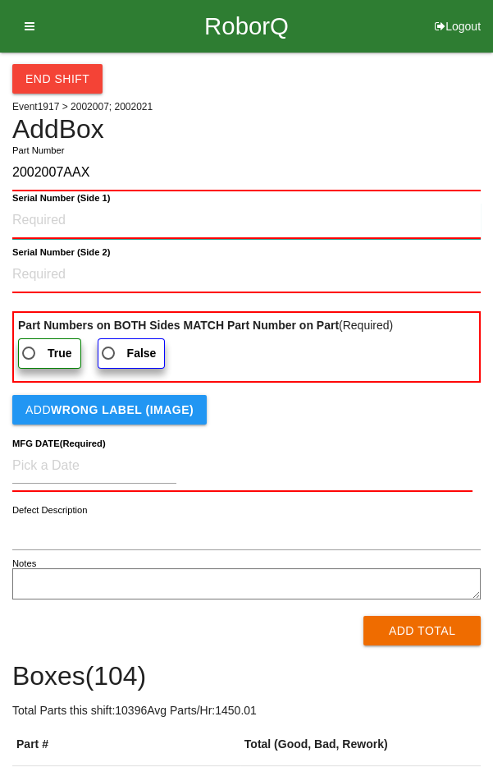
click at [32, 220] on 1\) "Serial Number (Side 1)" at bounding box center [246, 221] width 469 height 36
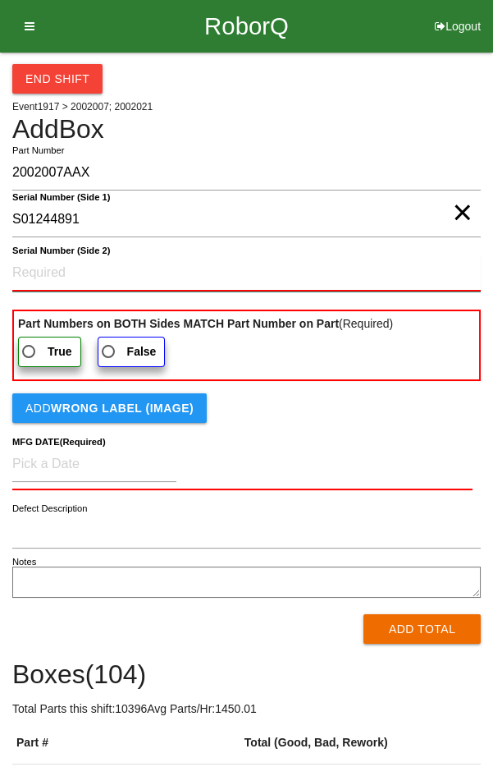
click at [35, 284] on 2\) "Serial Number (Side 2)" at bounding box center [246, 273] width 469 height 36
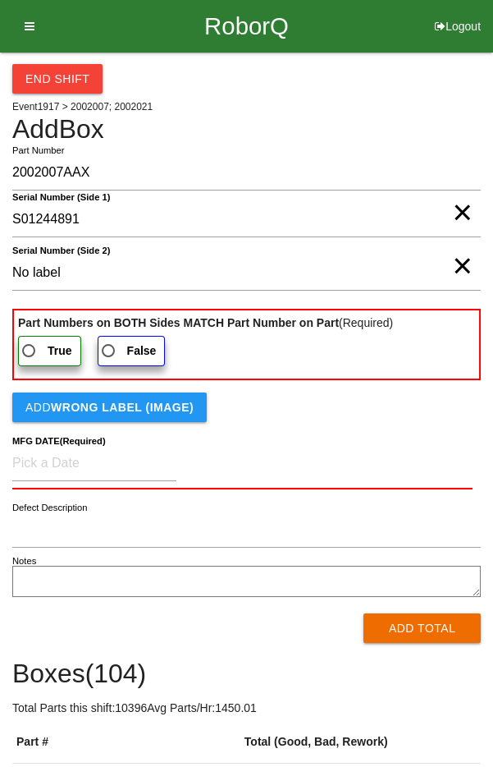
click at [118, 357] on label "False" at bounding box center [132, 351] width 68 height 30
click at [109, 351] on input "False" at bounding box center [103, 346] width 11 height 11
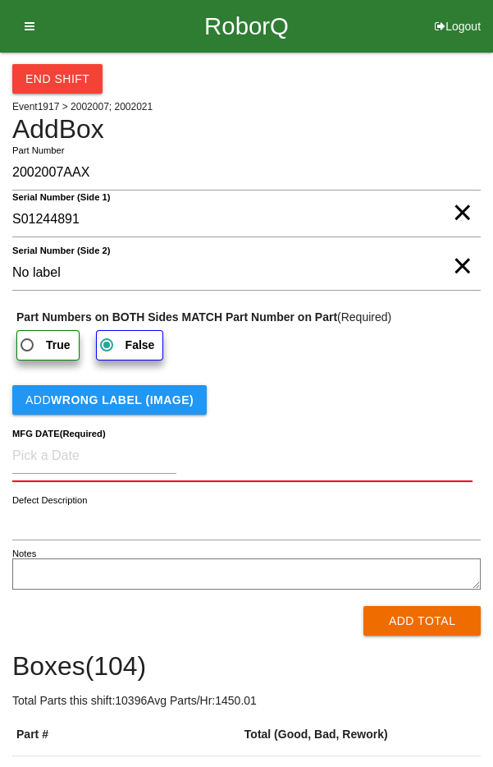
click at [38, 407] on button "Add WRONG LABEL (IMAGE)" at bounding box center [109, 400] width 195 height 30
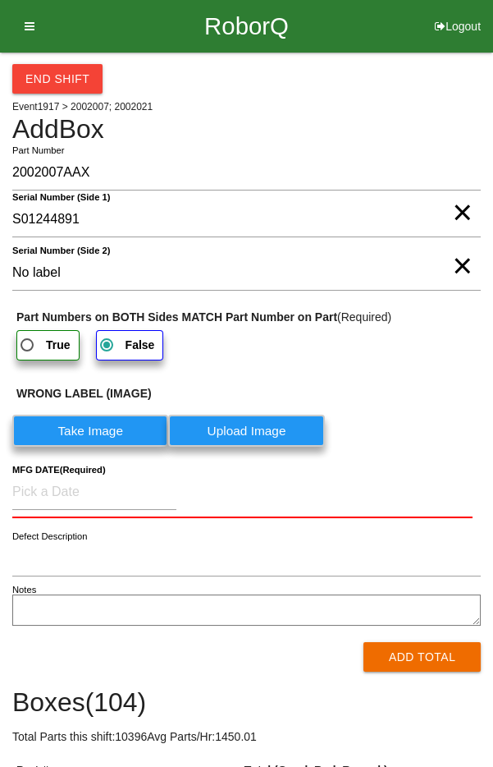
click at [57, 439] on label "Take Image" at bounding box center [90, 430] width 156 height 32
click at [0, 0] on \(IMAGE\) "Take Image" at bounding box center [0, 0] width 0 height 0
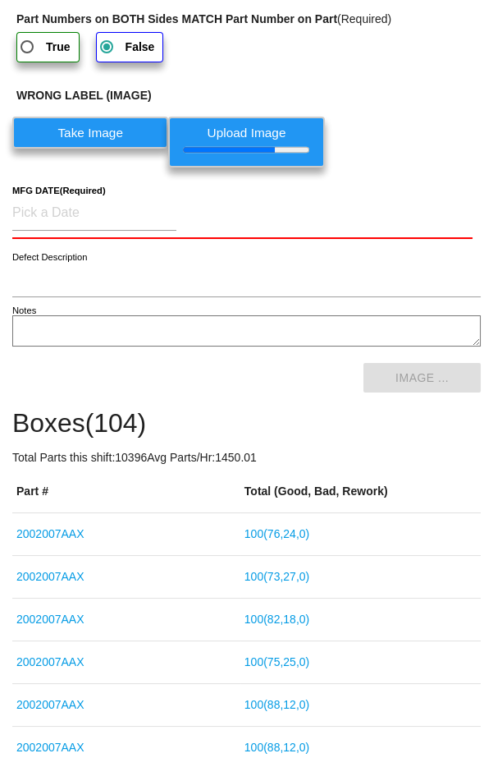
scroll to position [311, 0]
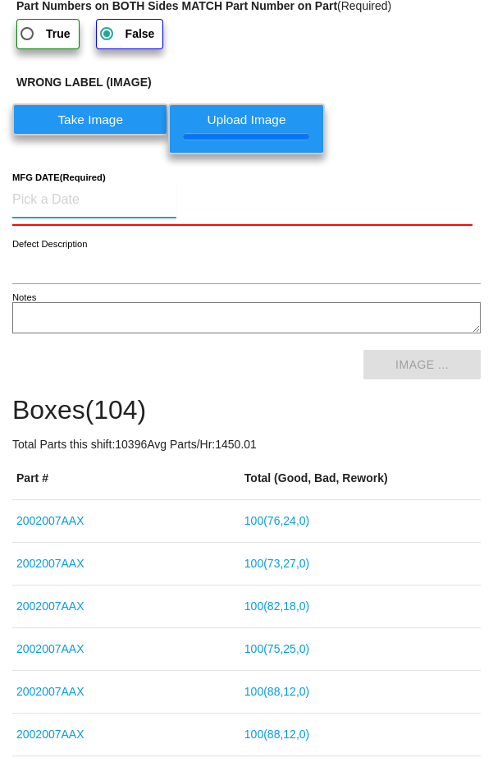
click at [33, 200] on input at bounding box center [94, 199] width 164 height 35
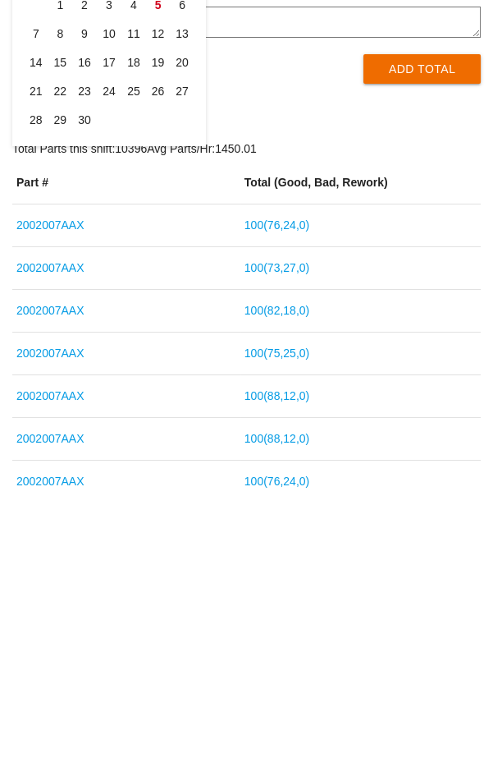
scroll to position [332, 0]
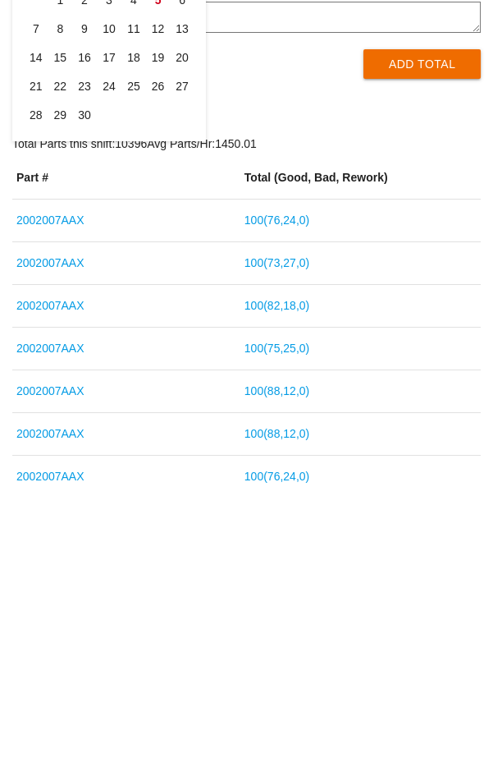
click at [163, 224] on span "Previous Month" at bounding box center [164, 216] width 15 height 15
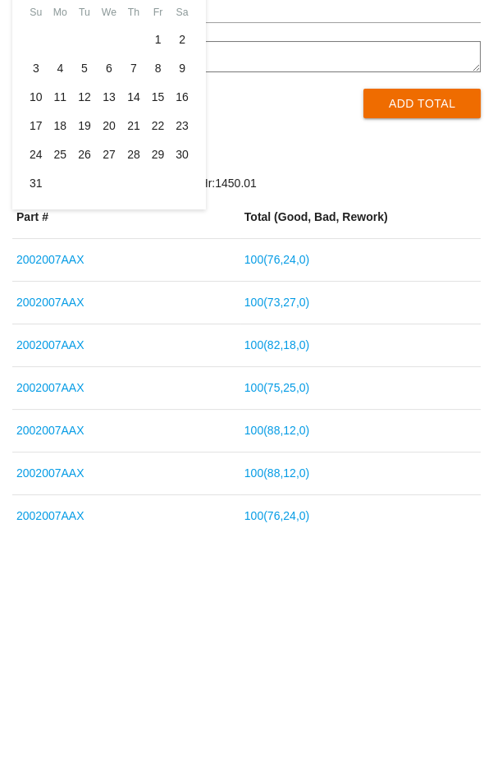
click at [61, 402] on div "25" at bounding box center [60, 387] width 25 height 29
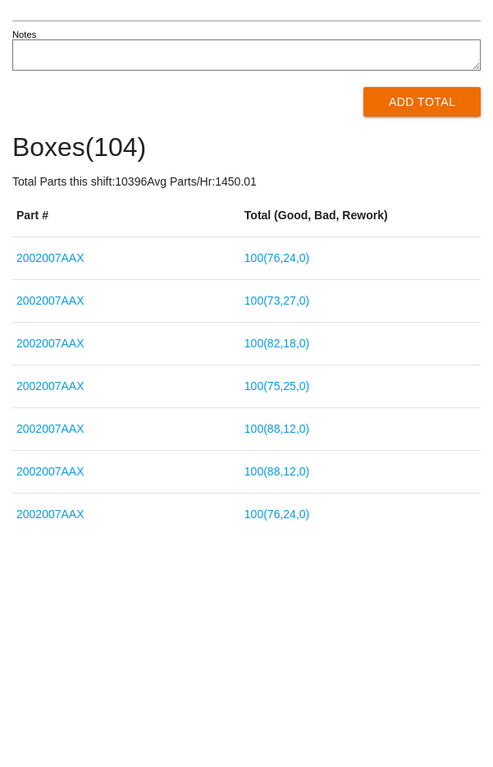
click at [423, 350] on button "Add Total" at bounding box center [422, 335] width 117 height 30
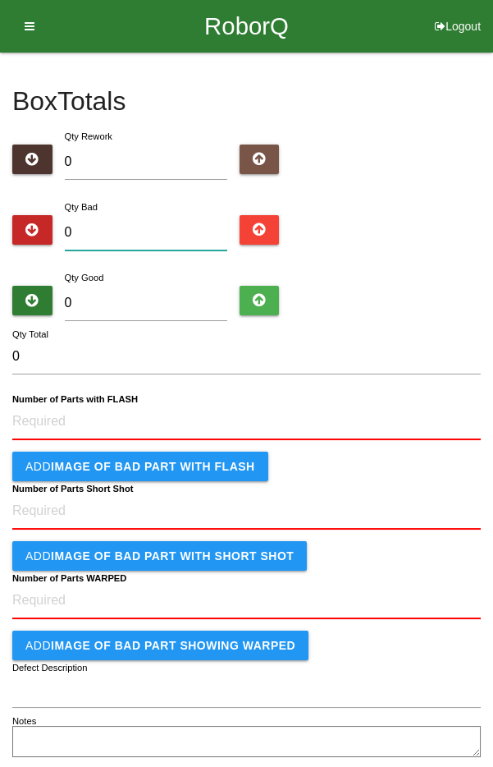
click at [91, 233] on input "0" at bounding box center [146, 232] width 162 height 35
click at [89, 303] on input "0" at bounding box center [146, 303] width 162 height 35
click at [34, 419] on FLASH "Number of Parts with FLASH" at bounding box center [246, 422] width 469 height 36
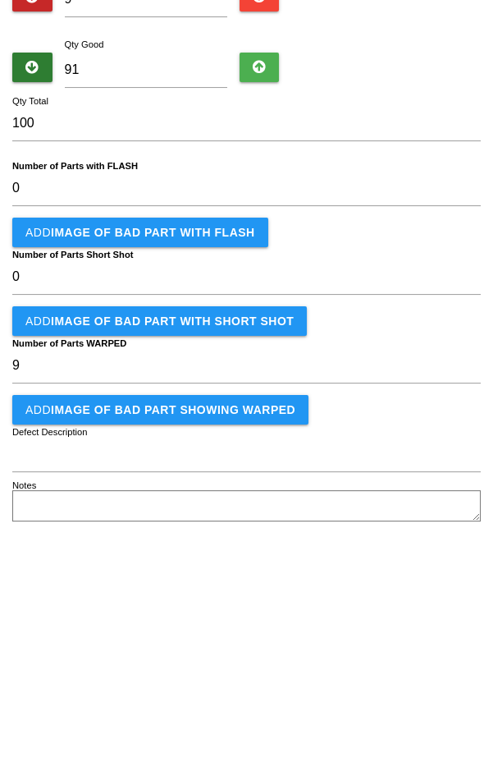
click at [27, 637] on button "Add IMAGE of BAD PART showing WARPED" at bounding box center [160, 643] width 296 height 30
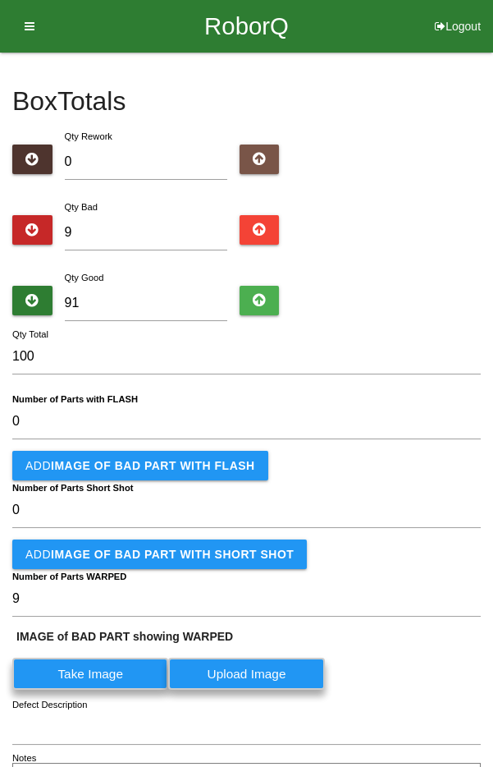
click at [48, 661] on label "Take Image" at bounding box center [90, 673] width 156 height 32
click at [0, 0] on WARPED "Take Image" at bounding box center [0, 0] width 0 height 0
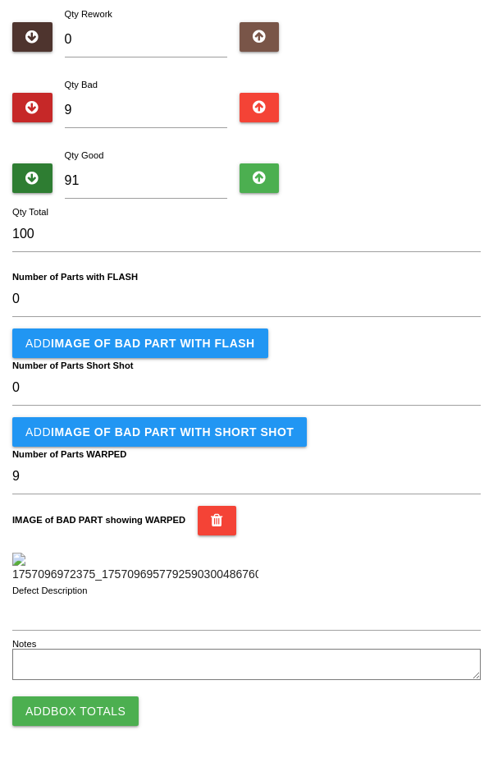
scroll to position [421, 0]
click at [28, 710] on button "Add Box Totals" at bounding box center [75, 711] width 126 height 30
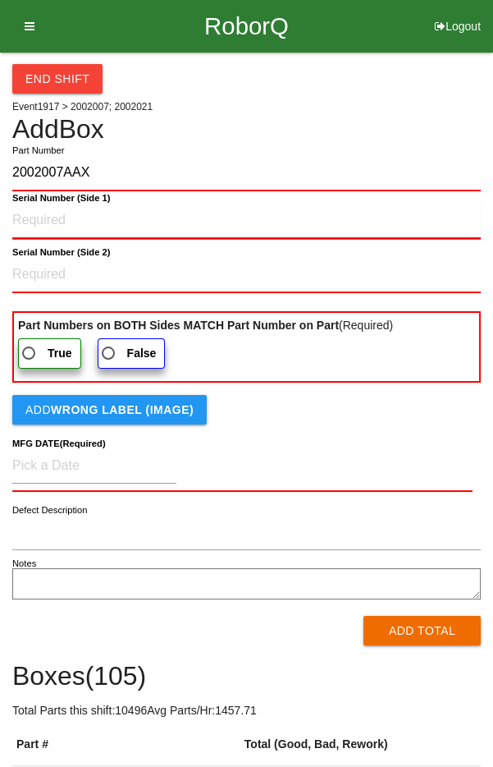
click at [30, 220] on 1\) "Serial Number (Side 1)" at bounding box center [246, 221] width 469 height 36
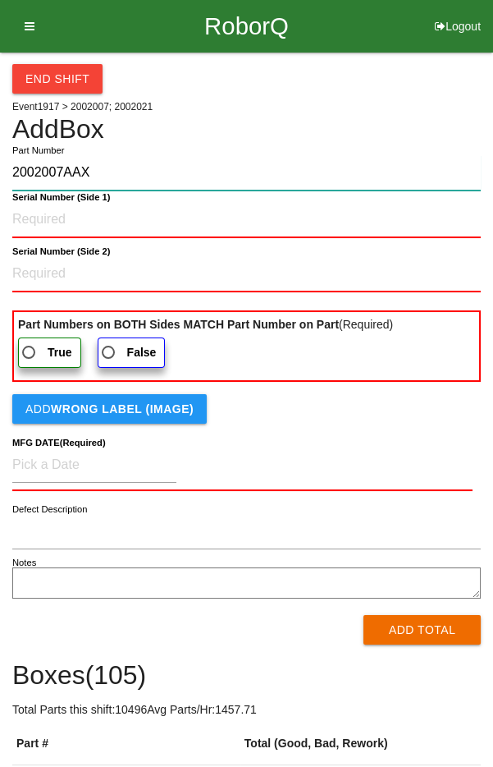
click at [256, 175] on input "2002007AAX" at bounding box center [246, 172] width 469 height 35
click at [28, 168] on input "2002021" at bounding box center [246, 172] width 469 height 35
paste input "2002007AAX"
click at [26, 176] on input "[US_VEHICLE_IDENTIFICATION_NUMBER]" at bounding box center [246, 172] width 469 height 35
click at [30, 172] on input "[US_VEHICLE_IDENTIFICATION_NUMBER]" at bounding box center [246, 172] width 469 height 35
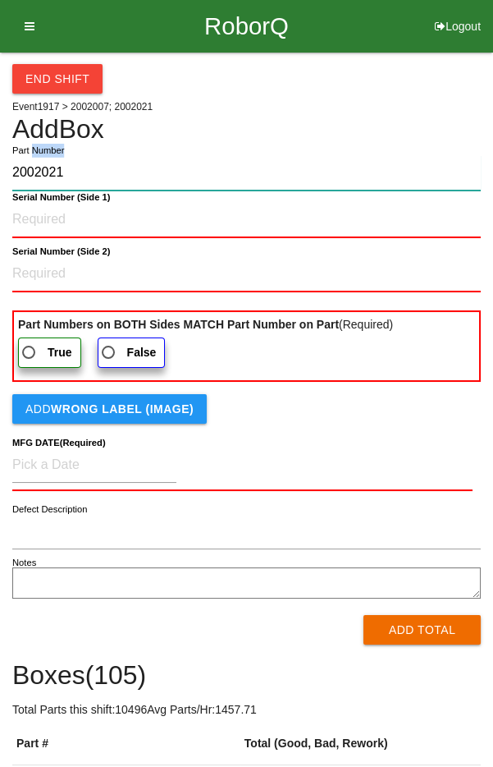
click at [143, 172] on input "2002021" at bounding box center [246, 172] width 469 height 35
click at [44, 172] on input "2002021" at bounding box center [246, 172] width 469 height 35
click at [40, 172] on input "2002021" at bounding box center [246, 172] width 469 height 35
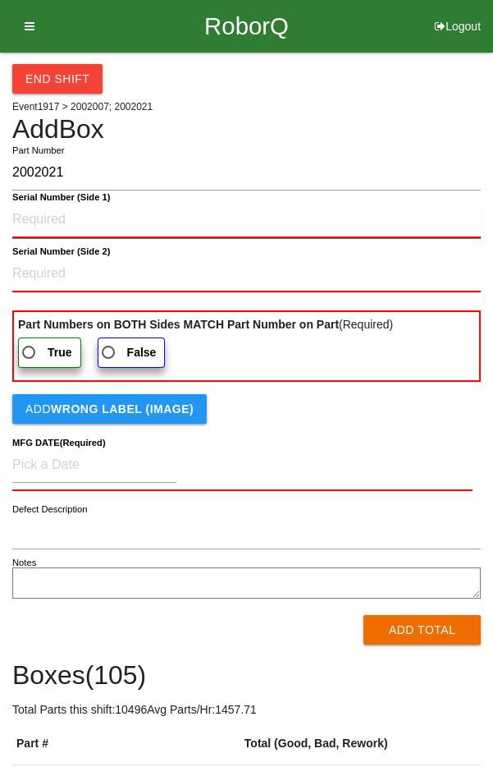
click at [166, 218] on 1\) "Serial Number (Side 1)" at bounding box center [246, 220] width 469 height 36
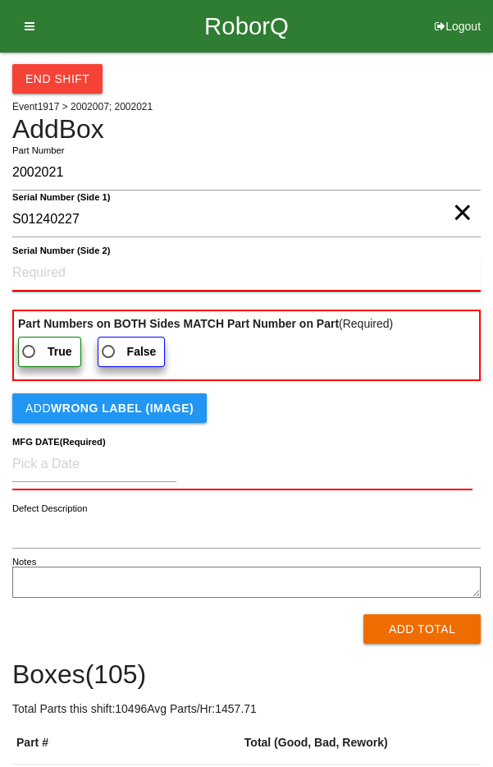
click at [181, 268] on 2\) "Serial Number (Side 2)" at bounding box center [246, 273] width 469 height 36
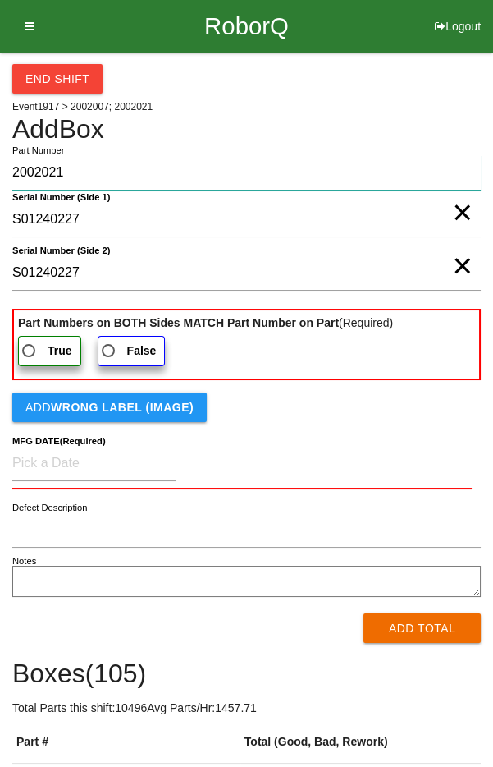
click at [201, 173] on input "2002021" at bounding box center [246, 172] width 469 height 35
click at [63, 173] on input "200202AAX" at bounding box center [246, 172] width 469 height 35
click at [64, 174] on input "2002021AAX" at bounding box center [246, 172] width 469 height 35
click at [65, 171] on input "2002021AAX" at bounding box center [246, 172] width 469 height 35
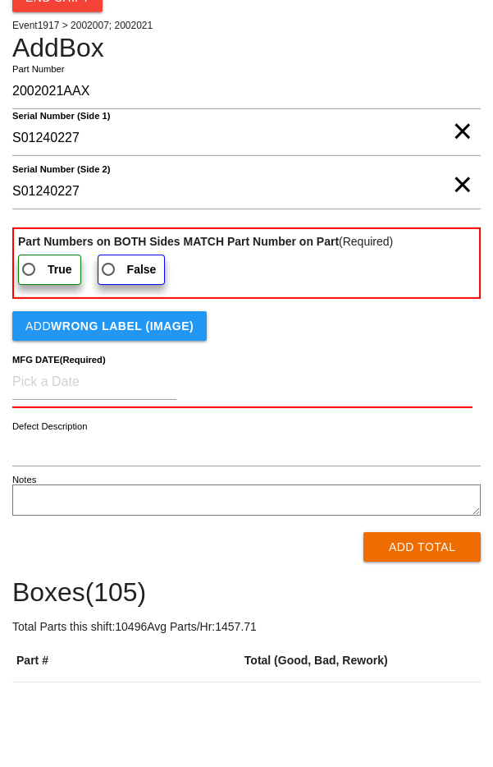
click at [57, 354] on span "True" at bounding box center [45, 351] width 53 height 21
click at [30, 351] on input "True" at bounding box center [24, 346] width 11 height 11
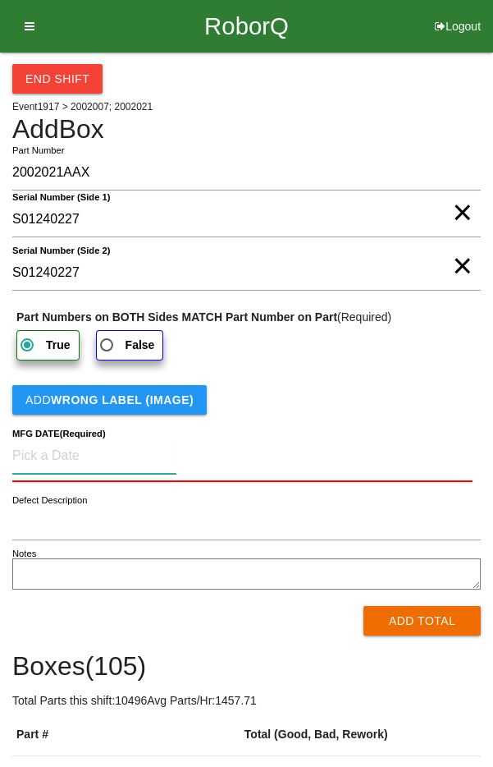
click at [106, 443] on input at bounding box center [94, 455] width 164 height 35
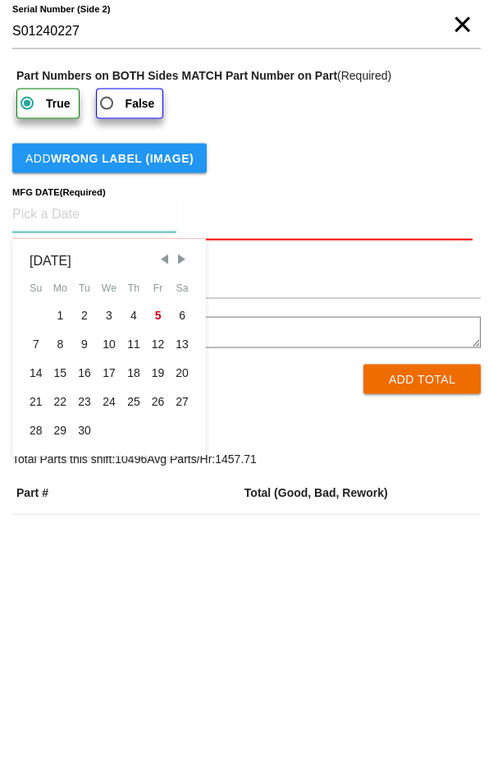
click at [167, 501] on span "Previous Month" at bounding box center [164, 500] width 15 height 15
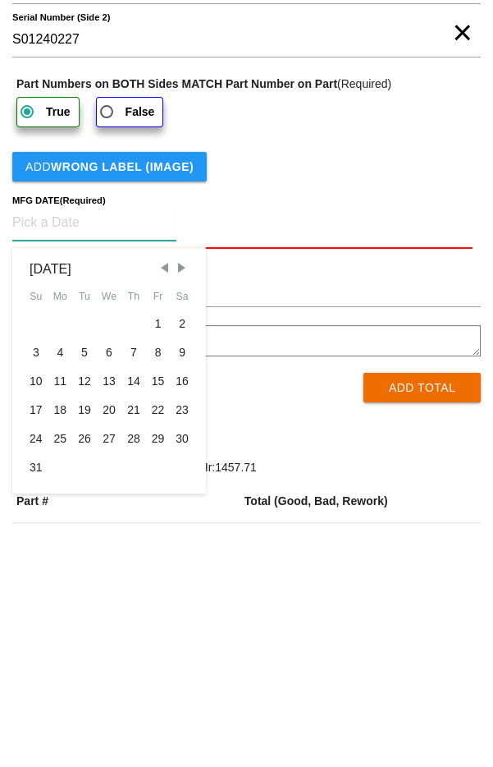
click at [135, 615] on div "14" at bounding box center [133, 614] width 25 height 29
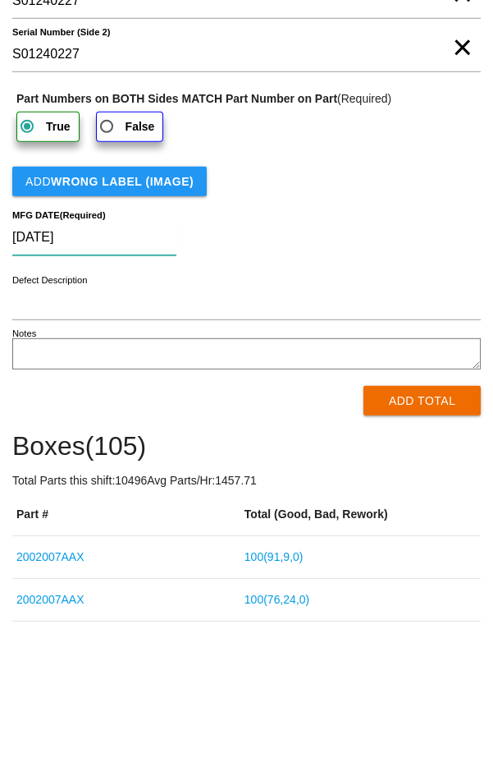
scroll to position [88, 0]
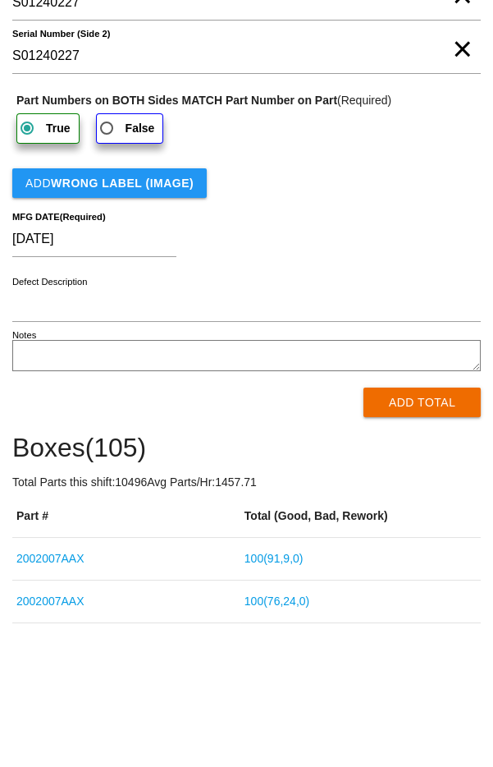
click at [373, 524] on button "Add Total" at bounding box center [422, 531] width 117 height 30
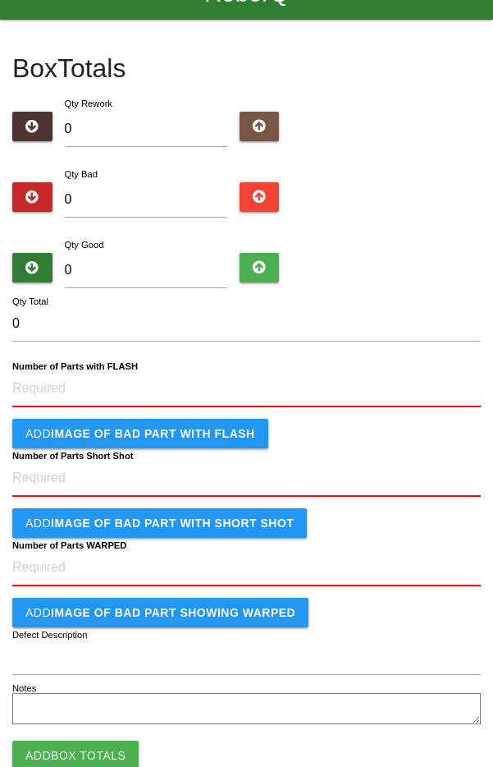
scroll to position [71, 0]
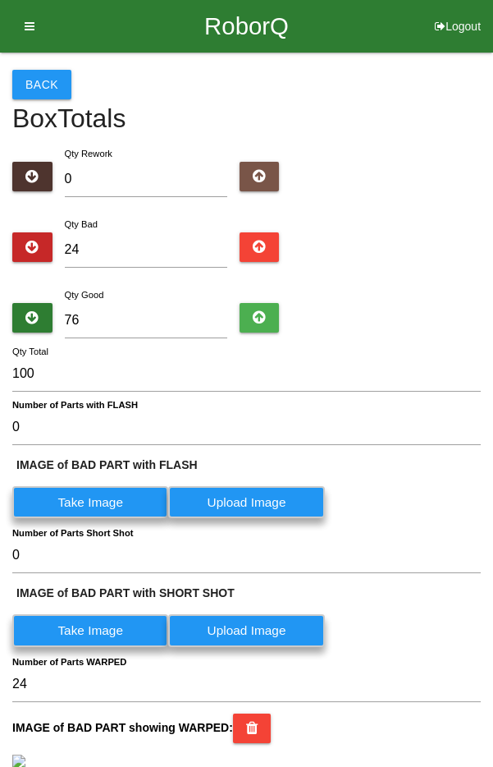
click at [38, 72] on button "Back" at bounding box center [41, 85] width 59 height 30
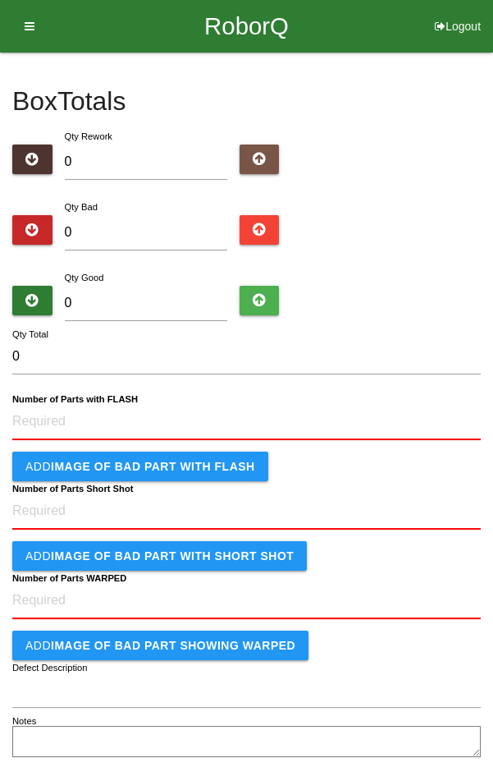
scroll to position [71, 0]
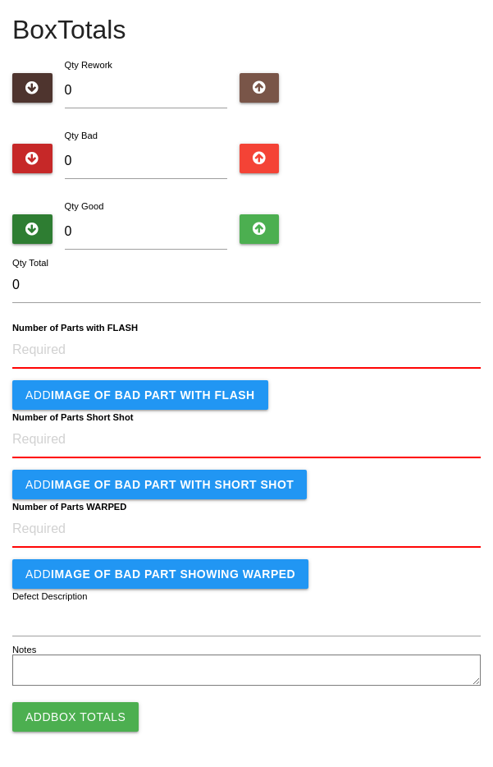
click at [102, 712] on button "Add Box Totals" at bounding box center [75, 717] width 126 height 30
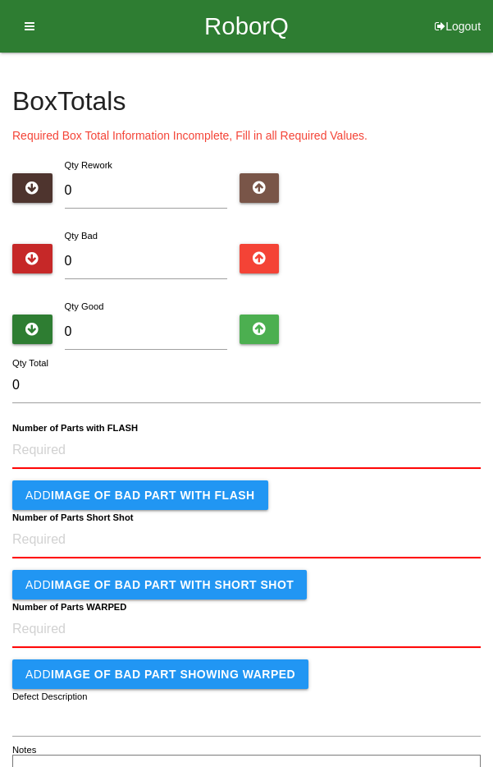
click at [249, 259] on button at bounding box center [260, 259] width 40 height 30
click at [254, 255] on icon at bounding box center [260, 259] width 14 height 30
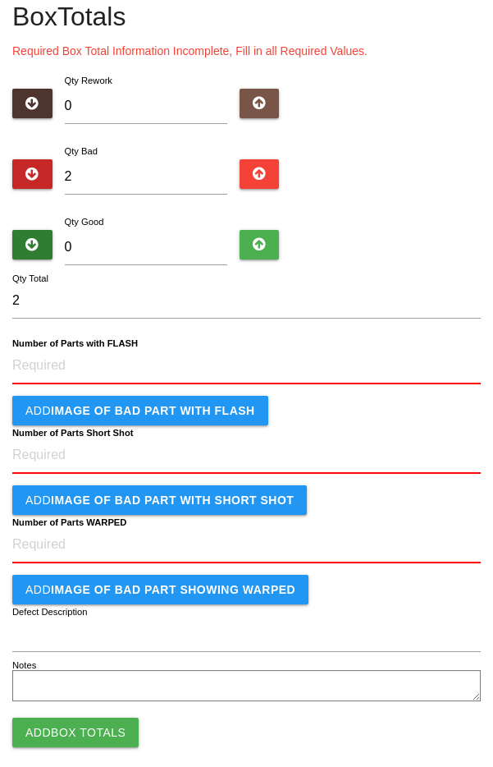
scroll to position [100, 0]
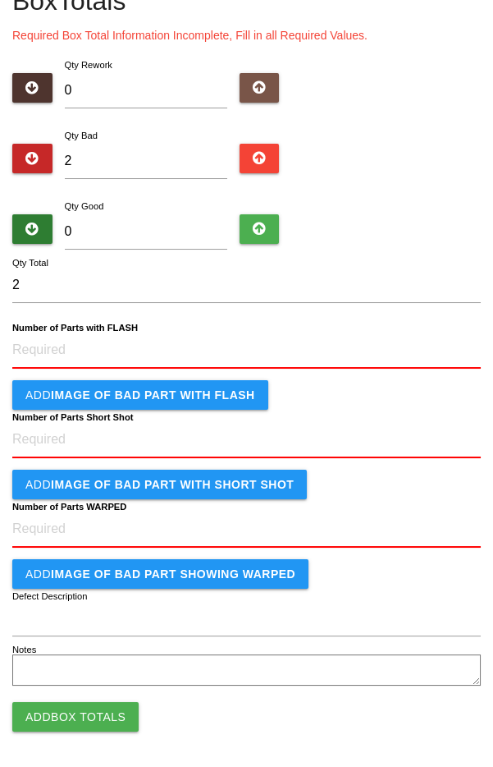
click at [95, 718] on button "Add Box Totals" at bounding box center [75, 717] width 126 height 30
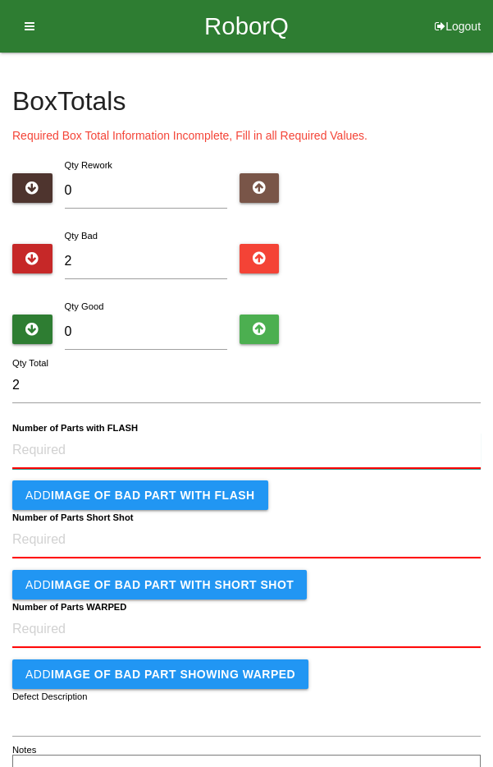
click at [249, 450] on FLASH "Number of Parts with FLASH" at bounding box center [246, 451] width 469 height 36
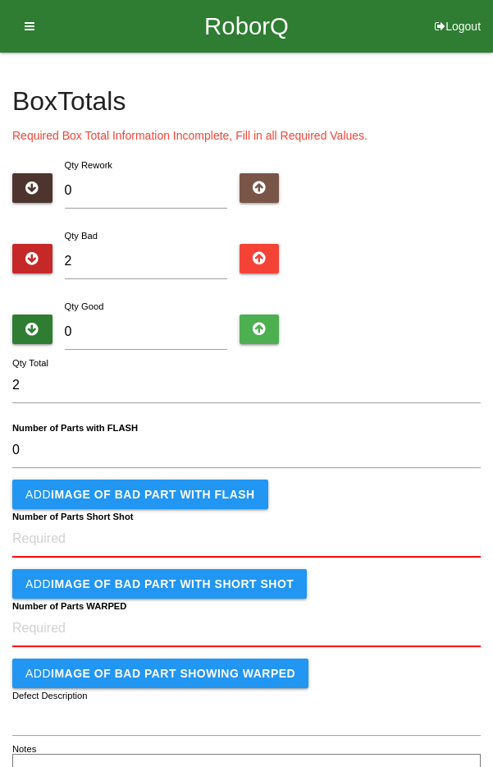
click at [112, 106] on h4 "Box Totals" at bounding box center [246, 101] width 469 height 29
click at [250, 40] on link "RoborQ" at bounding box center [246, 26] width 85 height 53
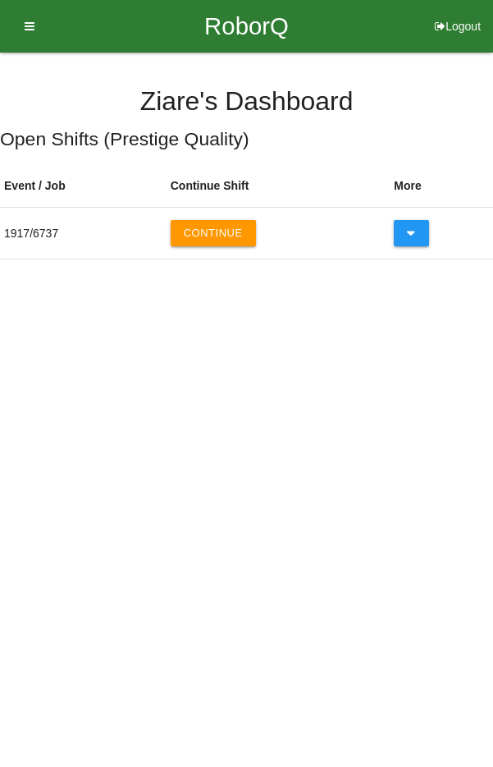
click at [230, 231] on button "Continue" at bounding box center [213, 233] width 85 height 26
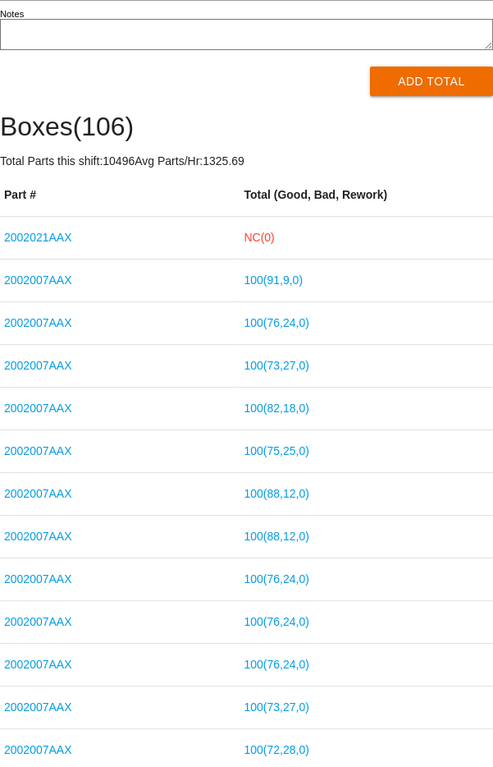
scroll to position [547, 0]
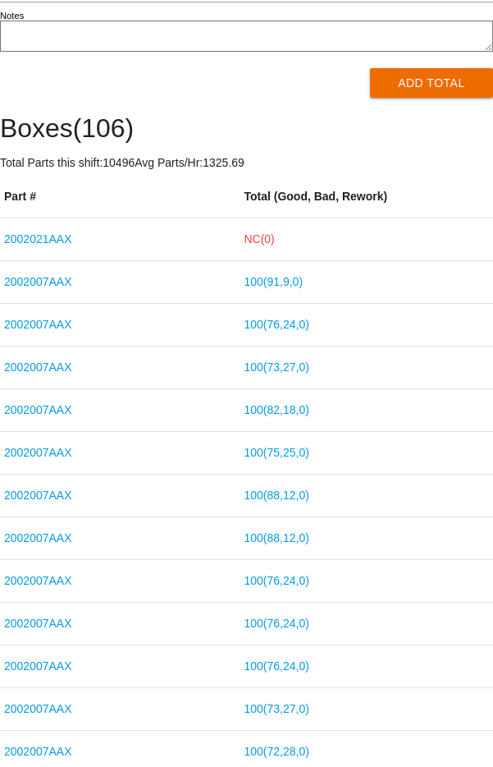
click at [200, 235] on td "2002021AAX" at bounding box center [120, 239] width 240 height 43
click at [265, 235] on link "NC( 0 )" at bounding box center [259, 238] width 30 height 13
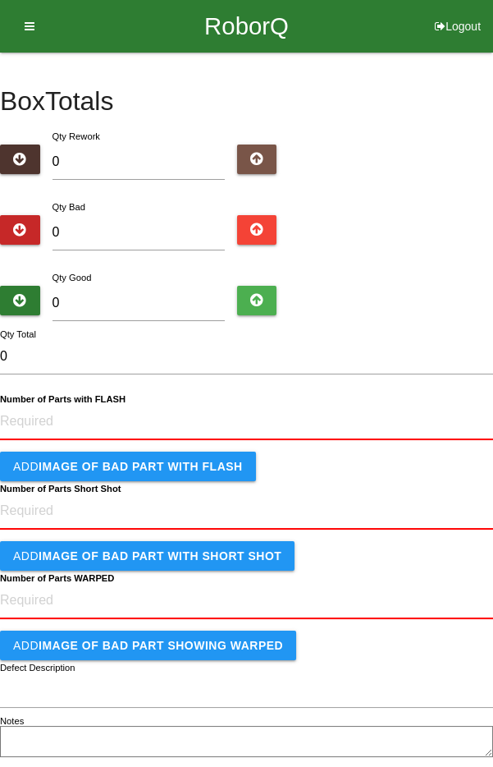
click at [257, 32] on link "RoborQ" at bounding box center [246, 26] width 85 height 53
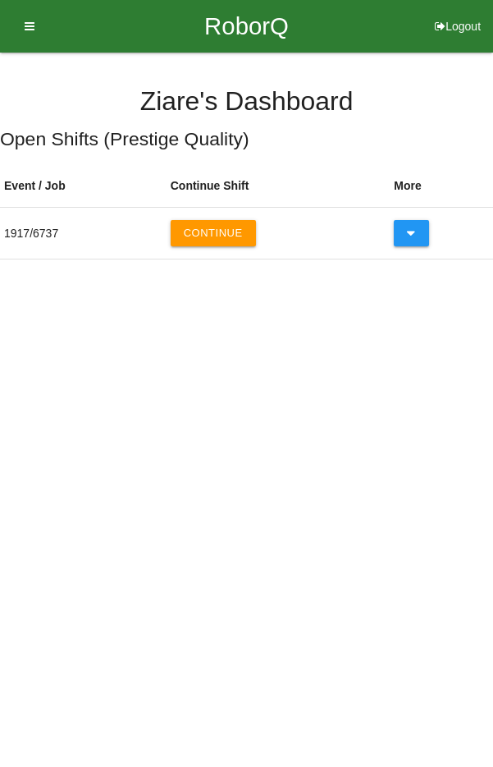
click at [227, 232] on button "Continue" at bounding box center [213, 233] width 85 height 26
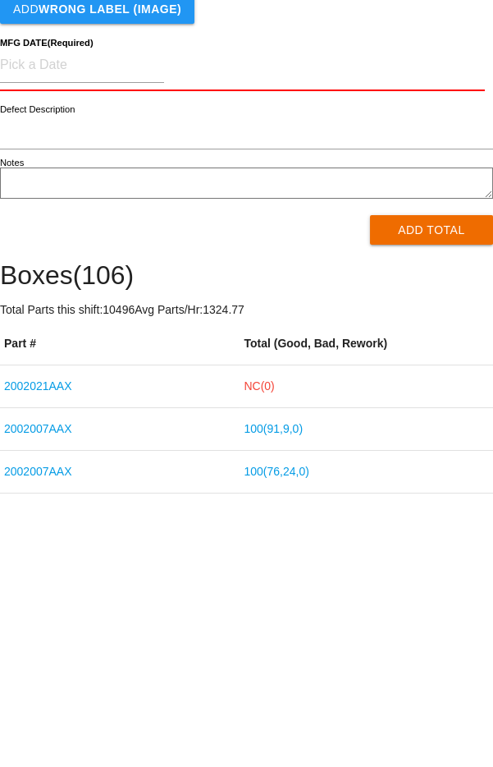
scroll to position [255, 0]
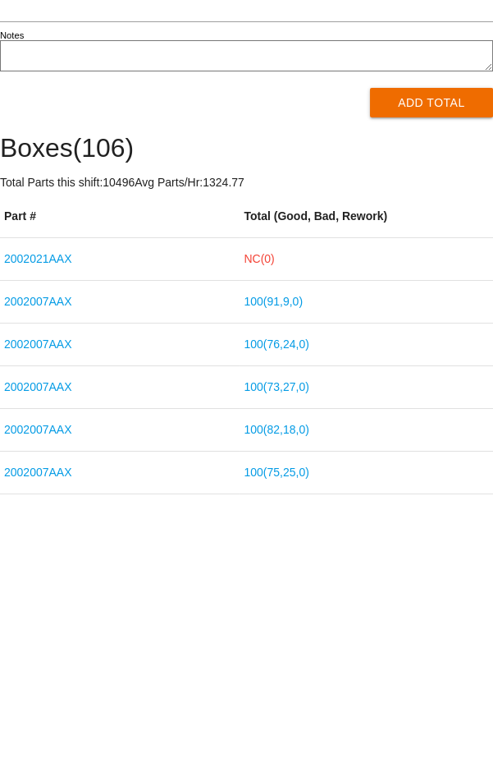
click at [66, 529] on link "2002021AAX" at bounding box center [38, 530] width 68 height 13
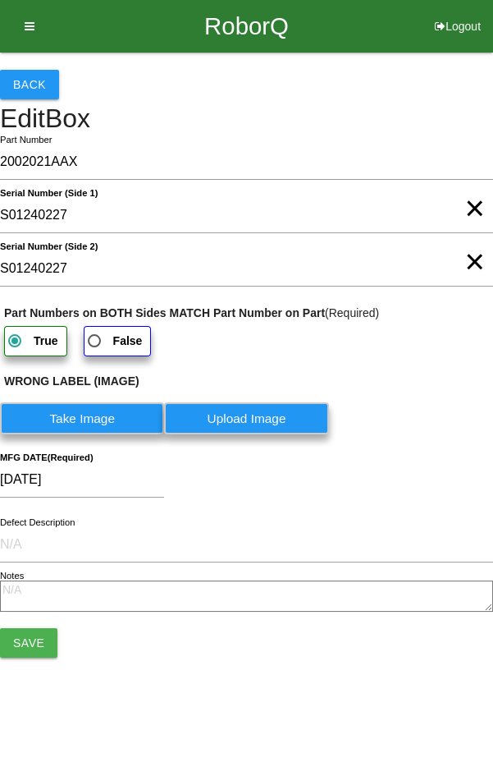
click at [35, 88] on button "Back" at bounding box center [29, 85] width 59 height 30
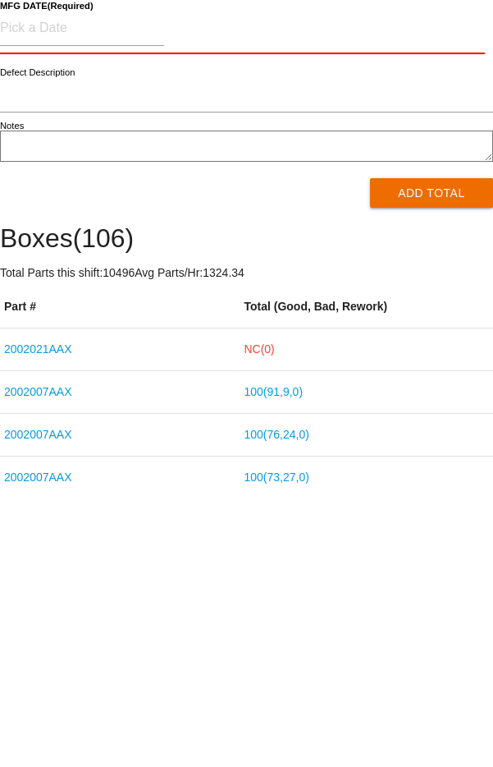
scroll to position [185, 0]
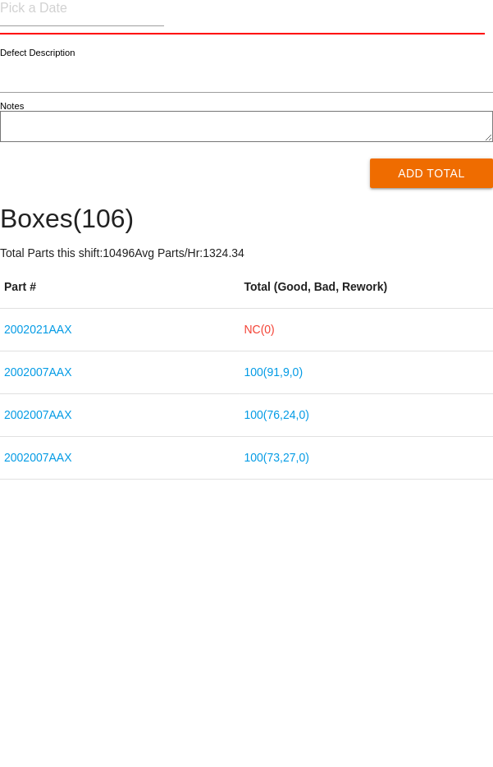
click at [273, 597] on link "NC( 0 )" at bounding box center [259, 601] width 30 height 13
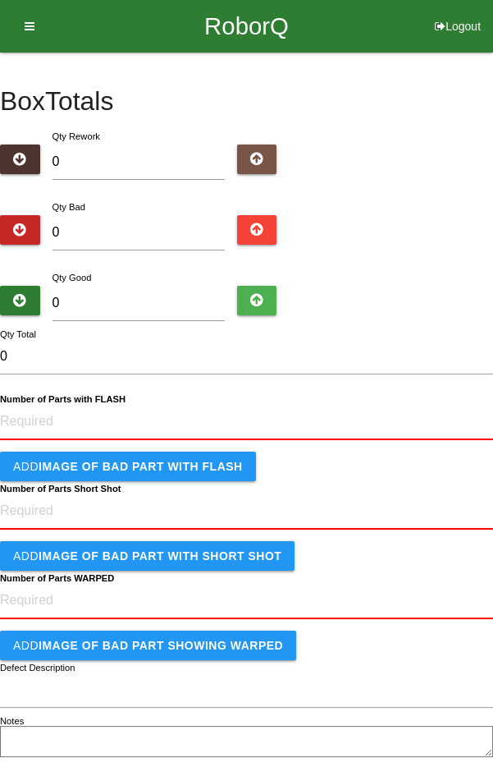
click at [452, 753] on div "Notes" at bounding box center [246, 743] width 493 height 36
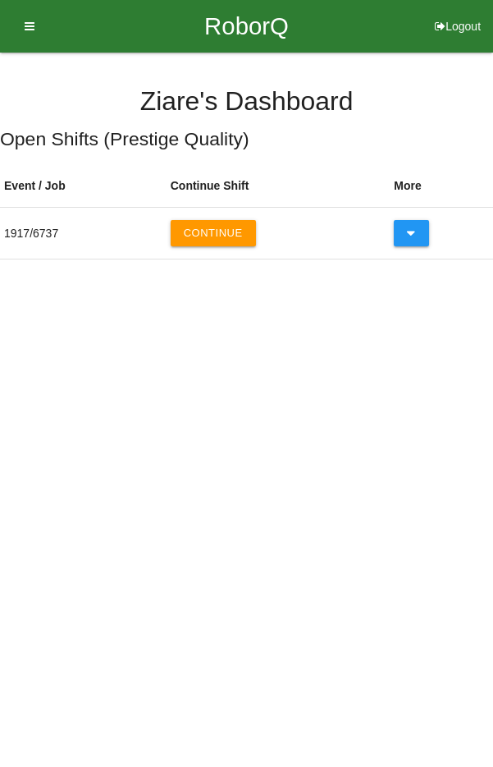
click at [230, 231] on button "Continue" at bounding box center [213, 233] width 85 height 26
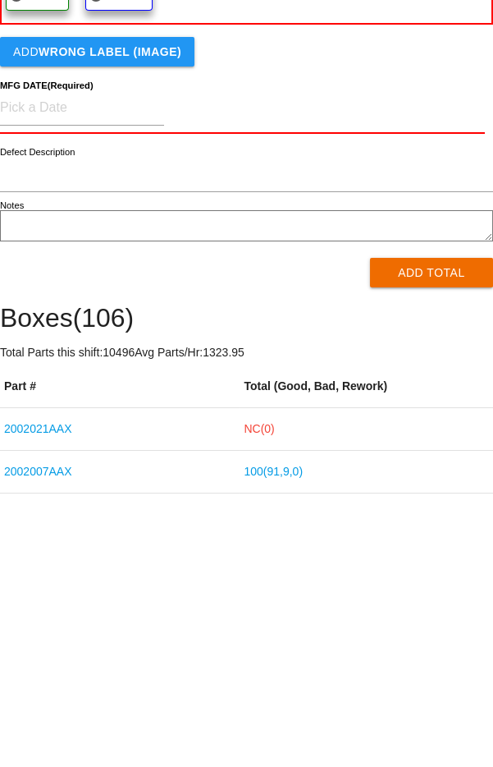
scroll to position [139, 0]
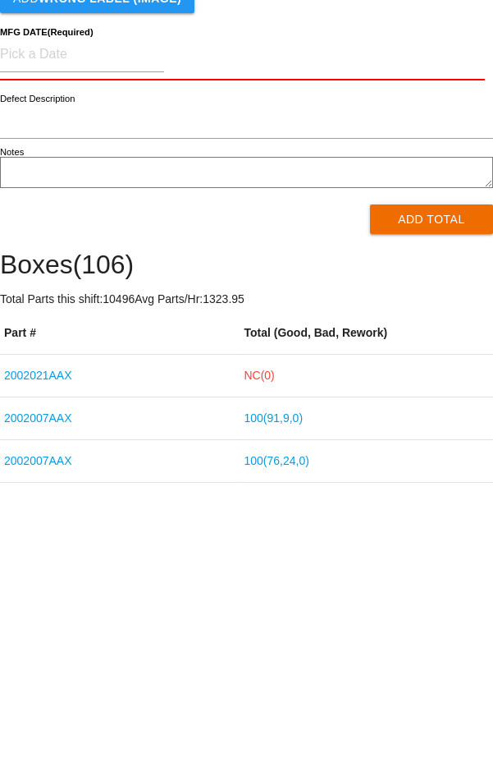
click at [263, 646] on link "NC( 0 )" at bounding box center [259, 647] width 30 height 13
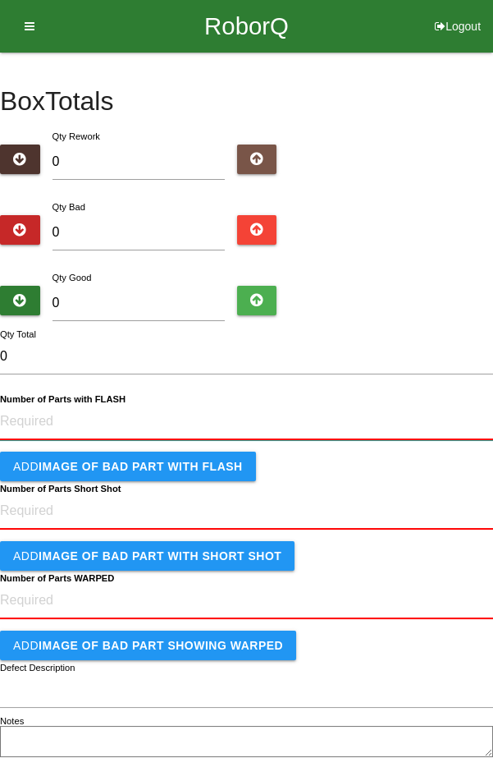
click at [50, 423] on FLASH "Number of Parts with FLASH" at bounding box center [246, 422] width 493 height 36
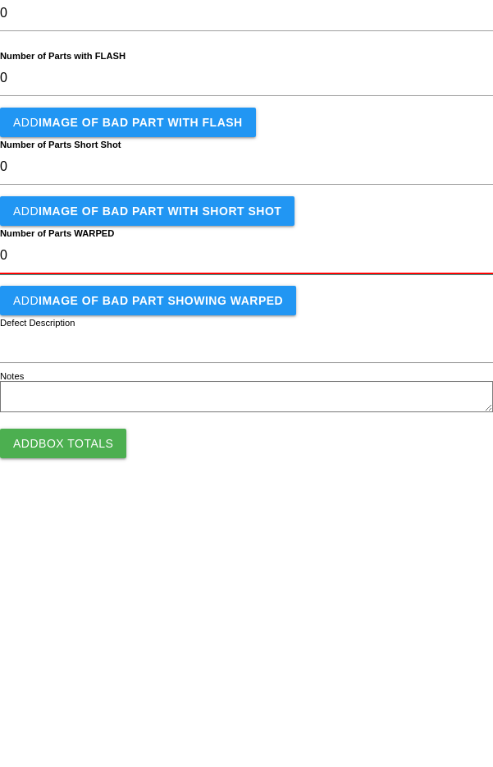
scroll to position [70, 0]
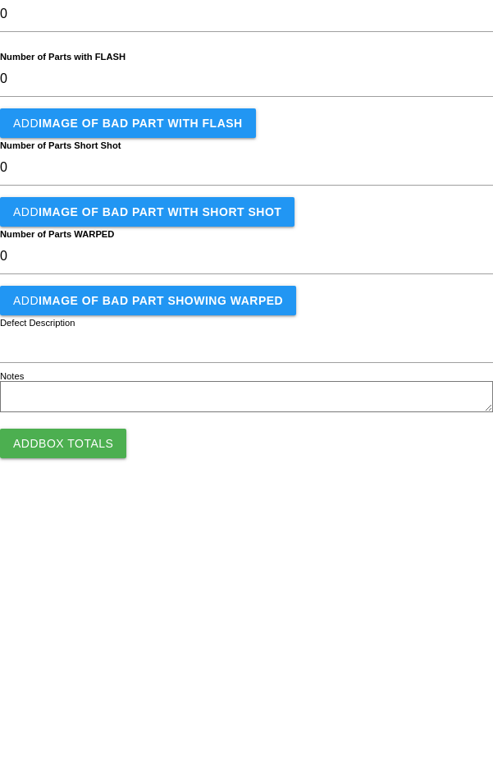
click at [80, 721] on button "Add Box Totals" at bounding box center [63, 716] width 126 height 30
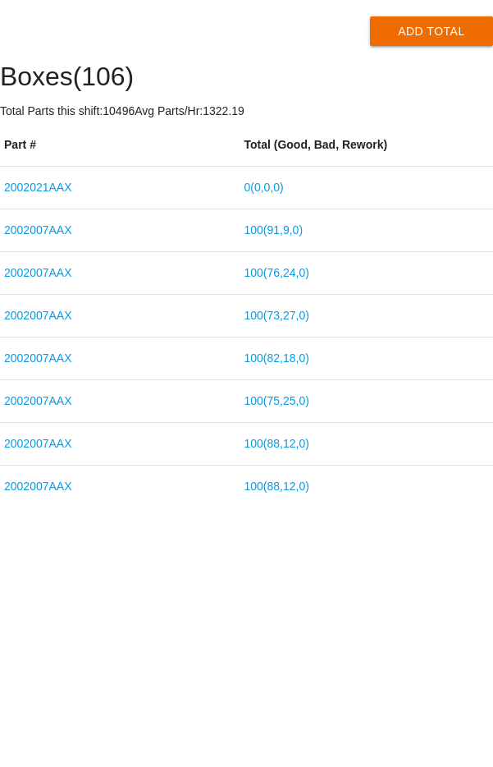
scroll to position [383, 0]
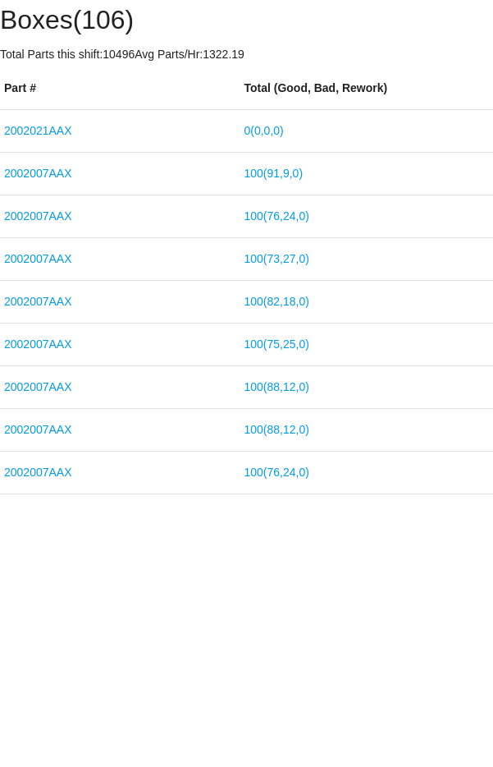
click at [41, 397] on link "2002021AAX" at bounding box center [38, 402] width 68 height 13
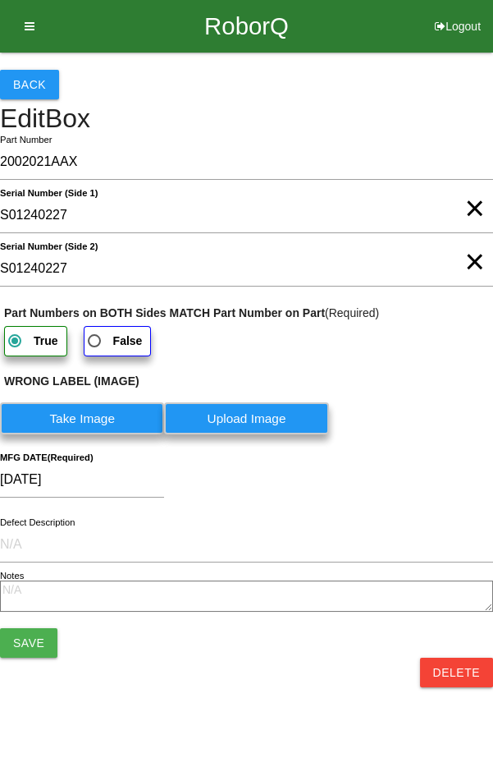
click at [470, 208] on span "×" at bounding box center [475, 192] width 21 height 33
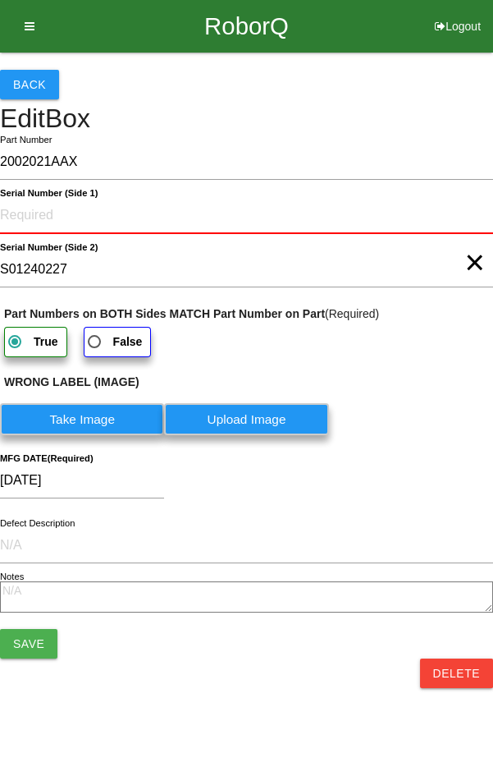
click at [468, 263] on span "×" at bounding box center [475, 246] width 21 height 33
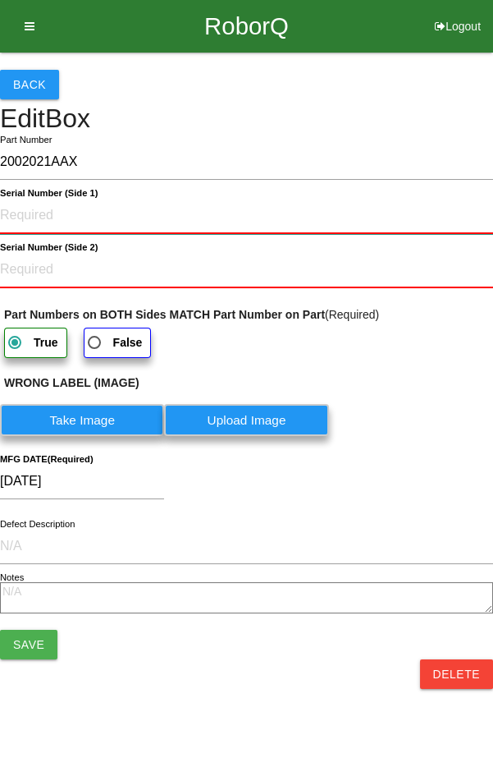
click at [272, 213] on 1\) "Serial Number (Side 1)" at bounding box center [246, 216] width 493 height 36
click at [42, 211] on 1\) "Serial Number (Side 1)" at bounding box center [246, 216] width 493 height 36
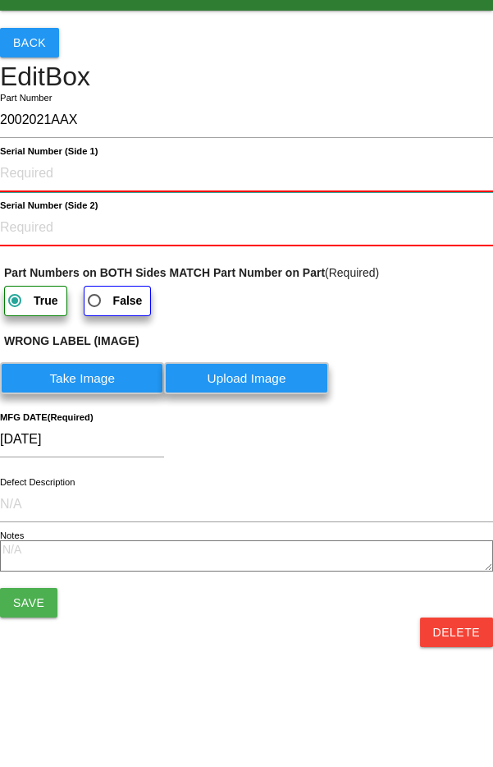
click at [45, 214] on 1\) "Serial Number (Side 1)" at bounding box center [246, 216] width 493 height 36
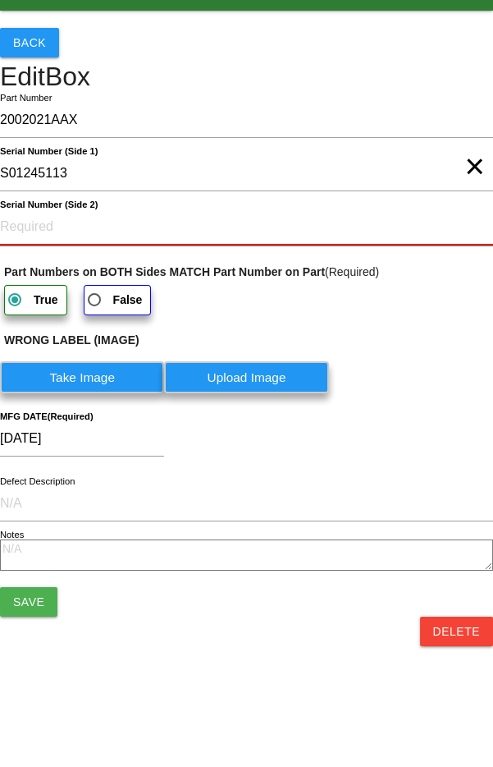
click at [21, 264] on 2\) "Serial Number (Side 2)" at bounding box center [246, 269] width 493 height 36
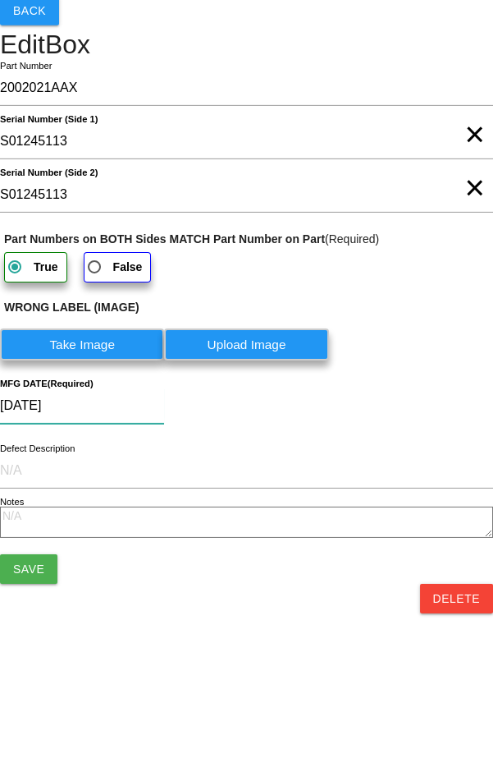
click at [131, 480] on input "[DATE]" at bounding box center [82, 479] width 164 height 35
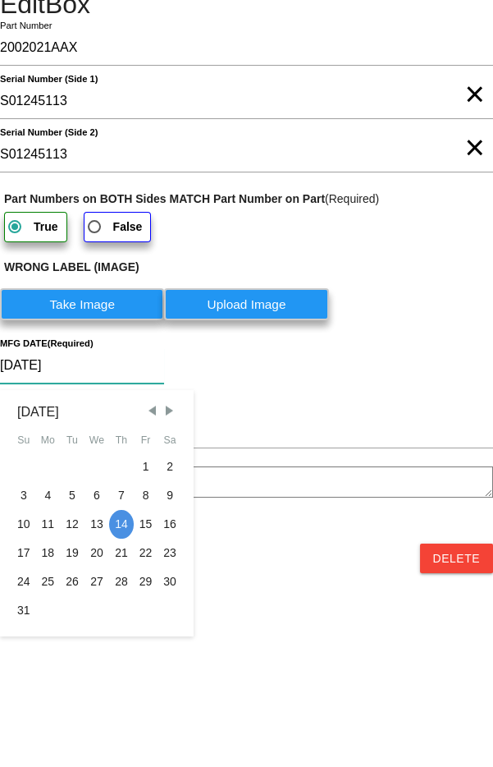
click at [32, 474] on input "[DATE]" at bounding box center [82, 479] width 164 height 35
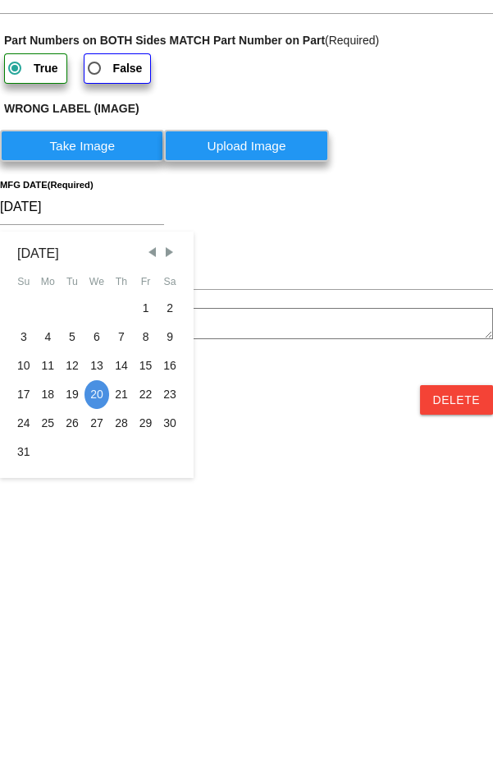
click at [324, 661] on div "Back Edit Box 2002021AAX Part Number Serial Number (Side 1) S01245113 × Serial …" at bounding box center [246, 364] width 493 height 622
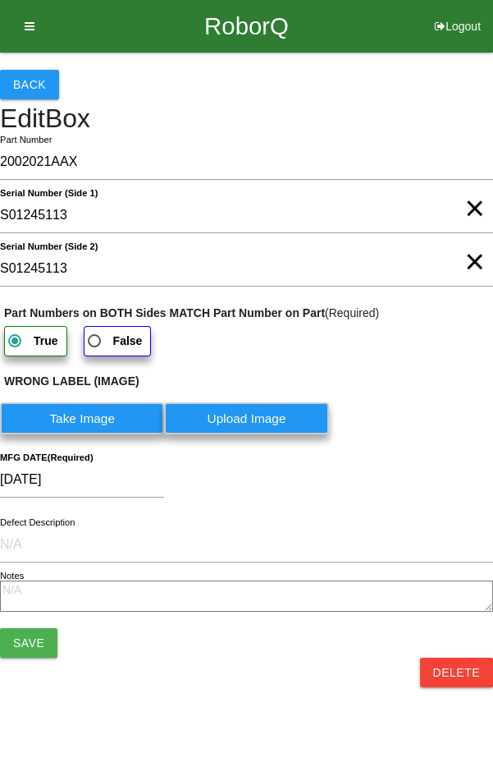
click at [42, 631] on button "Save" at bounding box center [28, 643] width 57 height 30
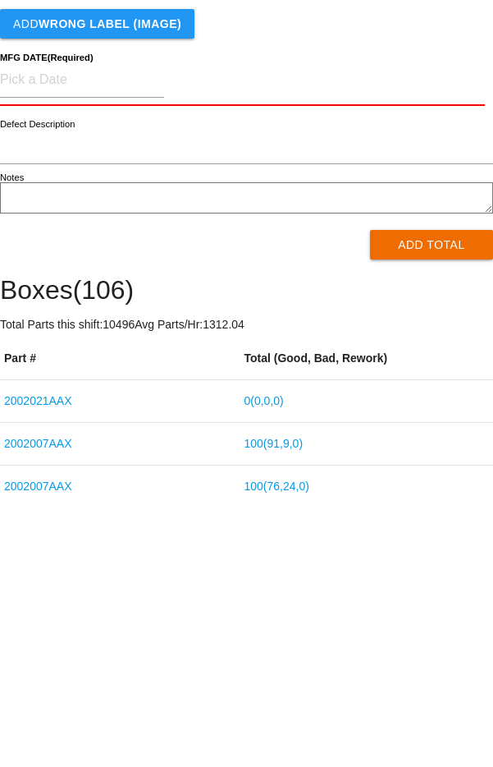
scroll to position [123, 0]
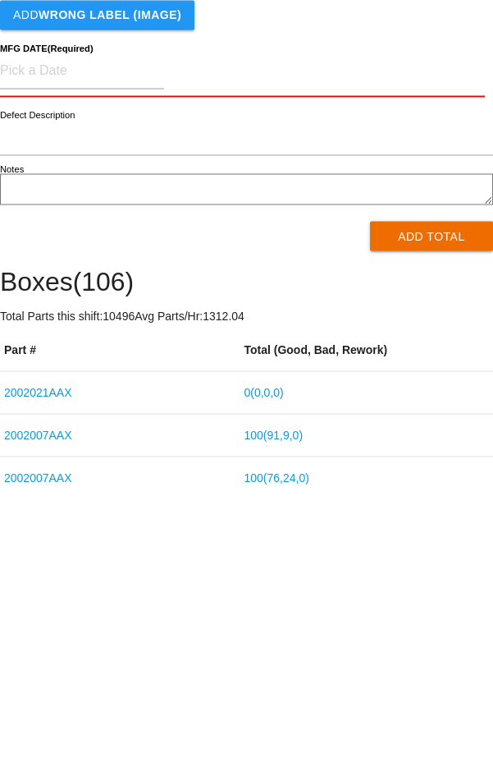
click at [283, 661] on link "0 ( 0 , 0 , 0 )" at bounding box center [263, 663] width 39 height 13
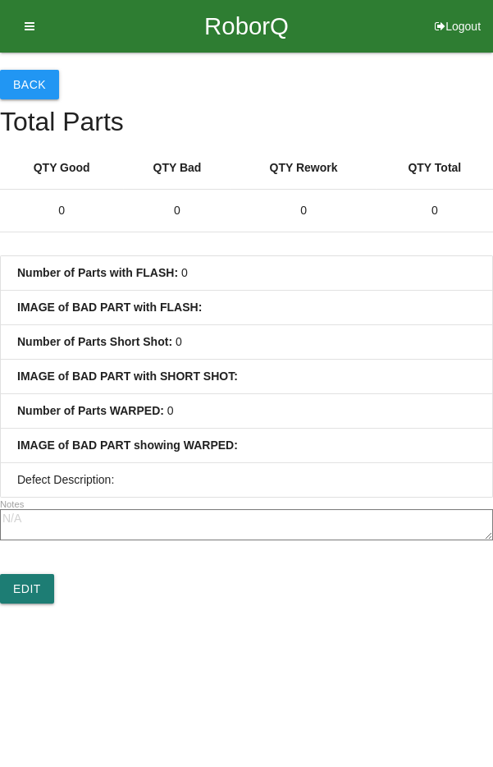
click at [40, 590] on link "Edit" at bounding box center [27, 589] width 54 height 30
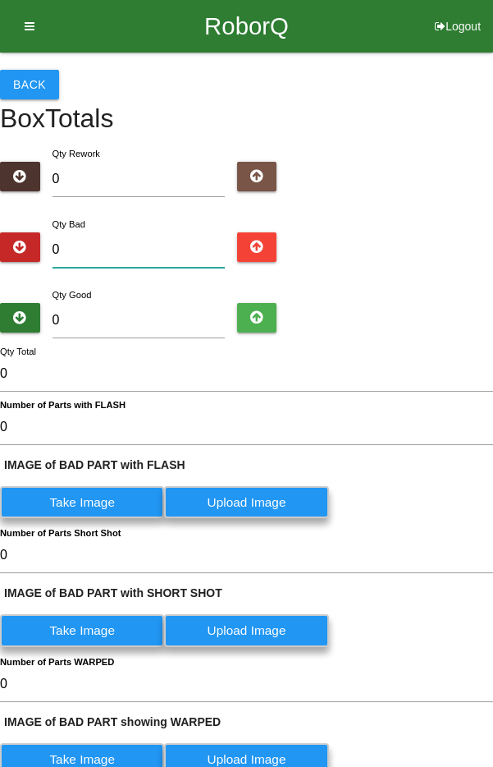
click at [173, 249] on input "0" at bounding box center [139, 249] width 172 height 35
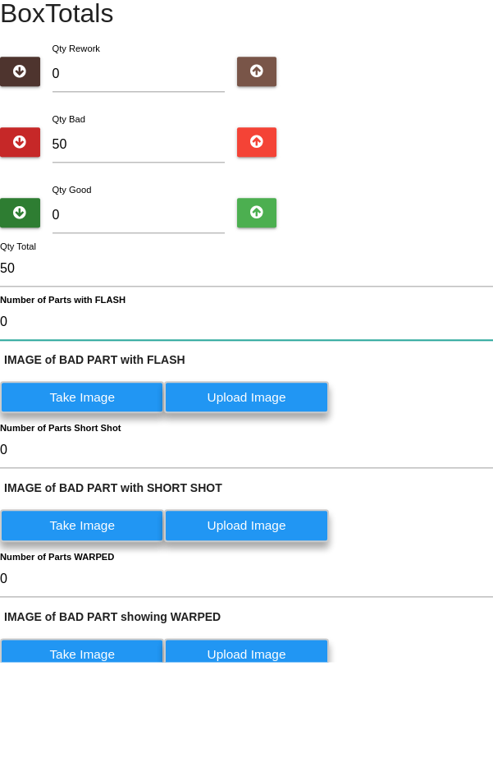
click at [352, 427] on FLASH "0" at bounding box center [246, 427] width 493 height 35
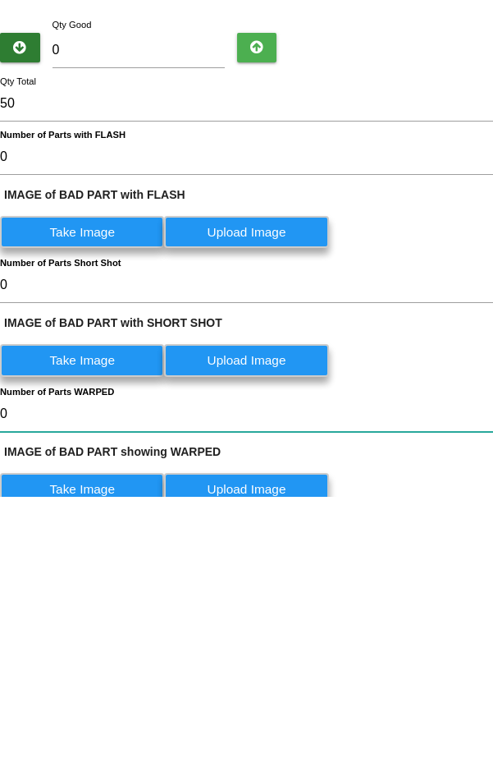
click at [304, 683] on WARPED "0" at bounding box center [246, 683] width 493 height 35
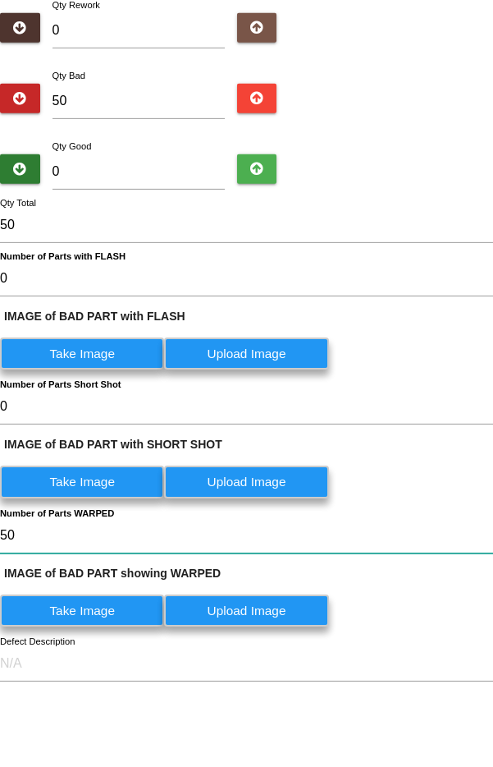
scroll to position [65, 0]
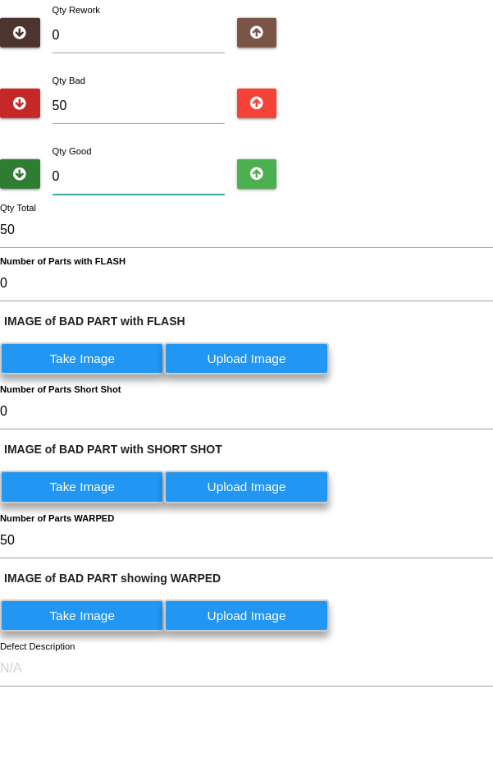
click at [185, 253] on input "0" at bounding box center [139, 255] width 172 height 35
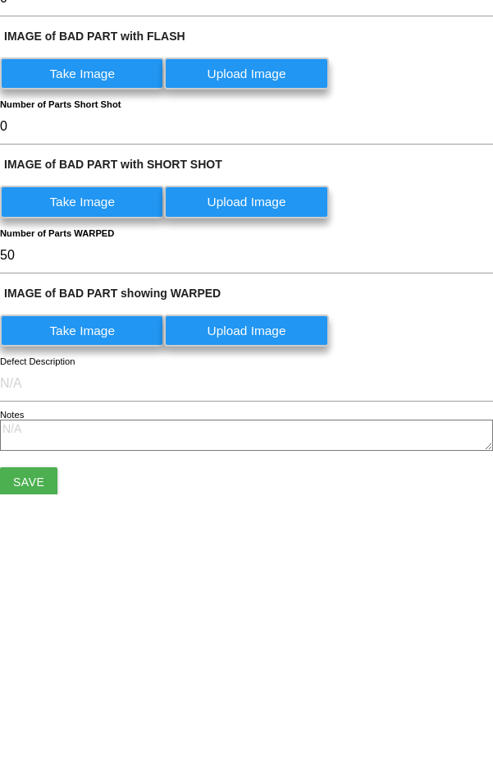
scroll to position [232, 0]
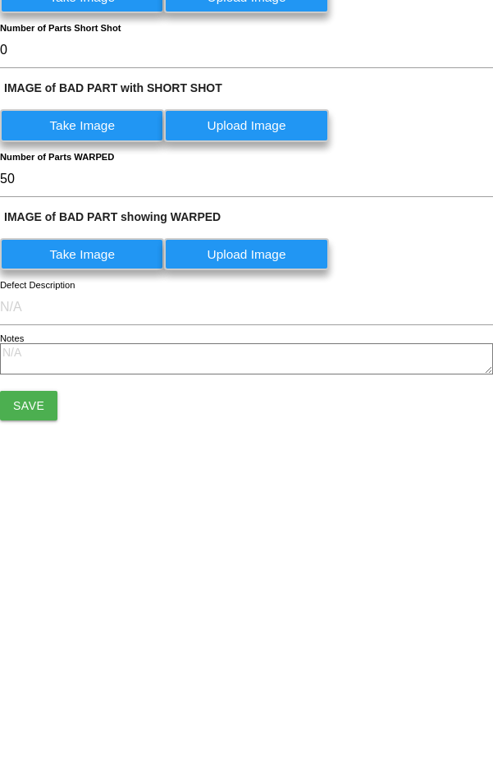
click at [164, 522] on label "Take Image" at bounding box center [82, 526] width 164 height 32
click at [0, 0] on WARPED "Take Image" at bounding box center [0, 0] width 0 height 0
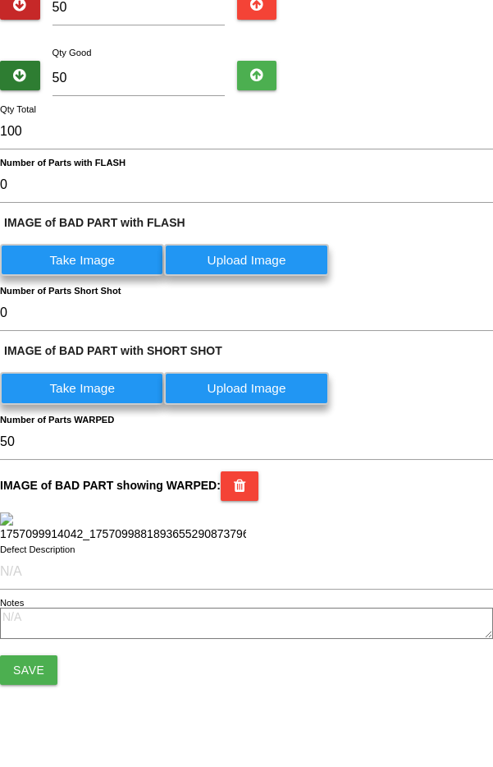
scroll to position [538, 0]
click at [35, 680] on button "Save" at bounding box center [28, 670] width 57 height 30
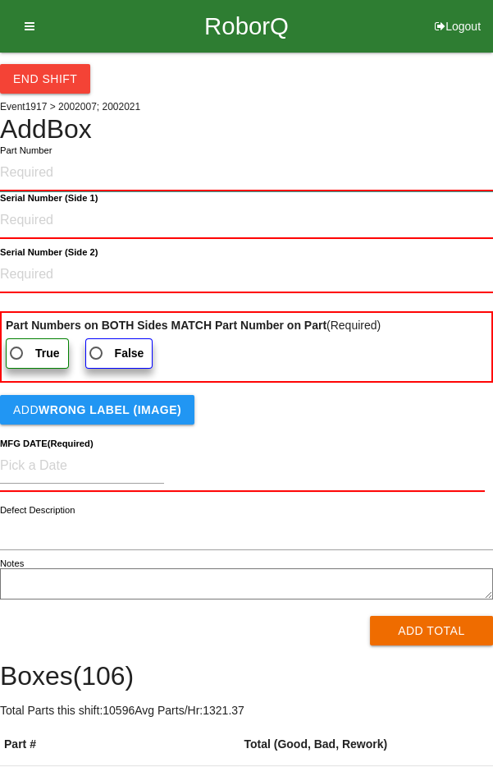
paste input "2002021AAX"
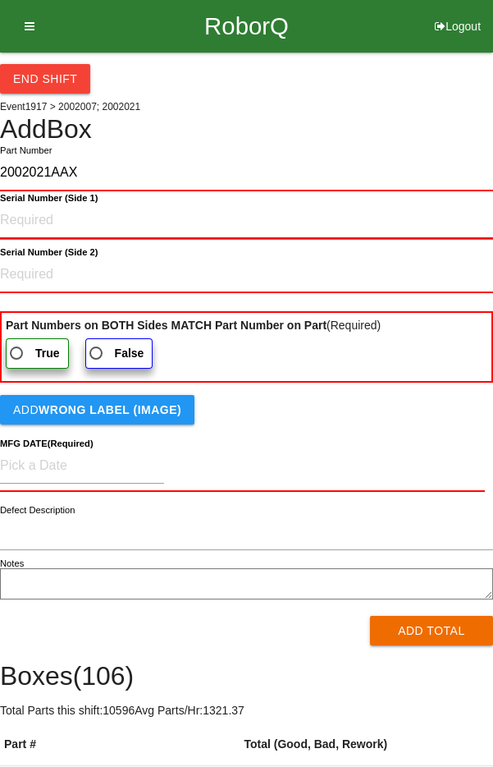
click at [30, 221] on 1\) "Serial Number (Side 1)" at bounding box center [246, 221] width 493 height 36
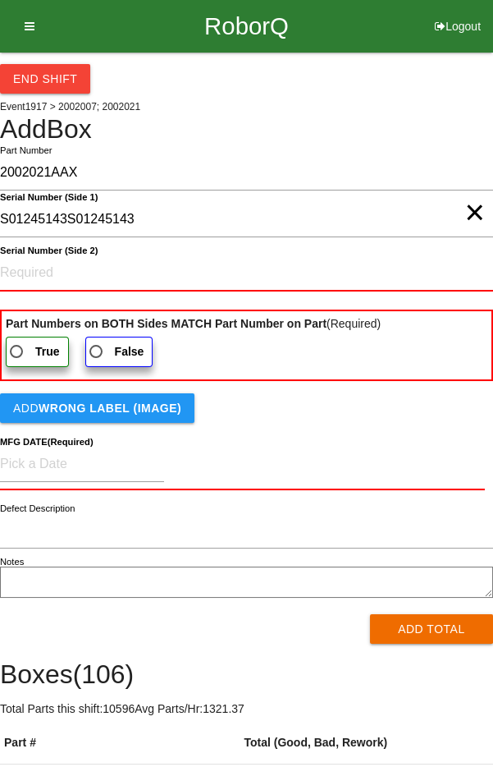
click at [469, 213] on span "×" at bounding box center [475, 196] width 21 height 33
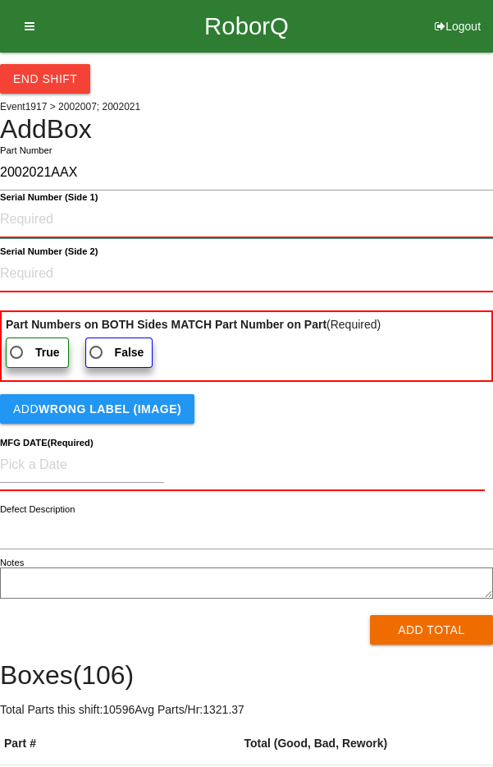
click at [94, 220] on 1\) "Serial Number (Side 1)" at bounding box center [246, 220] width 493 height 36
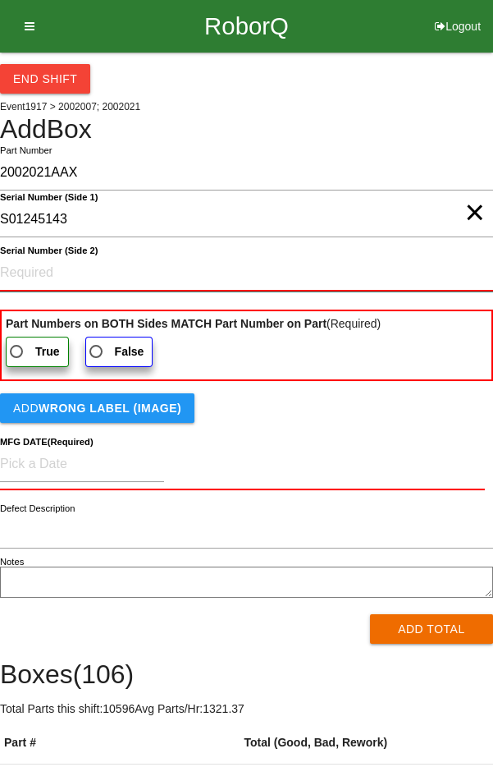
click at [71, 284] on 2\) "Serial Number (Side 2)" at bounding box center [246, 273] width 493 height 36
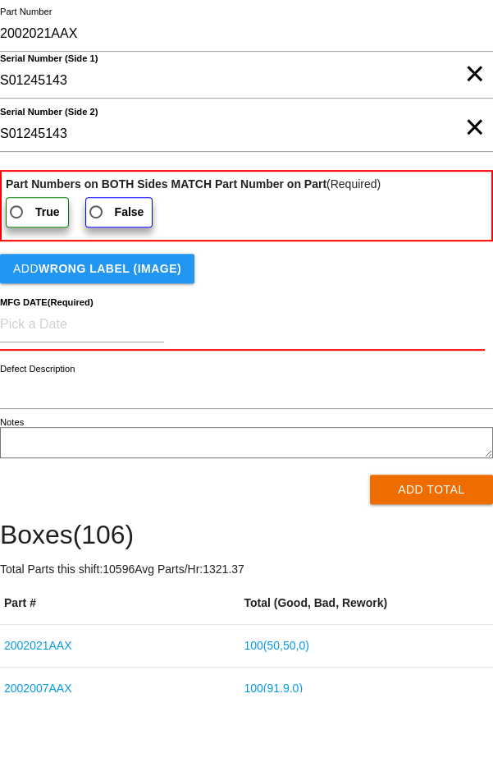
click at [56, 285] on b "True" at bounding box center [47, 286] width 25 height 13
click at [17, 285] on input "True" at bounding box center [12, 282] width 11 height 11
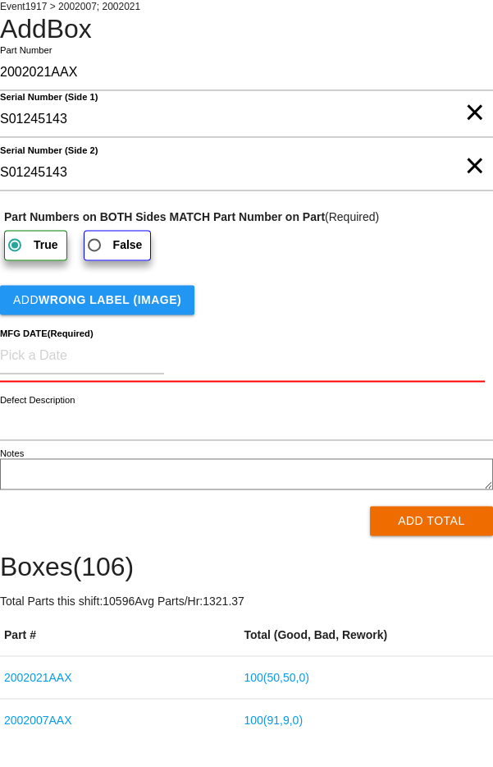
scroll to position [64, 0]
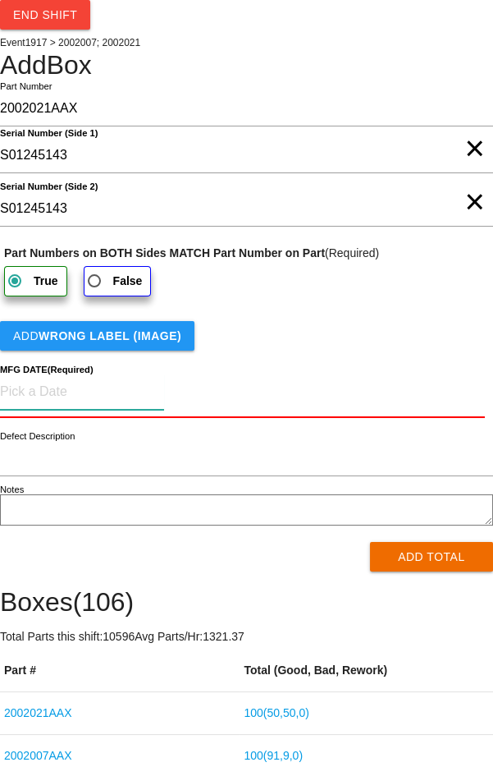
click at [66, 392] on input at bounding box center [82, 391] width 164 height 35
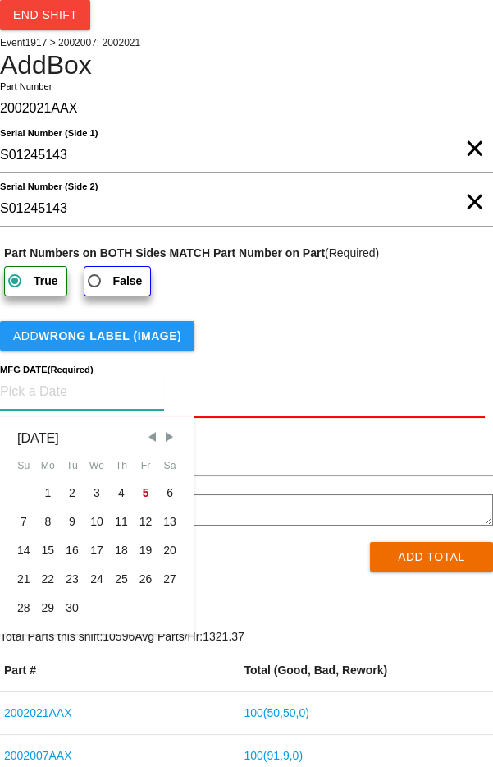
click at [152, 436] on span "Previous Month" at bounding box center [151, 436] width 15 height 15
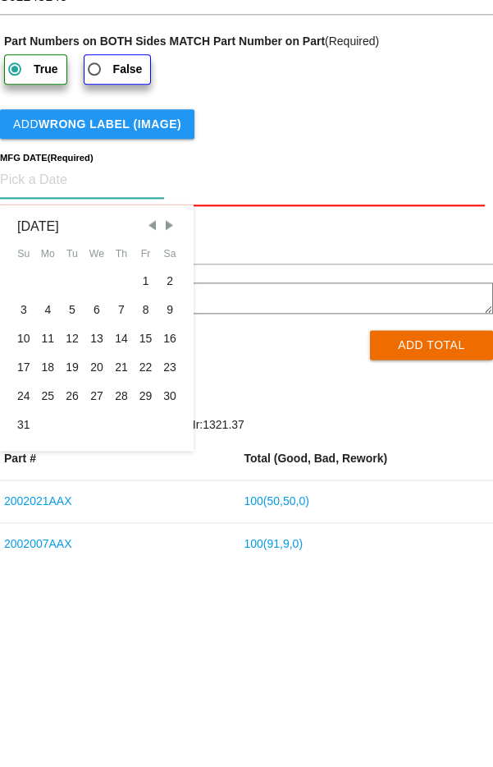
click at [61, 603] on div "26" at bounding box center [72, 607] width 25 height 29
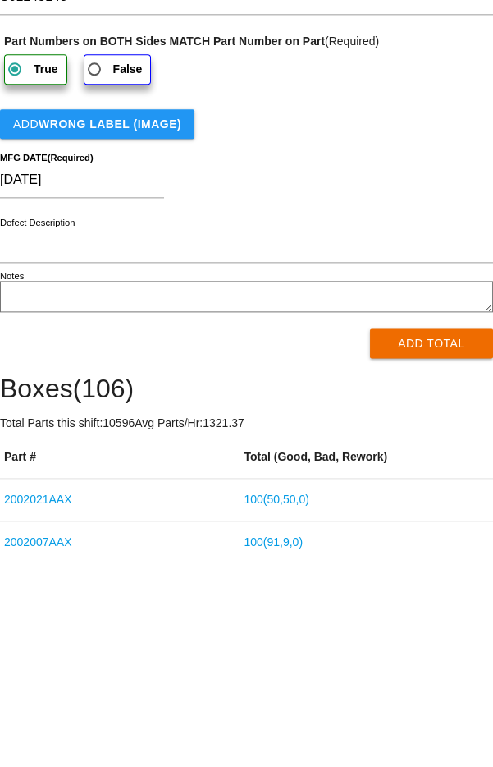
click at [392, 555] on button "Add Total" at bounding box center [431, 555] width 123 height 30
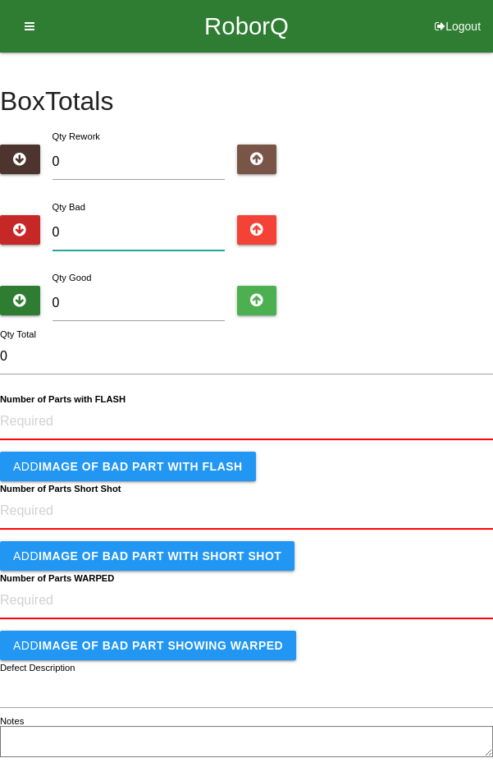
click at [134, 236] on input "0" at bounding box center [139, 232] width 172 height 35
click at [164, 306] on input "0" at bounding box center [139, 303] width 172 height 35
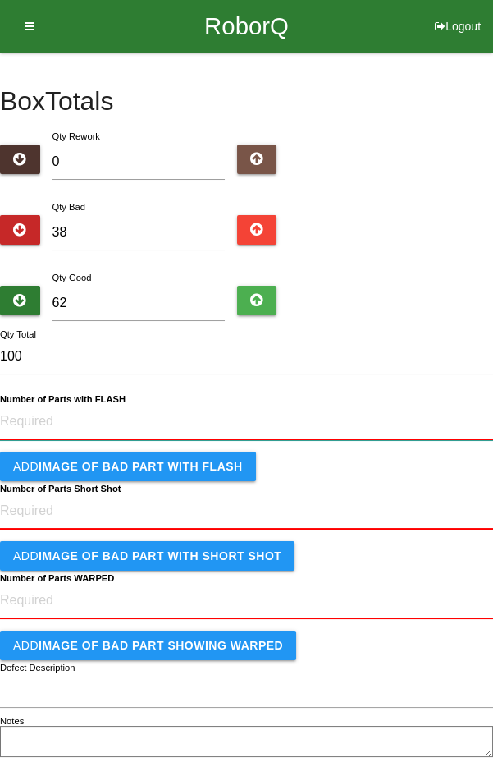
click at [108, 432] on FLASH "Number of Parts with FLASH" at bounding box center [246, 422] width 493 height 36
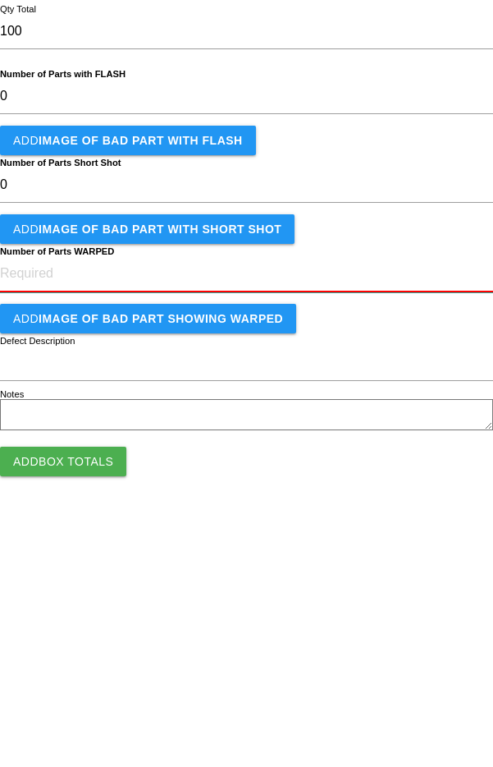
scroll to position [59, 0]
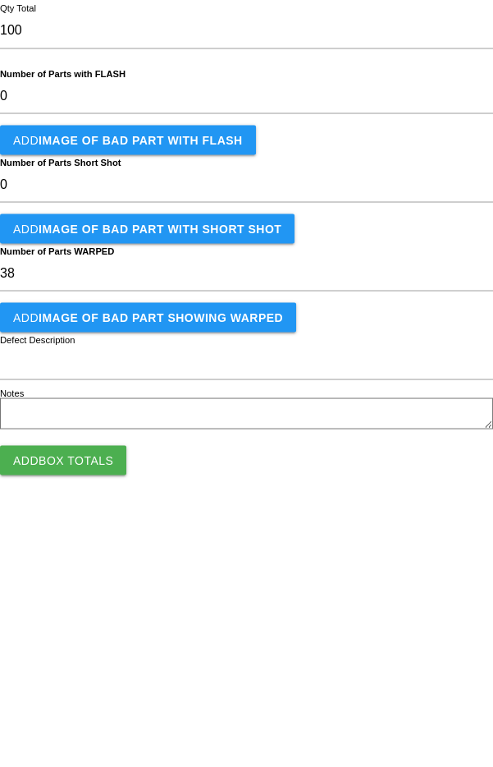
click at [28, 583] on button "Add IMAGE of BAD PART showing WARPED" at bounding box center [148, 584] width 296 height 30
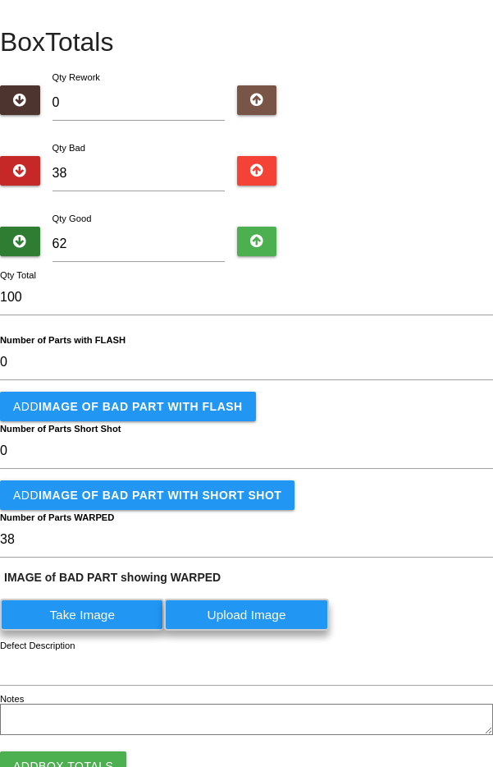
click at [107, 614] on label "Take Image" at bounding box center [82, 614] width 164 height 32
click at [0, 0] on WARPED "Take Image" at bounding box center [0, 0] width 0 height 0
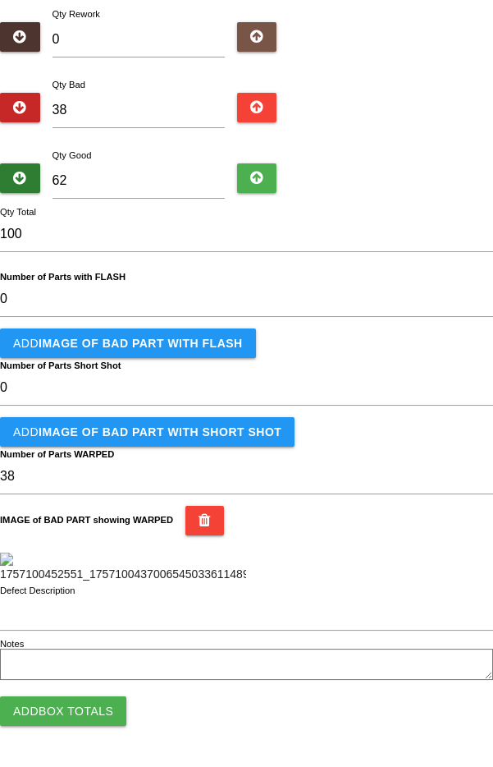
scroll to position [421, 0]
click at [59, 723] on button "Add Box Totals" at bounding box center [63, 711] width 126 height 30
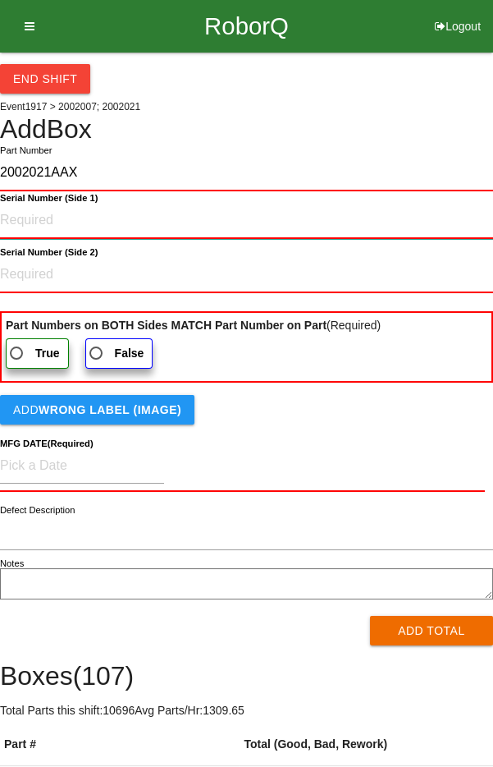
click at [31, 217] on 1\) "Serial Number (Side 1)" at bounding box center [246, 221] width 493 height 36
